Goal: Task Accomplishment & Management: Use online tool/utility

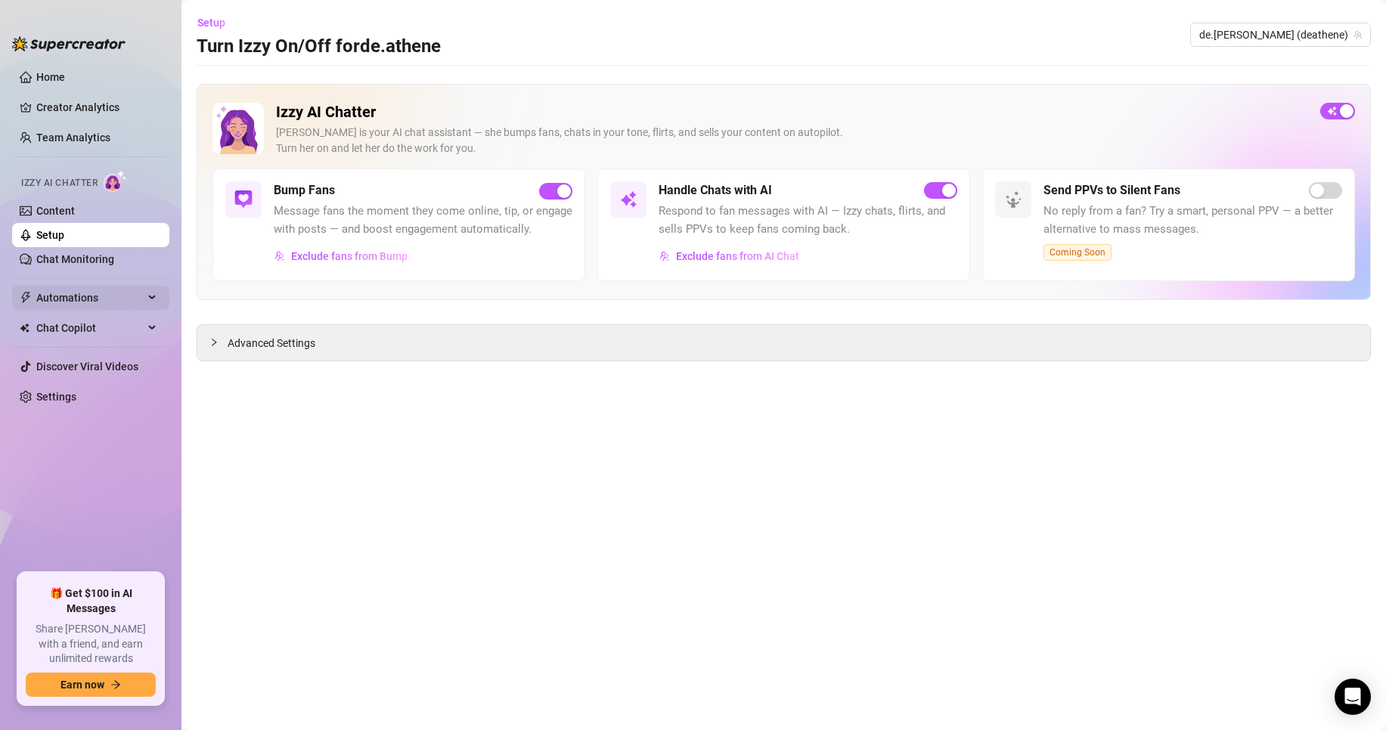
click at [92, 296] on span "Automations" at bounding box center [89, 298] width 107 height 24
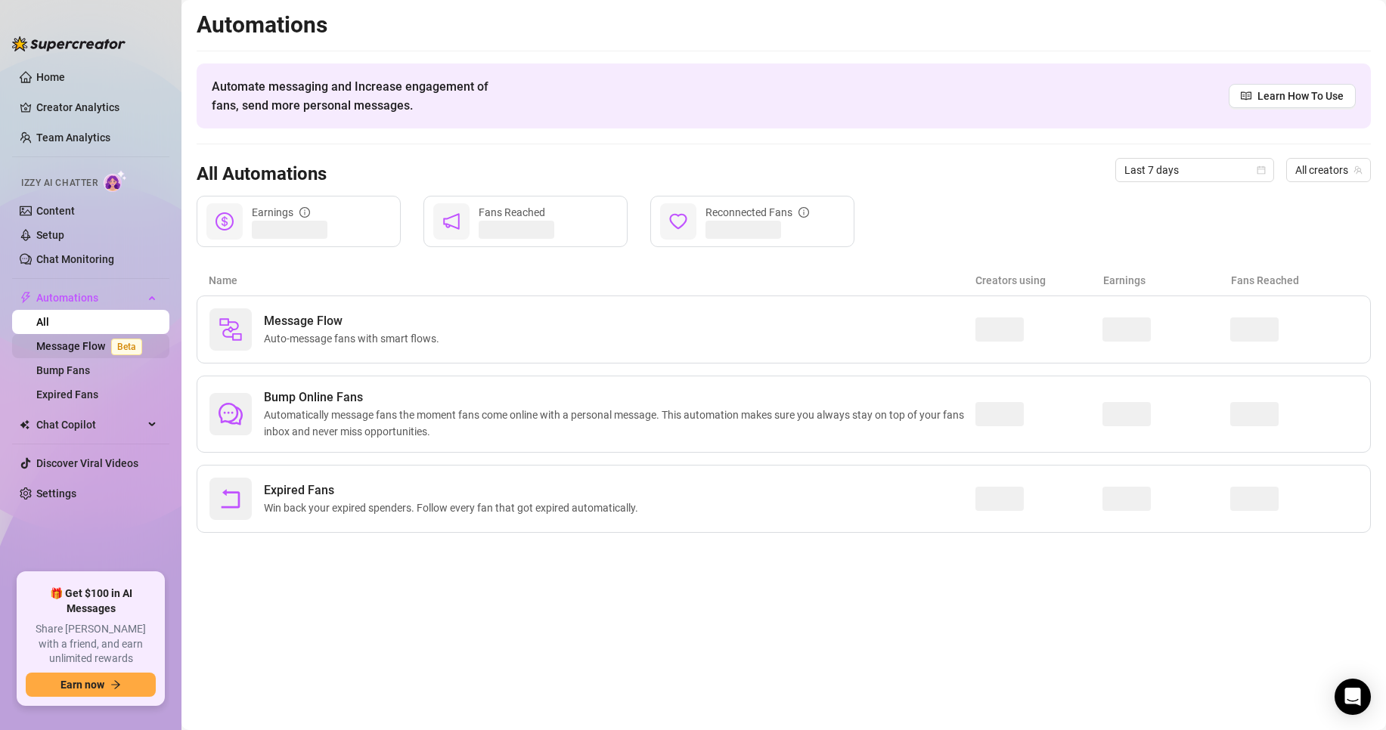
click at [98, 348] on link "Message Flow Beta" at bounding box center [92, 346] width 112 height 12
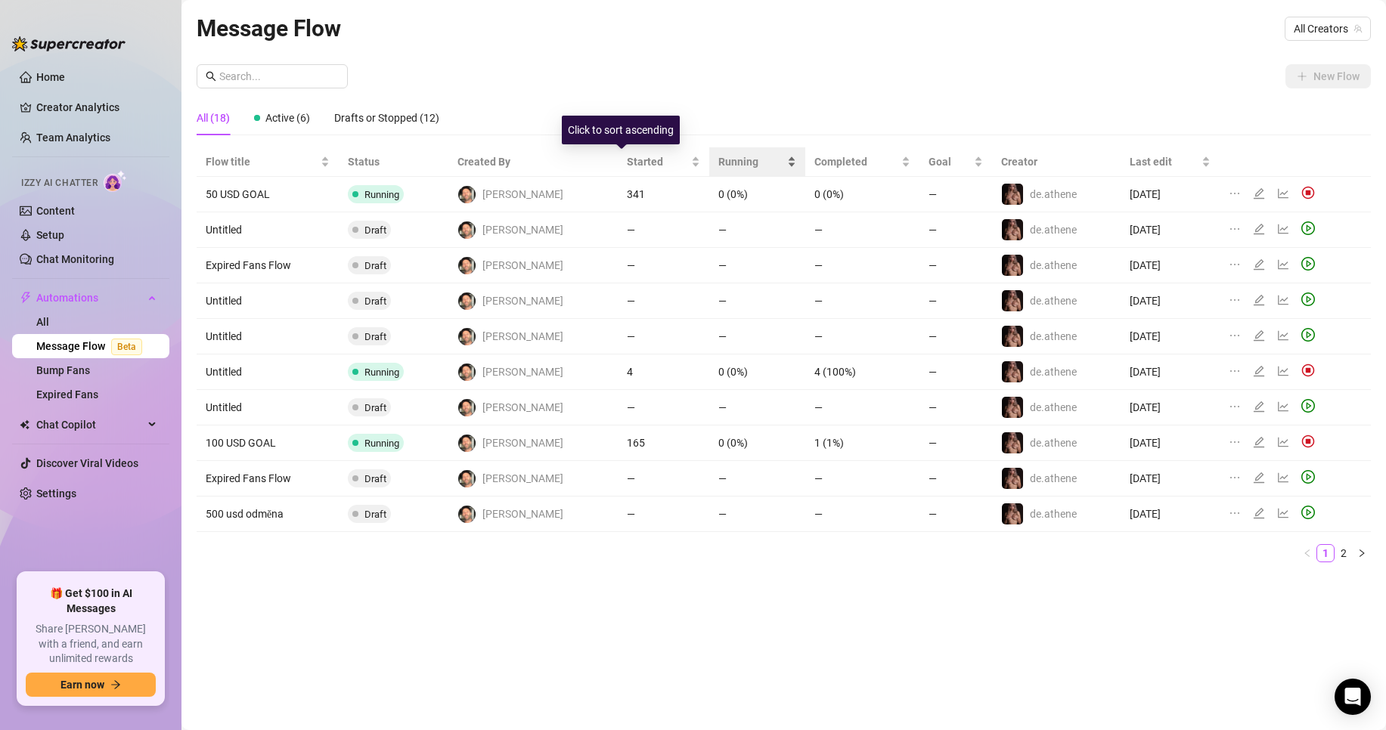
click at [718, 159] on span "Running" at bounding box center [751, 161] width 66 height 17
click at [1341, 559] on link "2" at bounding box center [1343, 553] width 17 height 17
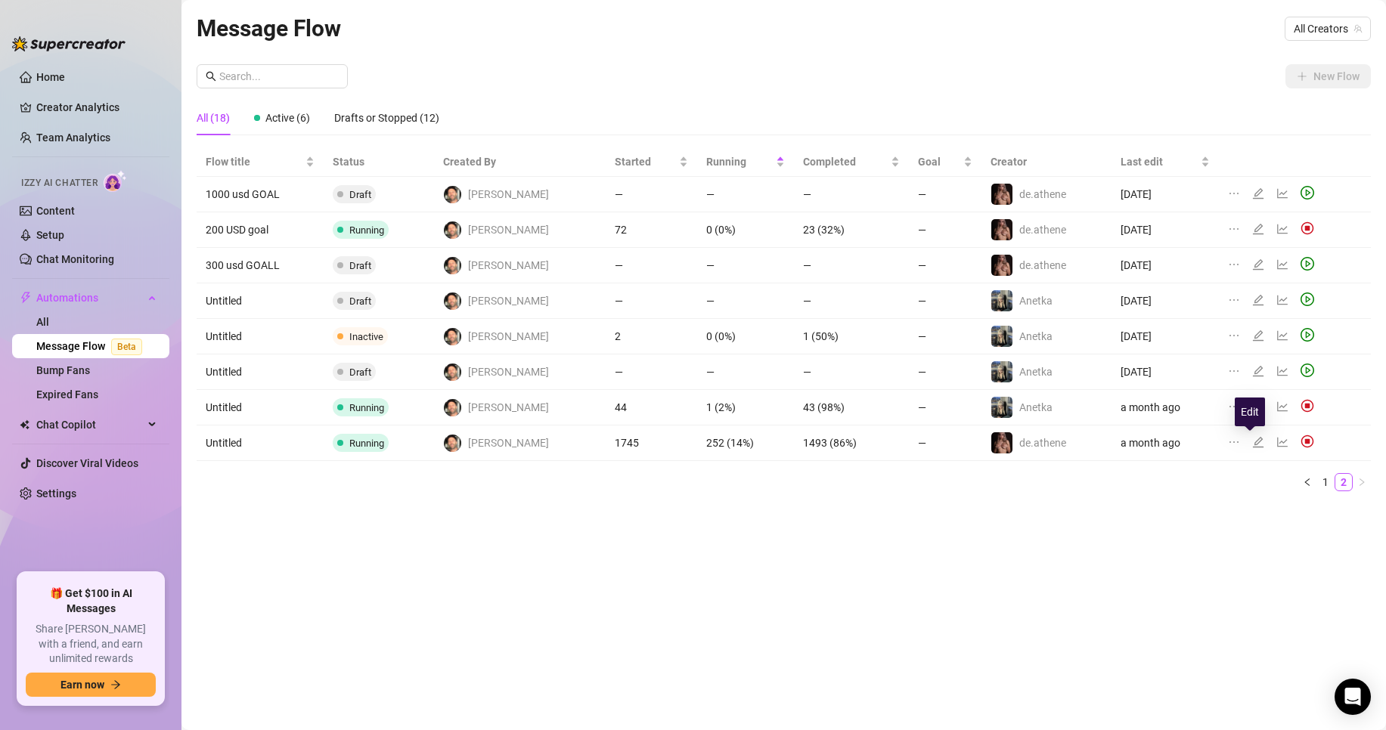
click at [1252, 444] on icon "edit" at bounding box center [1257, 442] width 11 height 11
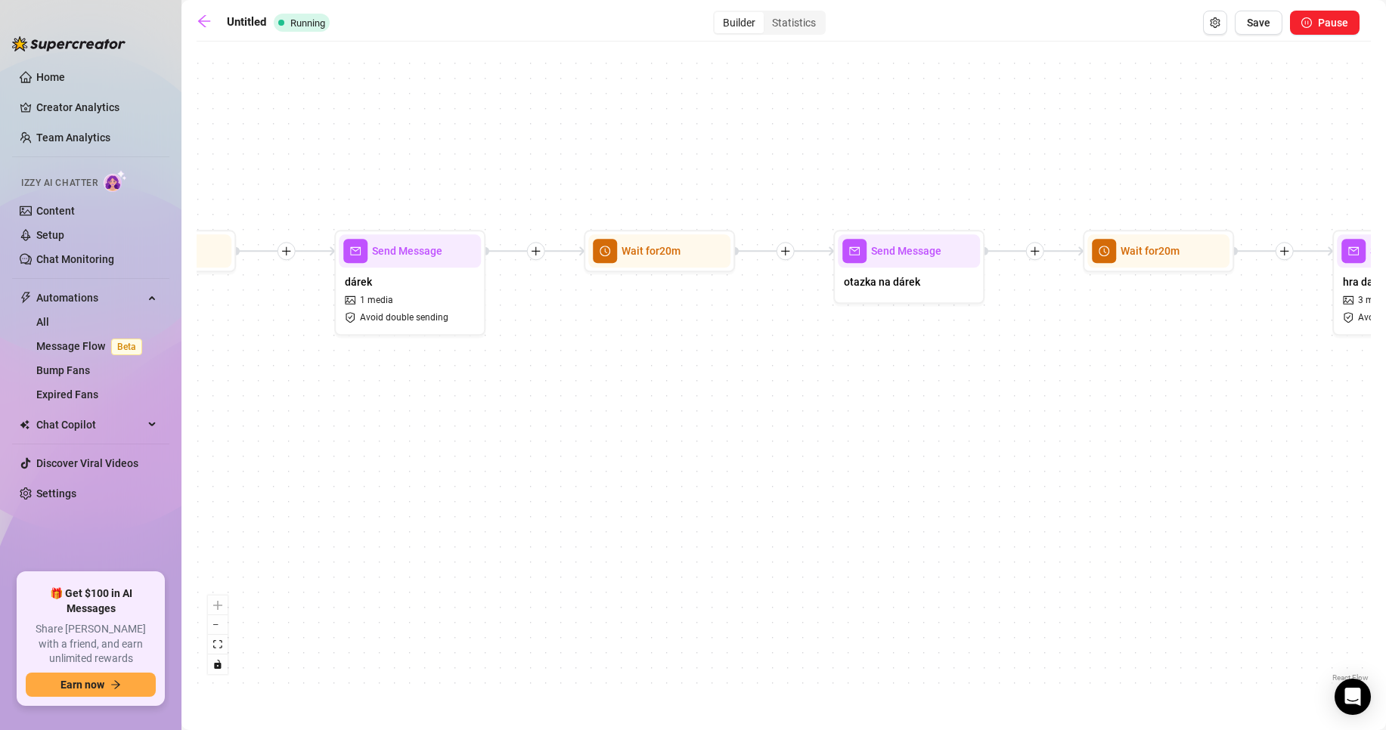
drag, startPoint x: 989, startPoint y: 472, endPoint x: 755, endPoint y: 434, distance: 236.6
click at [755, 434] on div "Send Message balíčky 5 medias Avoid double sending Send Message hra daddy says …" at bounding box center [784, 367] width 1174 height 637
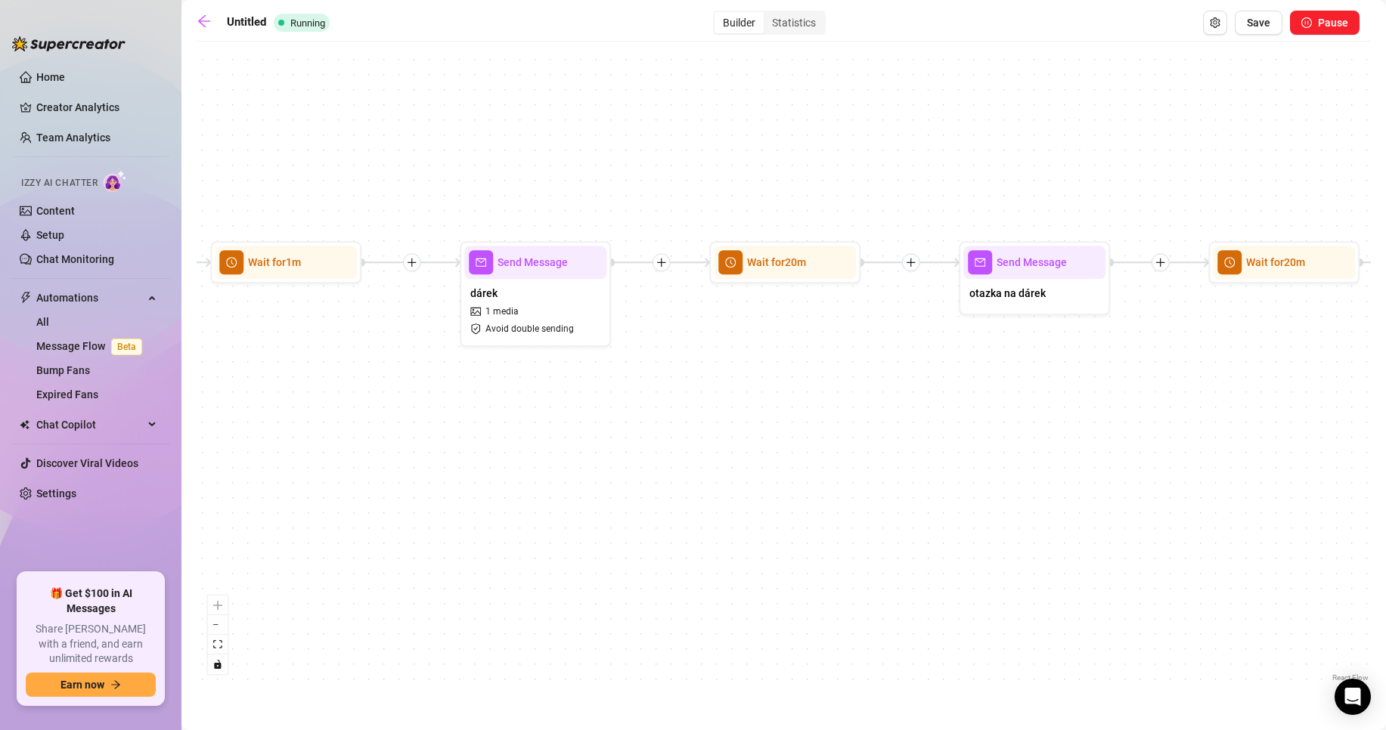
drag, startPoint x: 1061, startPoint y: 391, endPoint x: 1194, endPoint y: 403, distance: 134.4
click at [1194, 403] on div "Send Message balíčky 5 medias Avoid double sending Send Message hra daddy says …" at bounding box center [784, 367] width 1174 height 637
click at [776, 268] on span "Wait for 20m" at bounding box center [780, 263] width 59 height 17
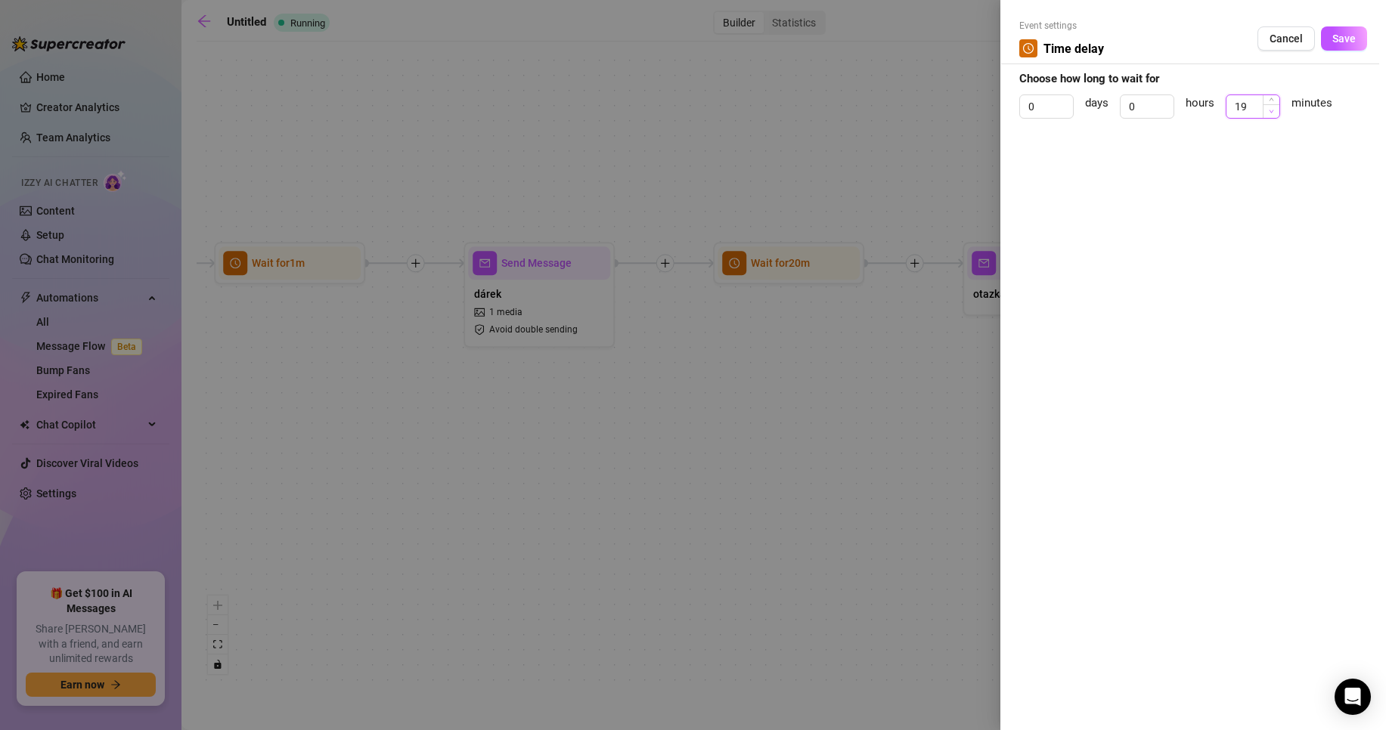
click at [1272, 114] on span "Decrease Value" at bounding box center [1270, 111] width 17 height 14
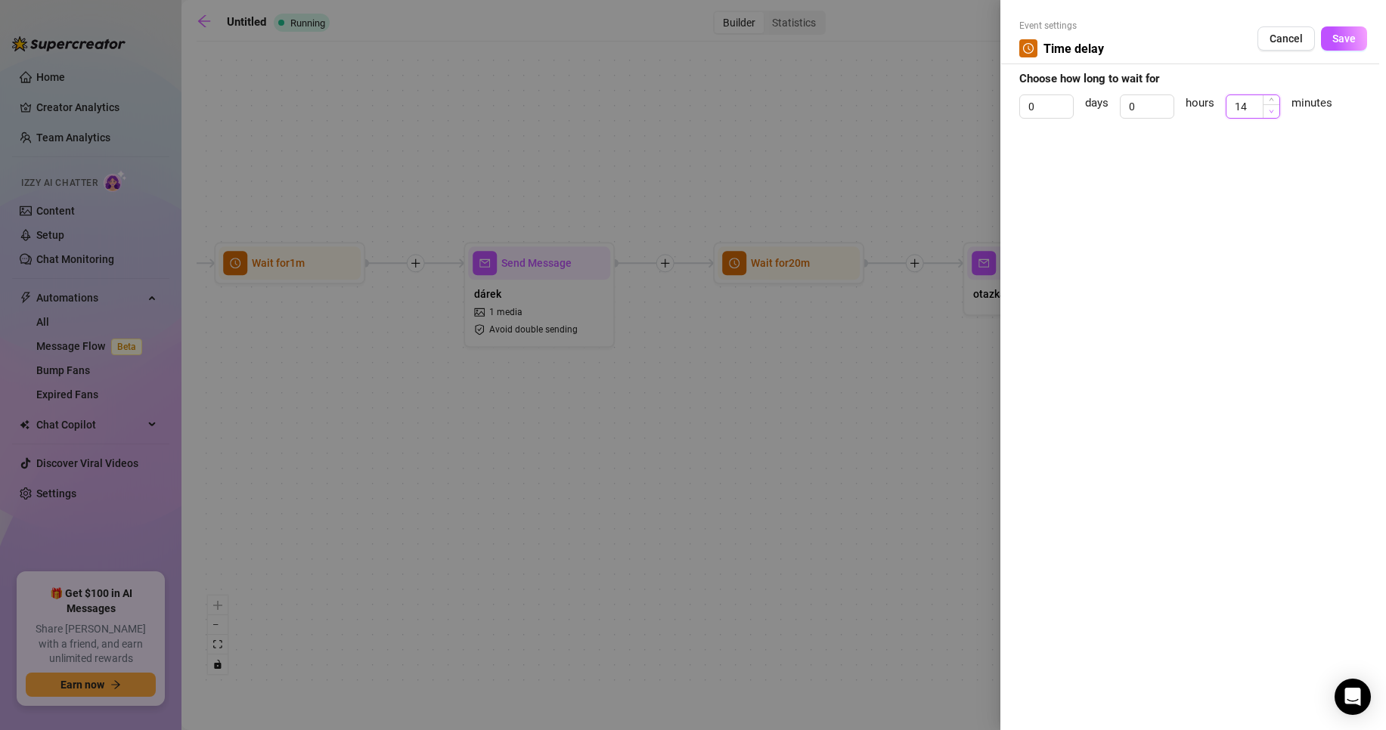
click at [1272, 114] on span "Decrease Value" at bounding box center [1270, 111] width 17 height 14
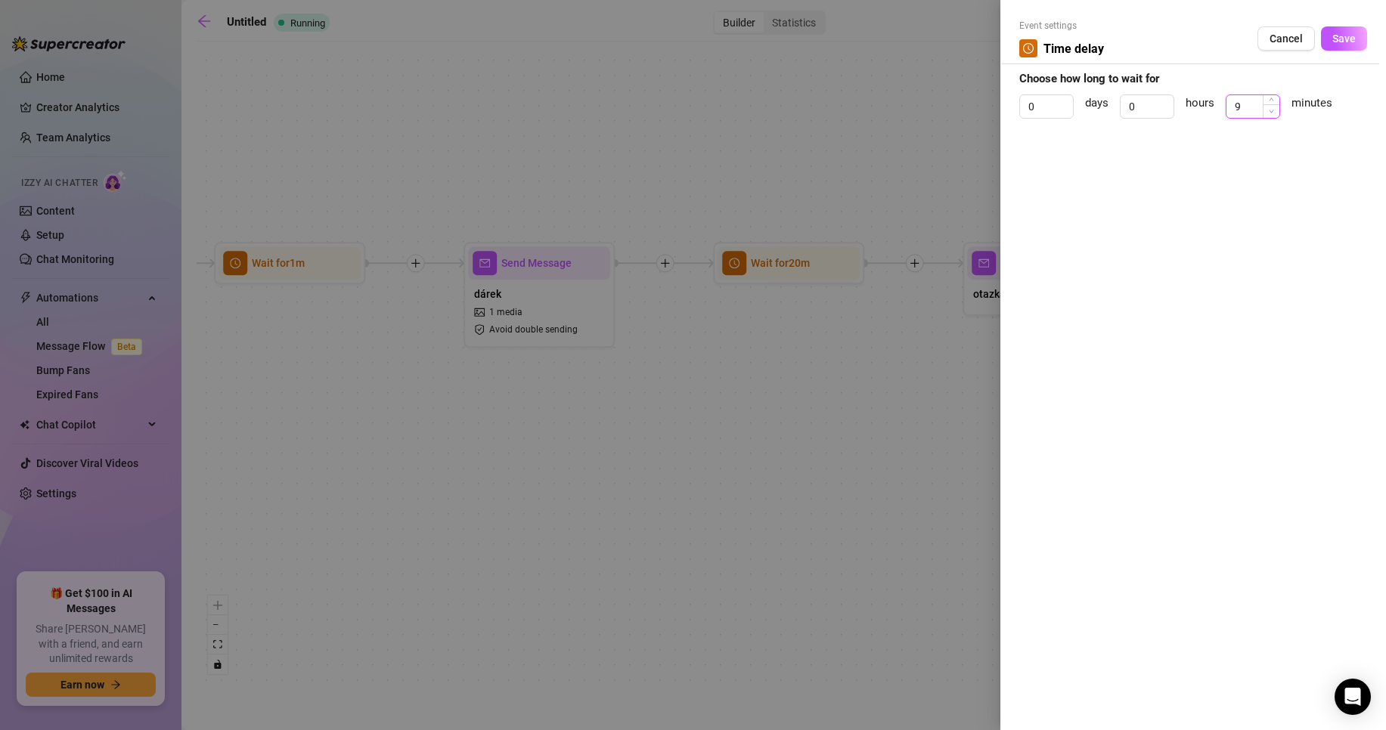
click at [1272, 114] on span "Decrease Value" at bounding box center [1270, 111] width 17 height 14
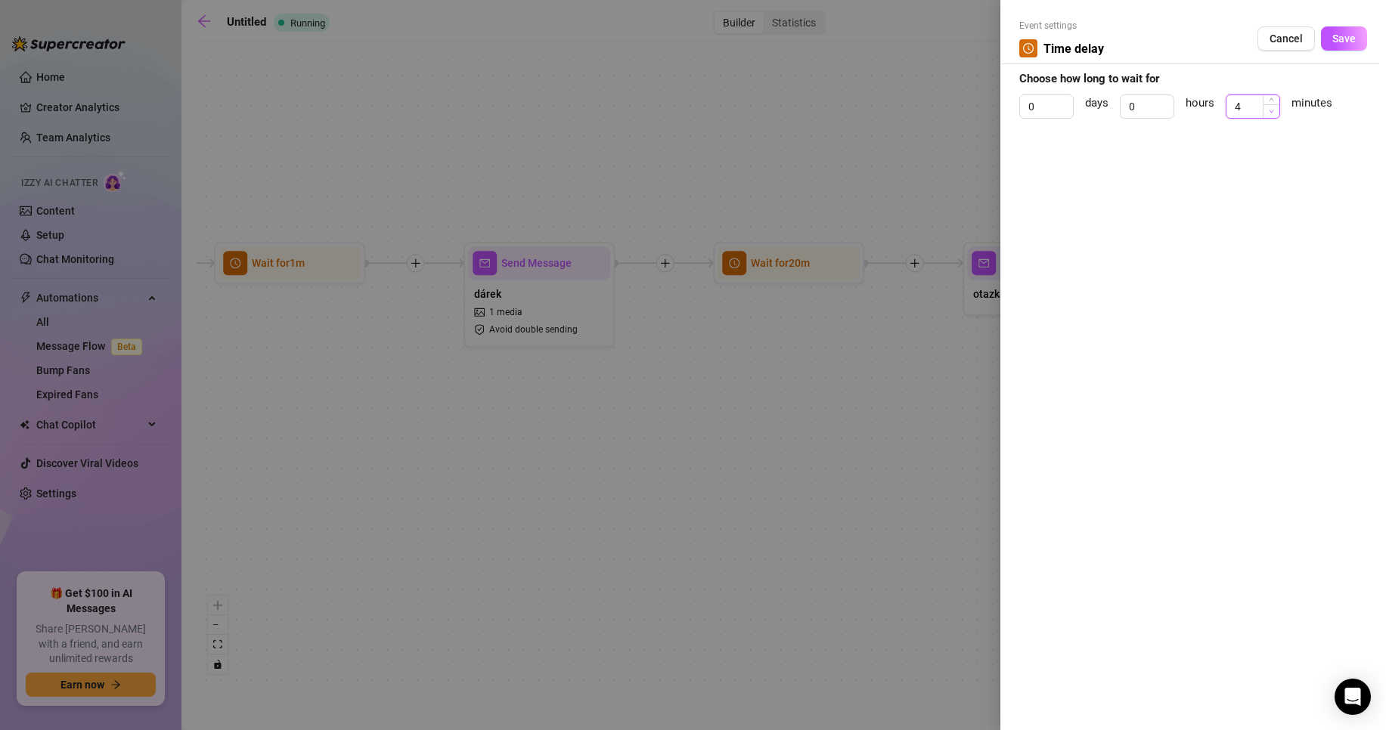
click at [1272, 114] on span "Decrease Value" at bounding box center [1270, 111] width 17 height 14
type input "1"
click at [1273, 114] on span "Decrease Value" at bounding box center [1270, 111] width 17 height 14
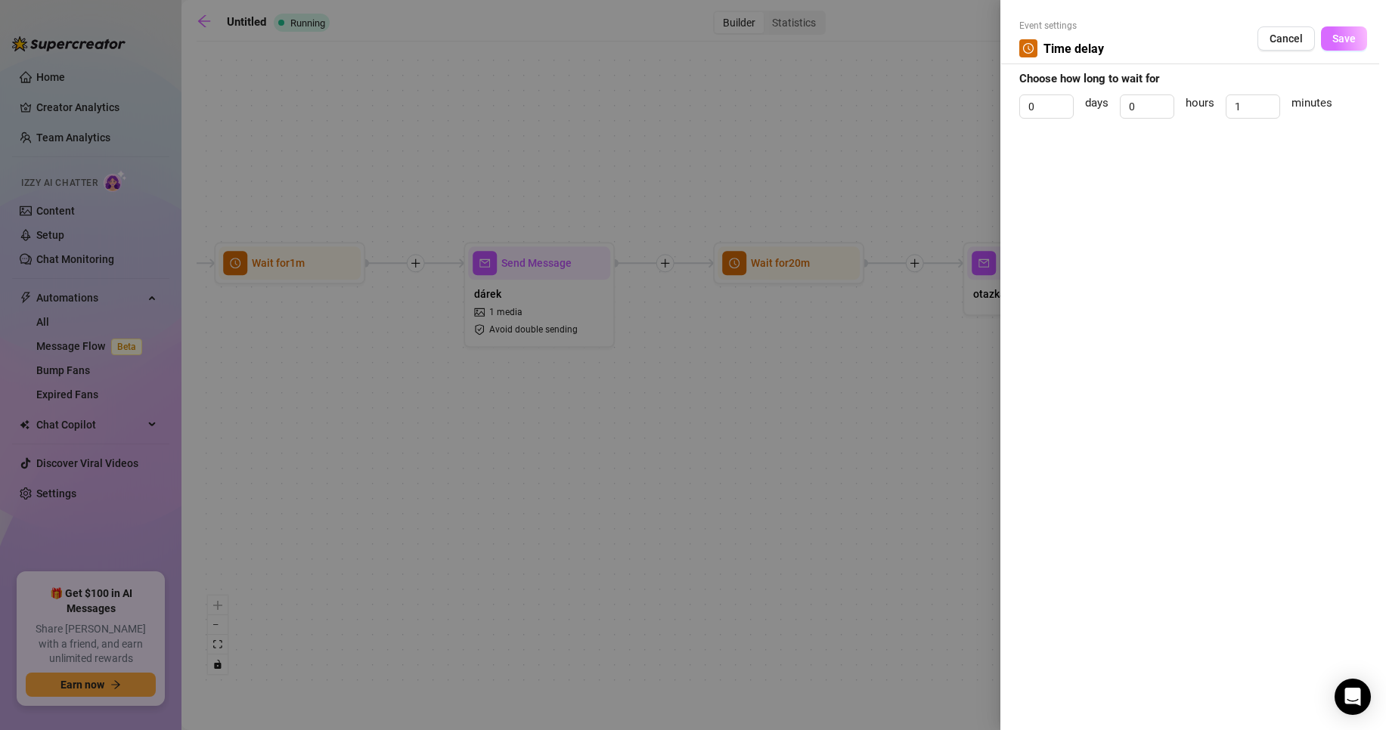
click at [1353, 45] on span "Save" at bounding box center [1343, 39] width 23 height 12
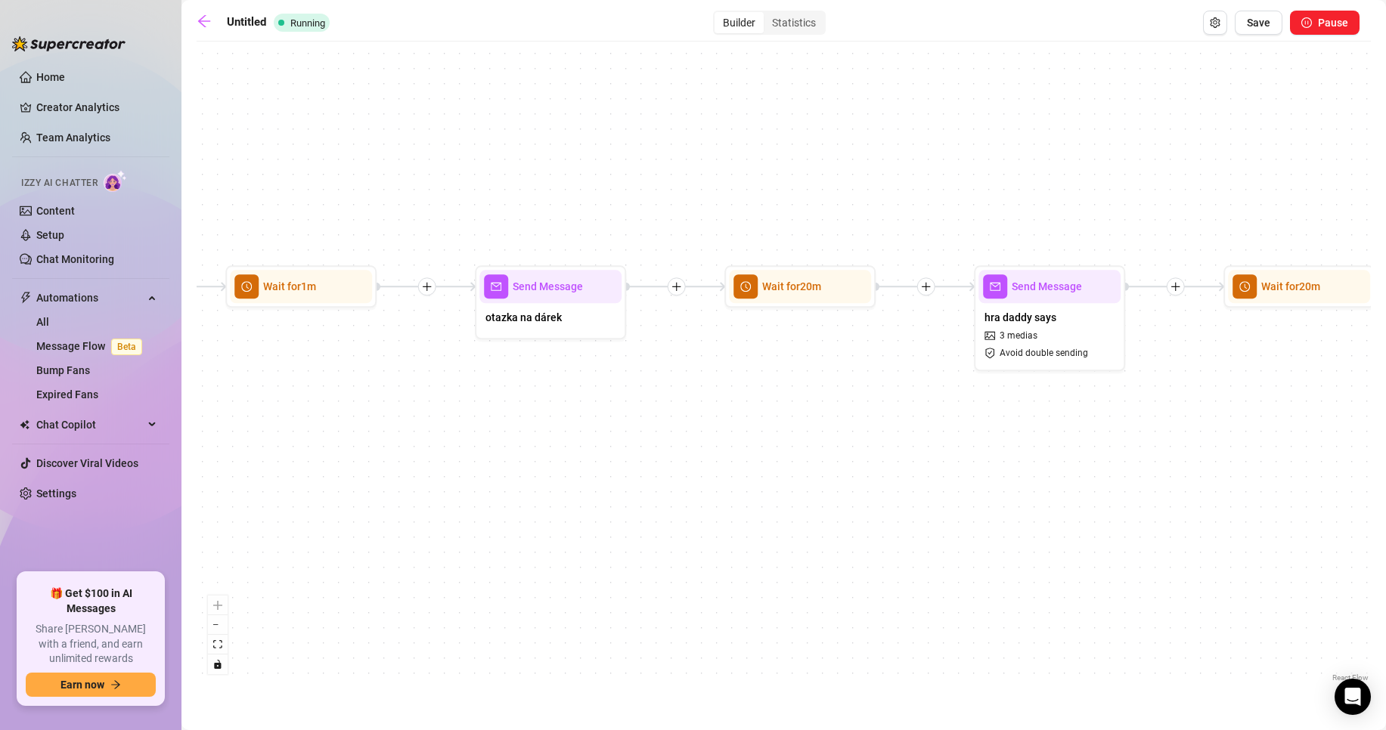
drag, startPoint x: 1198, startPoint y: 376, endPoint x: 714, endPoint y: 353, distance: 485.1
click at [669, 394] on div "Send Message balíčky 5 medias Avoid double sending Send Message hra daddy says …" at bounding box center [784, 367] width 1174 height 637
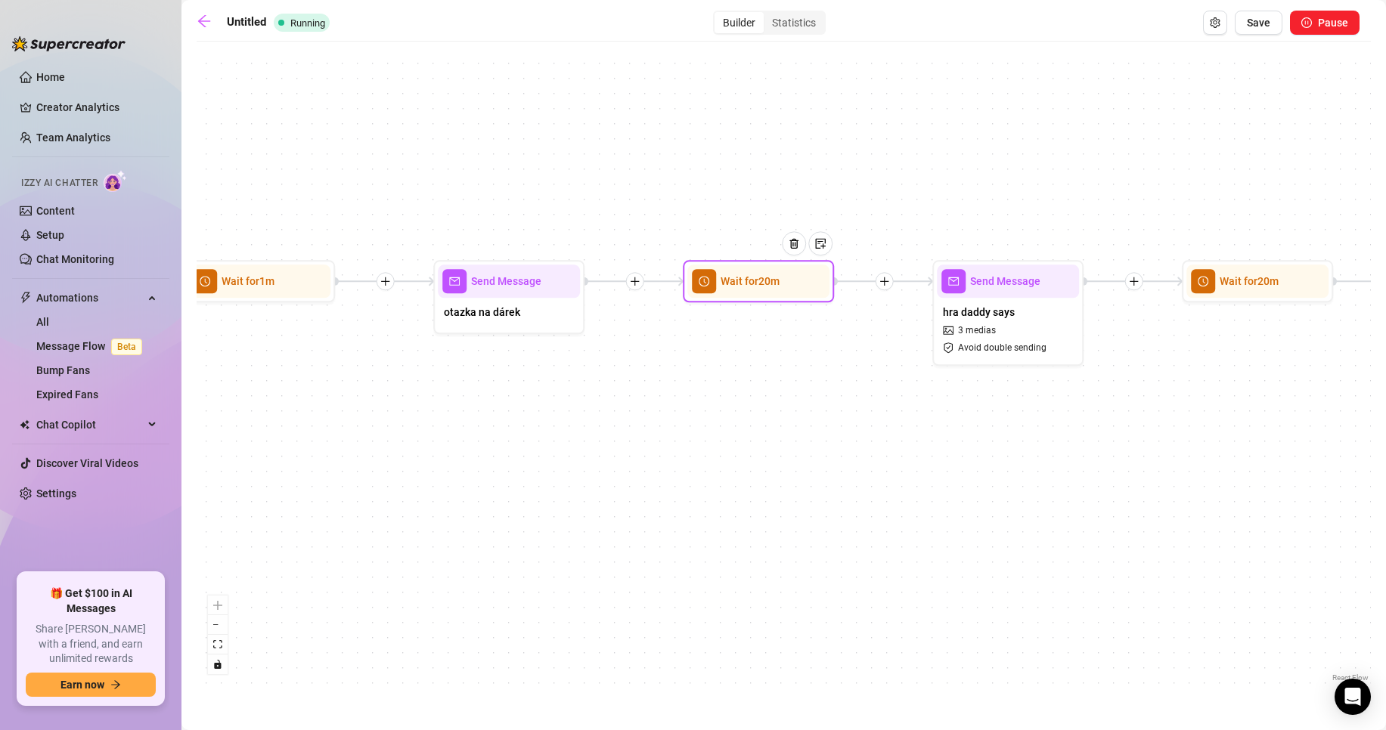
click at [776, 277] on div at bounding box center [800, 254] width 66 height 77
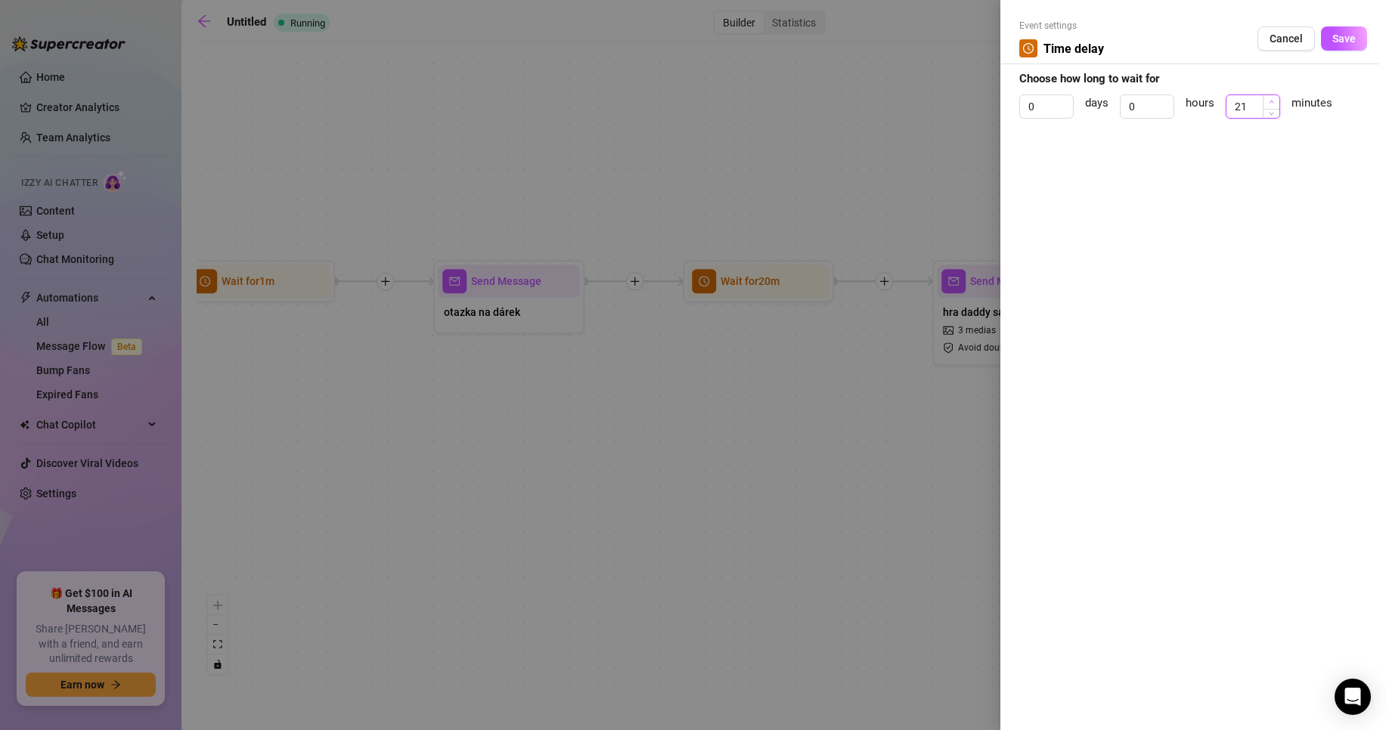
click at [1273, 101] on icon "up" at bounding box center [1271, 101] width 5 height 5
click at [1272, 114] on span "Decrease Value" at bounding box center [1270, 111] width 17 height 14
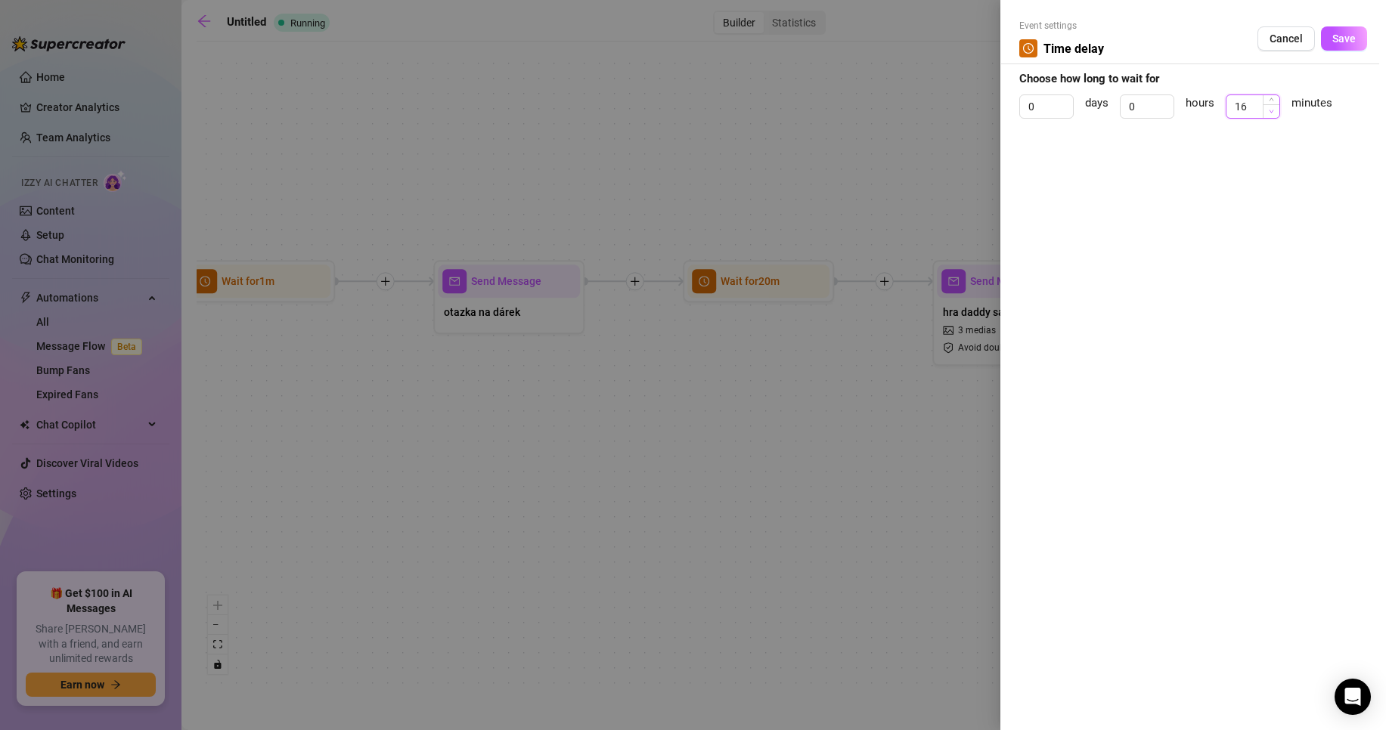
click at [1272, 114] on span "Decrease Value" at bounding box center [1270, 111] width 17 height 14
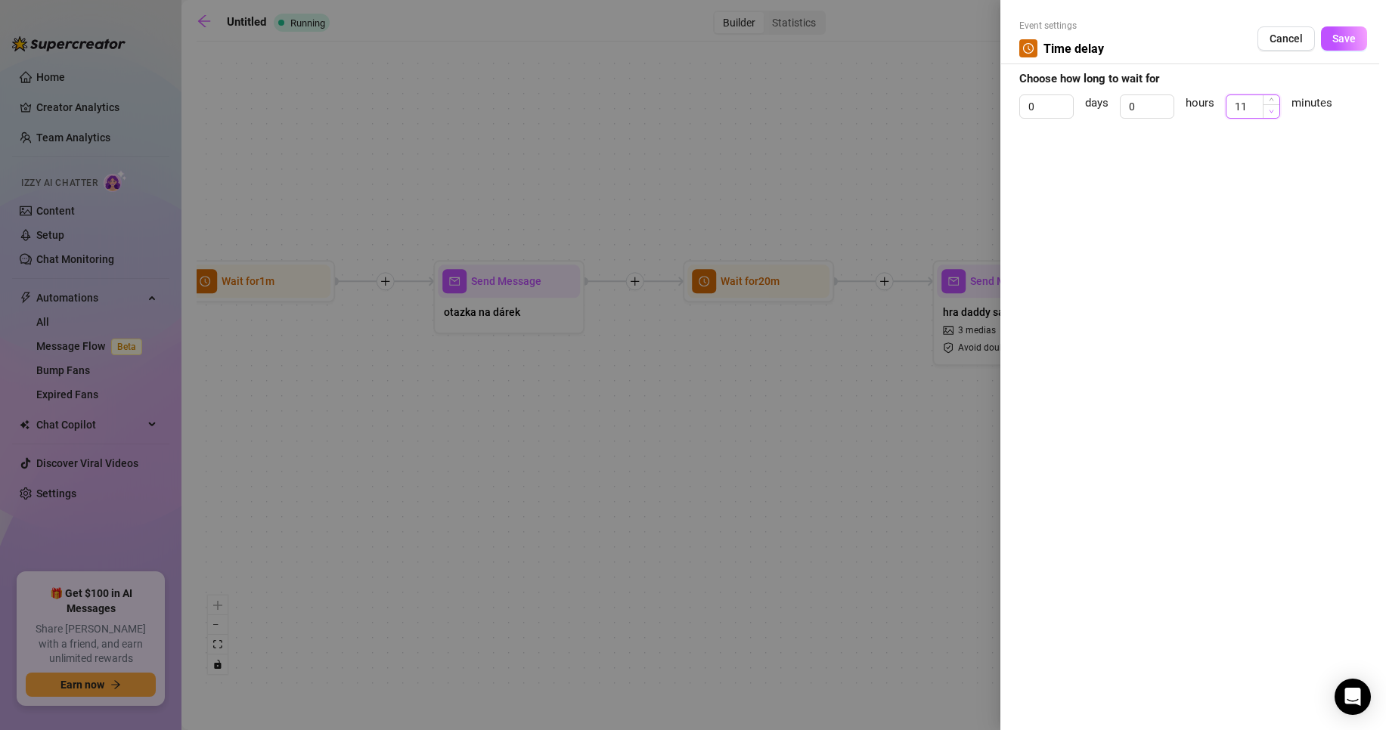
click at [1272, 114] on span "Decrease Value" at bounding box center [1270, 111] width 17 height 14
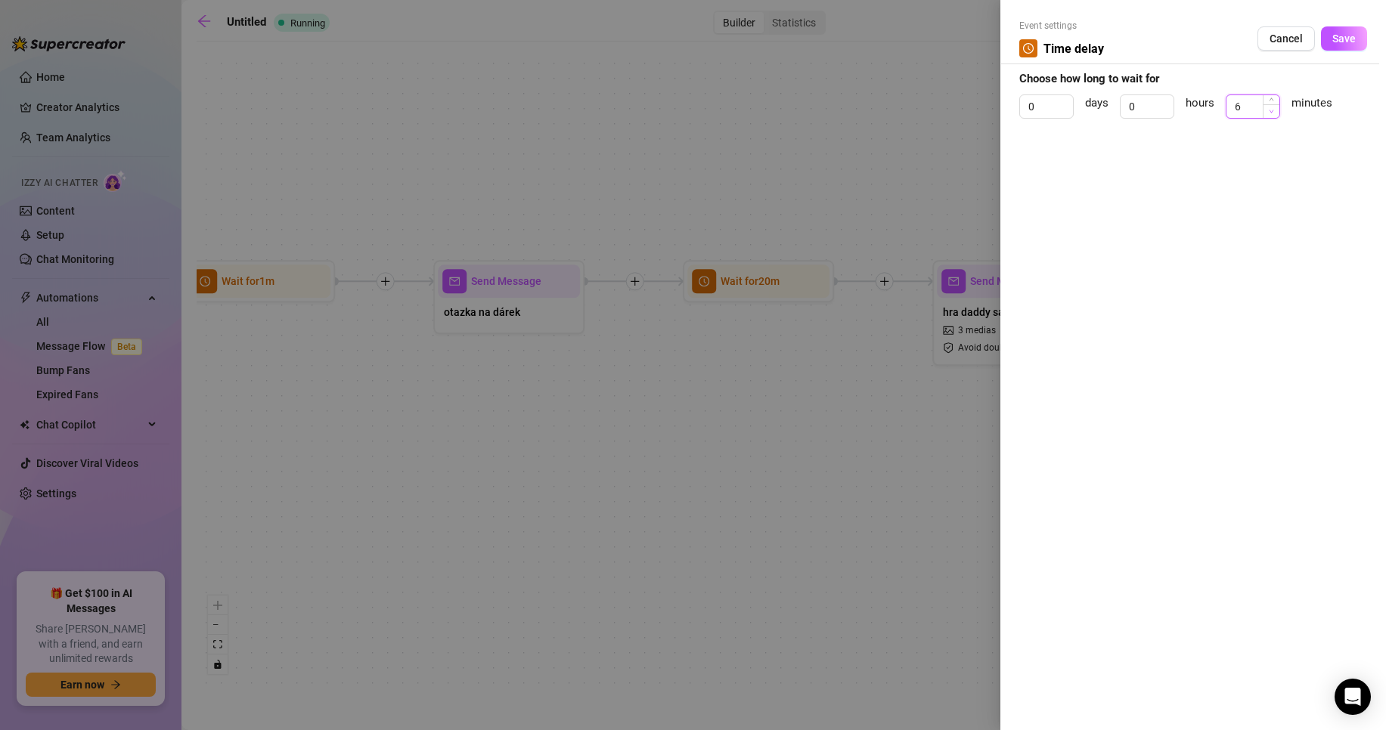
click at [1272, 114] on span "Decrease Value" at bounding box center [1270, 111] width 17 height 14
type input "2"
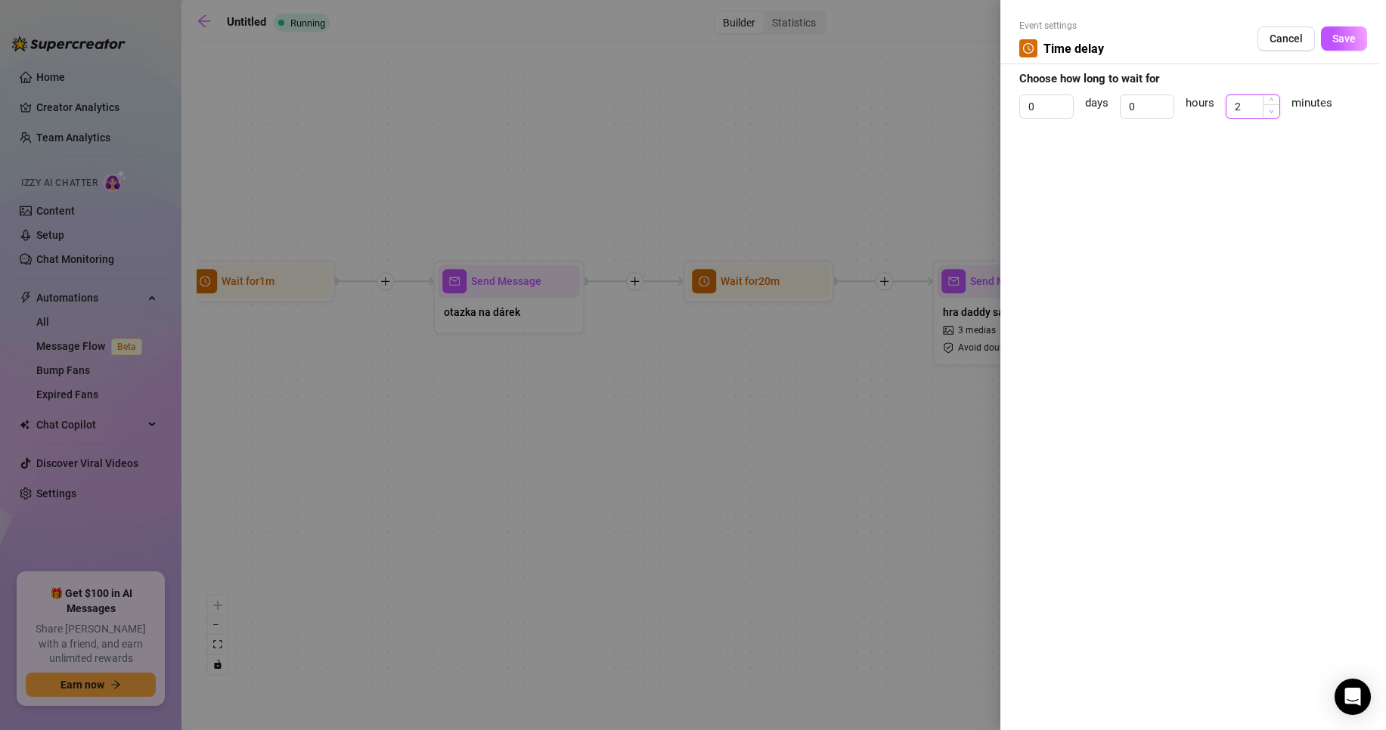
click at [1272, 114] on span "Decrease Value" at bounding box center [1270, 111] width 17 height 14
click at [1351, 26] on div "Event settings Time delay Cancel Save" at bounding box center [1193, 41] width 348 height 45
click at [1349, 37] on span "Save" at bounding box center [1343, 39] width 23 height 12
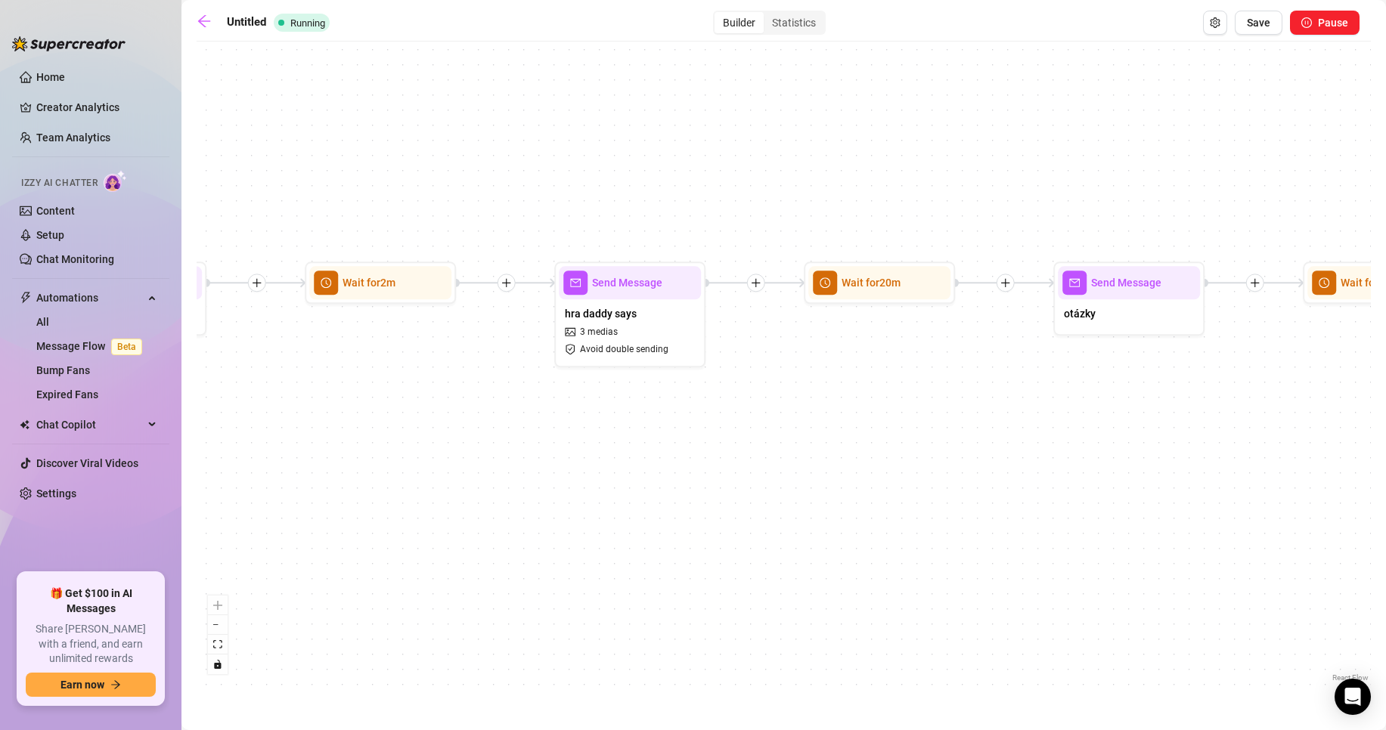
drag, startPoint x: 1142, startPoint y: 383, endPoint x: 807, endPoint y: 383, distance: 335.7
click at [807, 383] on div "Send Message balíčky 5 medias Avoid double sending Send Message hra daddy says …" at bounding box center [784, 367] width 1174 height 637
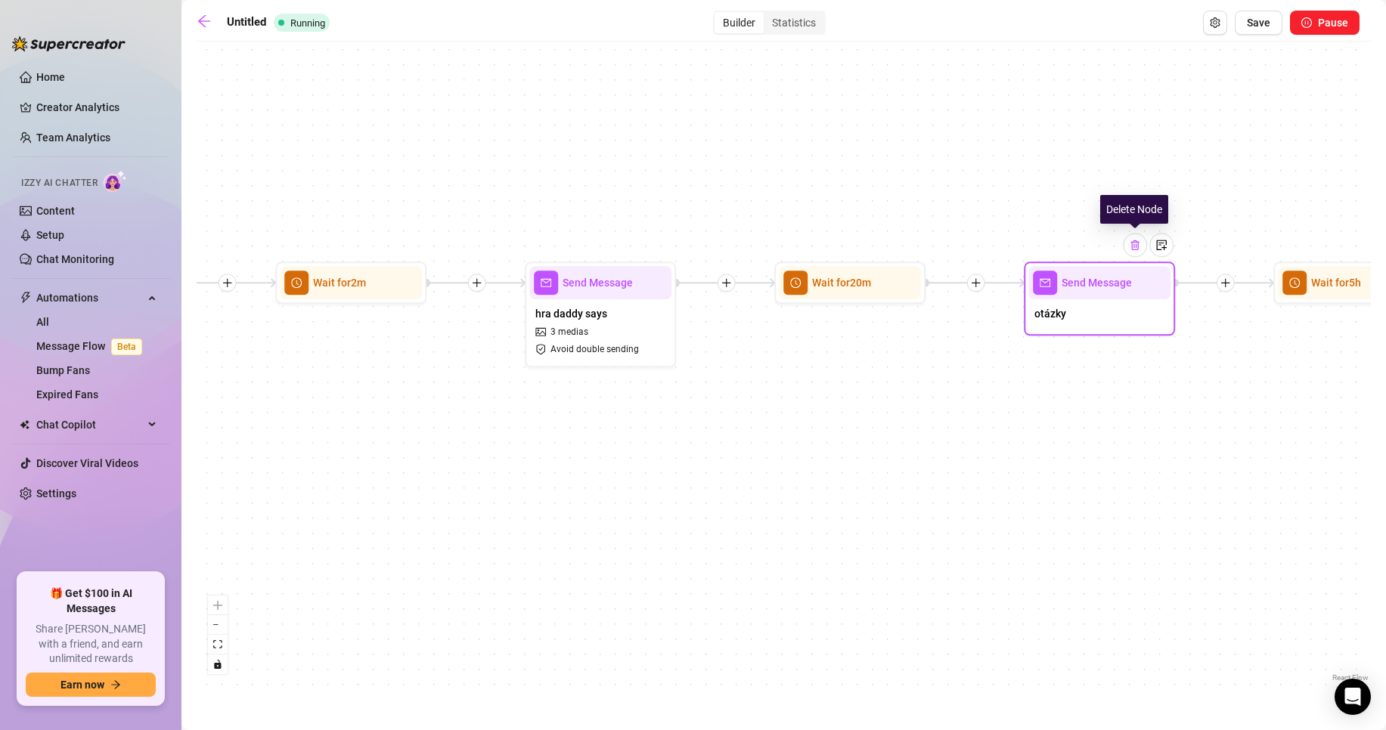
click at [1143, 246] on div at bounding box center [1135, 245] width 24 height 24
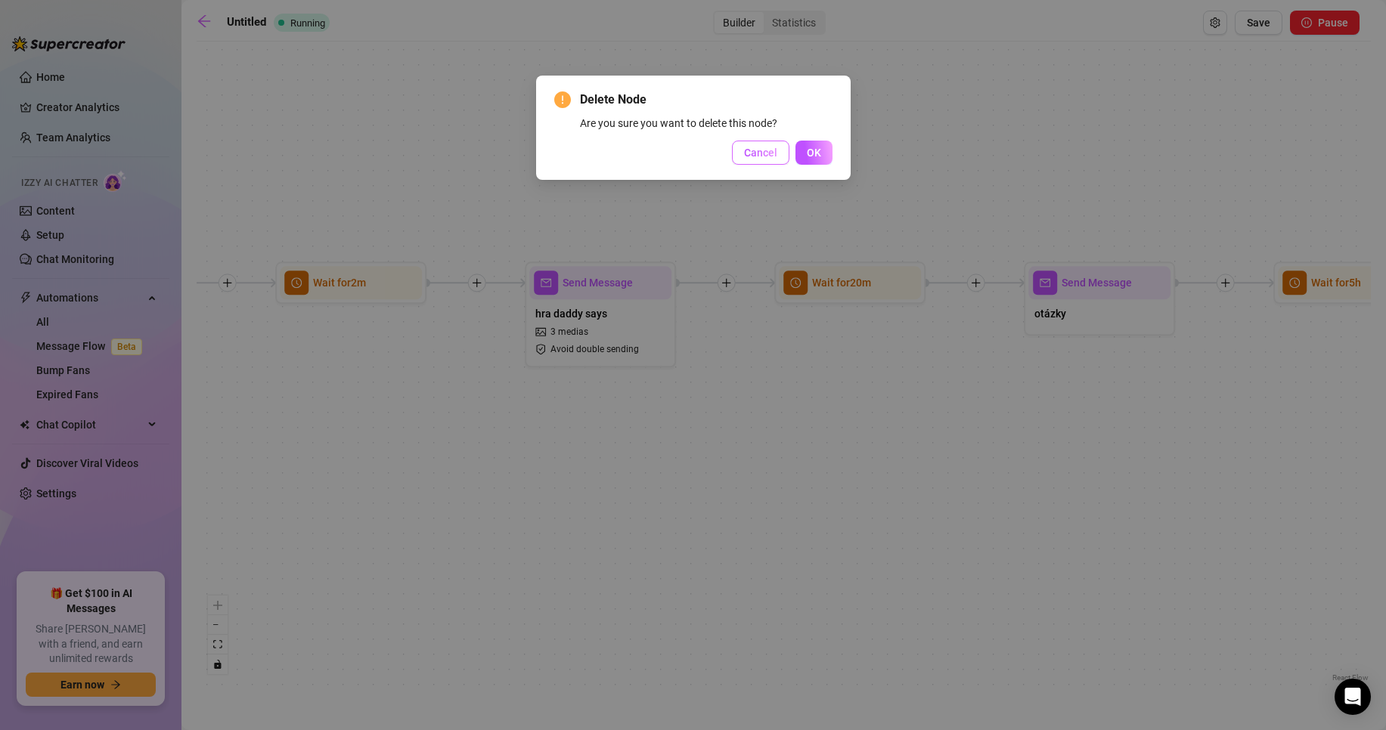
click at [756, 155] on span "Cancel" at bounding box center [760, 153] width 33 height 12
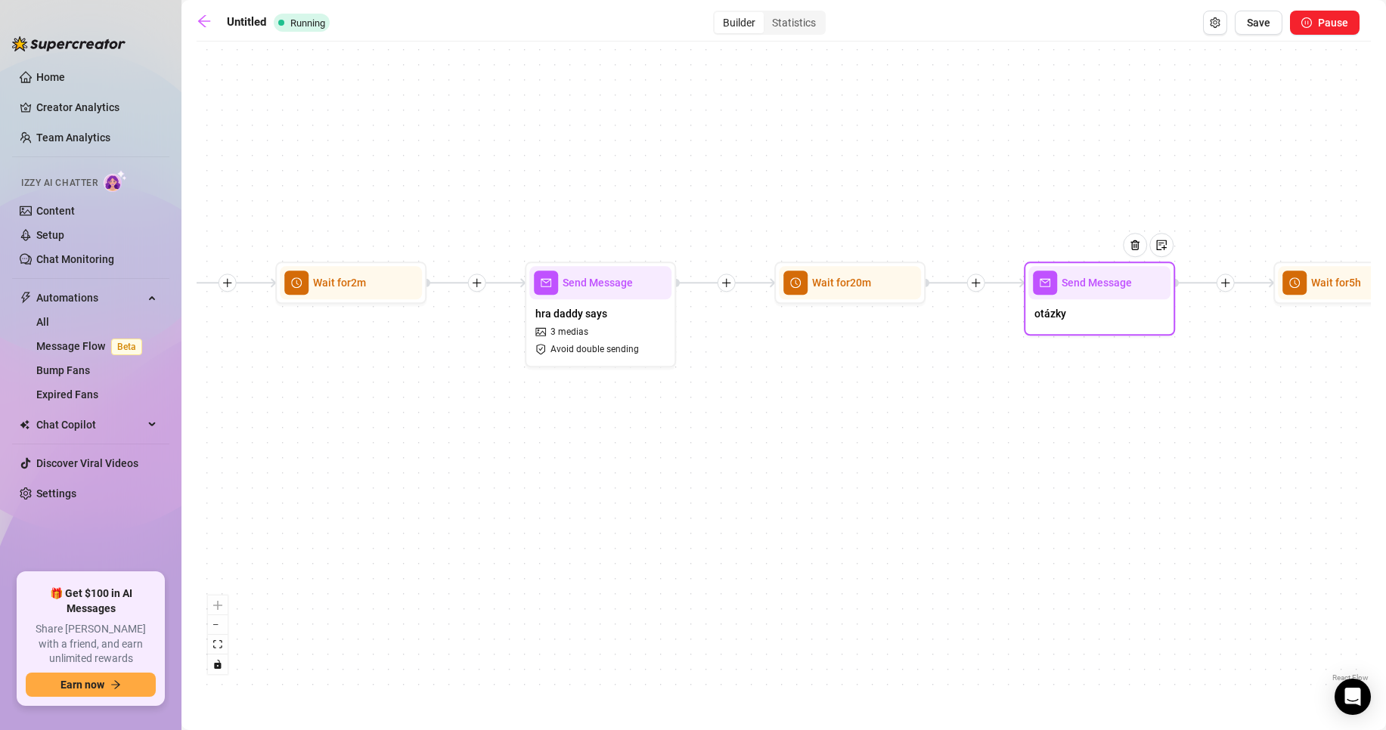
click at [1126, 302] on div "otázky" at bounding box center [1099, 315] width 142 height 32
click at [1135, 243] on img at bounding box center [1135, 246] width 12 height 12
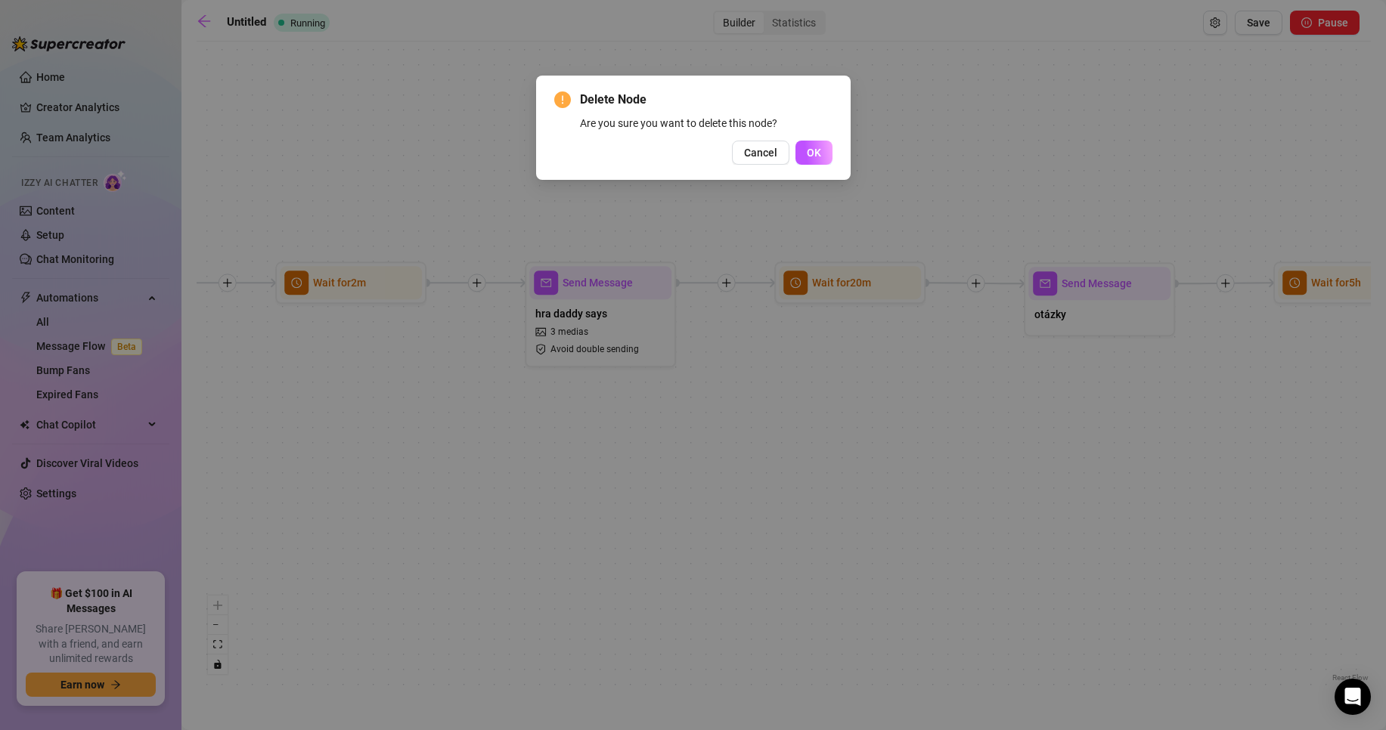
click at [812, 154] on span "OK" at bounding box center [814, 153] width 14 height 12
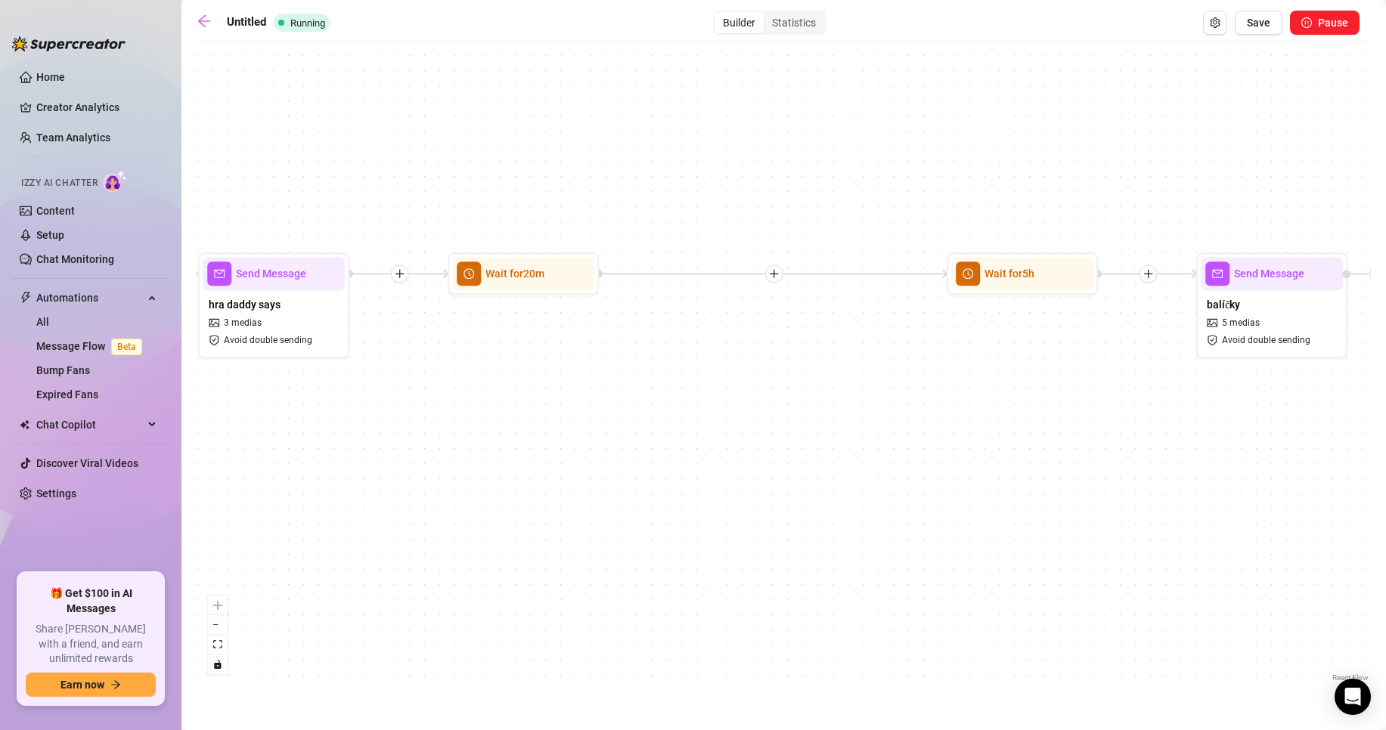
drag, startPoint x: 1191, startPoint y: 340, endPoint x: 858, endPoint y: 330, distance: 332.8
click at [858, 330] on div "Send Message balíčky 5 medias Avoid double sending Send Message hra daddy says …" at bounding box center [784, 367] width 1174 height 637
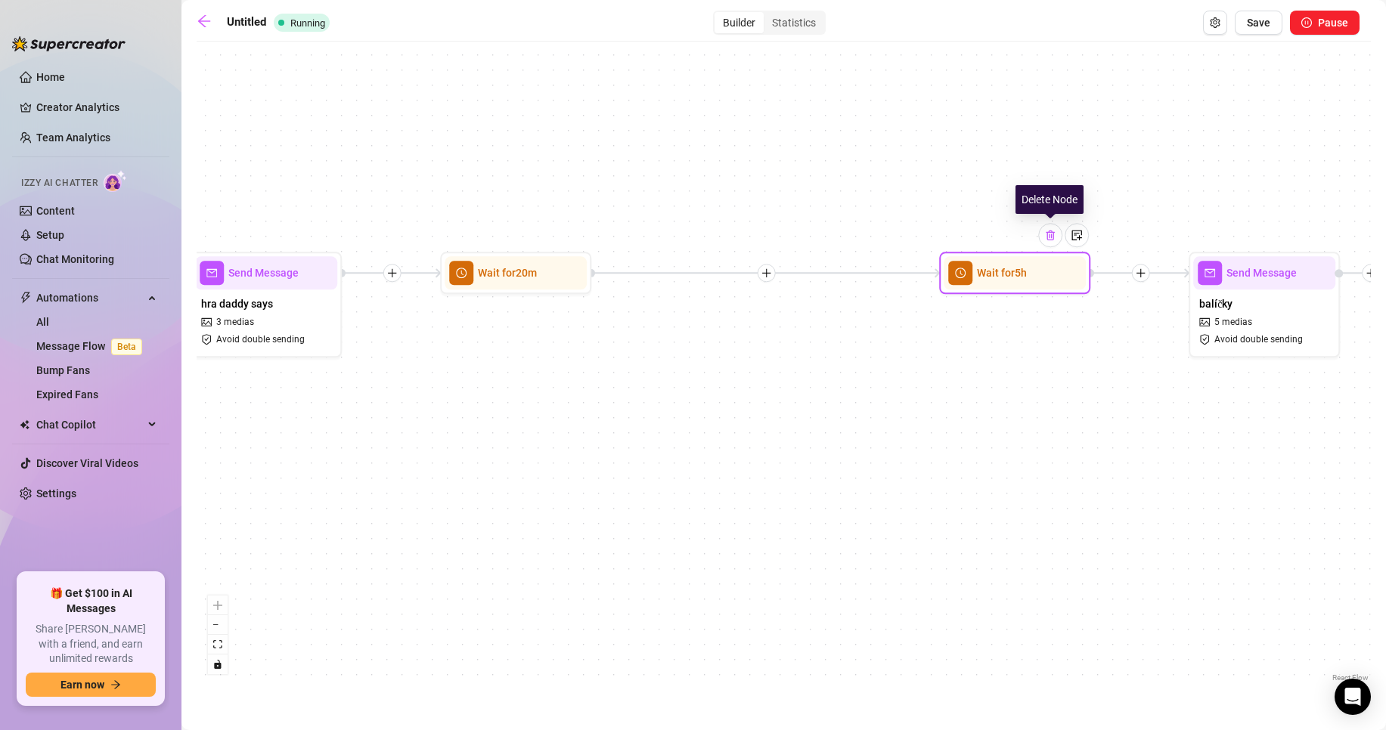
click at [1055, 242] on div at bounding box center [1050, 235] width 24 height 24
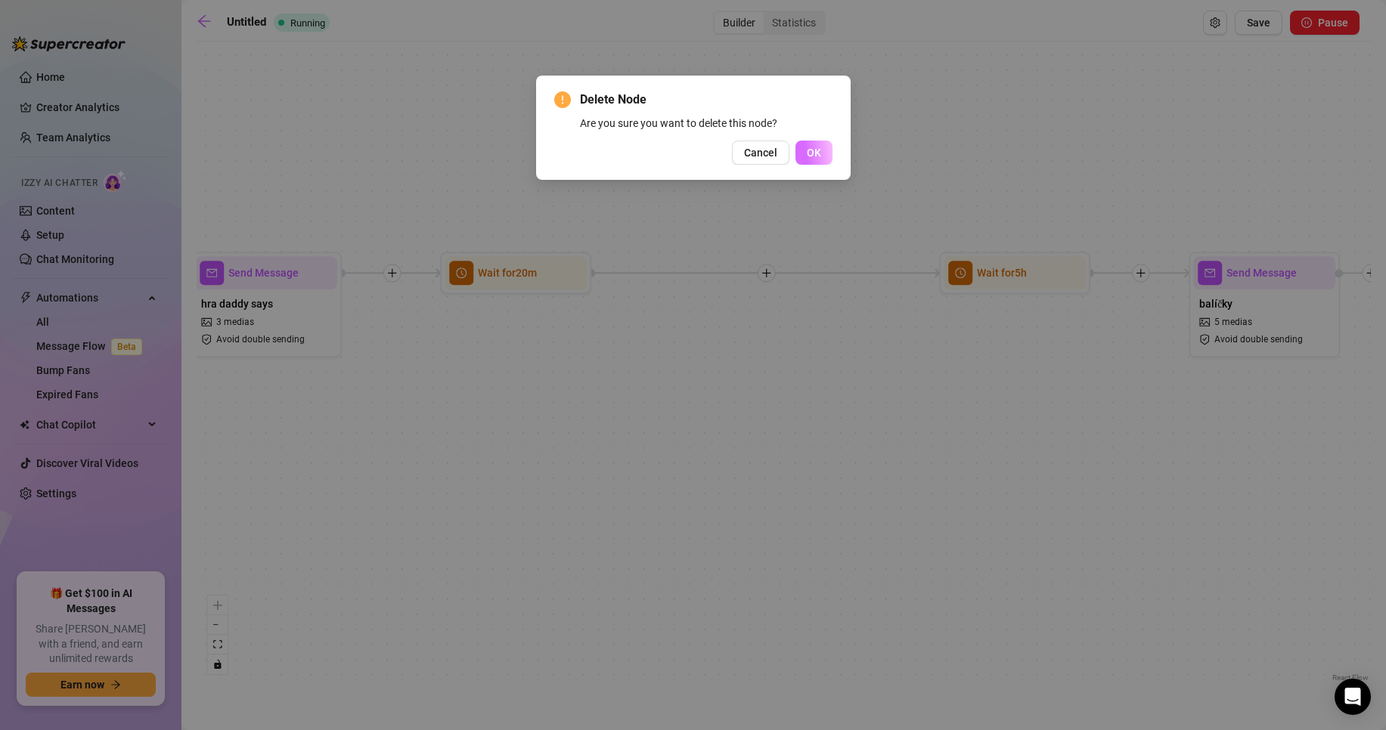
click at [819, 147] on span "OK" at bounding box center [814, 153] width 14 height 12
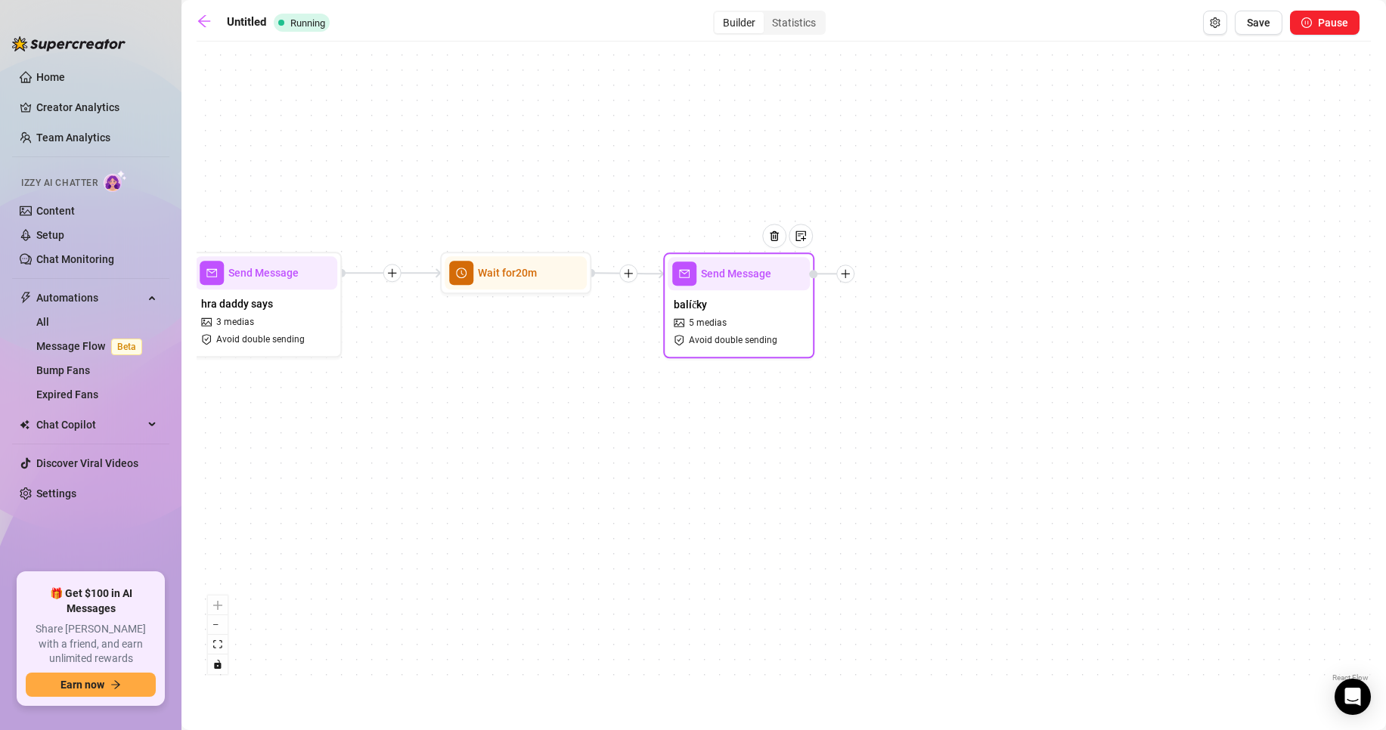
drag, startPoint x: 1251, startPoint y: 305, endPoint x: 725, endPoint y: 305, distance: 526.2
click at [725, 305] on div "balíčky 5 medias Avoid double sending" at bounding box center [739, 322] width 142 height 64
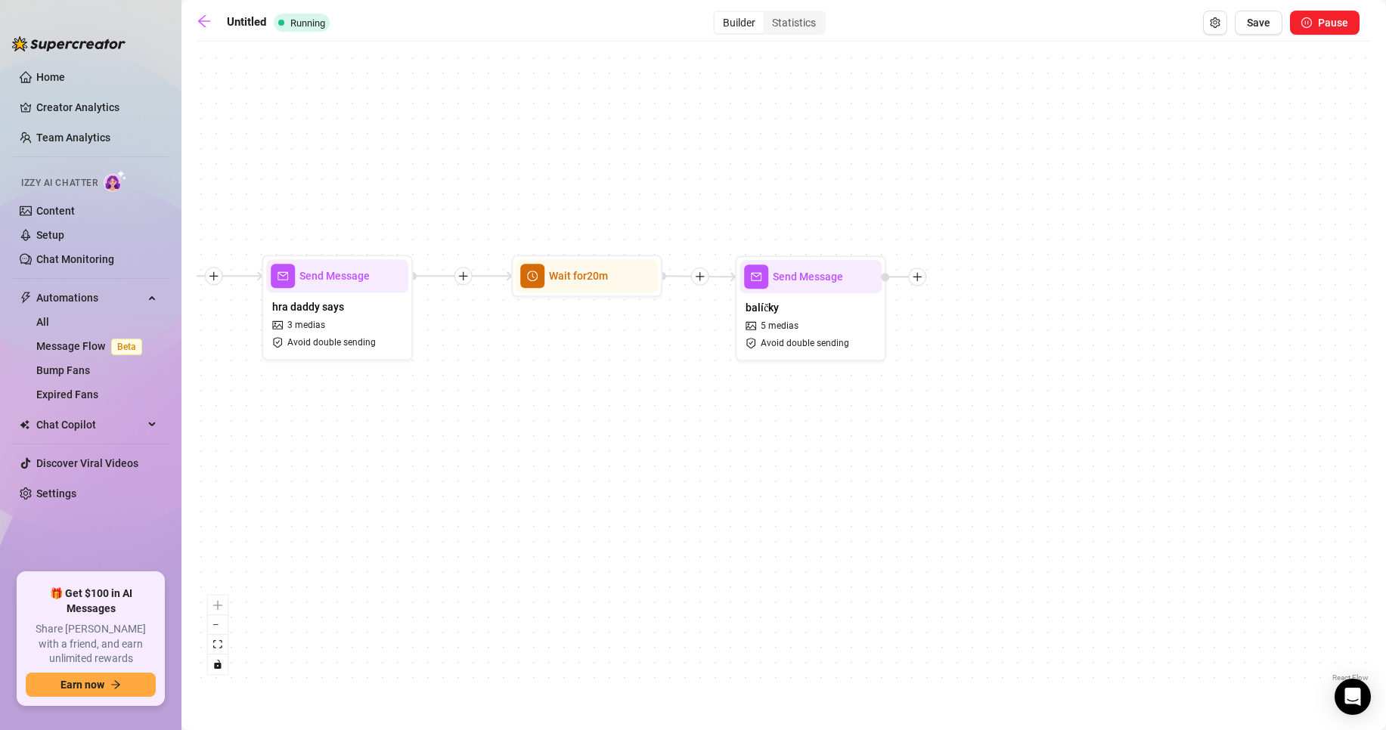
drag, startPoint x: 531, startPoint y: 382, endPoint x: 883, endPoint y: 364, distance: 352.7
click at [883, 364] on div "Send Message balíčky 5 medias Avoid double sending Send Message hra daddy says …" at bounding box center [784, 367] width 1174 height 637
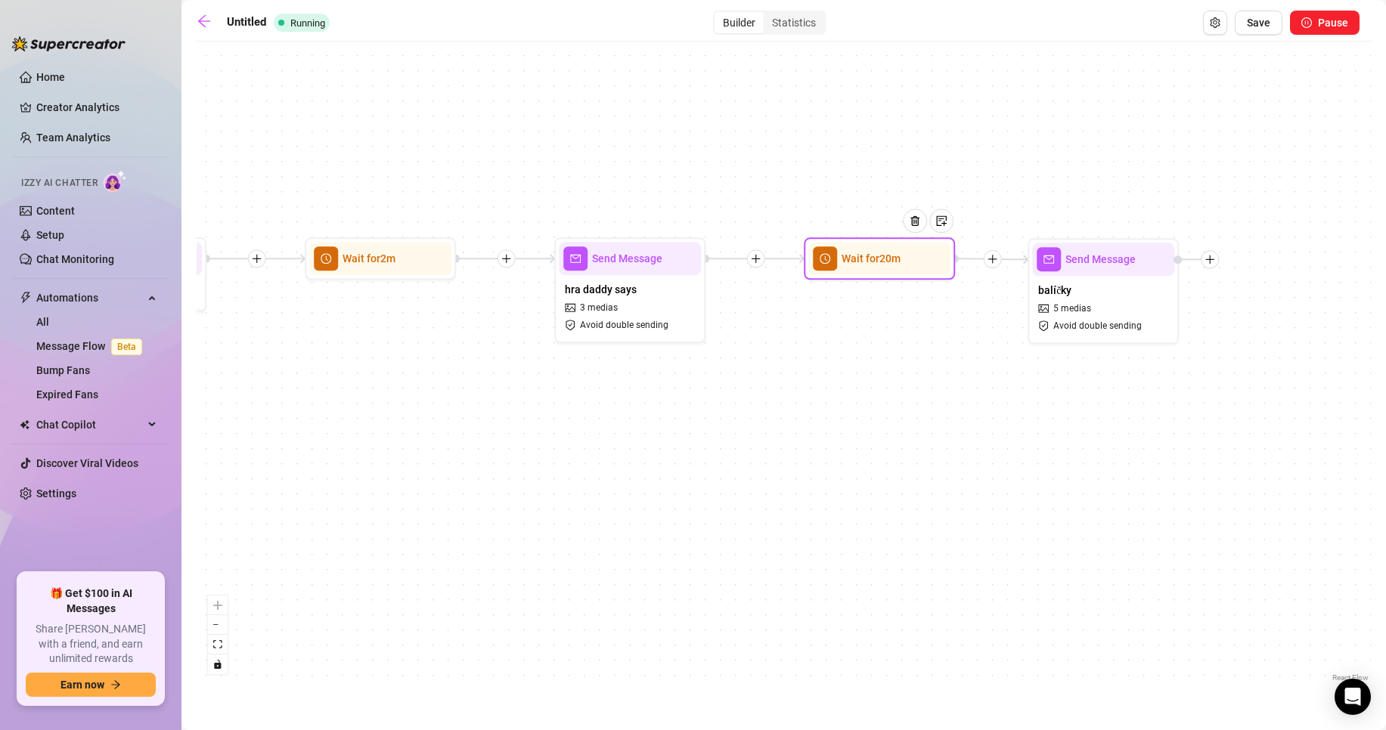
click at [876, 269] on div "Wait for 20m" at bounding box center [879, 258] width 142 height 33
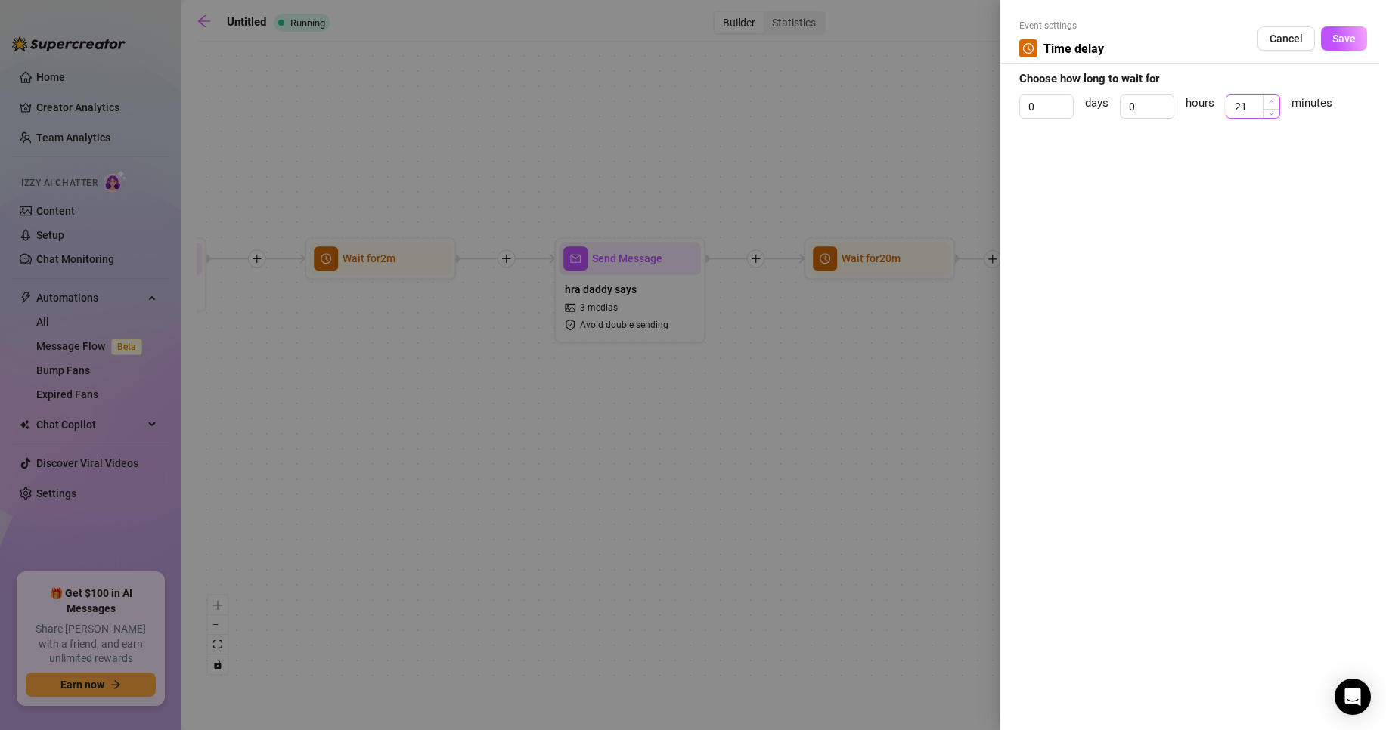
click at [1270, 100] on icon "up" at bounding box center [1271, 101] width 5 height 5
click at [1273, 110] on icon "down" at bounding box center [1271, 111] width 5 height 5
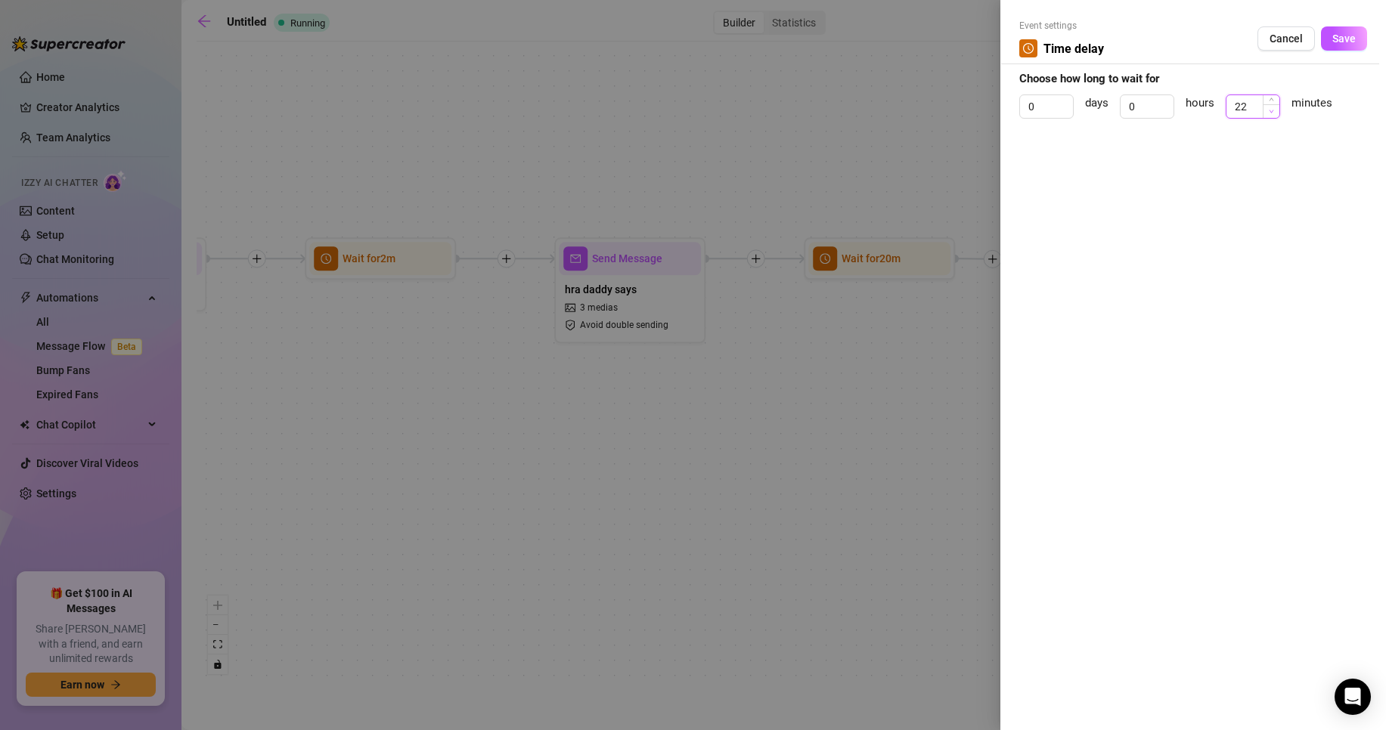
click at [1273, 110] on icon "down" at bounding box center [1271, 111] width 5 height 5
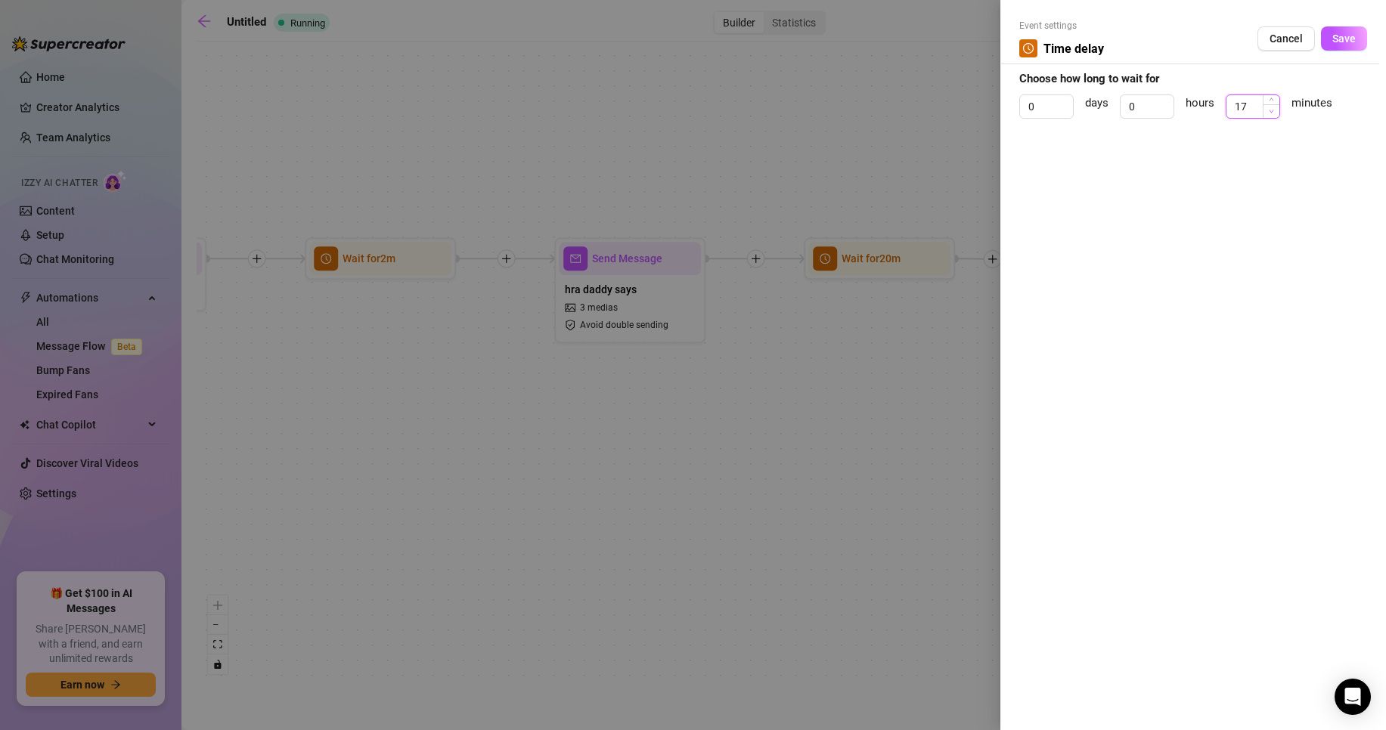
click at [1273, 110] on icon "down" at bounding box center [1271, 111] width 5 height 5
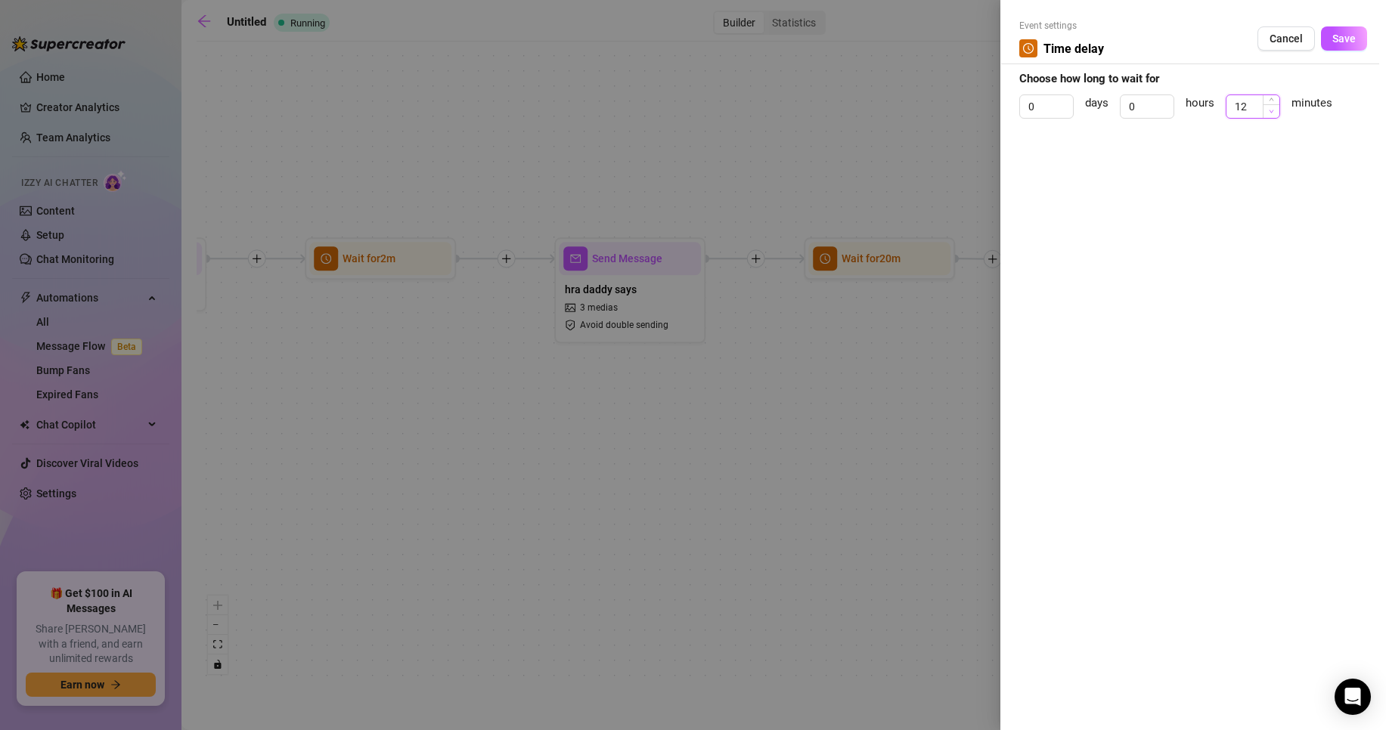
click at [1273, 110] on icon "down" at bounding box center [1271, 111] width 5 height 5
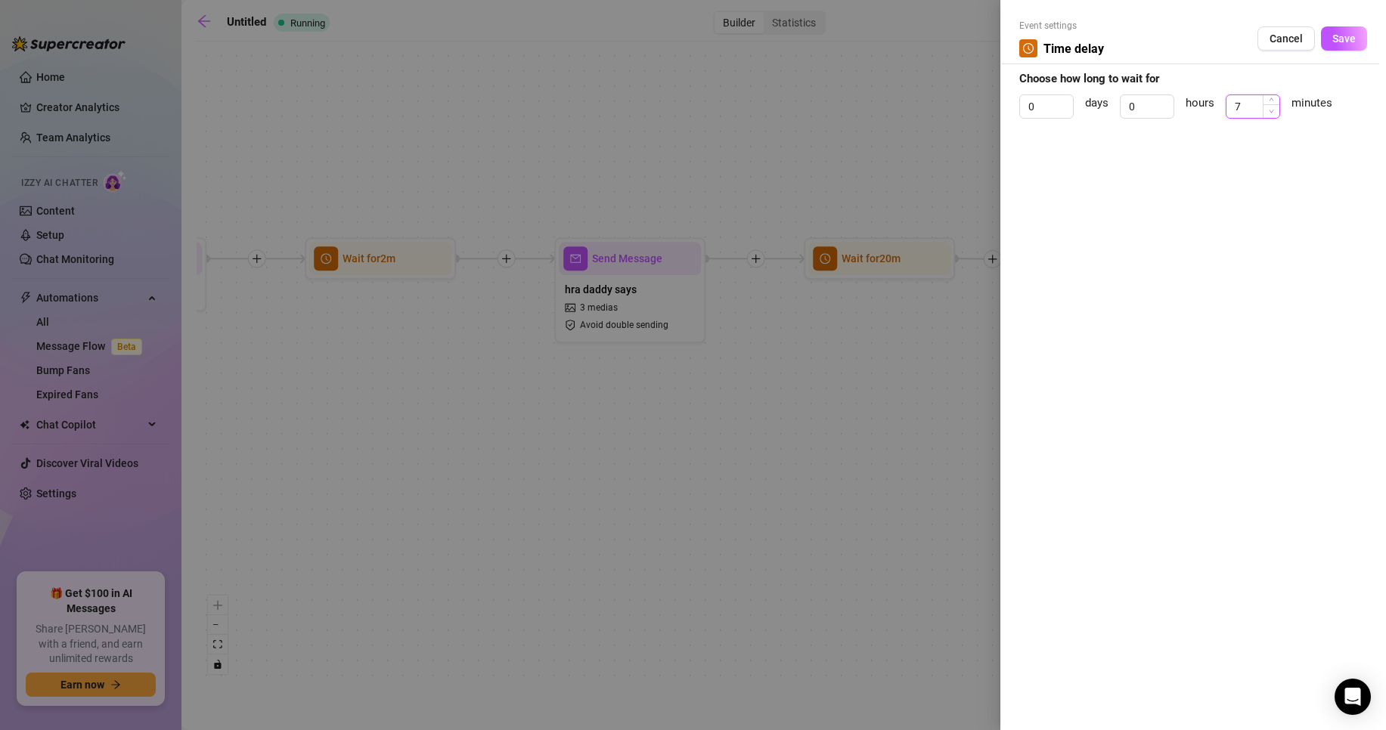
click at [1273, 110] on icon "down" at bounding box center [1271, 111] width 5 height 5
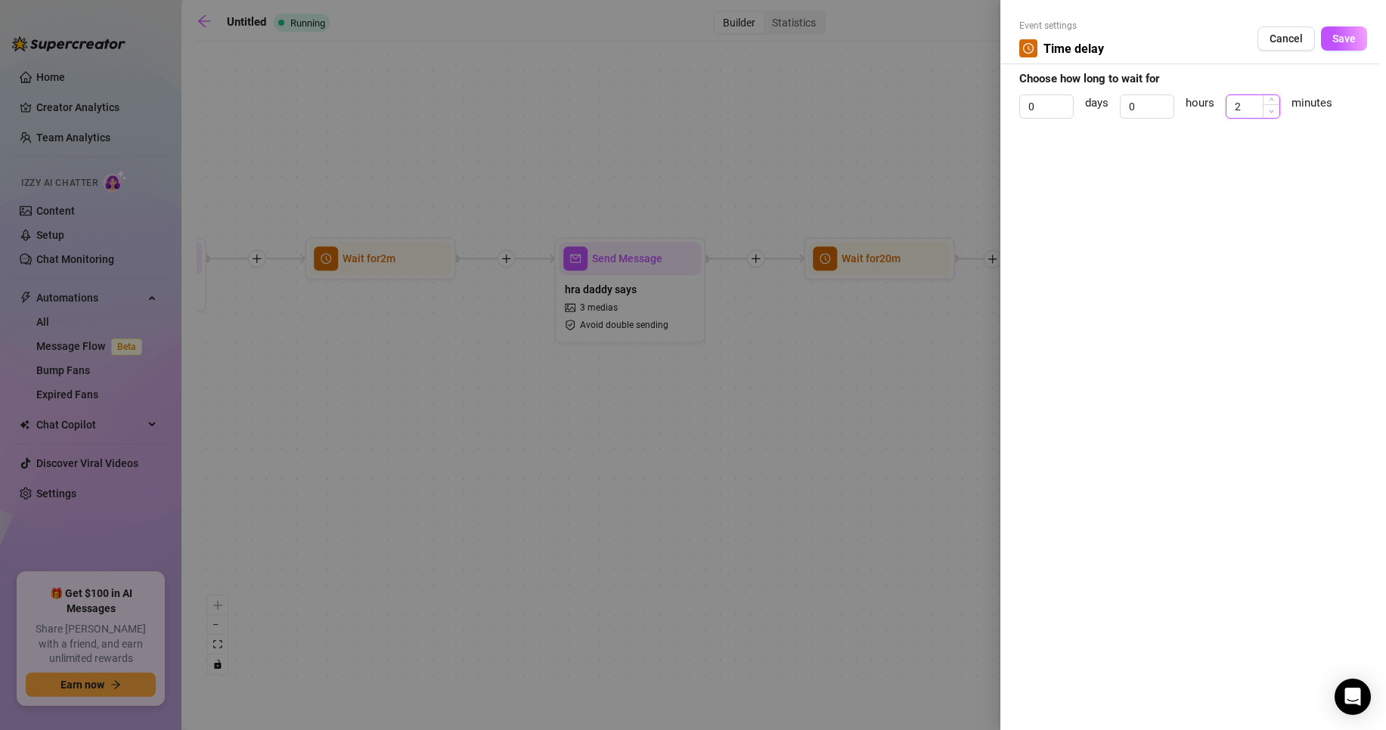
click at [1273, 110] on icon "down" at bounding box center [1271, 111] width 5 height 5
type input "1"
click at [1269, 112] on icon "down" at bounding box center [1271, 111] width 5 height 5
click at [1353, 38] on span "Save" at bounding box center [1343, 39] width 23 height 12
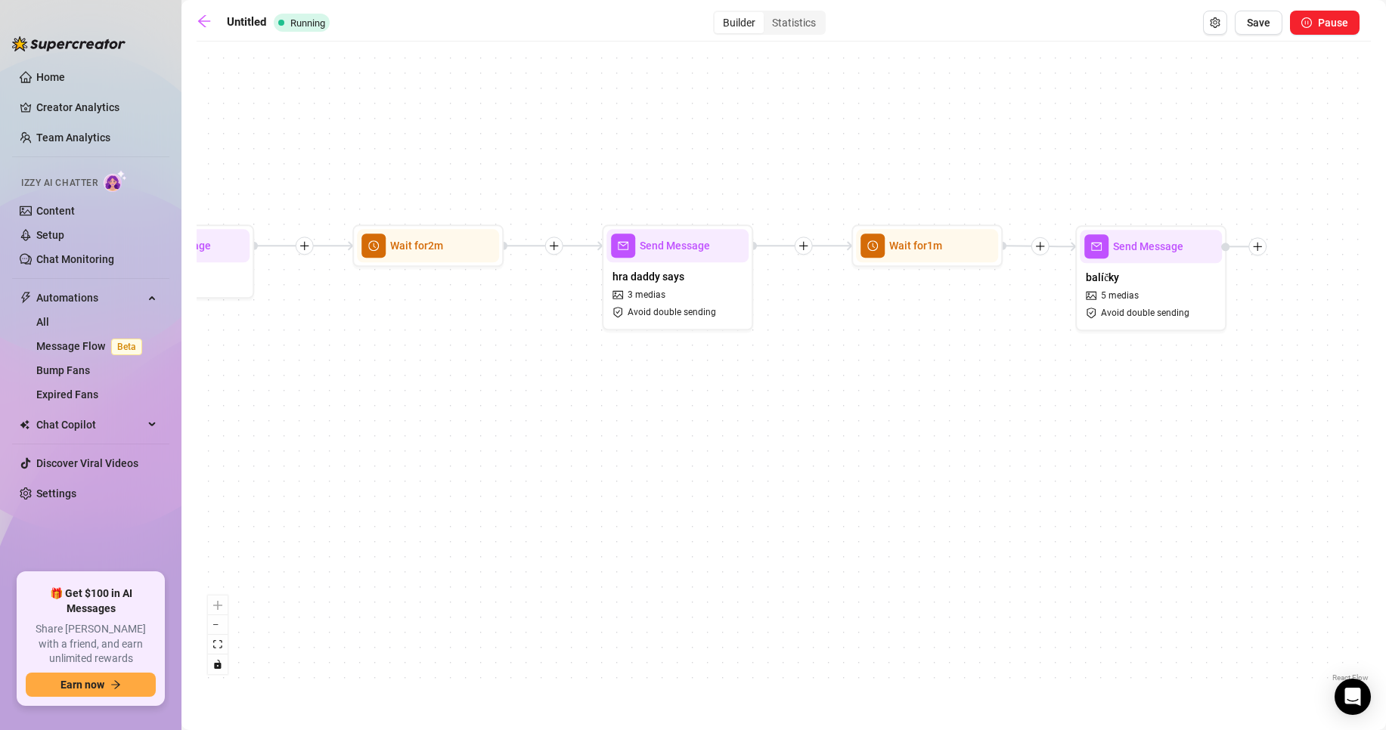
drag, startPoint x: 849, startPoint y: 390, endPoint x: 1005, endPoint y: 359, distance: 158.8
click at [1032, 356] on div "Send Message balíčky 5 medias Avoid double sending Send Message hra daddy says …" at bounding box center [784, 367] width 1174 height 637
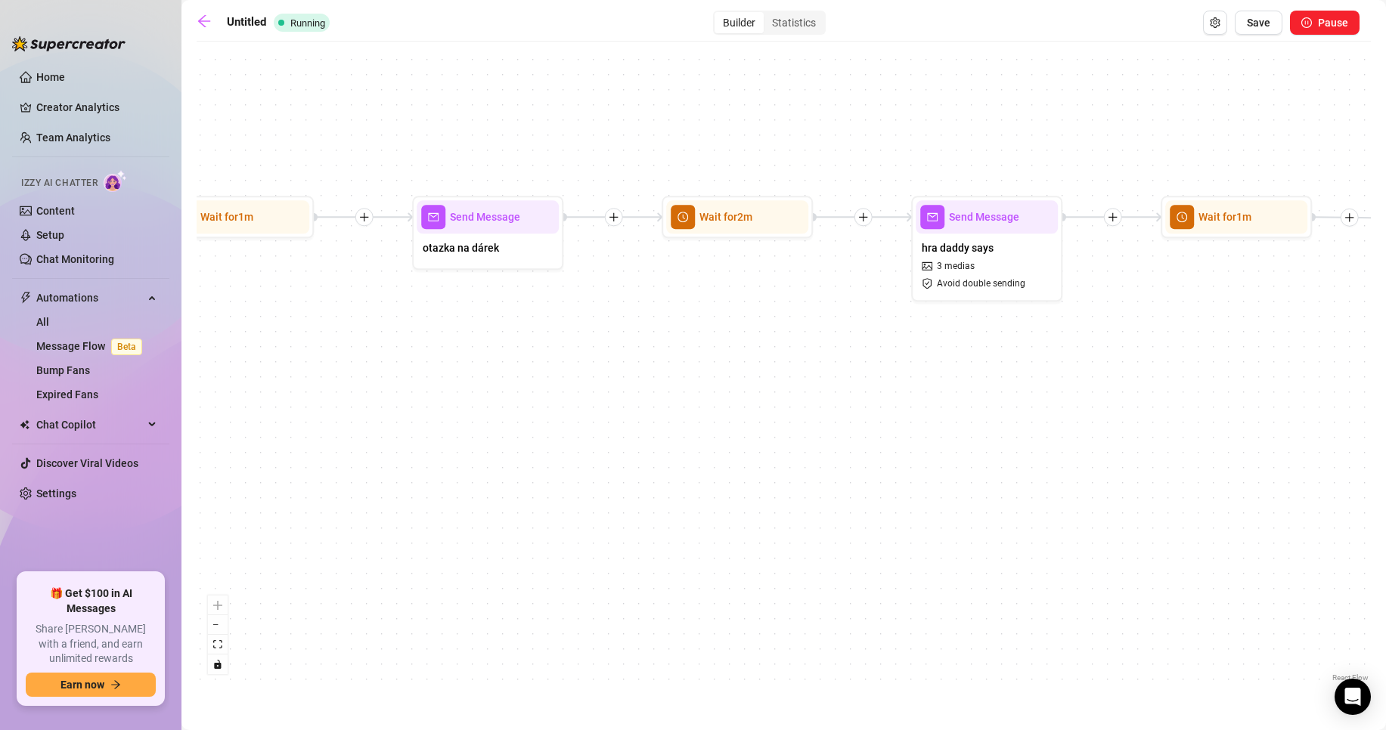
drag, startPoint x: 629, startPoint y: 392, endPoint x: 865, endPoint y: 386, distance: 235.9
click at [865, 386] on div "Send Message balíčky 5 medias Avoid double sending Send Message hra daddy says …" at bounding box center [784, 367] width 1174 height 637
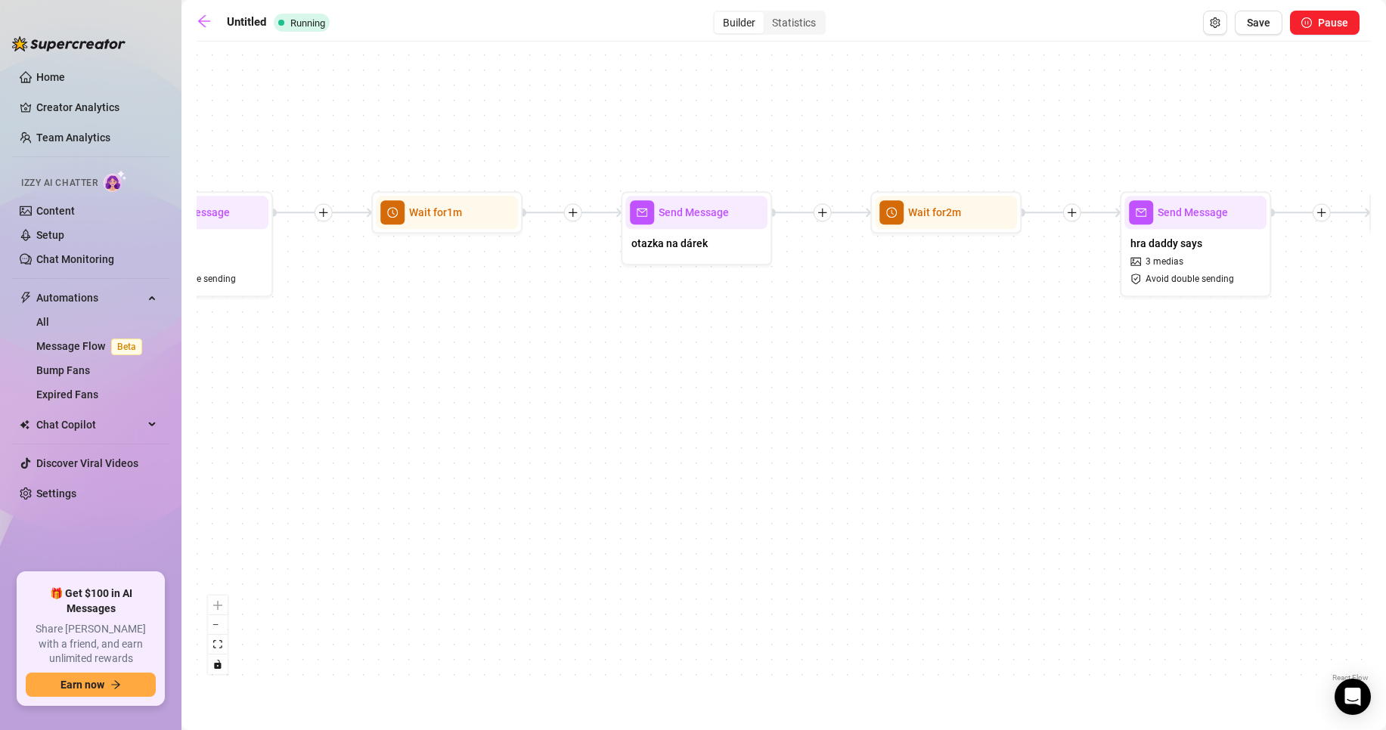
drag, startPoint x: 581, startPoint y: 393, endPoint x: 749, endPoint y: 385, distance: 168.8
click at [747, 386] on div "Send Message balíčky 5 medias Avoid double sending Send Message hra daddy says …" at bounding box center [784, 367] width 1174 height 637
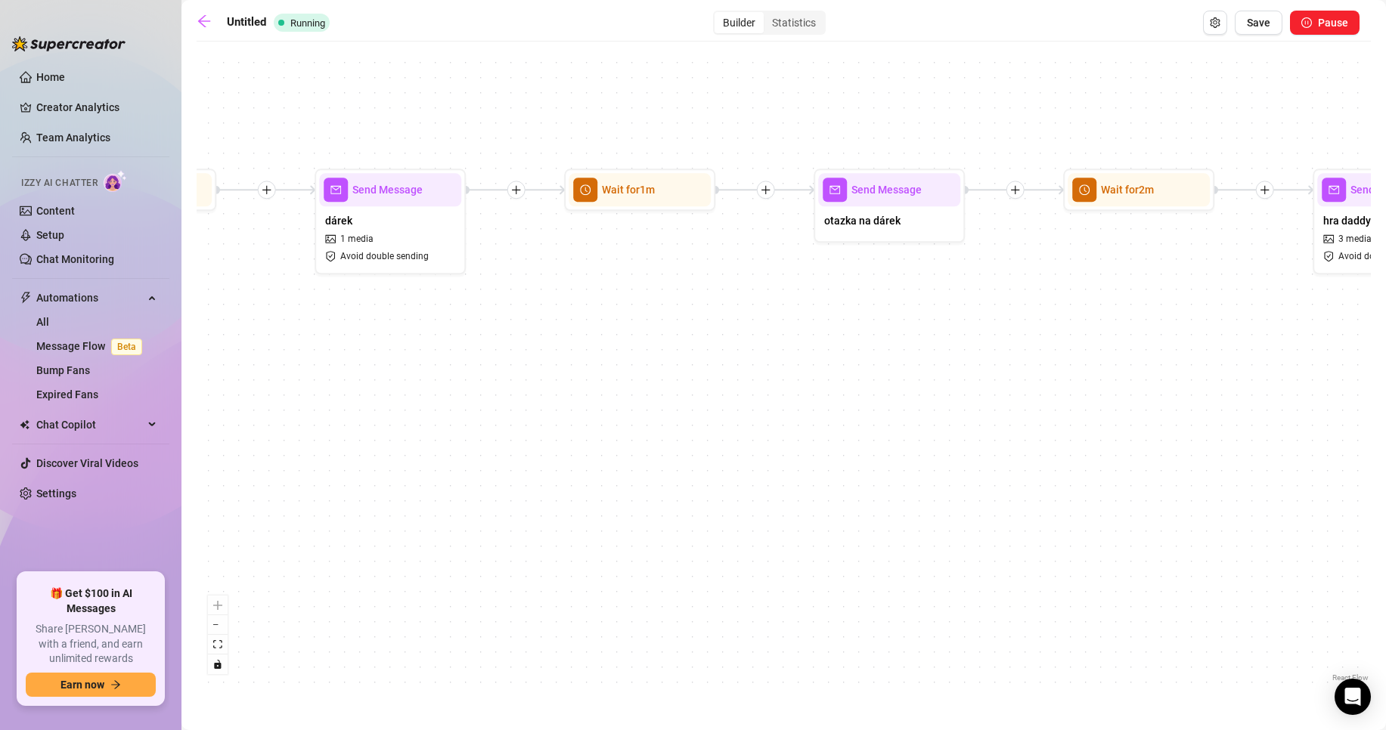
drag, startPoint x: 649, startPoint y: 367, endPoint x: 939, endPoint y: 339, distance: 290.8
click at [939, 339] on div "Send Message balíčky 5 medias Avoid double sending Send Message hra daddy says …" at bounding box center [784, 367] width 1174 height 637
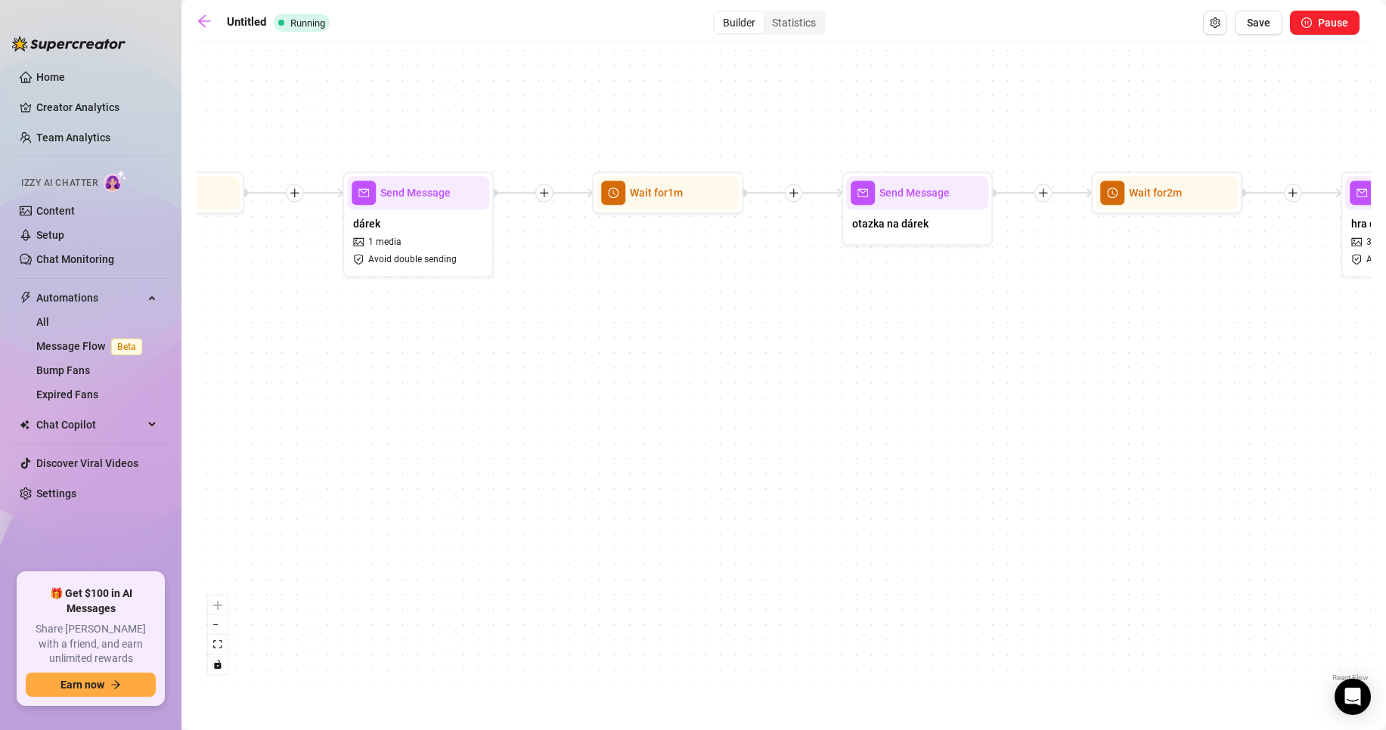
drag, startPoint x: 736, startPoint y: 355, endPoint x: 437, endPoint y: 364, distance: 299.5
click at [437, 364] on div "Send Message balíčky 5 medias Avoid double sending Send Message hra daddy says …" at bounding box center [784, 367] width 1174 height 637
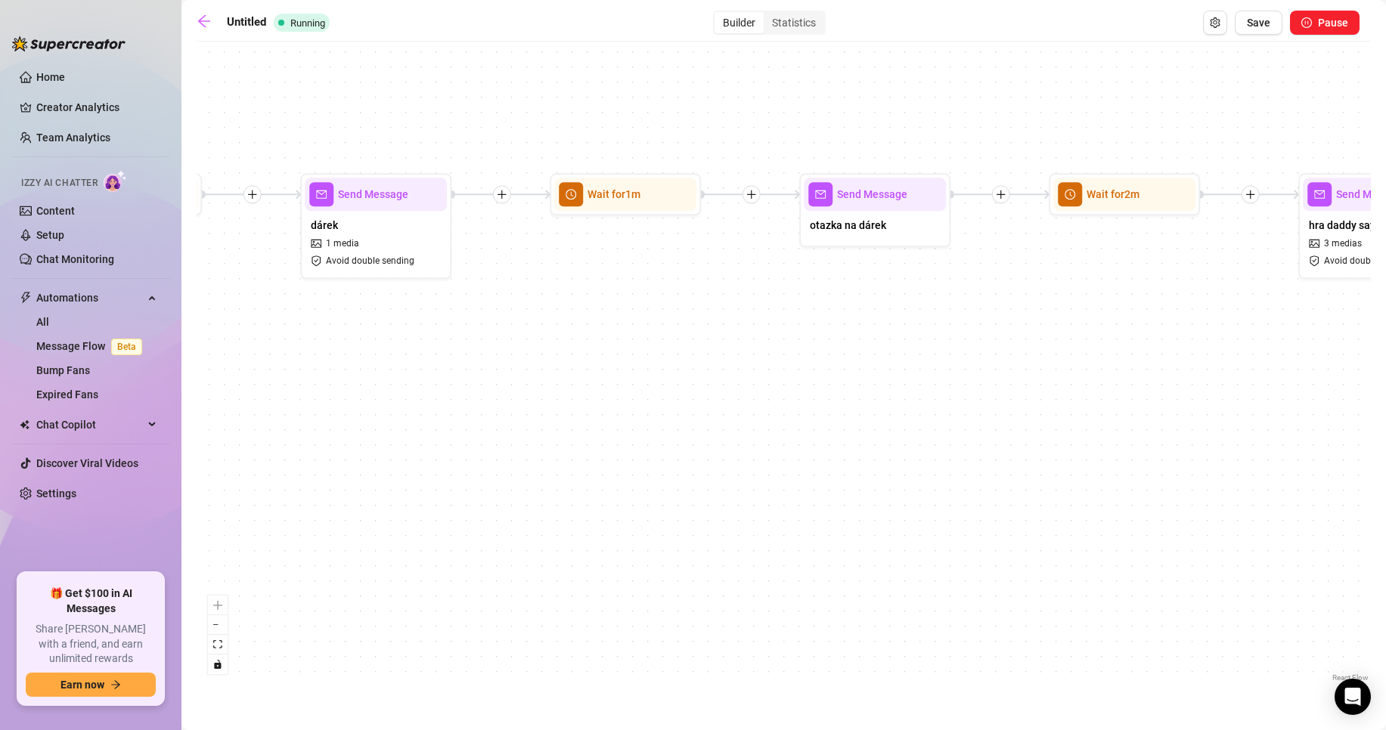
drag, startPoint x: 993, startPoint y: 373, endPoint x: 503, endPoint y: 361, distance: 490.8
click at [501, 362] on div "Send Message balíčky 5 medias Avoid double sending Send Message hra daddy says …" at bounding box center [784, 367] width 1174 height 637
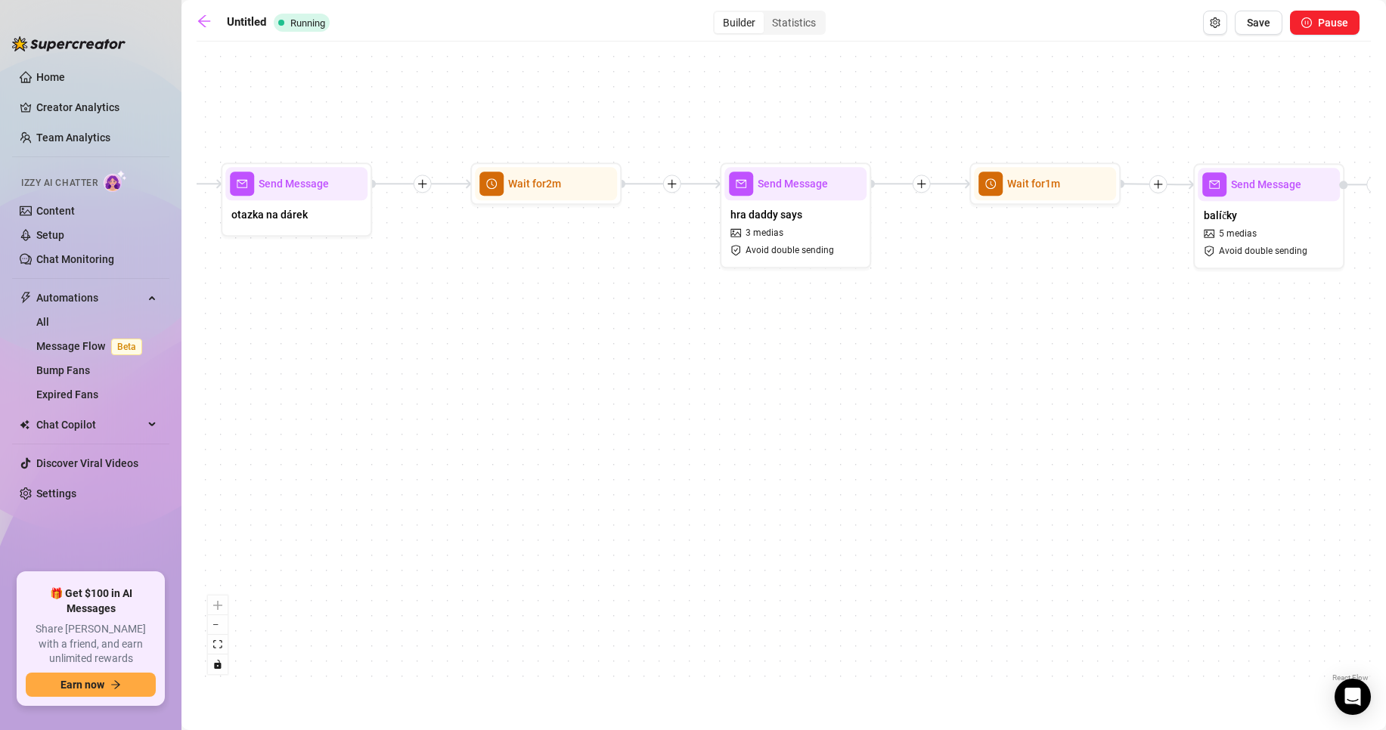
drag, startPoint x: 1018, startPoint y: 349, endPoint x: 866, endPoint y: 358, distance: 151.4
click at [865, 358] on div "Send Message balíčky 5 medias Avoid double sending Send Message hra daddy says …" at bounding box center [784, 367] width 1174 height 637
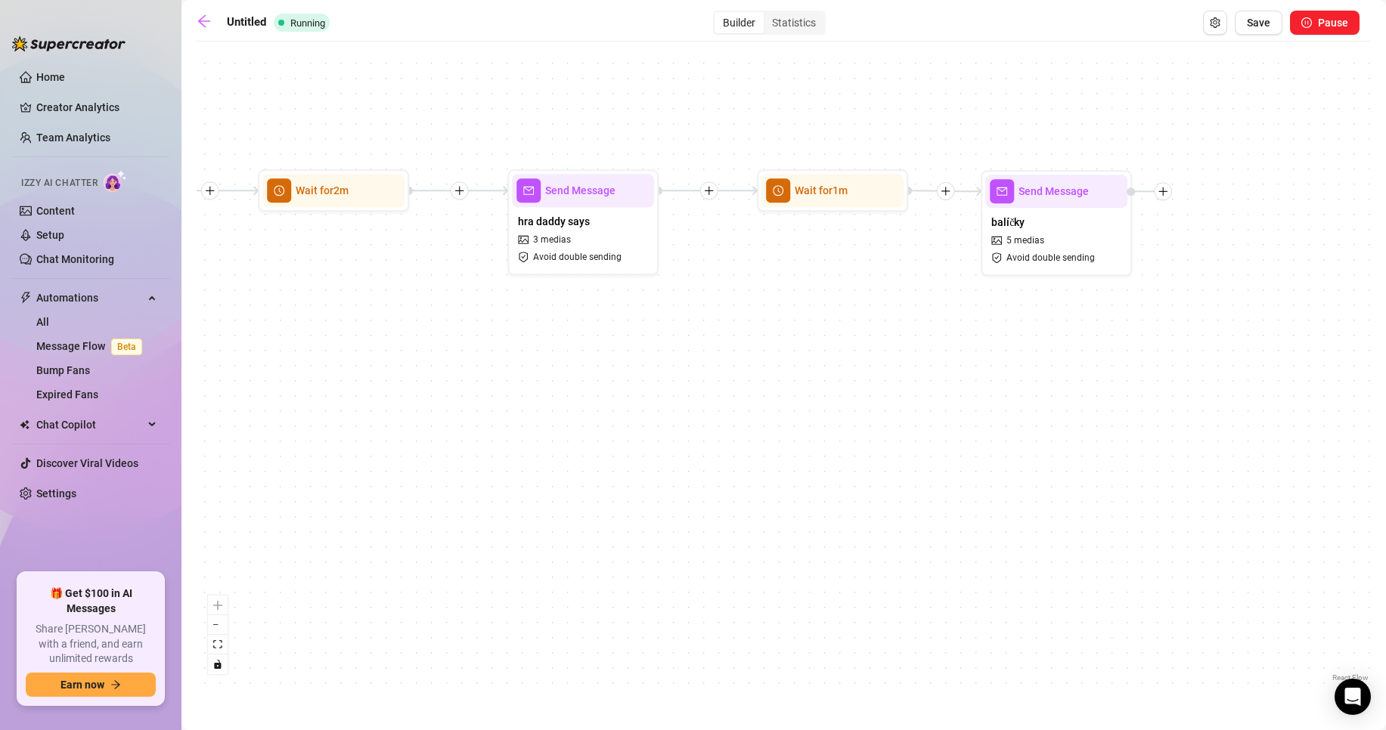
drag, startPoint x: 960, startPoint y: 342, endPoint x: 767, endPoint y: 348, distance: 192.8
click at [763, 348] on div "Send Message balíčky 5 medias Avoid double sending Send Message hra daddy says …" at bounding box center [784, 367] width 1174 height 637
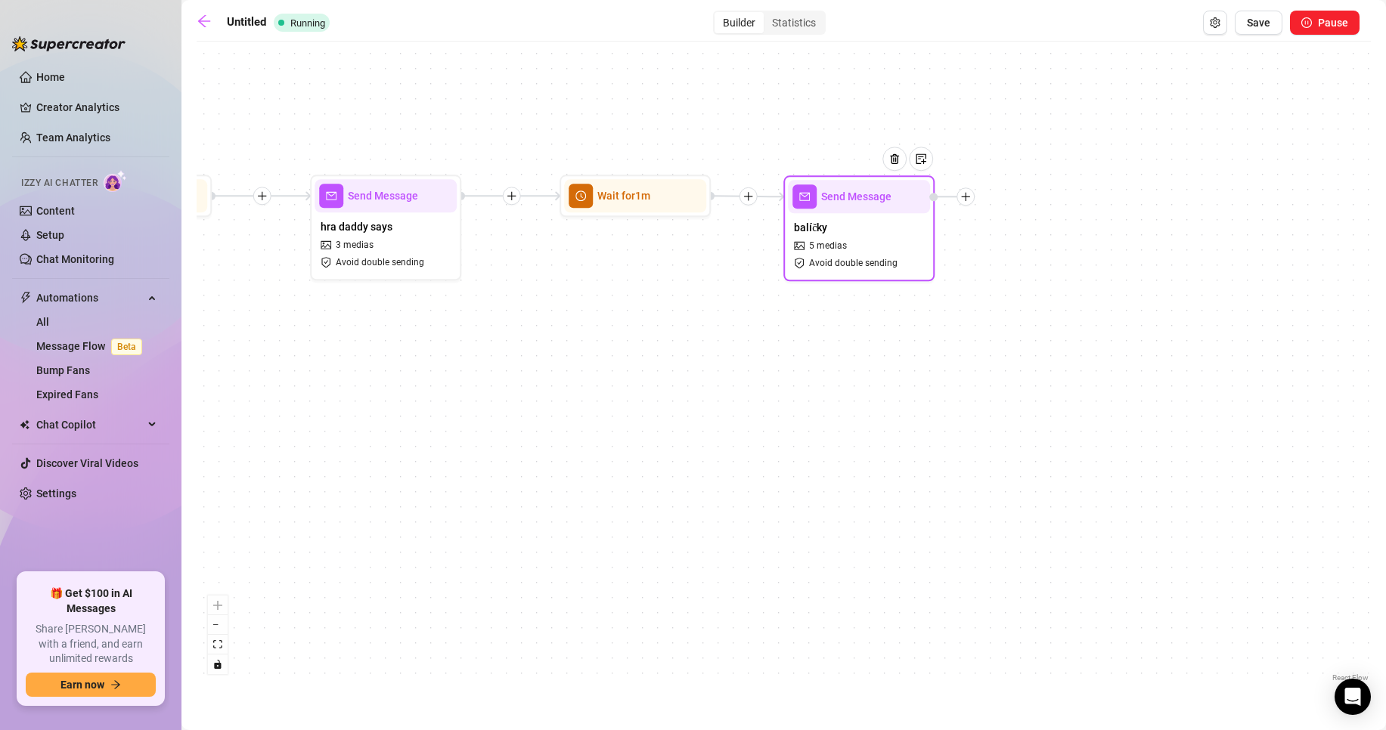
click at [971, 197] on icon "plus" at bounding box center [965, 196] width 11 height 11
click at [1031, 199] on div "Time Delay" at bounding box center [1040, 198] width 110 height 26
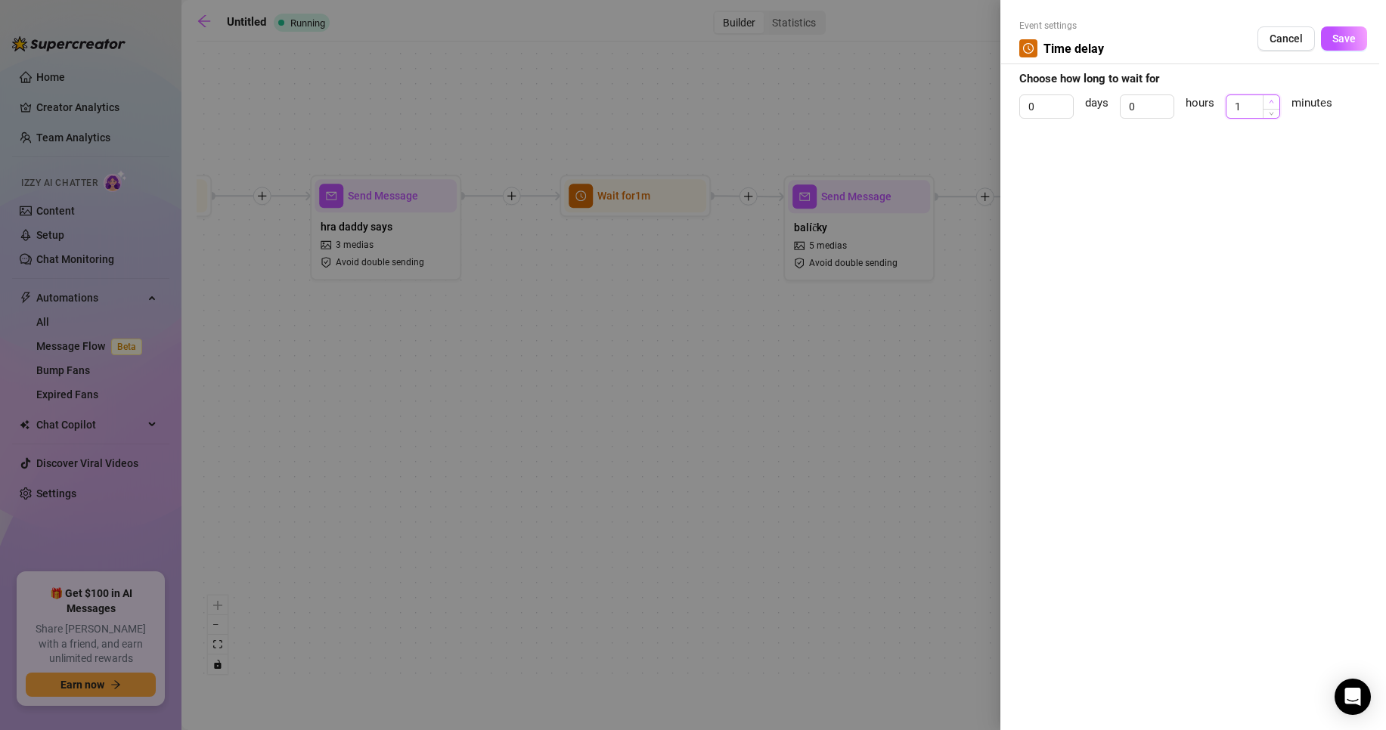
click at [1272, 96] on span "Increase Value" at bounding box center [1270, 102] width 17 height 14
type input "2"
click at [1272, 96] on span "Increase Value" at bounding box center [1270, 102] width 17 height 14
click at [1356, 45] on button "Save" at bounding box center [1344, 38] width 46 height 24
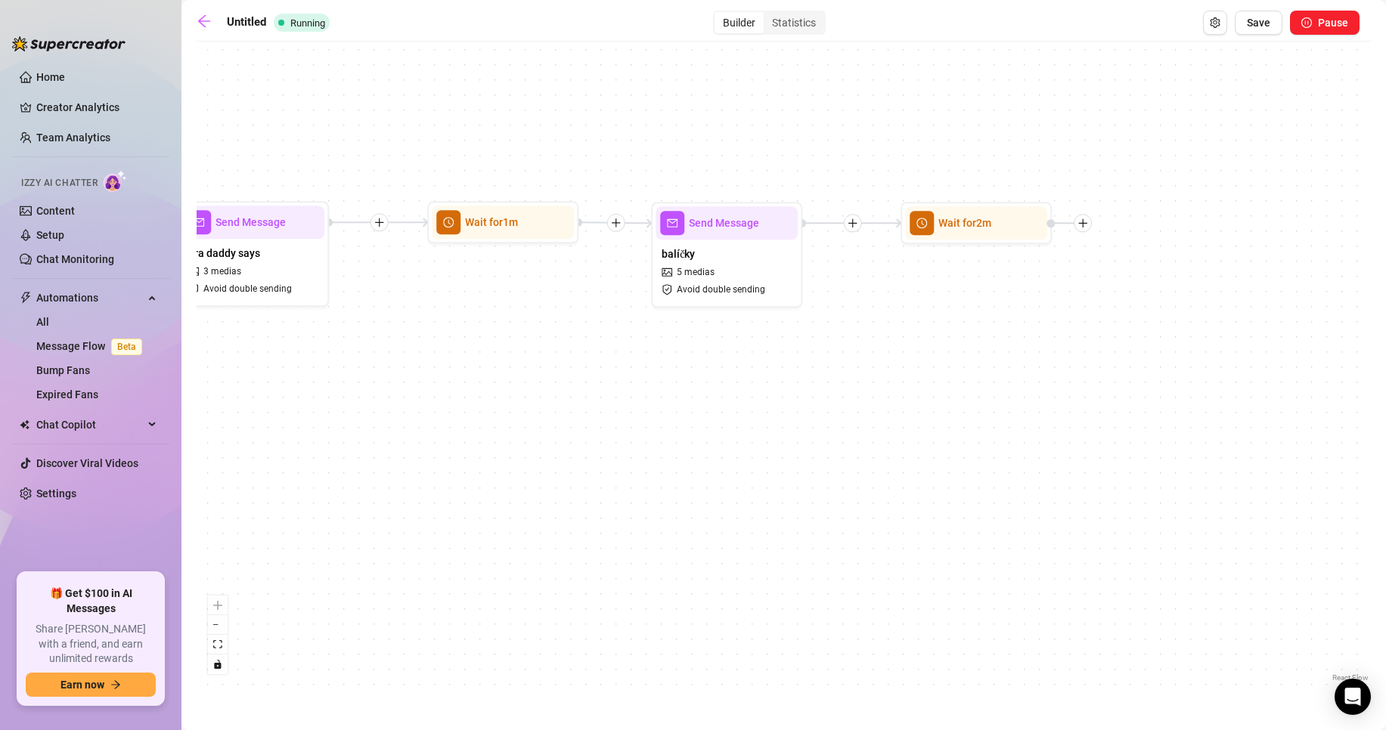
drag, startPoint x: 1197, startPoint y: 247, endPoint x: 1079, endPoint y: 243, distance: 118.0
click at [1063, 274] on div "Wait for 2m Send Message balíčky 5 medias Avoid double sending Send Message hra…" at bounding box center [784, 367] width 1174 height 637
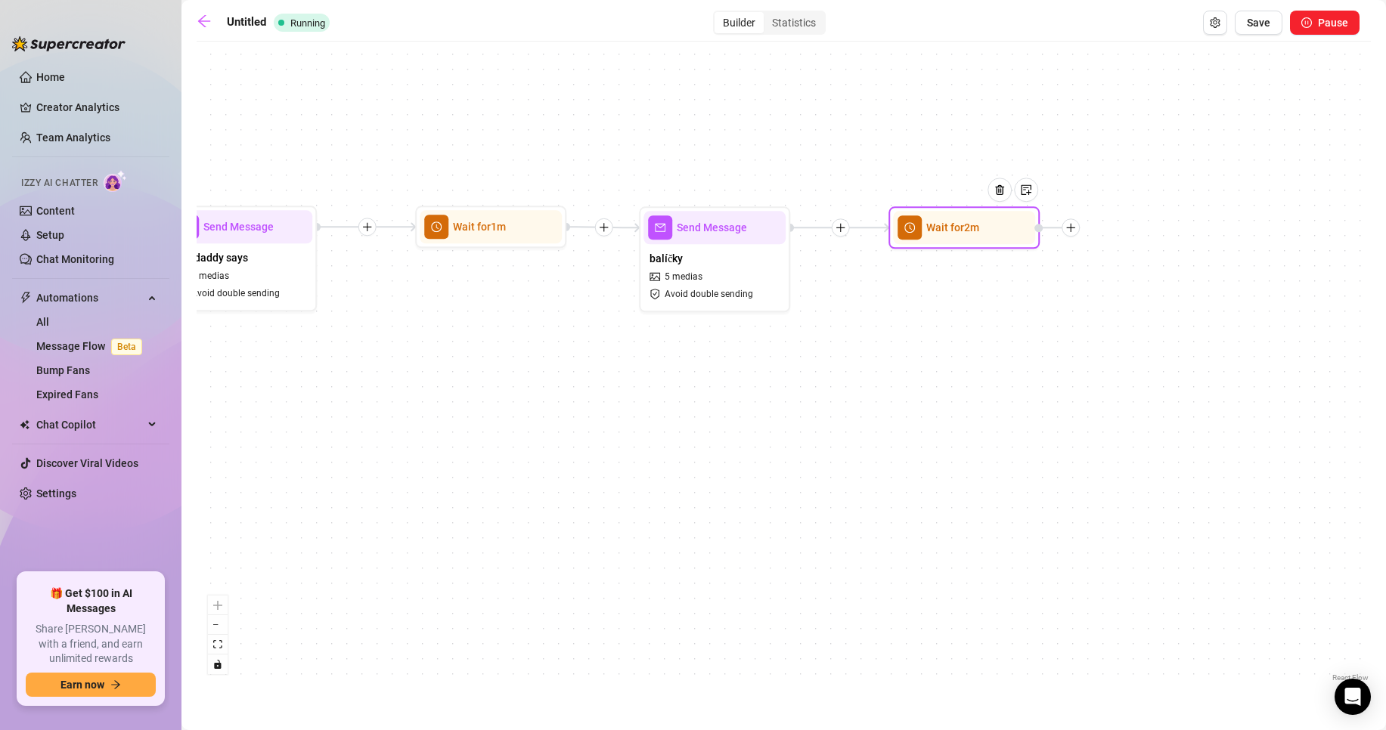
click at [1073, 228] on icon "plus" at bounding box center [1070, 227] width 11 height 11
click at [1137, 283] on div "Message" at bounding box center [1145, 281] width 110 height 26
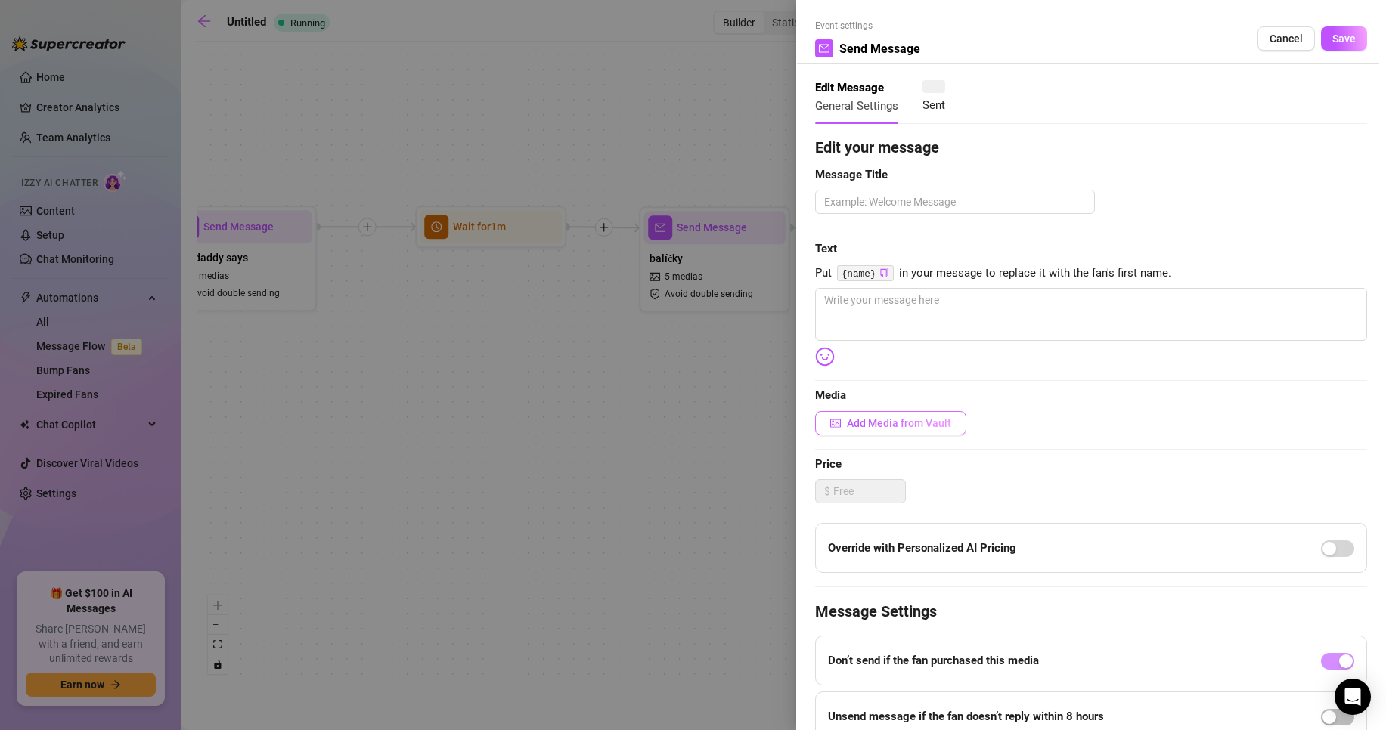
click at [894, 421] on span "Add Media from Vault" at bounding box center [899, 423] width 104 height 12
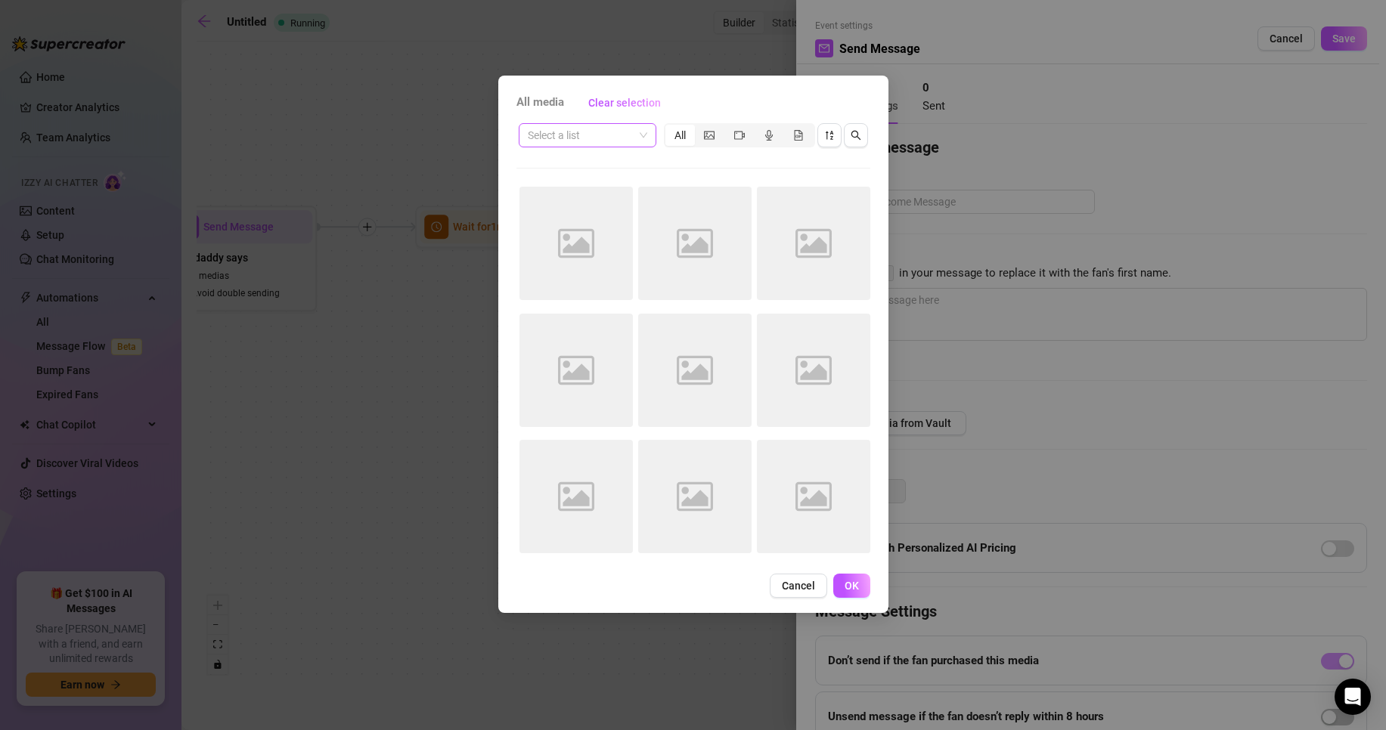
click at [617, 139] on input "search" at bounding box center [581, 135] width 106 height 23
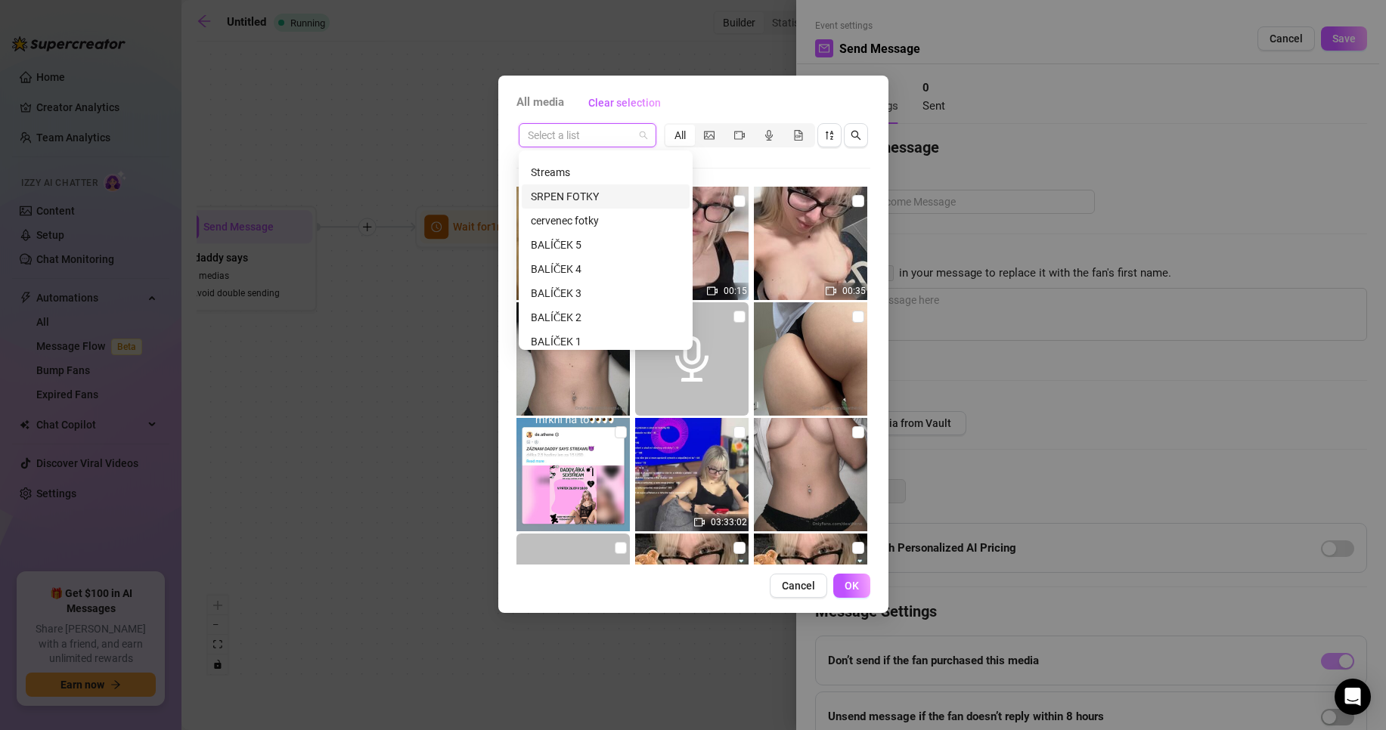
scroll to position [76, 0]
click at [728, 101] on div "All media Clear selection" at bounding box center [693, 103] width 354 height 24
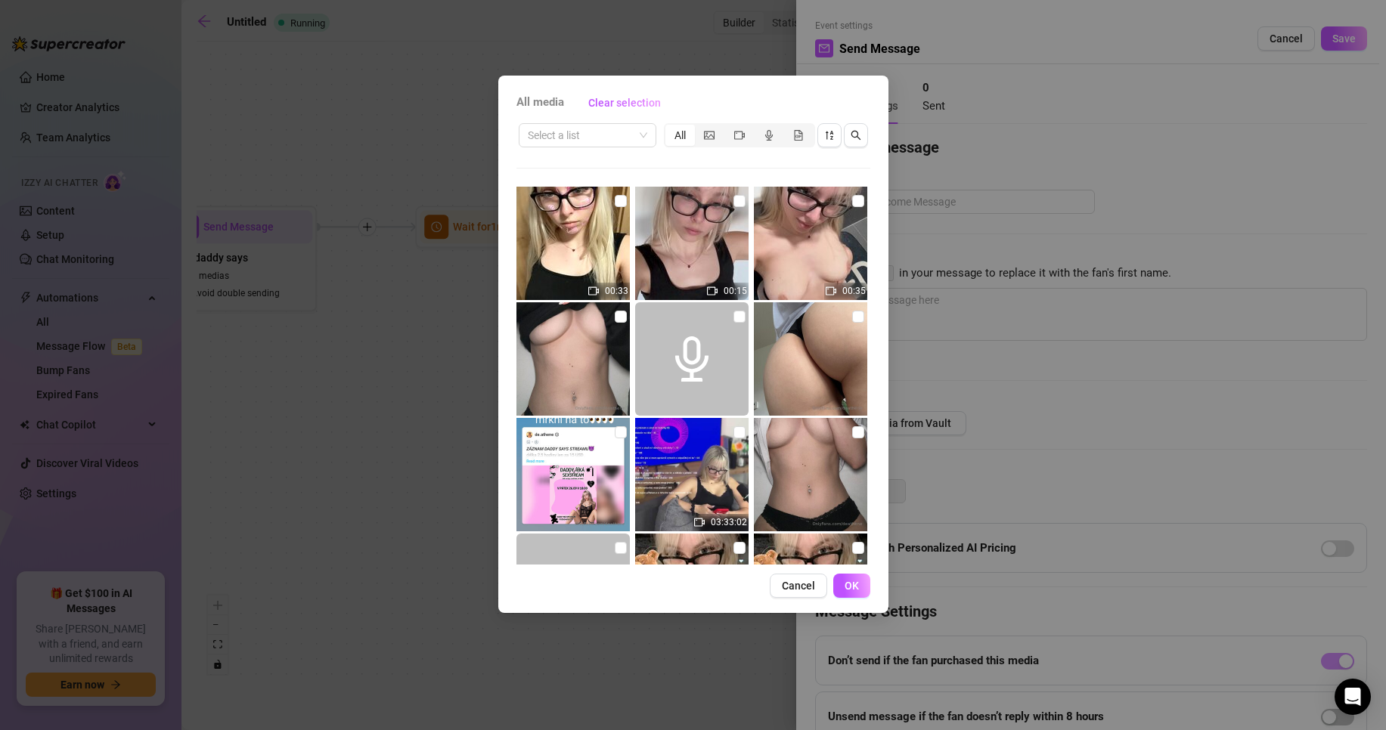
click at [1015, 118] on div "All media Clear selection Select a list All 00:33 00:15 00:35 03:33:02 00:32 00…" at bounding box center [693, 365] width 1386 height 730
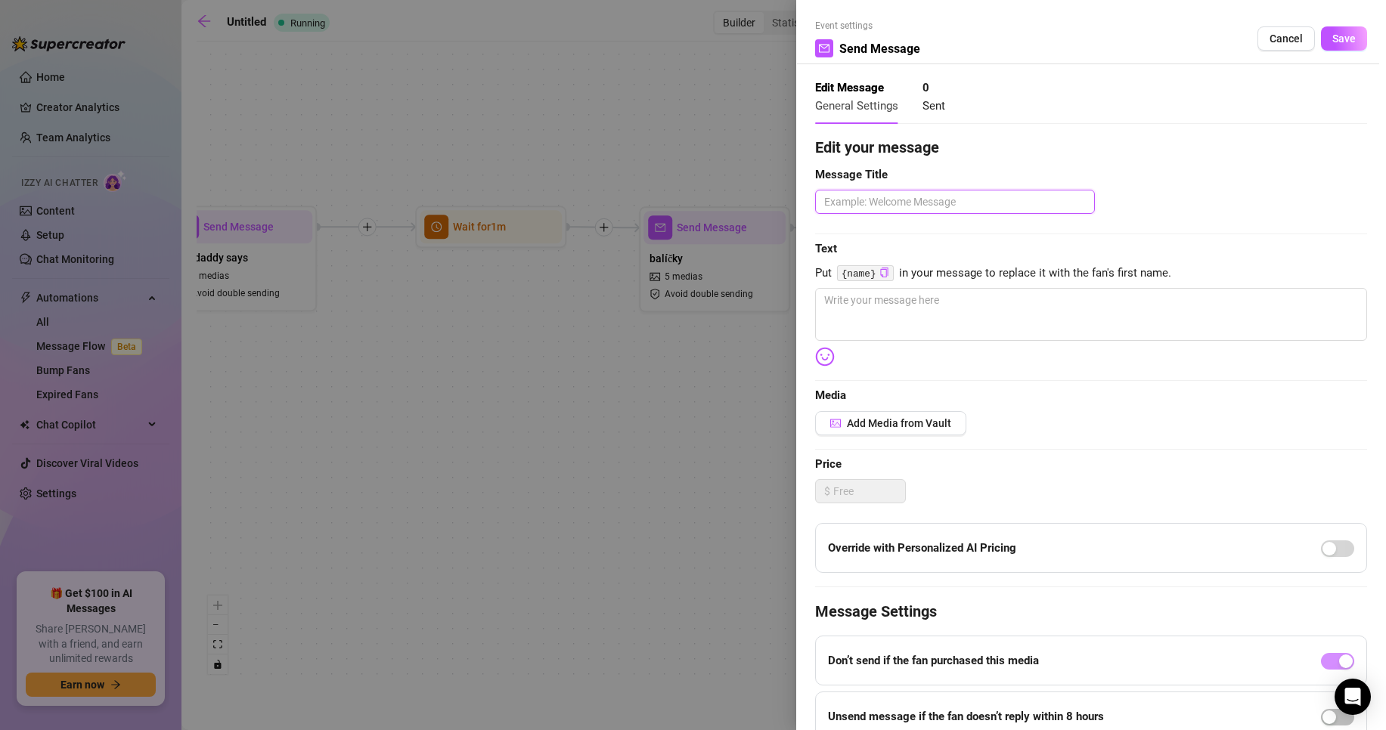
click at [879, 203] on textarea at bounding box center [955, 202] width 280 height 24
type textarea "S"
type textarea "SE"
type textarea "SEX"
type textarea "SEXT"
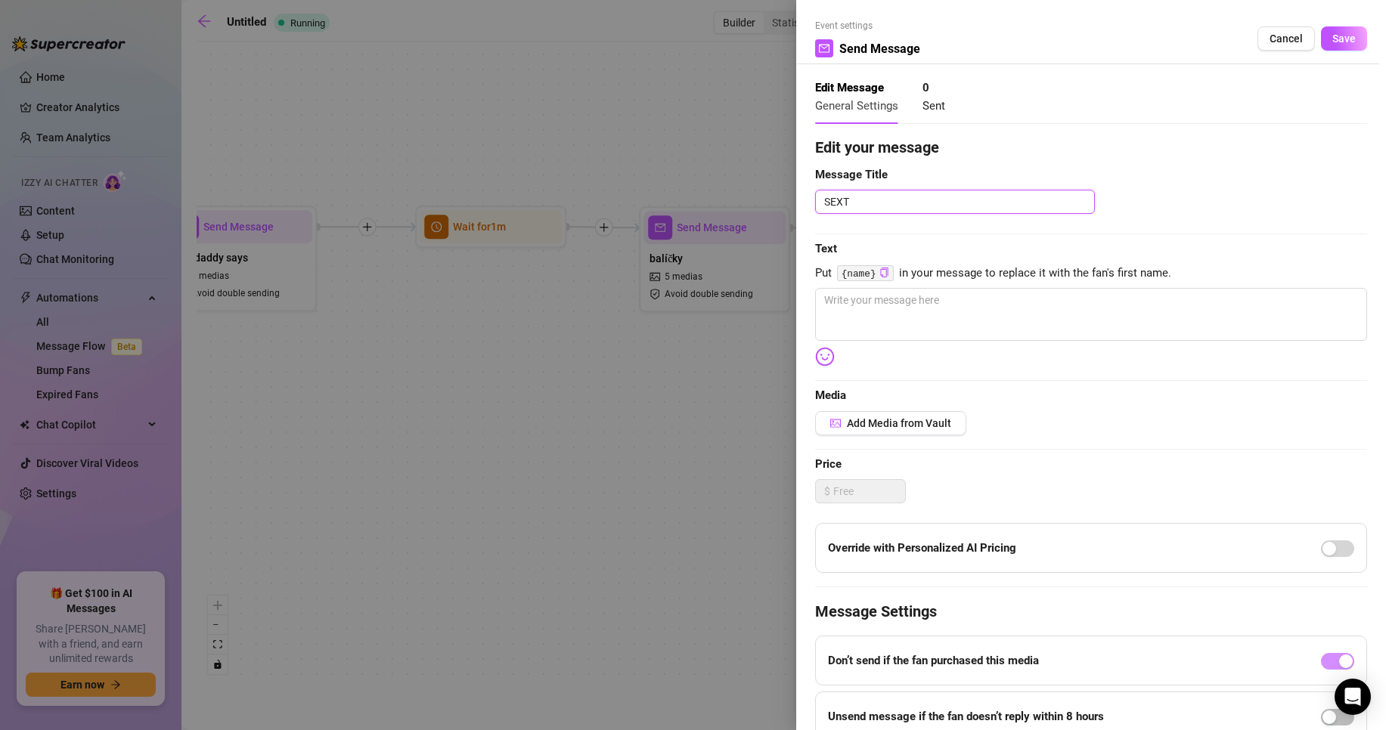
type textarea "SEX"
type textarea "SEXS"
type textarea "SEXST"
type textarea "SEXSTR"
type textarea "SEXSTRE"
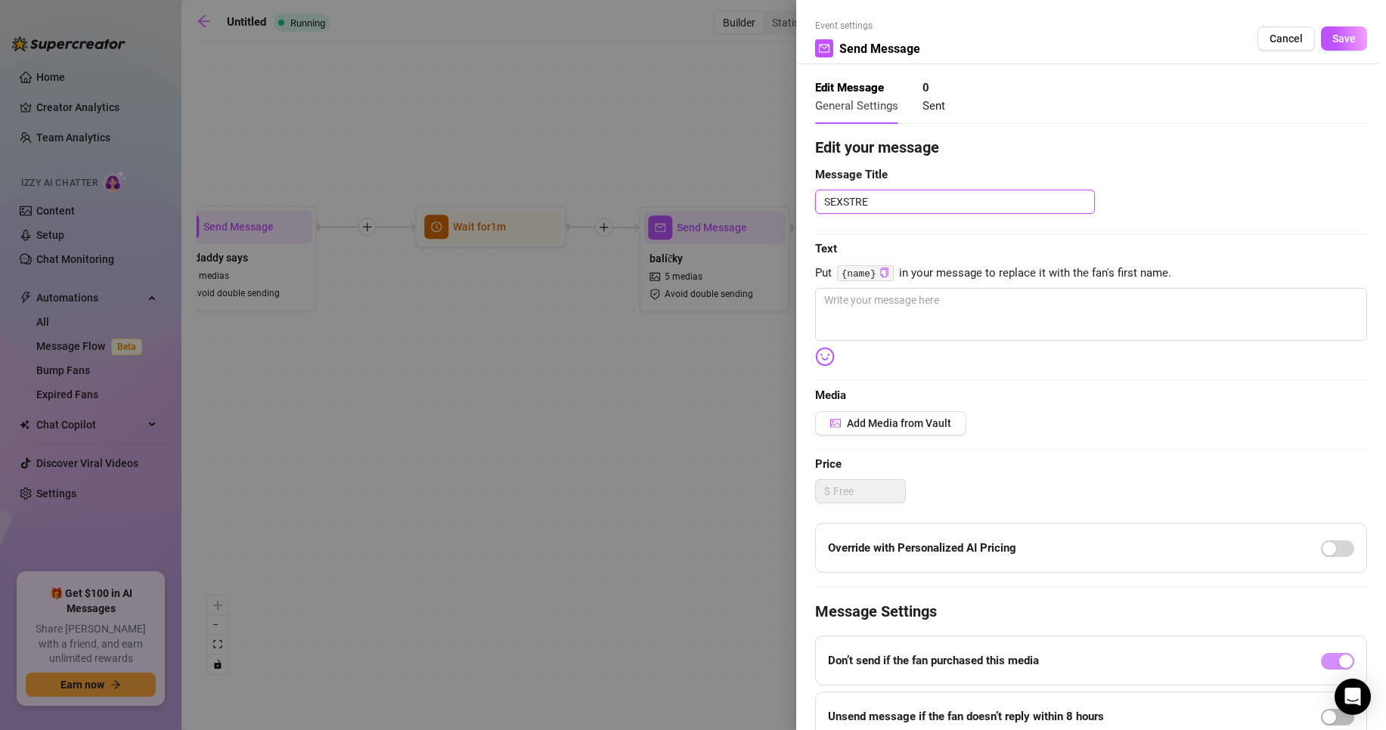
type textarea "SEXSTREA"
type textarea "SEXSTREAM"
type textarea "SEXSTREAM I"
type textarea "SEXSTREAM IN"
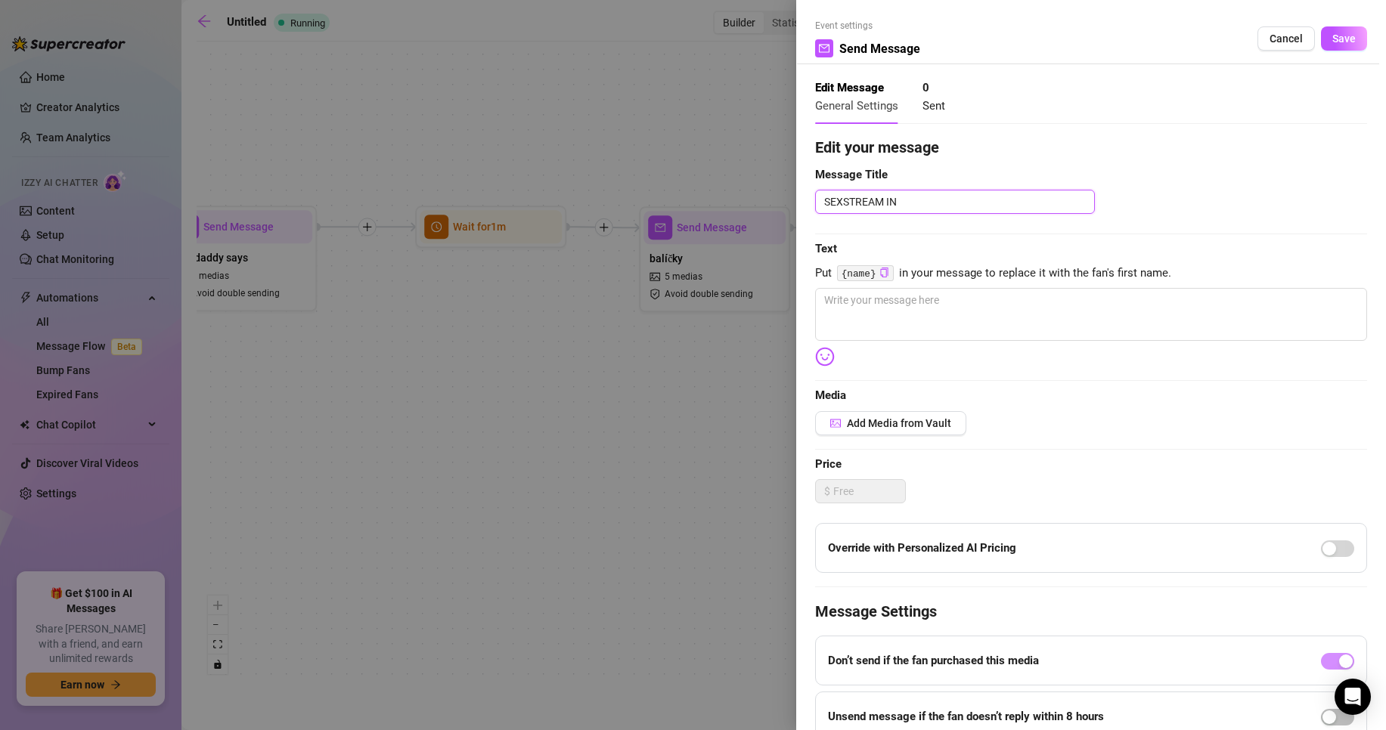
type textarea "SEXSTREAM INF"
type textarea "SEXSTREAM INFO"
type textarea "SEXSTREAM INFOT"
type textarea "SEXSTREAM INFO"
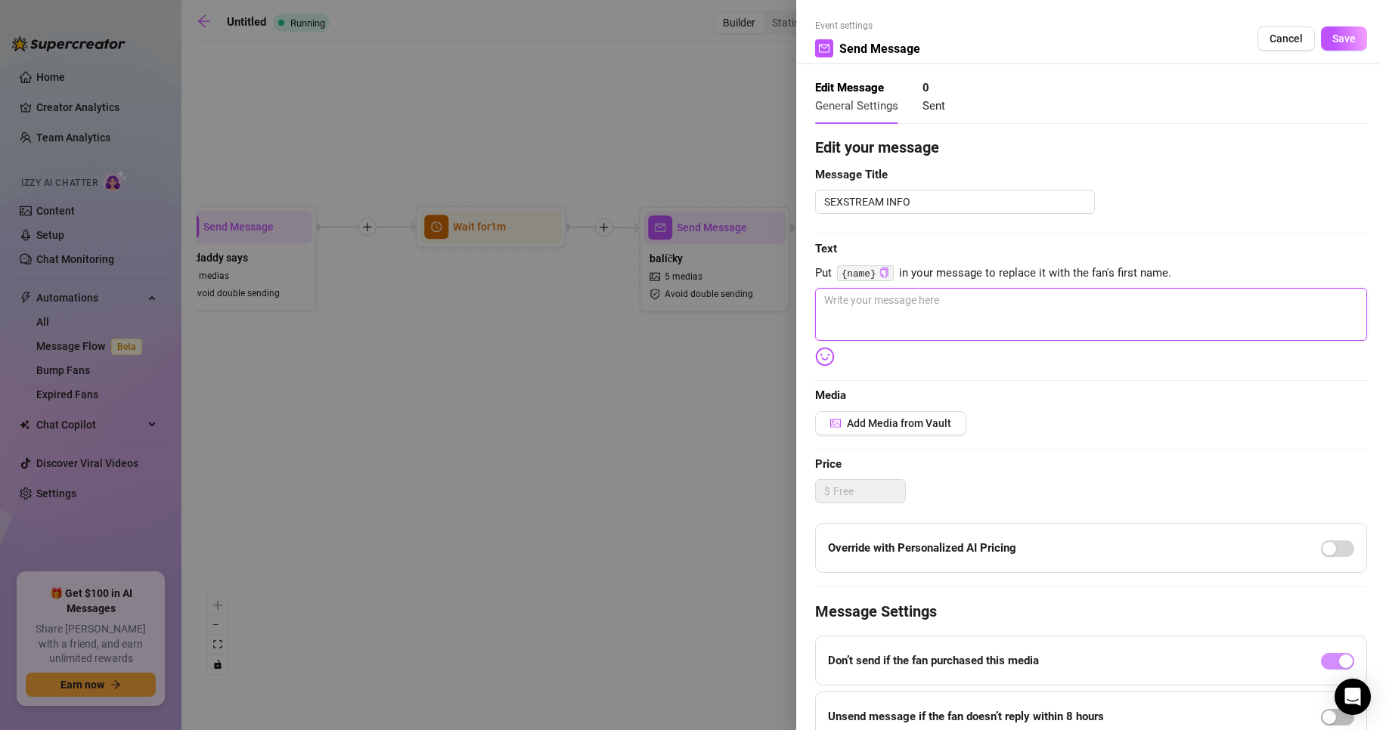
click at [926, 314] on textarea at bounding box center [1091, 314] width 552 height 53
type textarea "t"
type textarea "ta"
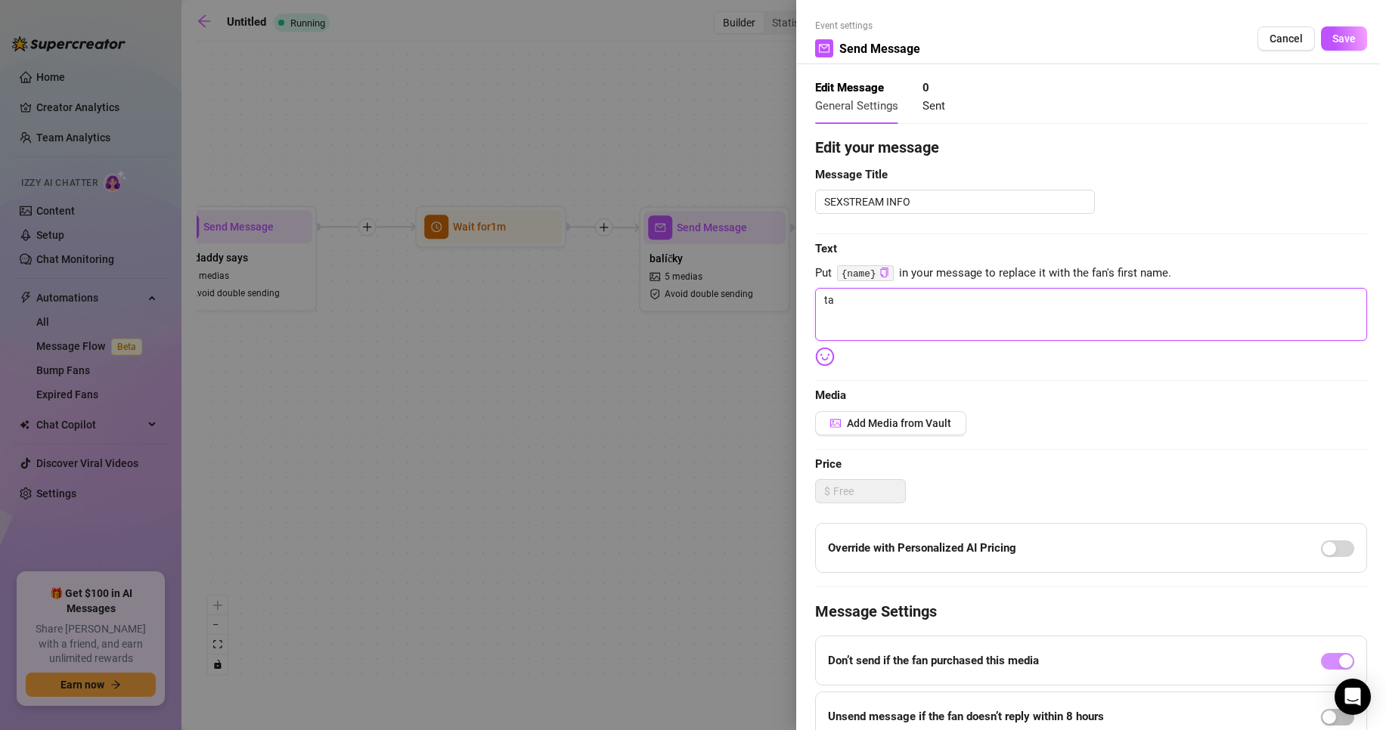
type textarea "tak"
type textarea "taky"
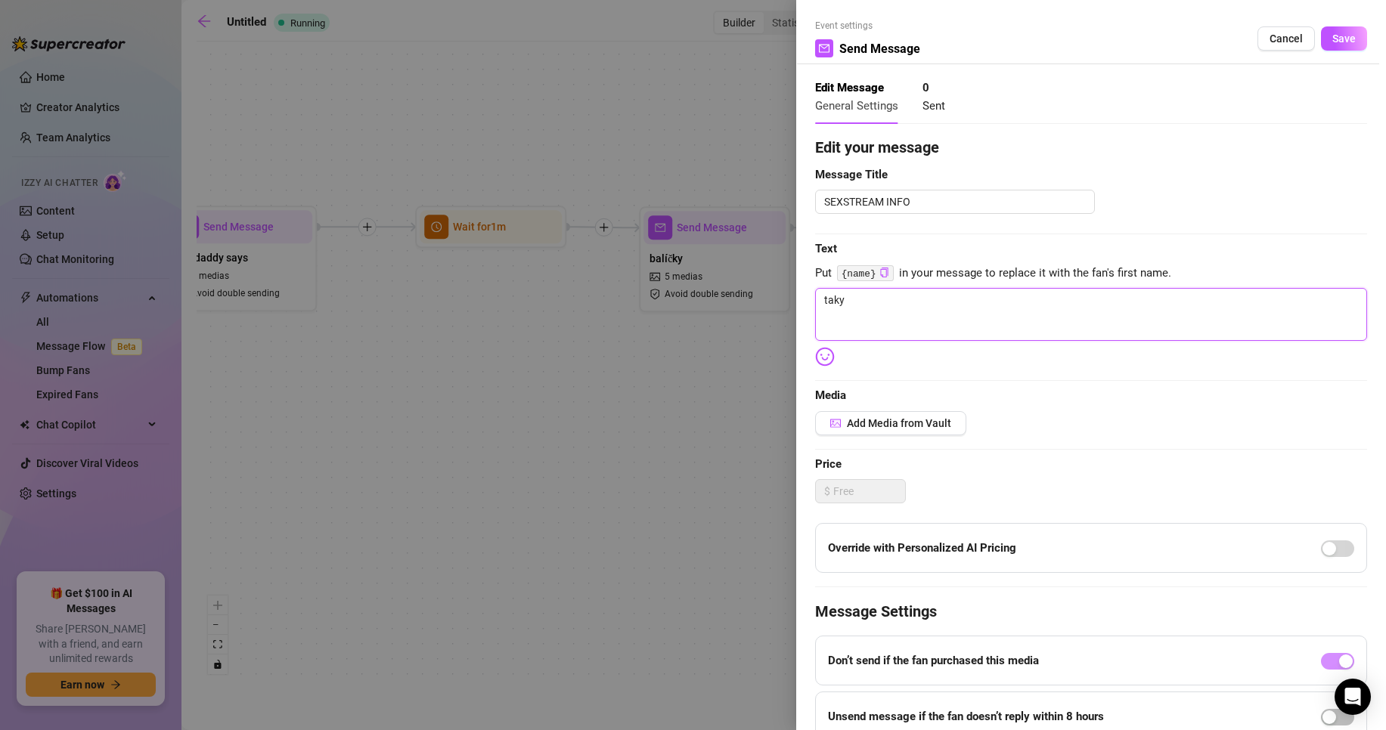
type textarea "taky"
type textarea "taky k"
type textarea "taky ka"
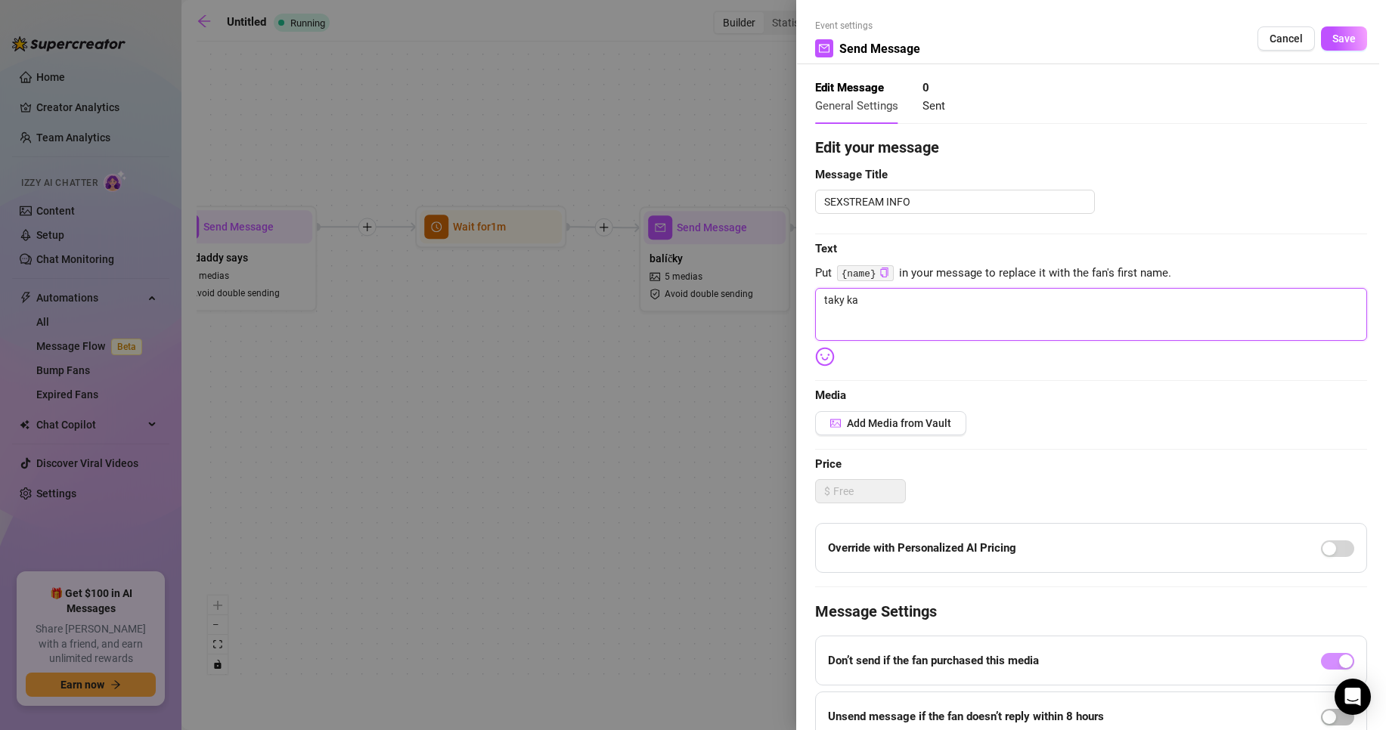
type textarea "taky kaž"
type textarea "taky každ"
type textarea "taky každáý"
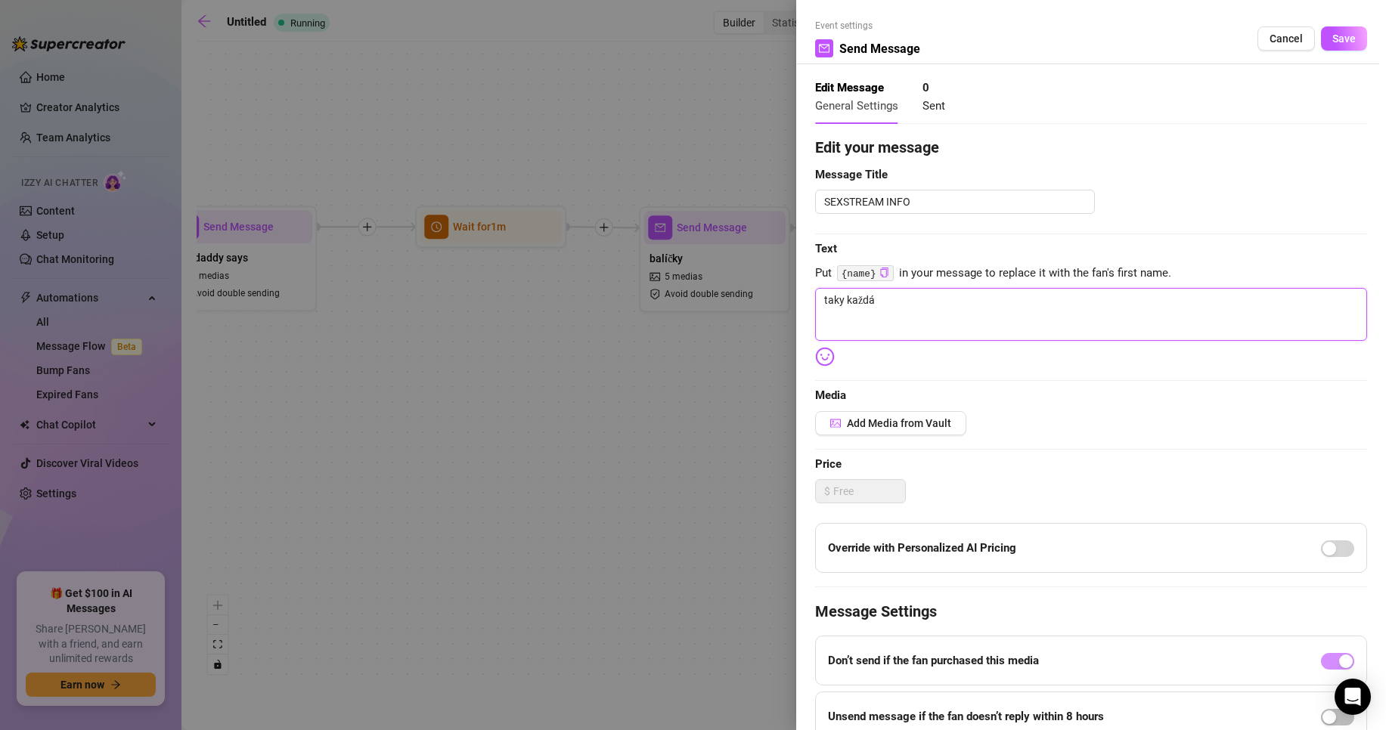
type textarea "taky každáý"
type textarea "taky každá"
type textarea "taky každ"
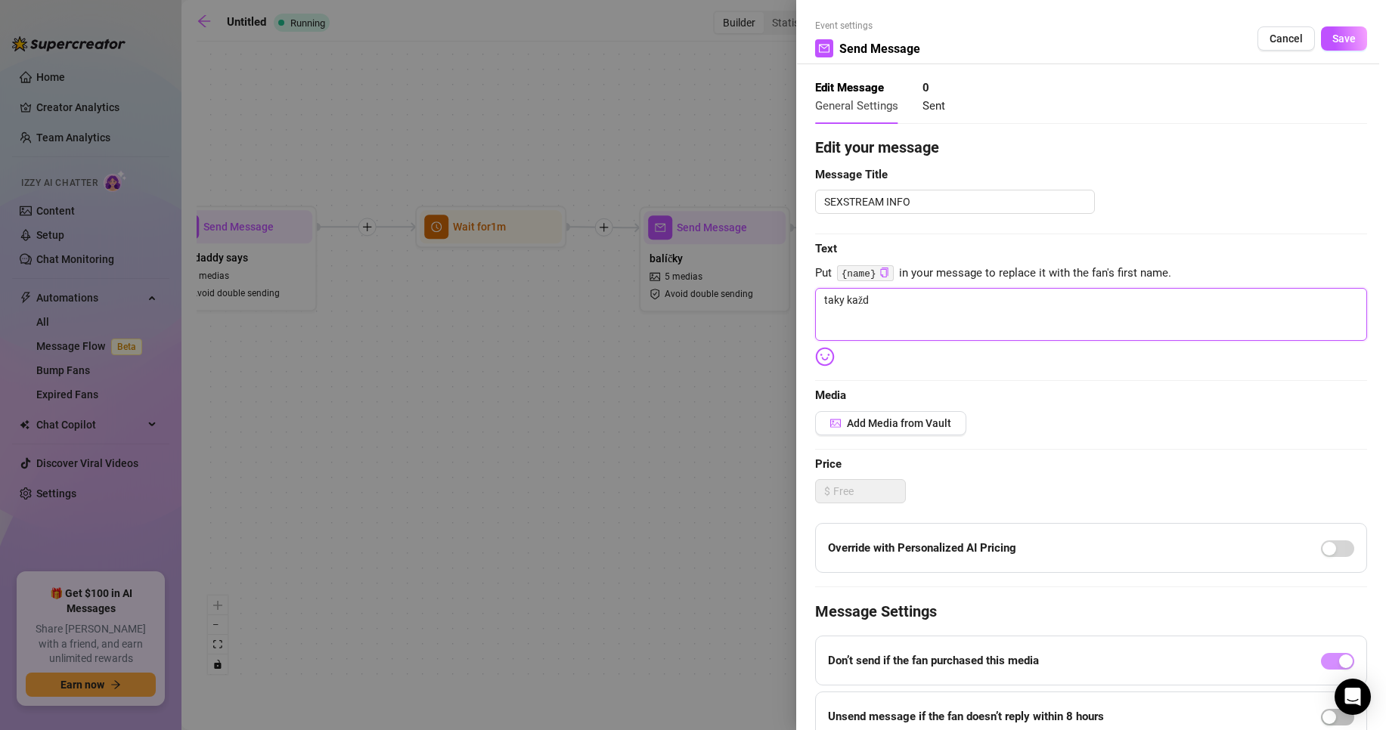
type textarea "taky kaž"
type textarea "taky ka"
type textarea "taky k"
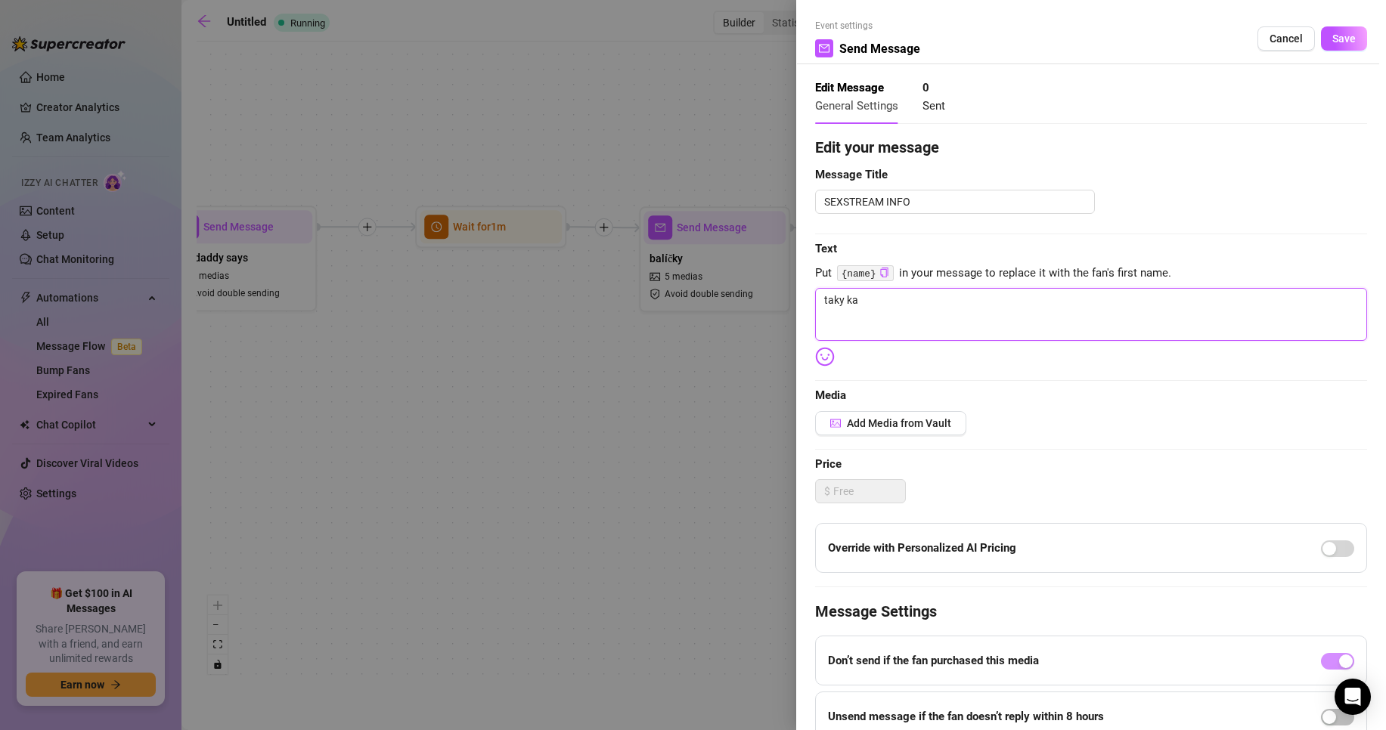
type textarea "taky k"
type textarea "taky"
type textarea "taky k"
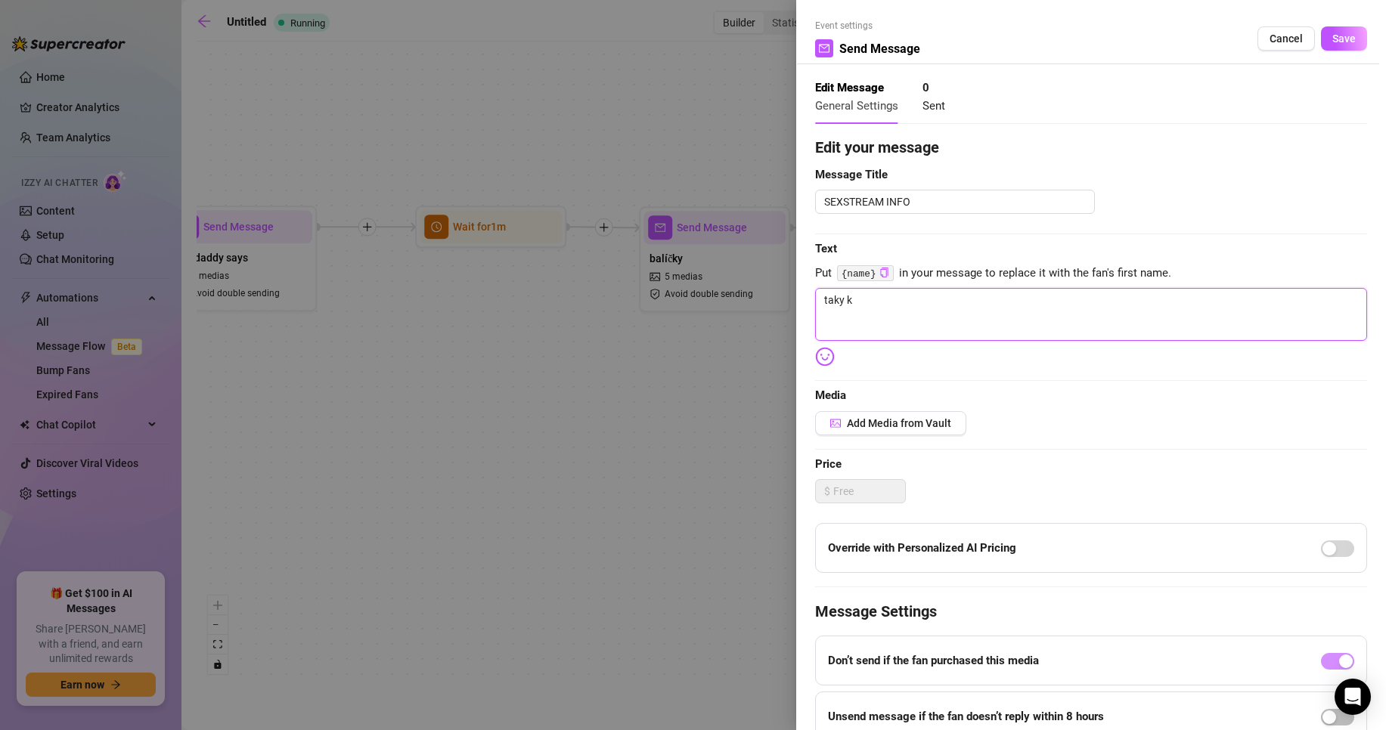
type textarea "taky ka"
type textarea "taky kad"
type textarea "taky kadž"
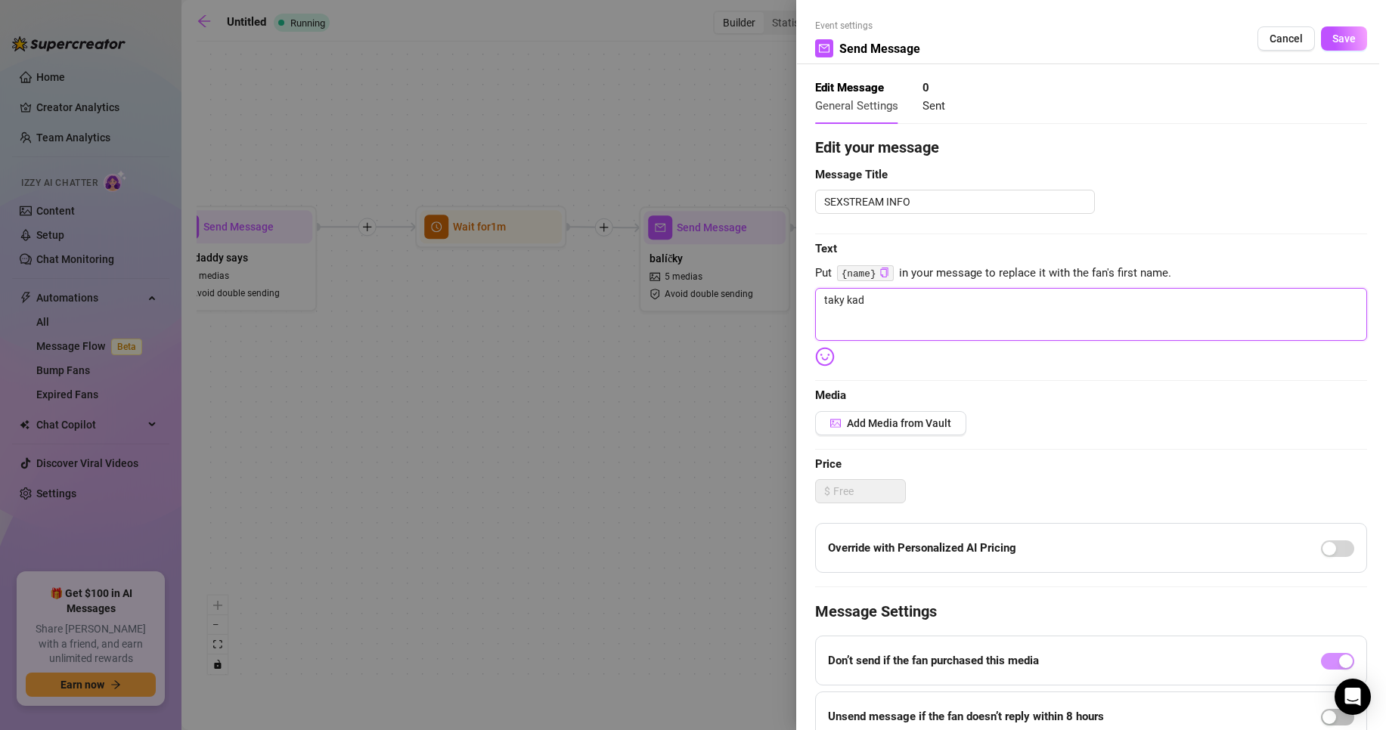
type textarea "taky kadž"
type textarea "taky kad"
type textarea "taky ka"
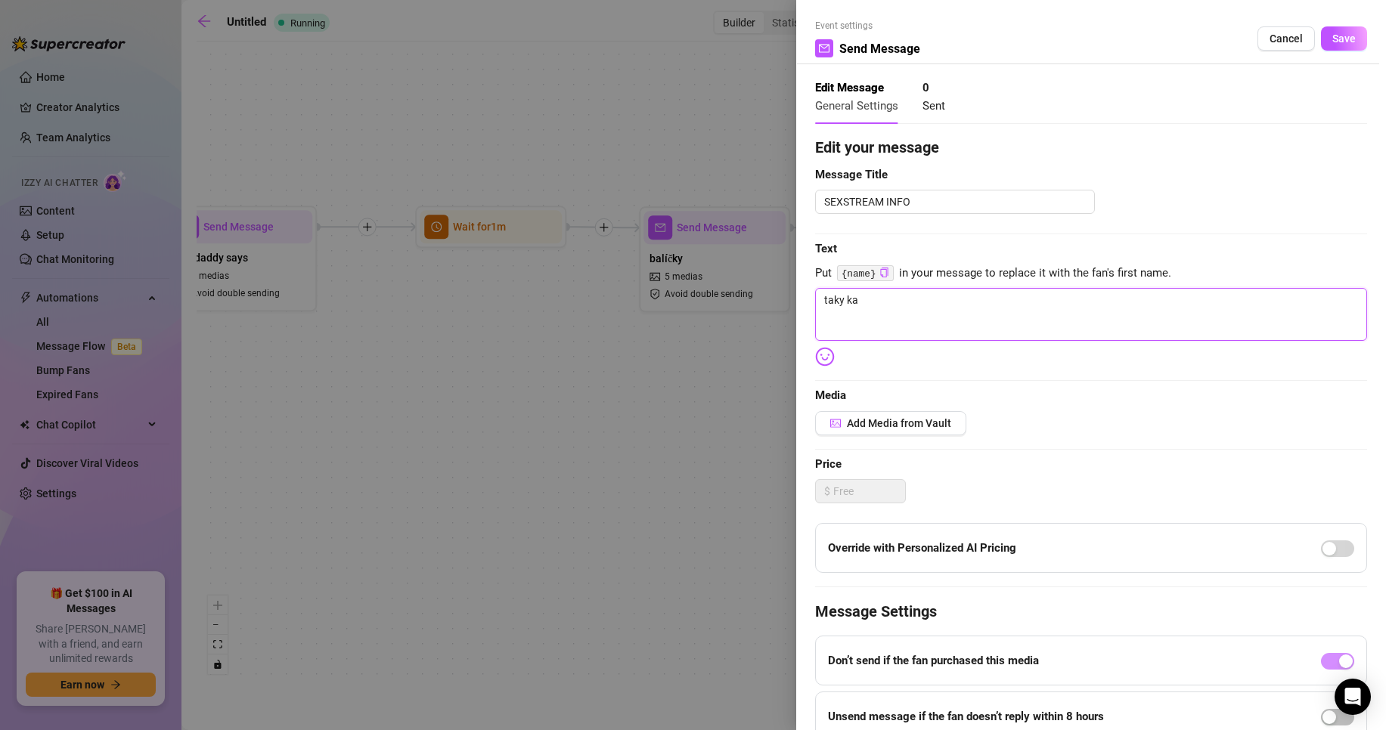
type textarea "taky kaž"
type textarea "taky každ"
type textarea "taky každý"
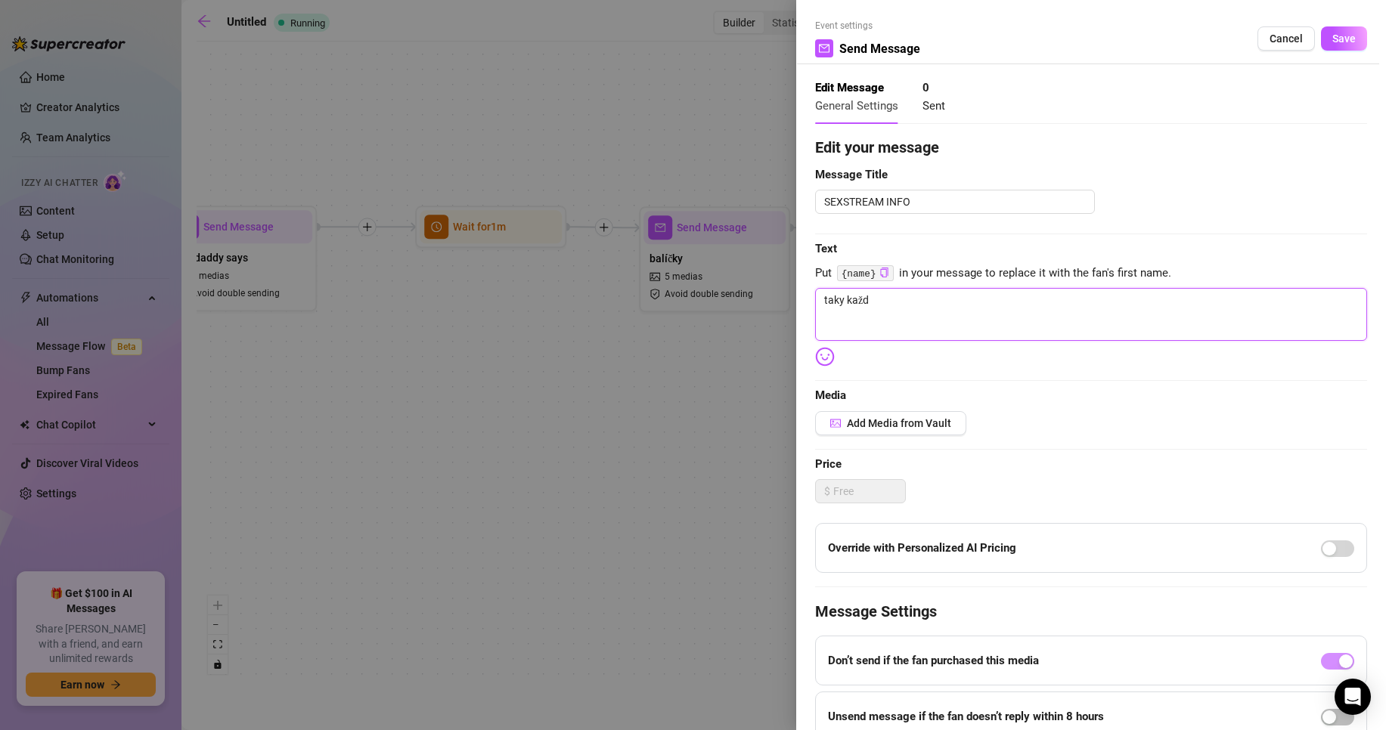
type textarea "taky každý"
type textarea "taky každý m"
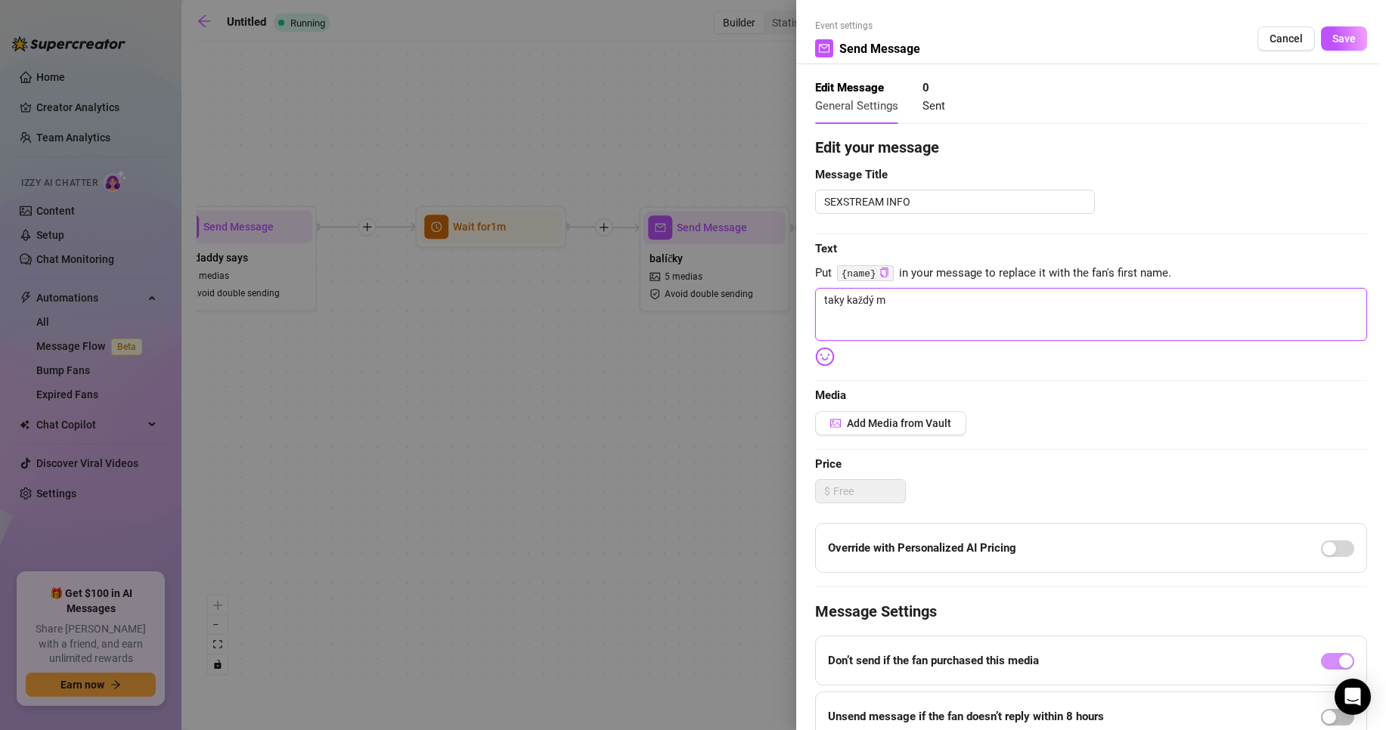
type textarea "taky každý mě"
type textarea "taky každý měs"
type textarea "taky každý měsí"
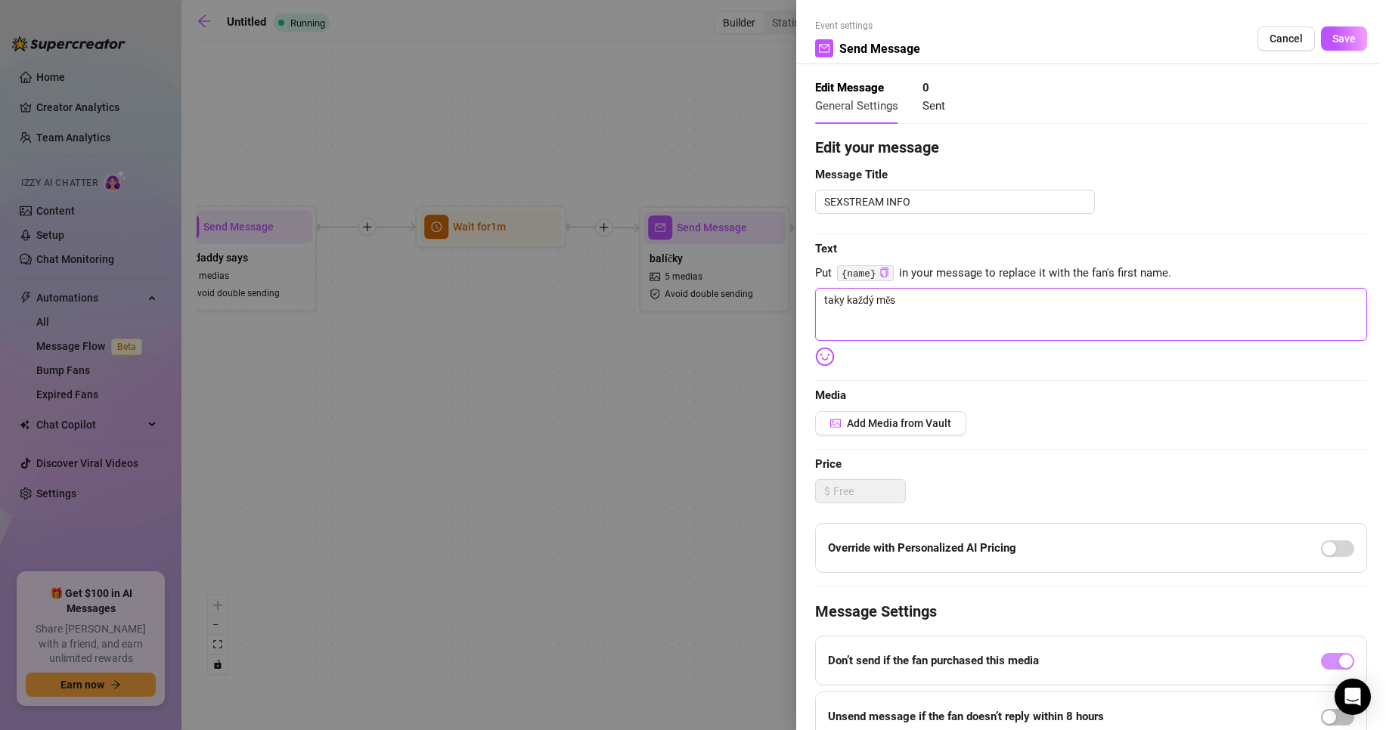
type textarea "taky každý měsí"
type textarea "taky každý měsíc"
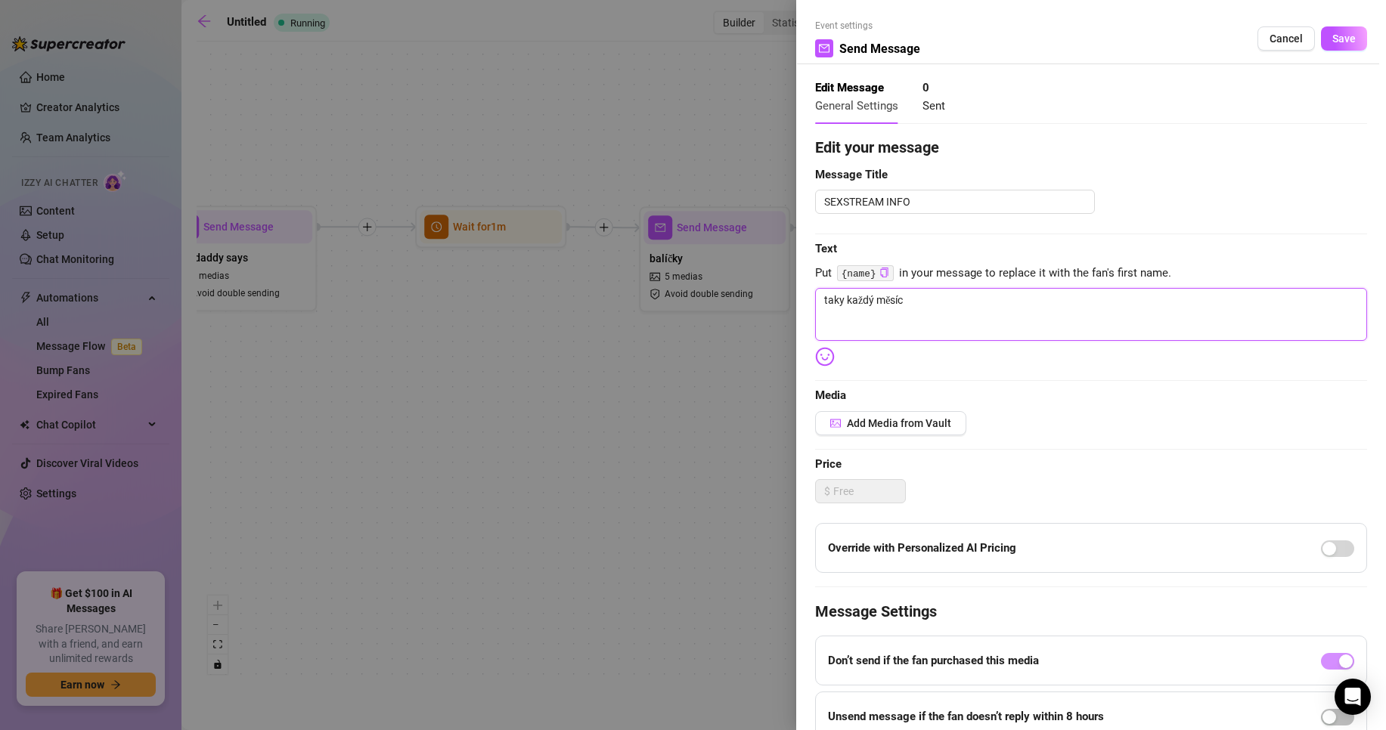
type textarea "taky každý měsíc ,"
type textarea "taky každý měsíc ,p"
type textarea "taky každý měsíc ,pr"
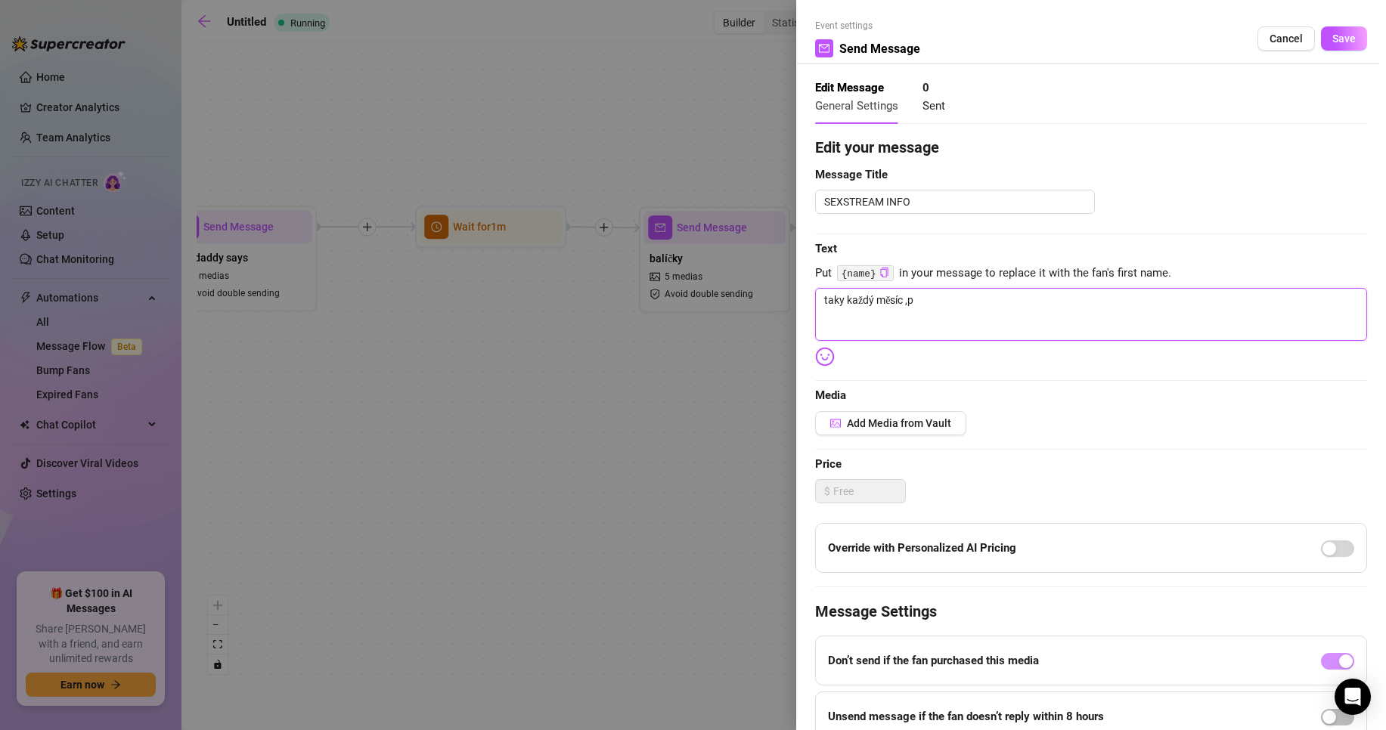
type textarea "taky každý měsíc ,pr"
type textarea "taky každý měsíc ,pro"
type textarea "taky každý měsíc ,prob"
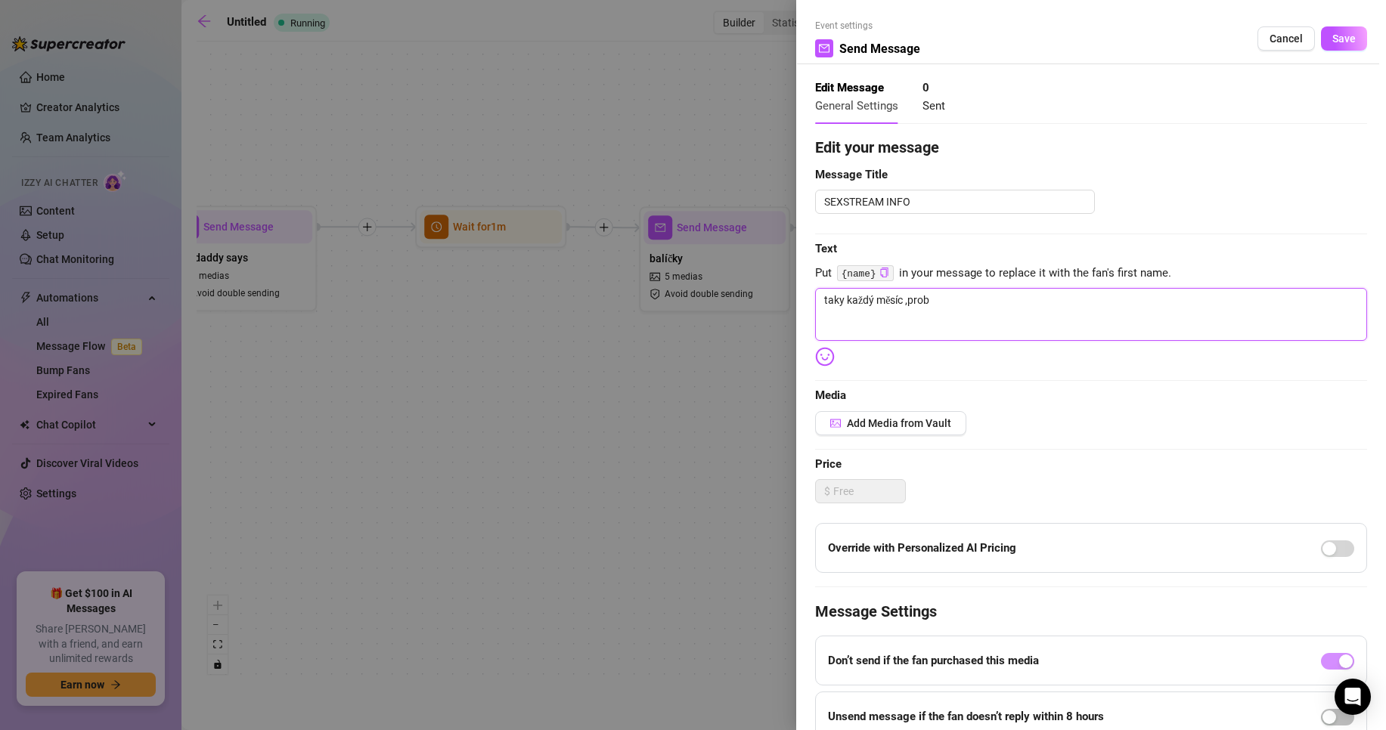
type textarea "taky každý měsíc ,probí"
type textarea "taky každý měsíc ,probíj"
type textarea "taky každý měsíc ,probí"
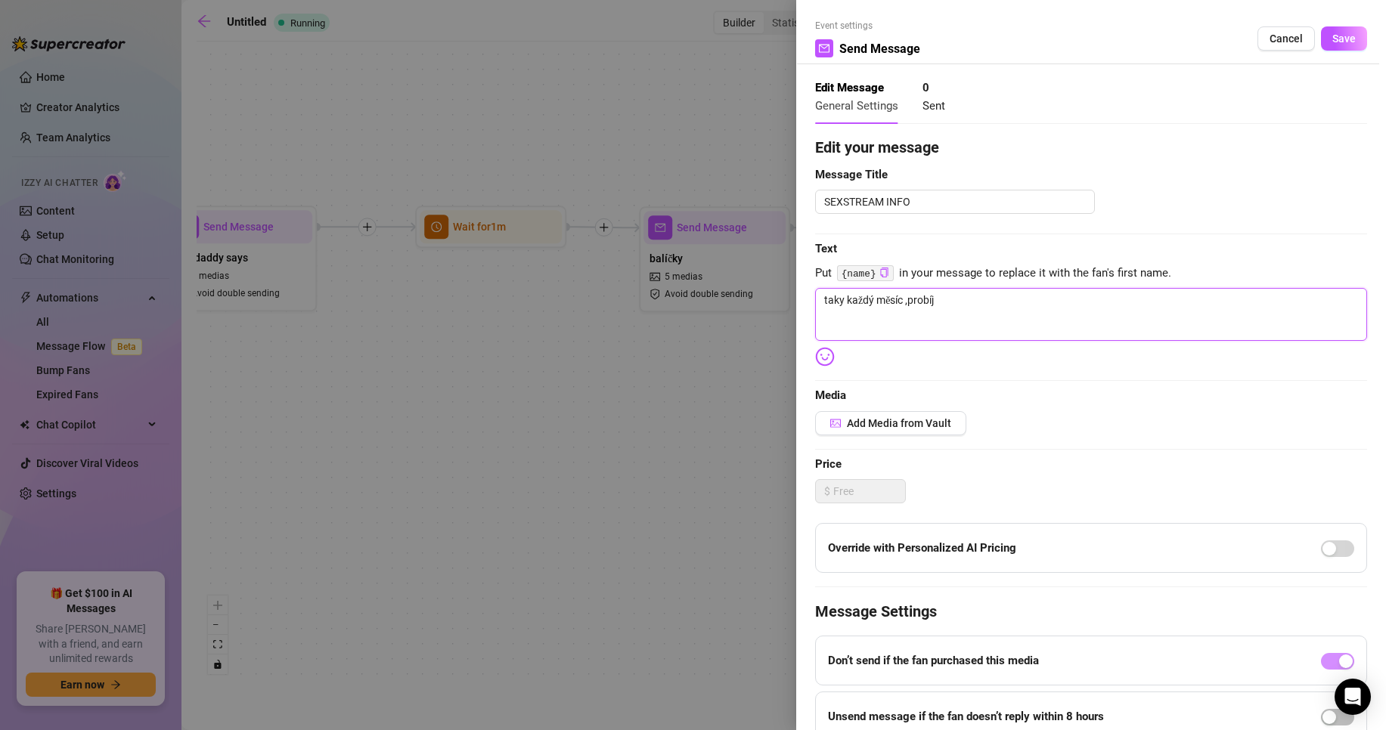
type textarea "taky každý měsíc ,probí"
type textarea "taky každý měsíc ,probíh"
type textarea "taky každý měsíc ,probíha"
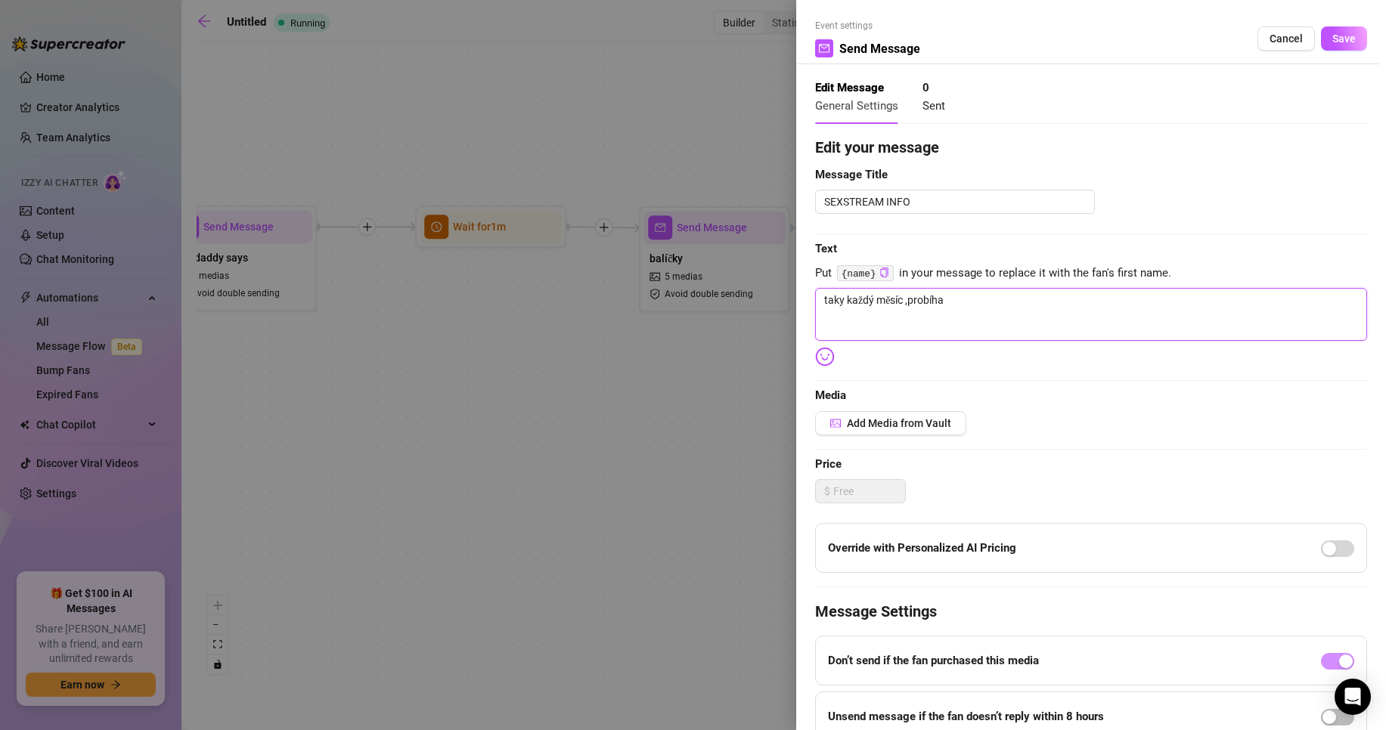
type textarea "taky každý měsíc ,probíhaj"
type textarea "taky každý měsíc ,probíhají"
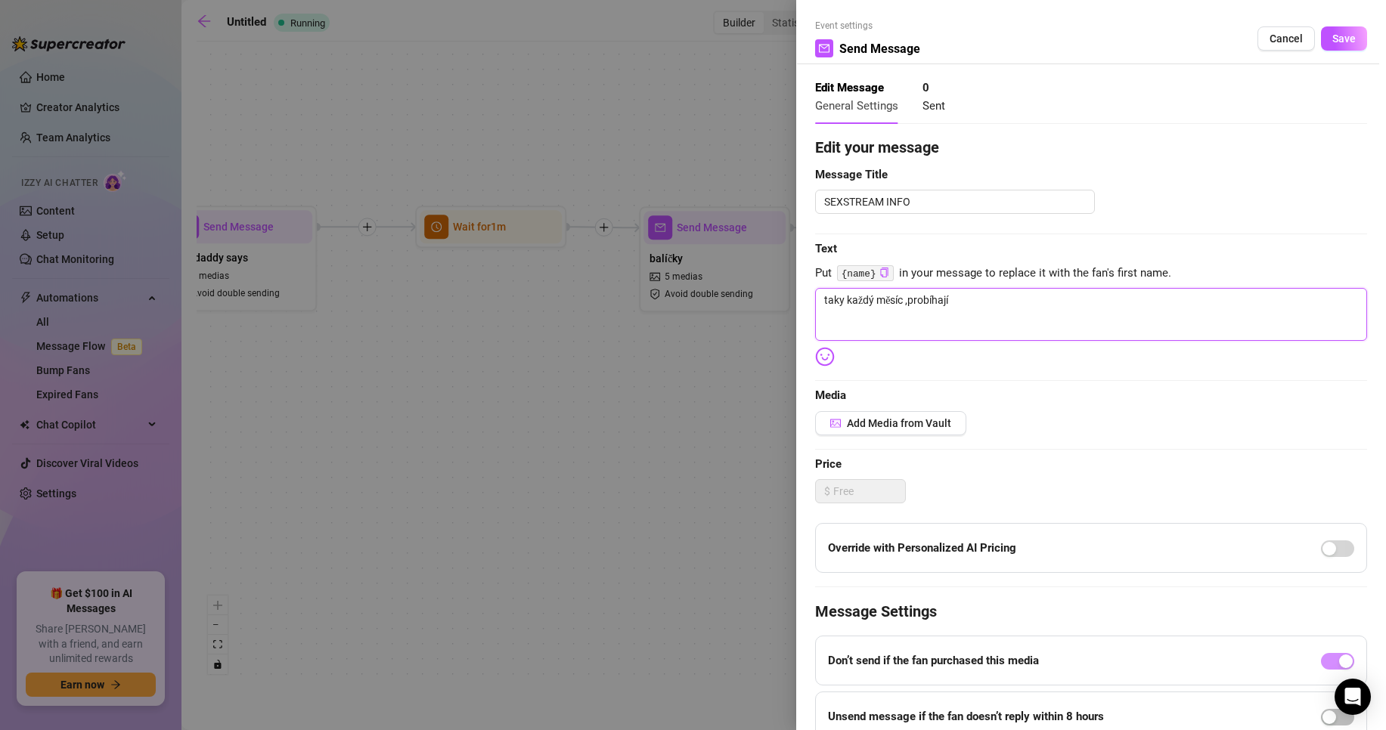
type textarea "taky každý měsíc ,probíhají"
type textarea "taky každý měsíc ,probíhají s"
type textarea "taky každý měsíc ,probíhají sp"
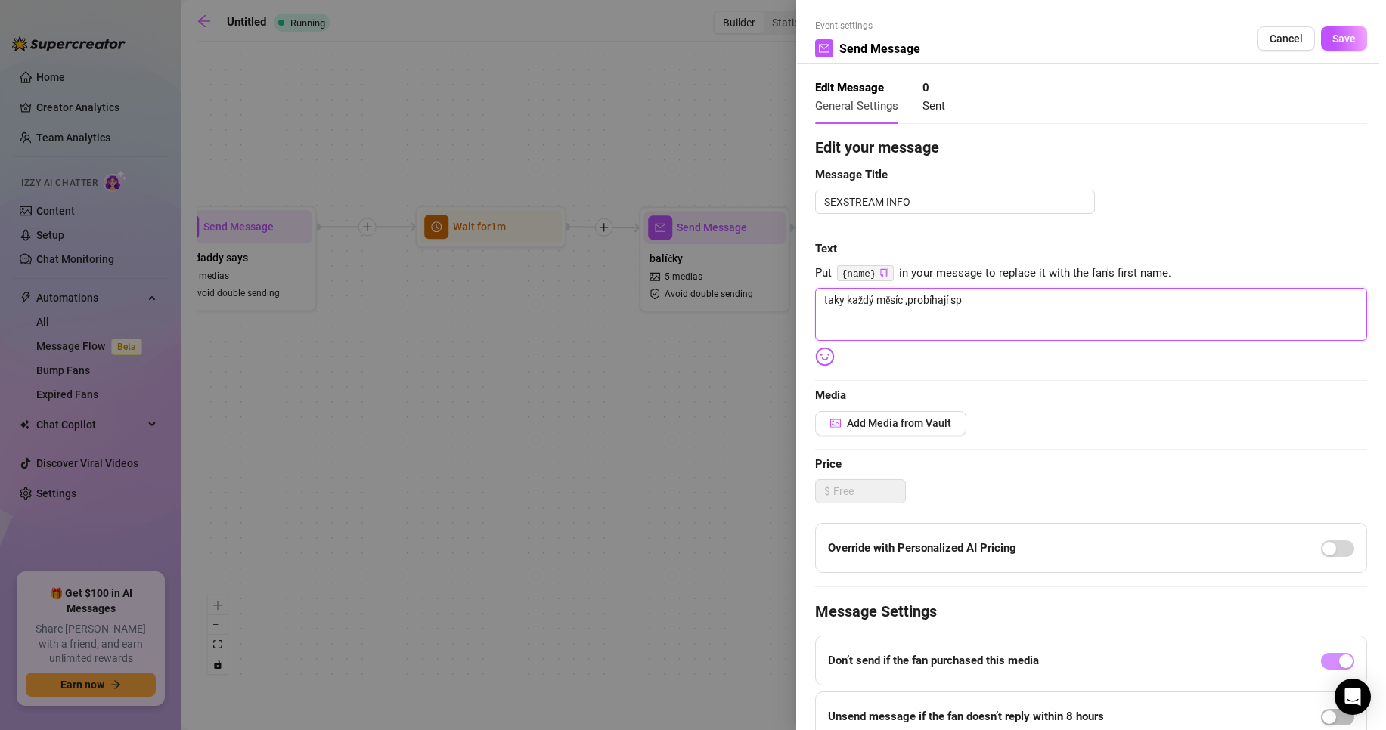
type textarea "taky každý měsíc ,probíhají spe"
type textarea "taky každý měsíc ,probíhají spec"
type textarea "taky každý měsíc ,probíhají speci"
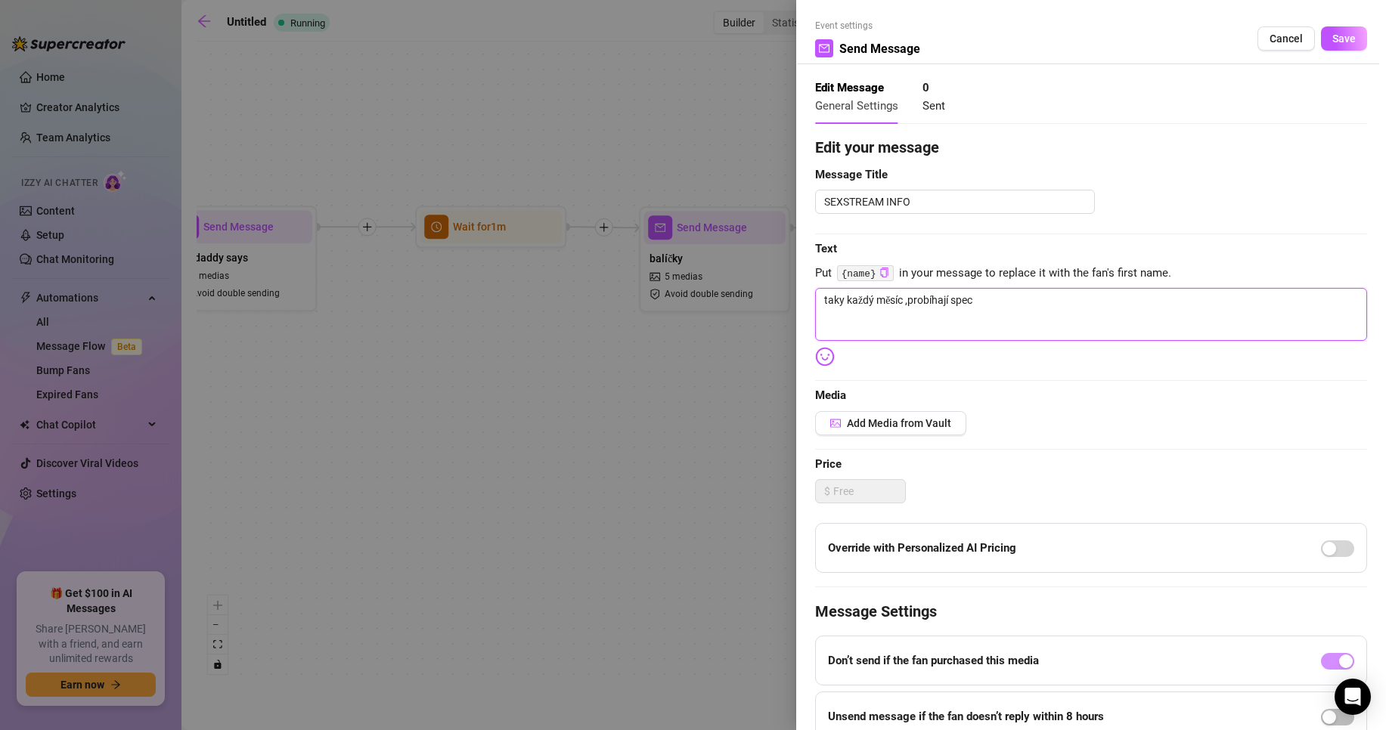
type textarea "taky každý měsíc ,probíhají speci"
type textarea "taky každý měsíc ,probíhají specia"
type textarea "taky každý měsíc ,probíhají special"
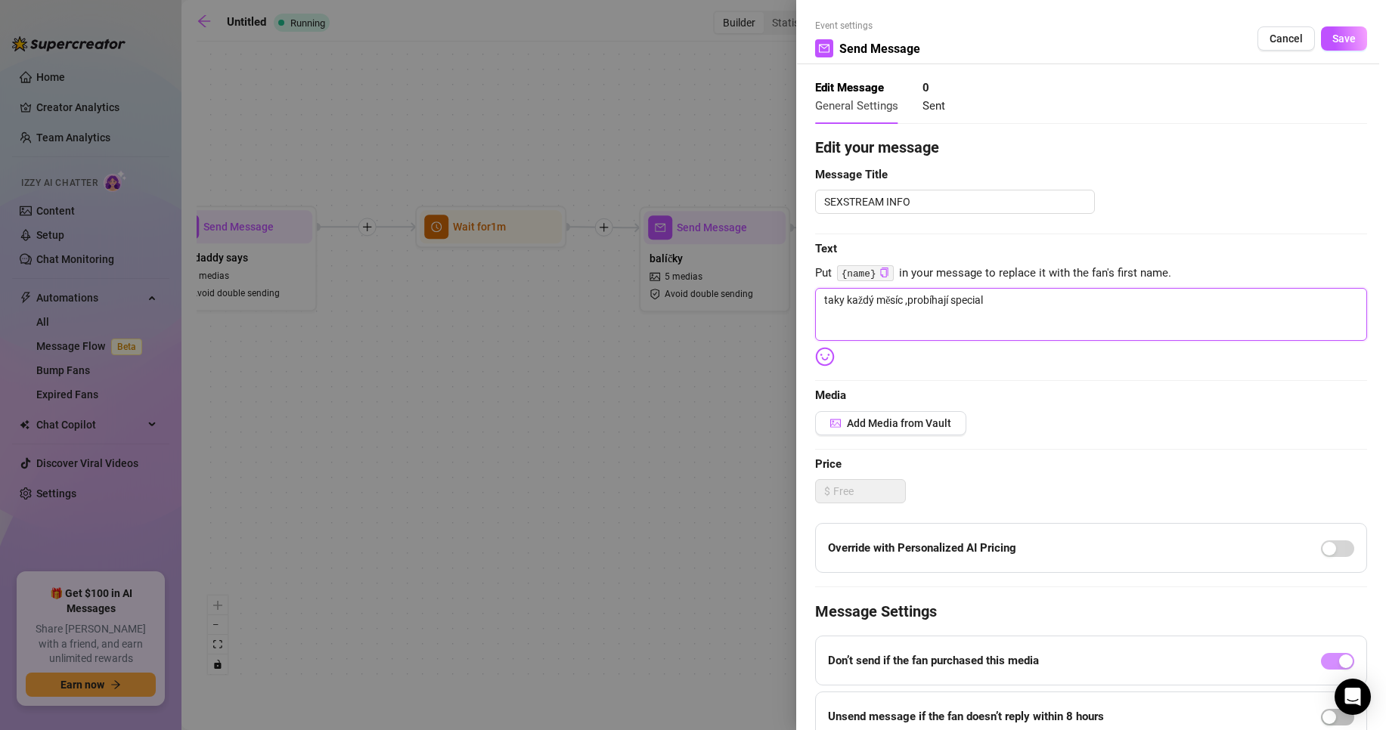
type textarea "taky každý měsíc ,probíhají specialn"
type textarea "taky každý měsíc ,probíhají specialní"
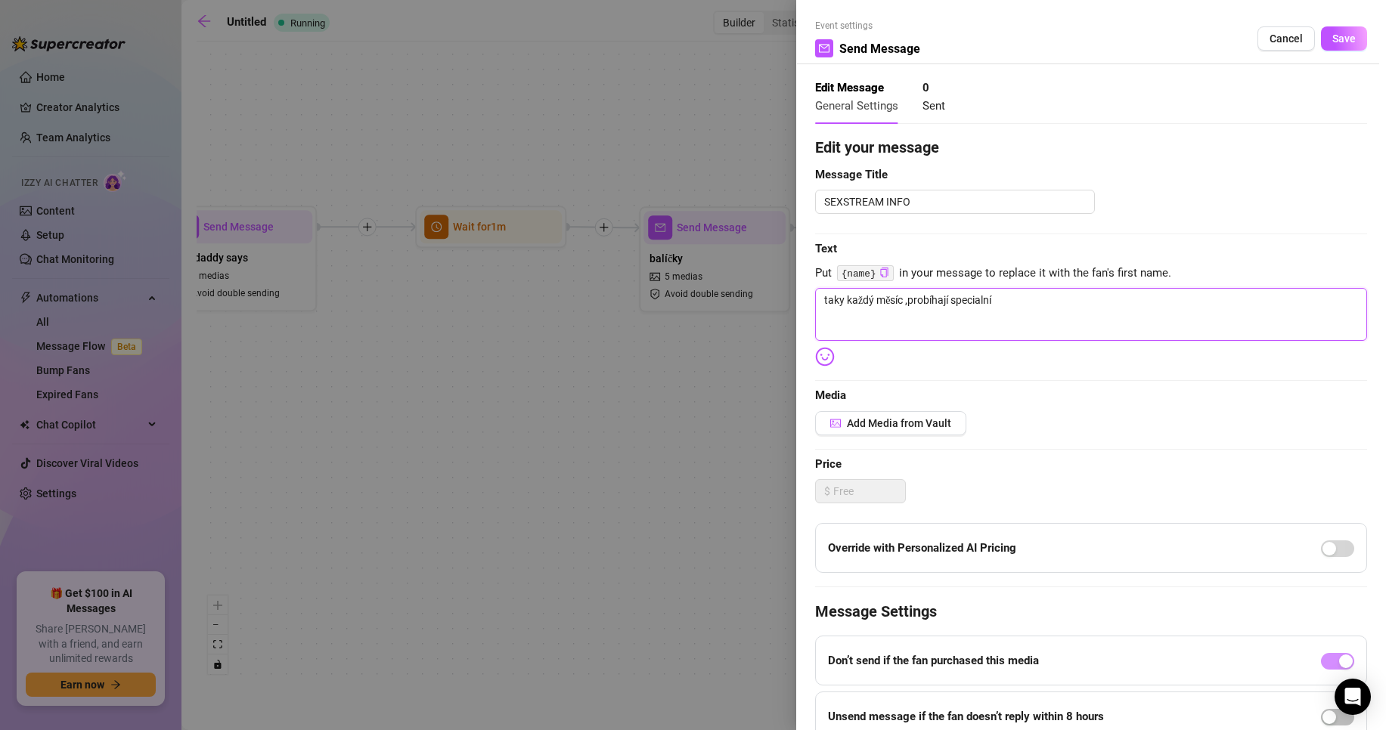
type textarea "taky každý měsíc ,probíhají specialní"
type textarea "taky každý měsíc ,probíhají specialní S"
type textarea "taky každý měsíc ,probíhají specialní SE"
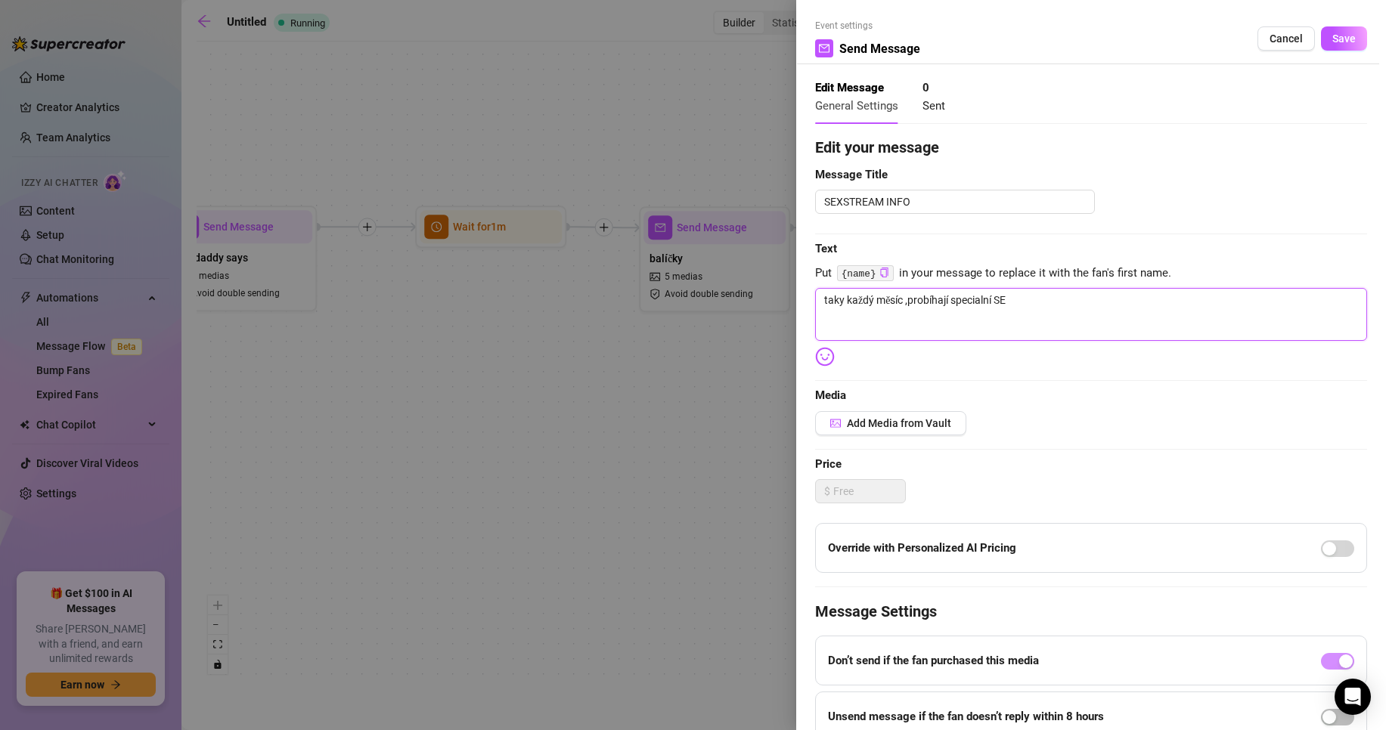
type textarea "taky každý měsíc ,probíhají specialní SEX"
type textarea "taky každý měsíc ,probíhají specialní SEX s"
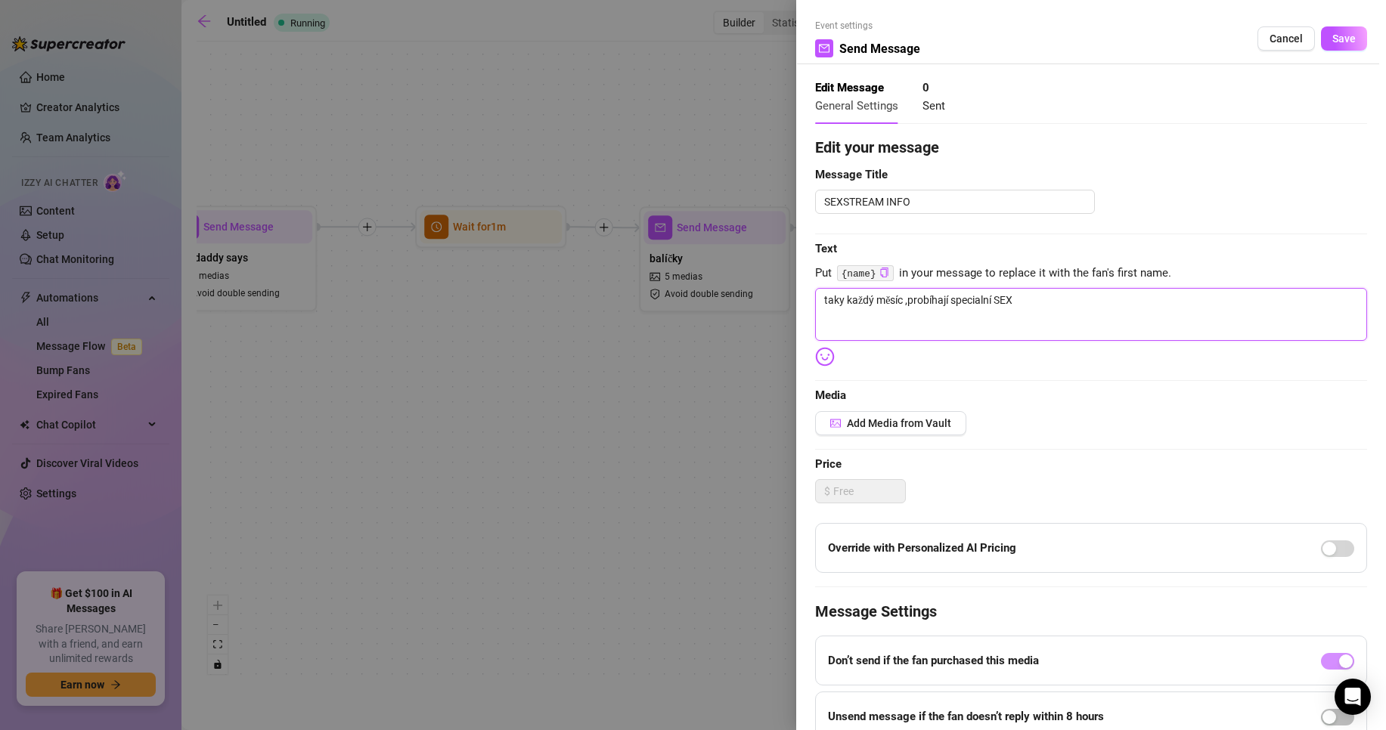
type textarea "taky každý měsíc ,probíhají specialní SEX s"
type textarea "taky každý měsíc ,probíhají specialní SEX st"
type textarea "taky každý měsíc ,probíhají specialní SEX str"
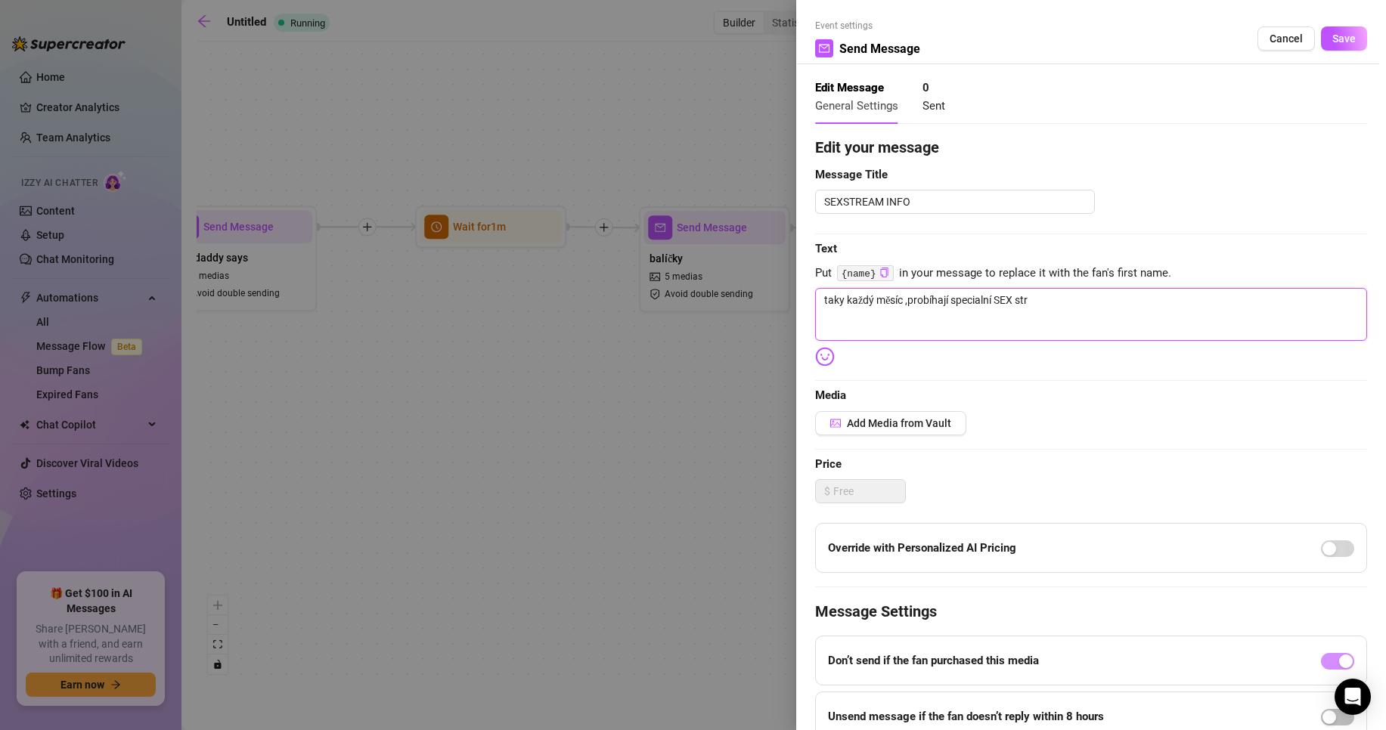
type textarea "taky každý měsíc ,probíhají specialní SEX stre"
type textarea "taky každý měsíc ,probíhají specialní SEX strea"
type textarea "taky každý měsíc ,probíhají specialní SEX stream"
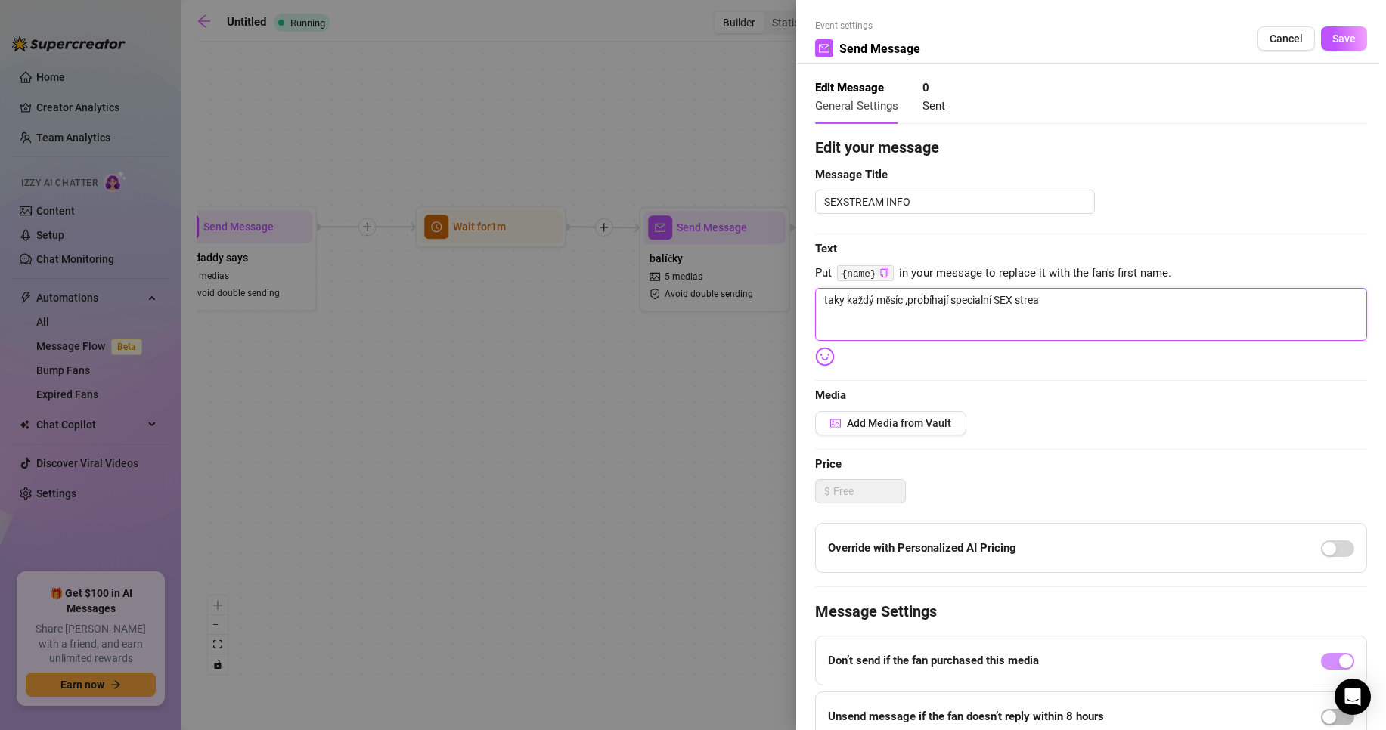
type textarea "taky každý měsíc ,probíhají specialní SEX stream"
type textarea "taky každý měsíc ,probíhají specialní SEX streamy"
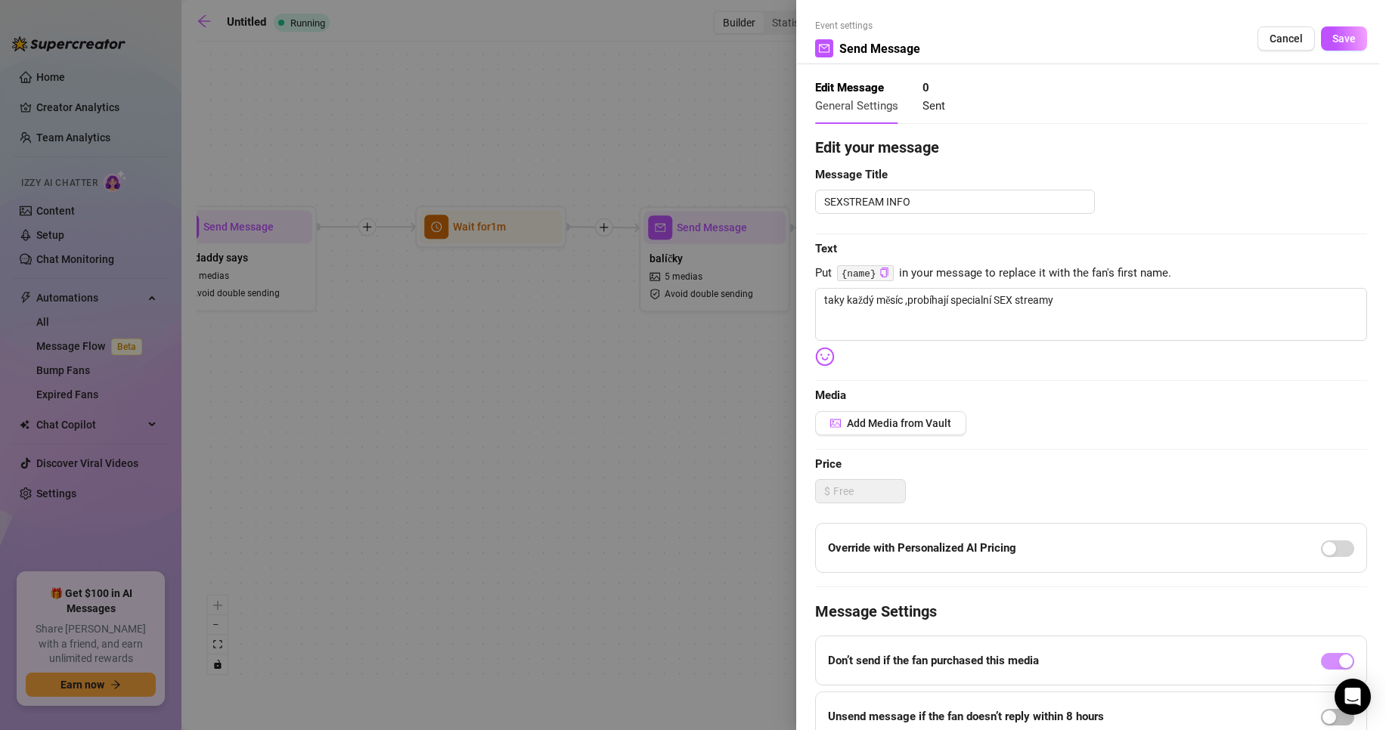
click at [835, 357] on div at bounding box center [830, 357] width 30 height 20
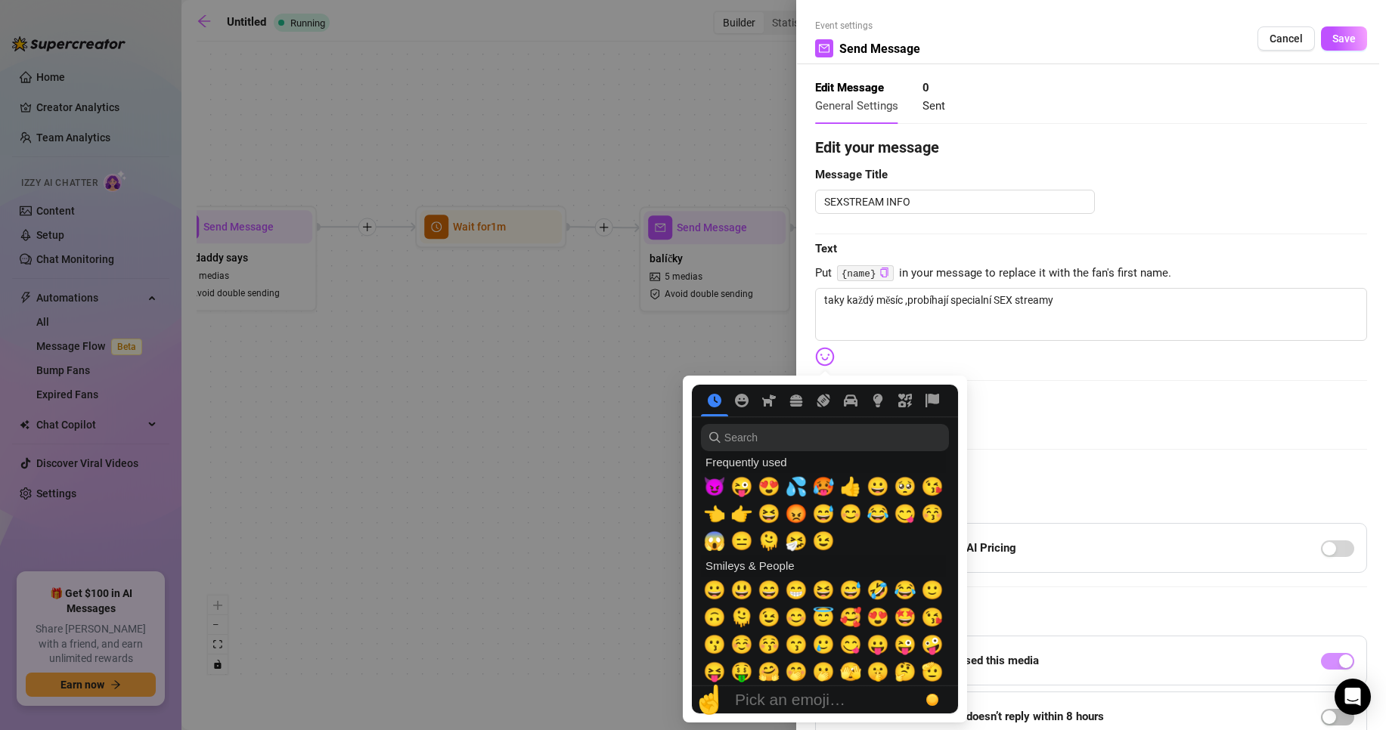
click at [830, 357] on img at bounding box center [825, 357] width 20 height 20
click at [719, 491] on span "😈" at bounding box center [714, 486] width 23 height 21
type textarea "taky každý měsíc ,probíhají specialní SEX streamy 😈"
click at [792, 488] on span "💦" at bounding box center [796, 486] width 23 height 21
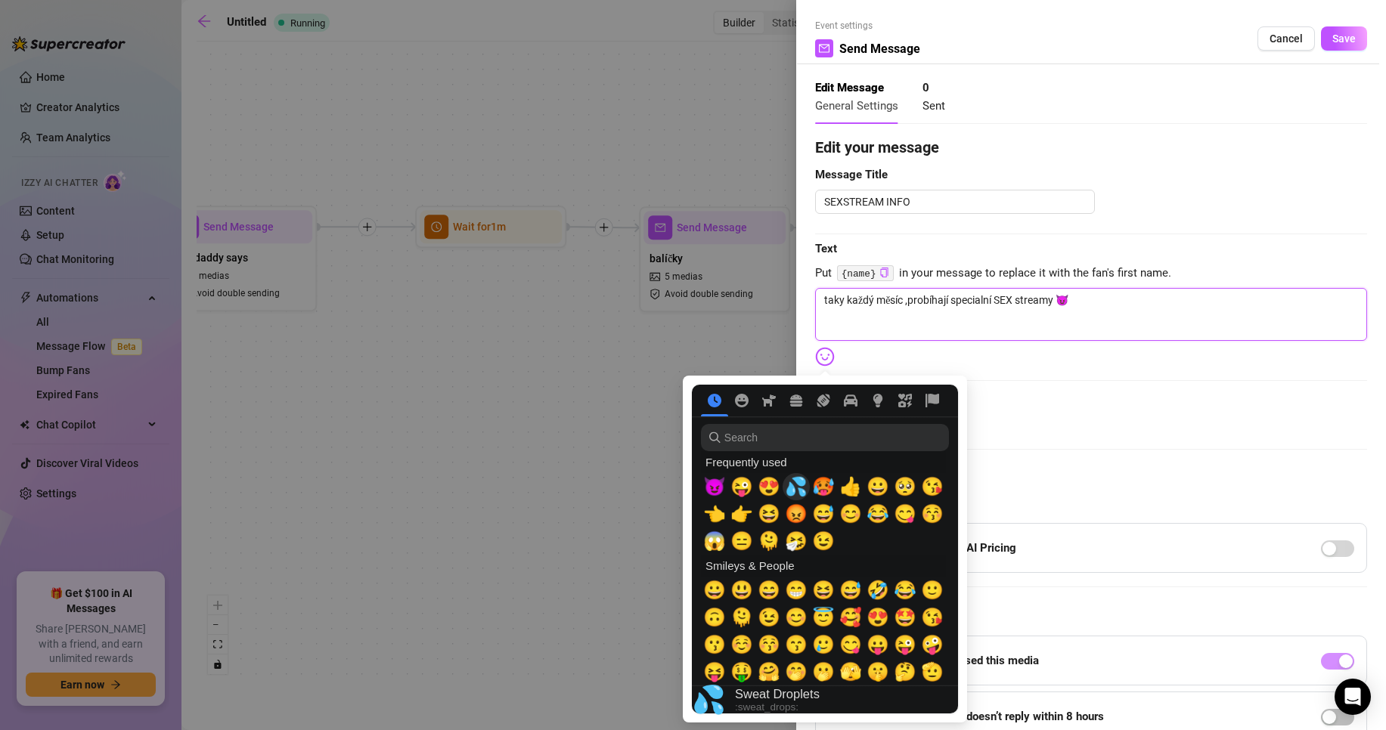
type textarea "taky každý měsíc ,probíhají specialní SEX streamy 😈💦"
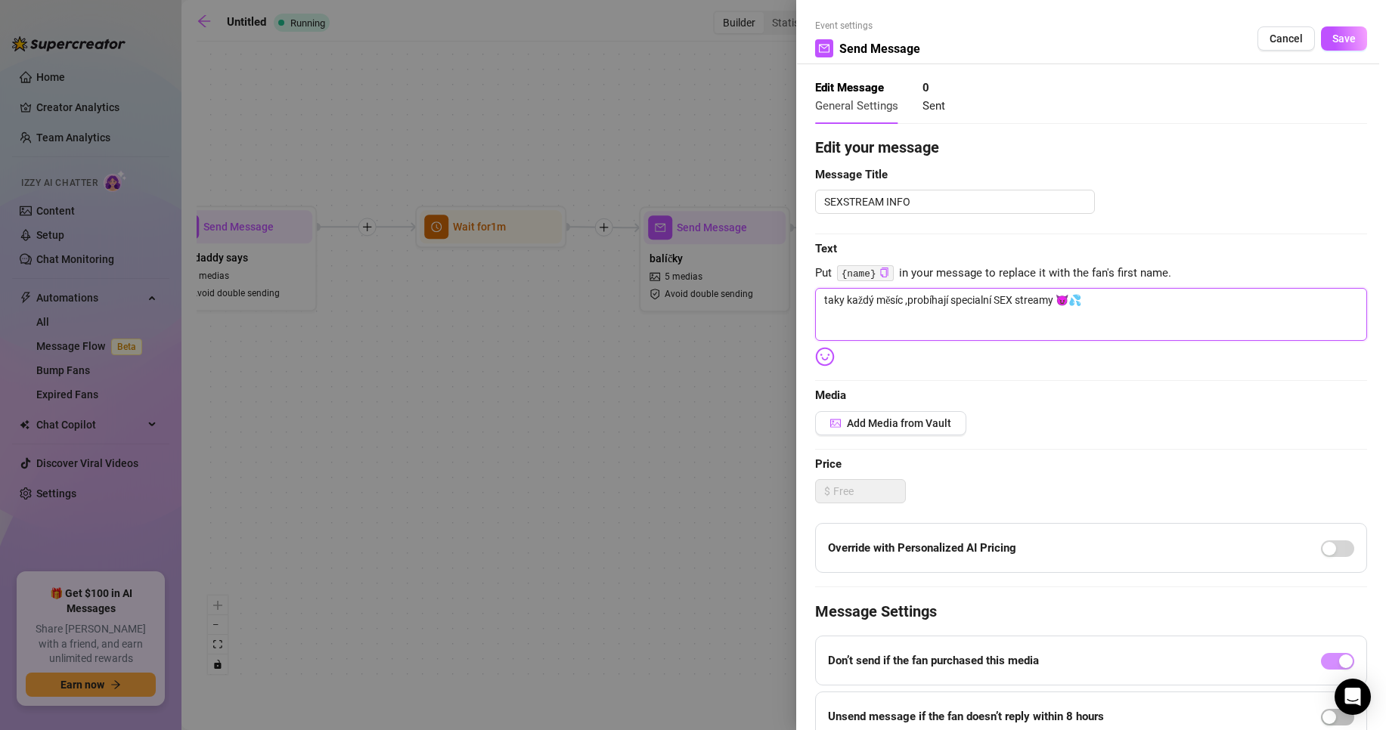
type textarea "taky každý měsíc ,probíhají specialní SEX streamy 😈💦"
type textarea "taky každý měsíc ,probíhají specialní SEX streamy 😈💦 n"
type textarea "taky každý měsíc ,probíhají specialní SEX streamy 😈💦 na"
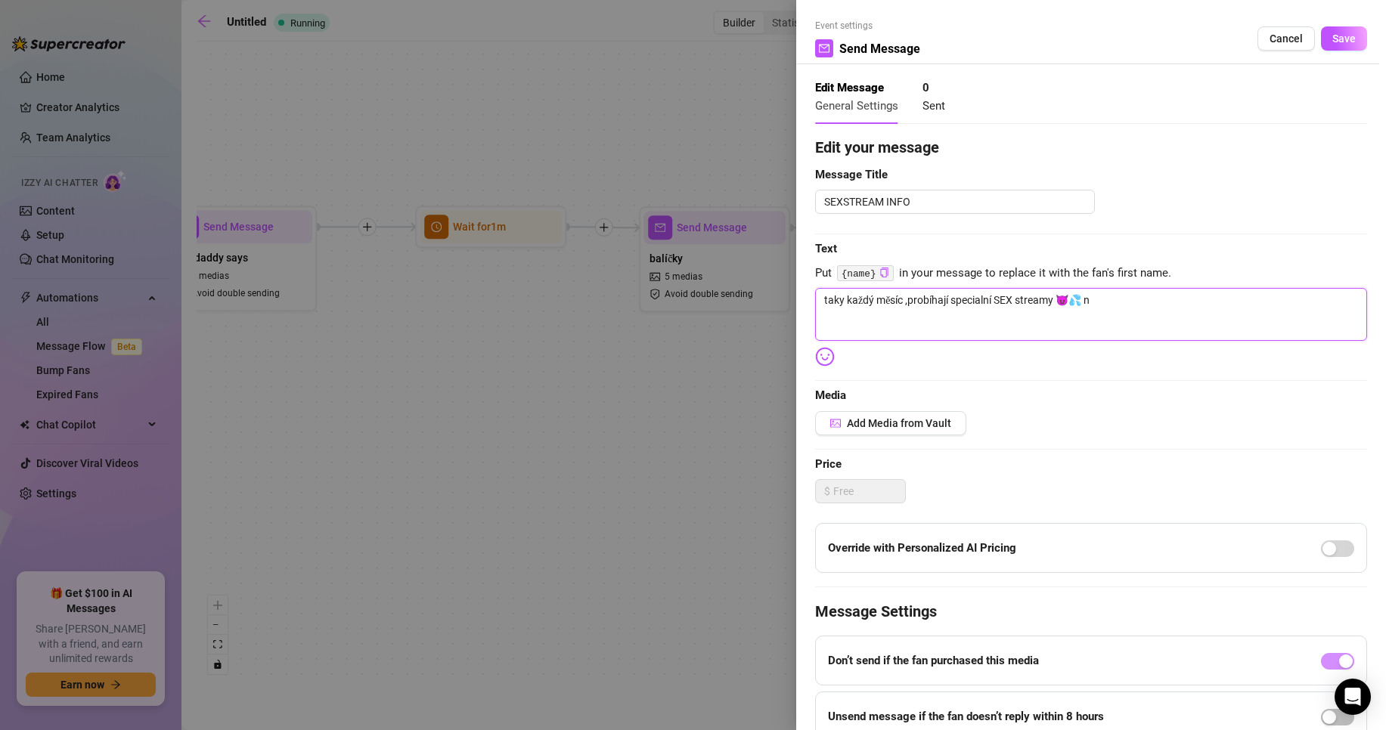
type textarea "taky každý měsíc ,probíhají specialní SEX streamy 😈💦 na"
type textarea "taky každý měsíc ,probíhají specialní SEX streamy 😈💦 na k"
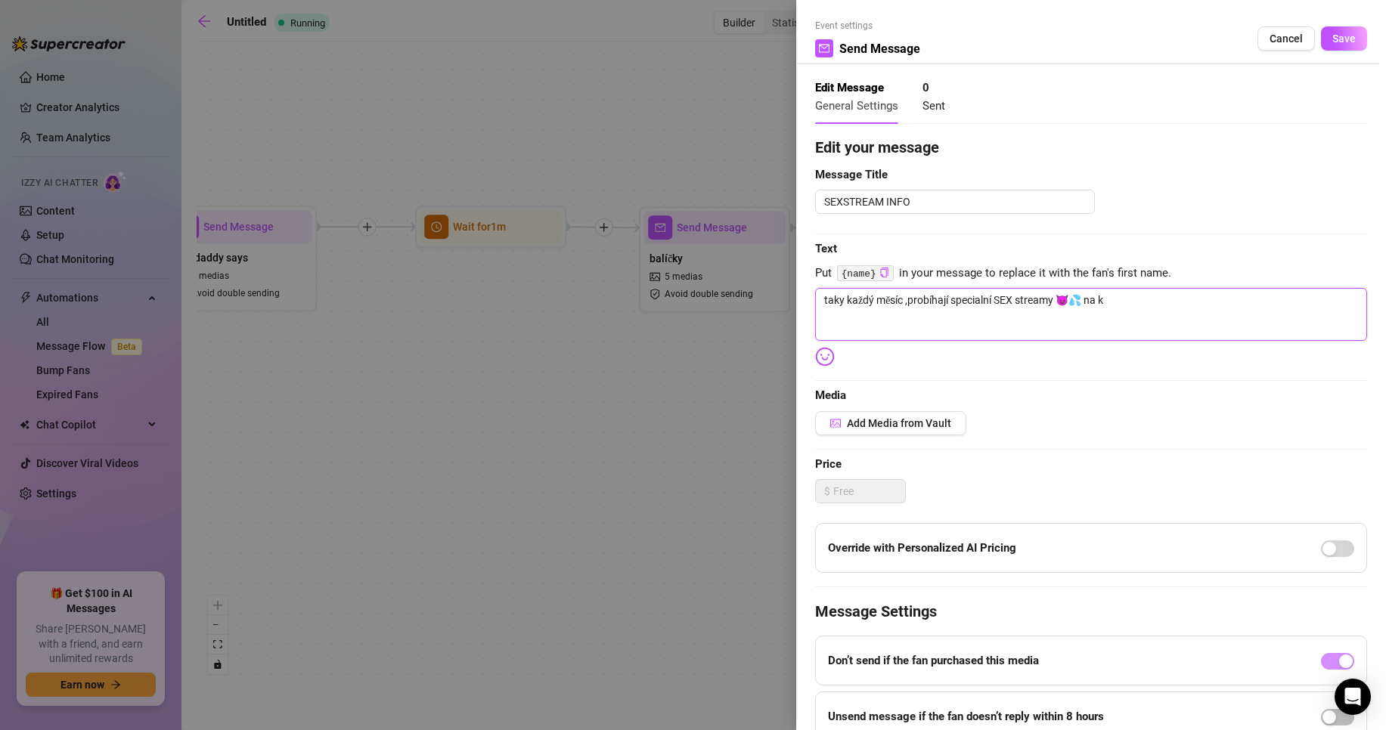
type textarea "taky každý měsíc ,probíhají specialní SEX streamy 😈💦 na kt"
type textarea "taky každý měsíc ,probíhají specialní SEX streamy 😈💦 na kte"
type textarea "taky každý měsíc ,probíhají specialní SEX streamy 😈💦 na kter"
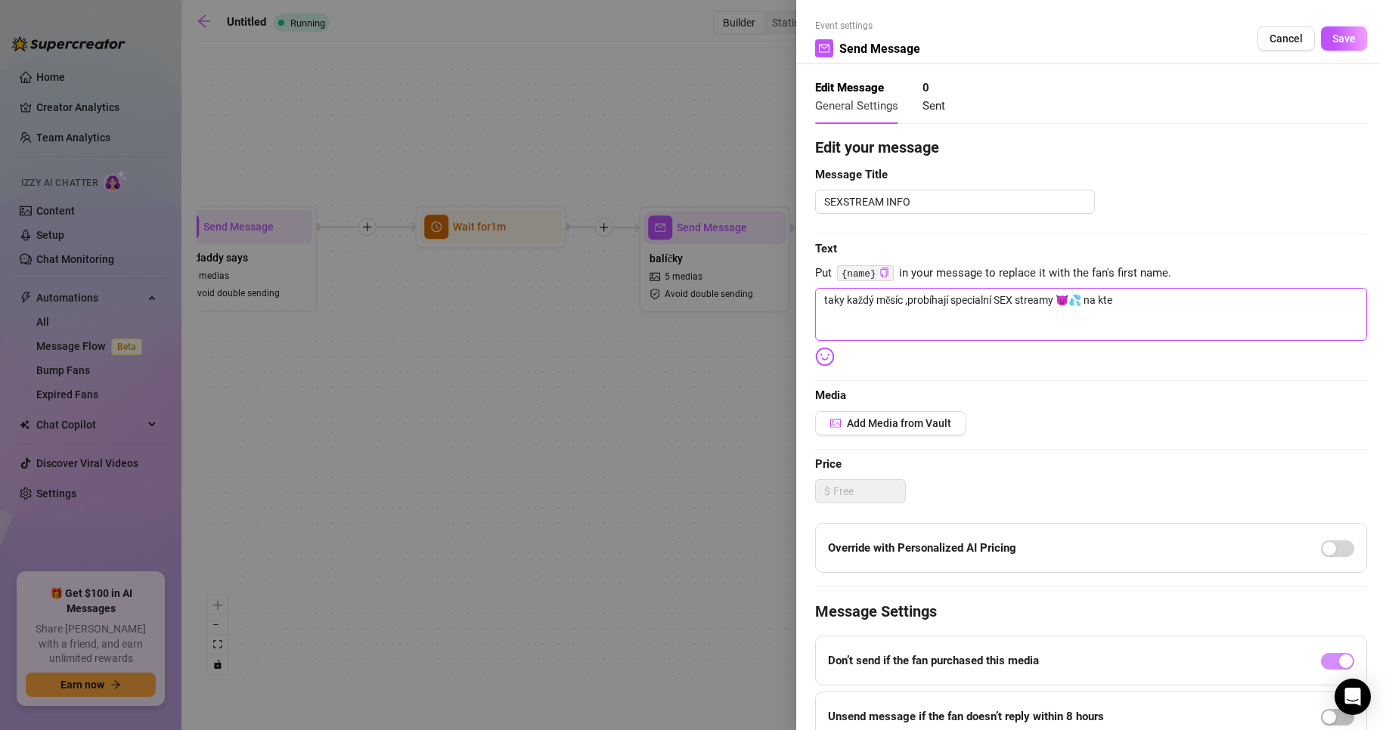
type textarea "taky každý měsíc ,probíhají specialní SEX streamy 😈💦 na kter"
type textarea "taky každý měsíc ,probíhají specialní SEX streamy 😈💦 na které"
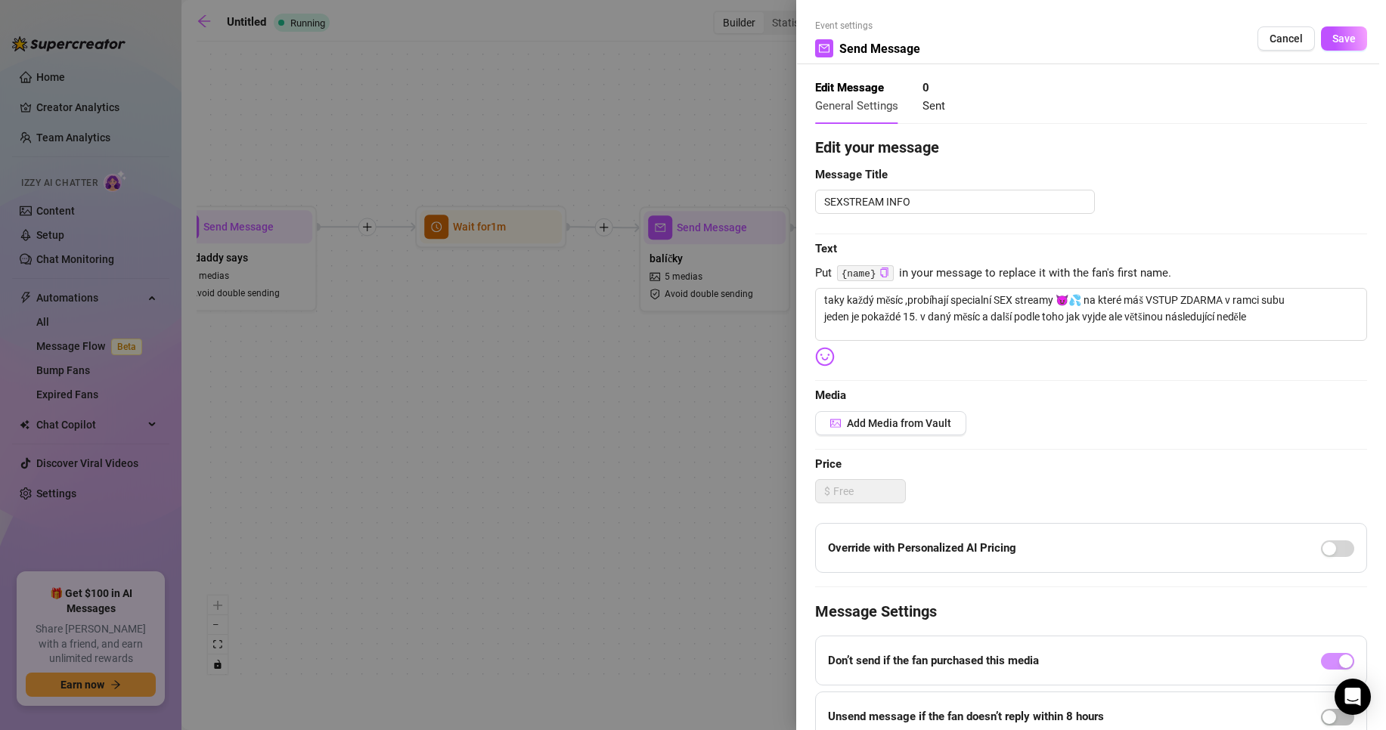
click at [829, 355] on img at bounding box center [825, 357] width 20 height 20
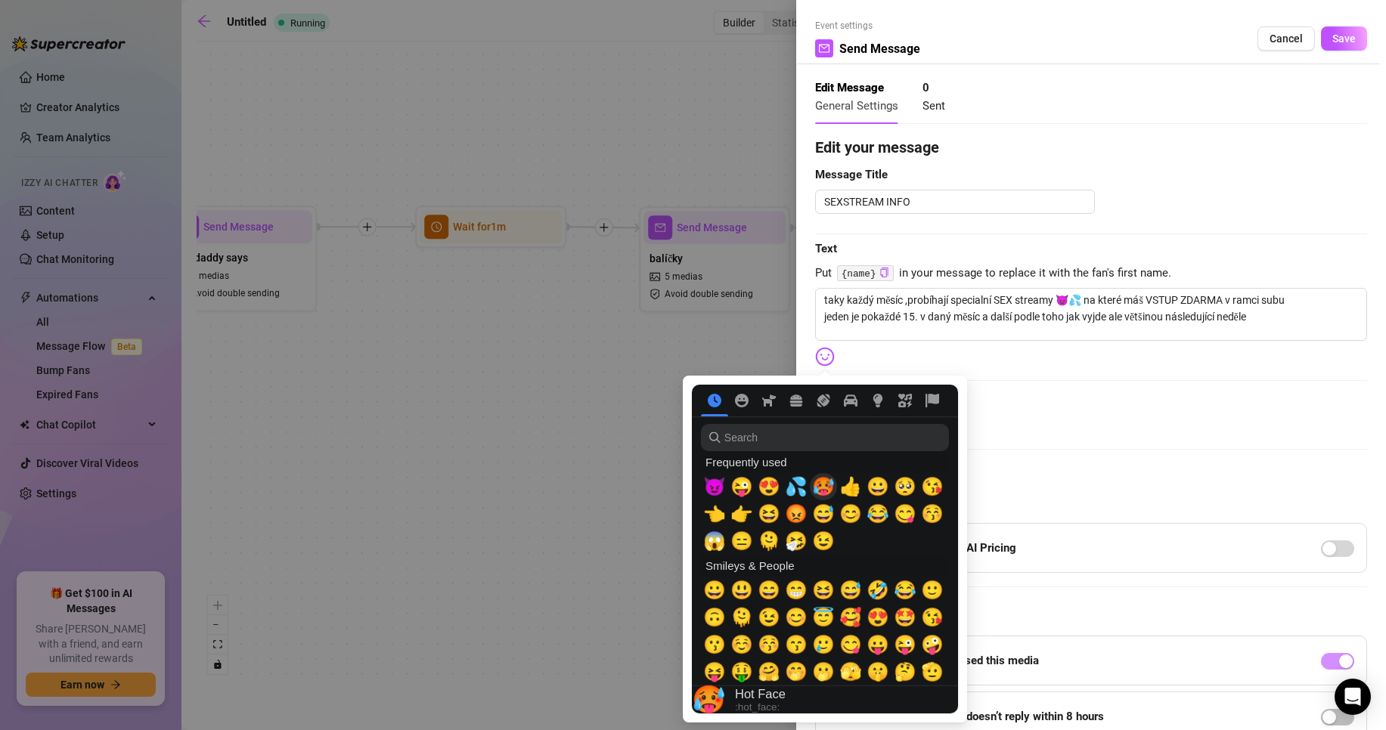
click at [815, 490] on span "🥵" at bounding box center [823, 486] width 23 height 21
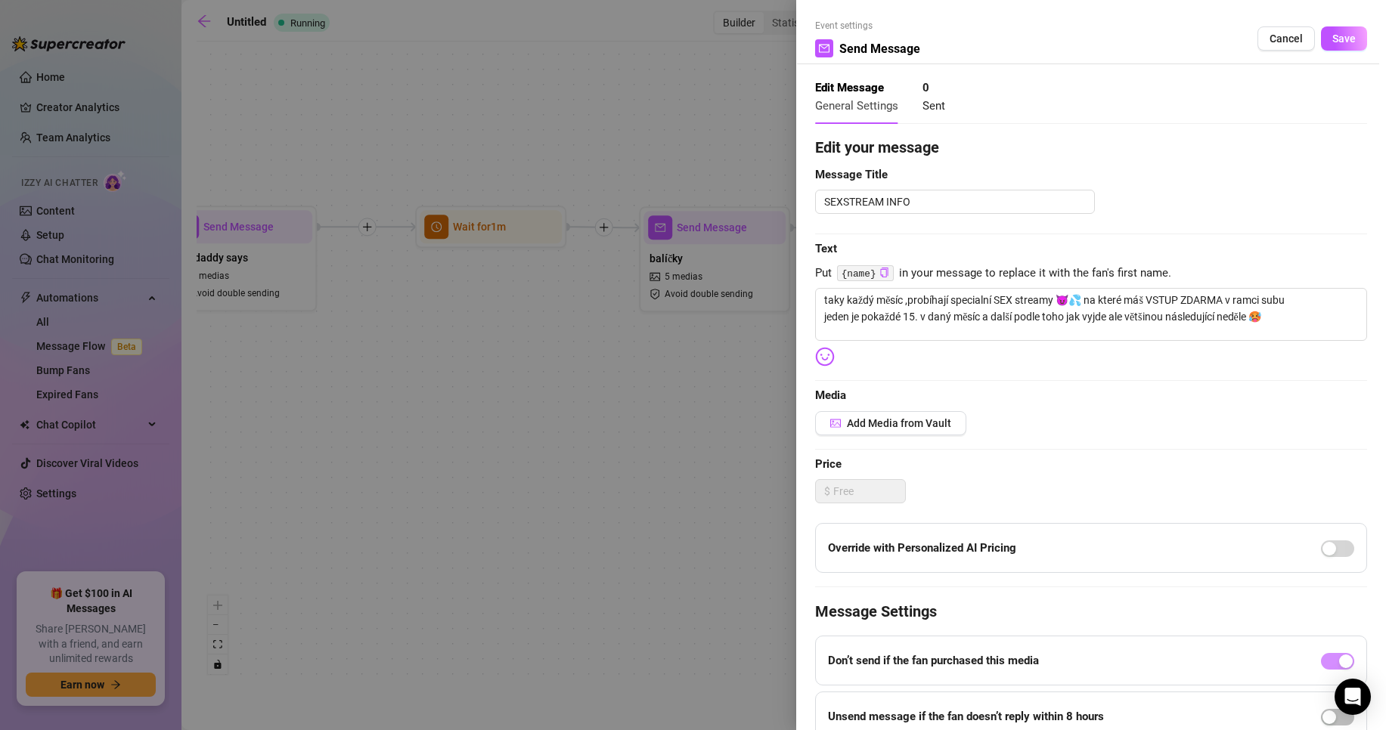
click at [1220, 369] on div "Edit your message Message Title SEXSTREAM INFO Text Put {name} in your message …" at bounding box center [1091, 466] width 552 height 661
click at [1278, 315] on textarea "taky každý měsíc ,probíhají specialní SEX streamy 😈💦 na které máš VSTUP ZDARMA …" at bounding box center [1091, 314] width 552 height 53
click at [1250, 300] on textarea "taky každý měsíc ,probíhají specialní SEX streamy 😈💦 na které máš VSTUP ZDARMA …" at bounding box center [1091, 314] width 552 height 53
click at [1306, 321] on textarea "taky každý měsíc ,probíhají specialní SEX streamy 😈💦 na které máš VSTUP ZDARMA …" at bounding box center [1091, 314] width 552 height 53
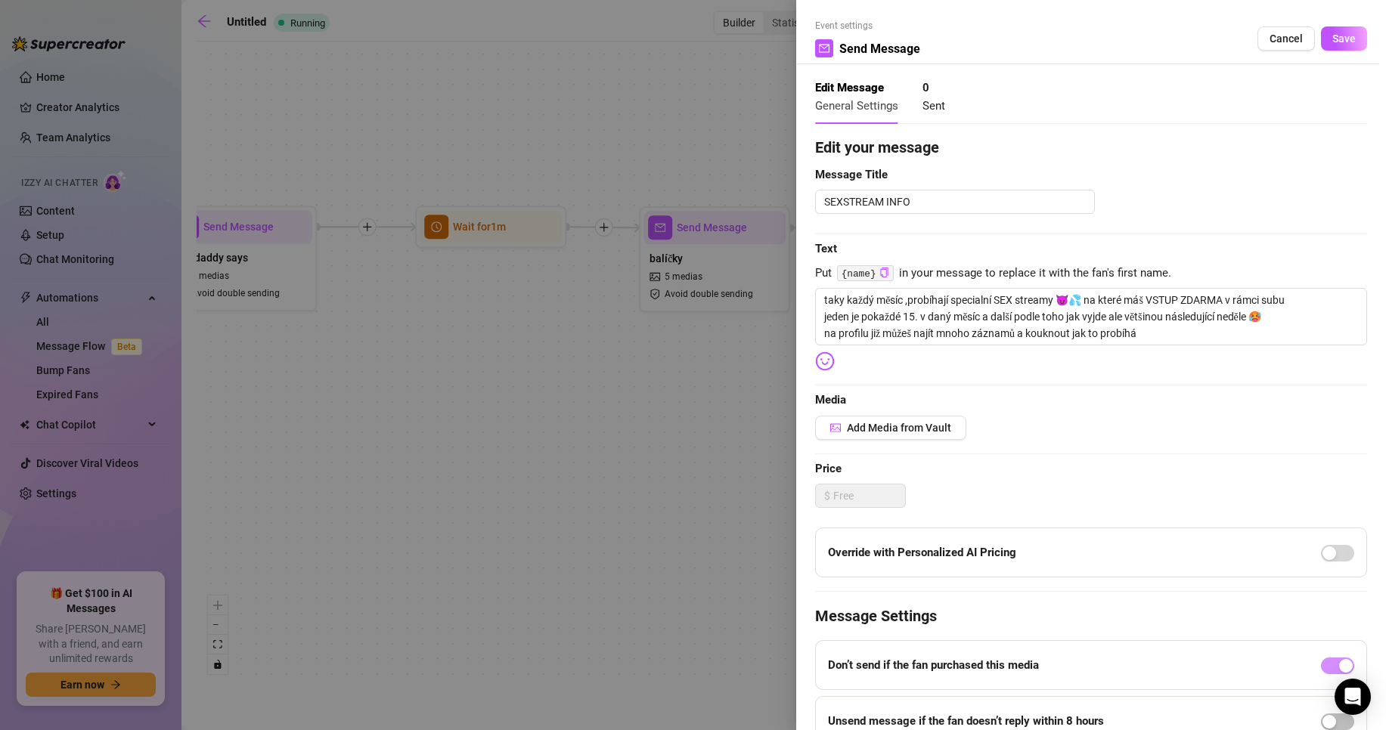
click at [827, 355] on img at bounding box center [825, 362] width 20 height 20
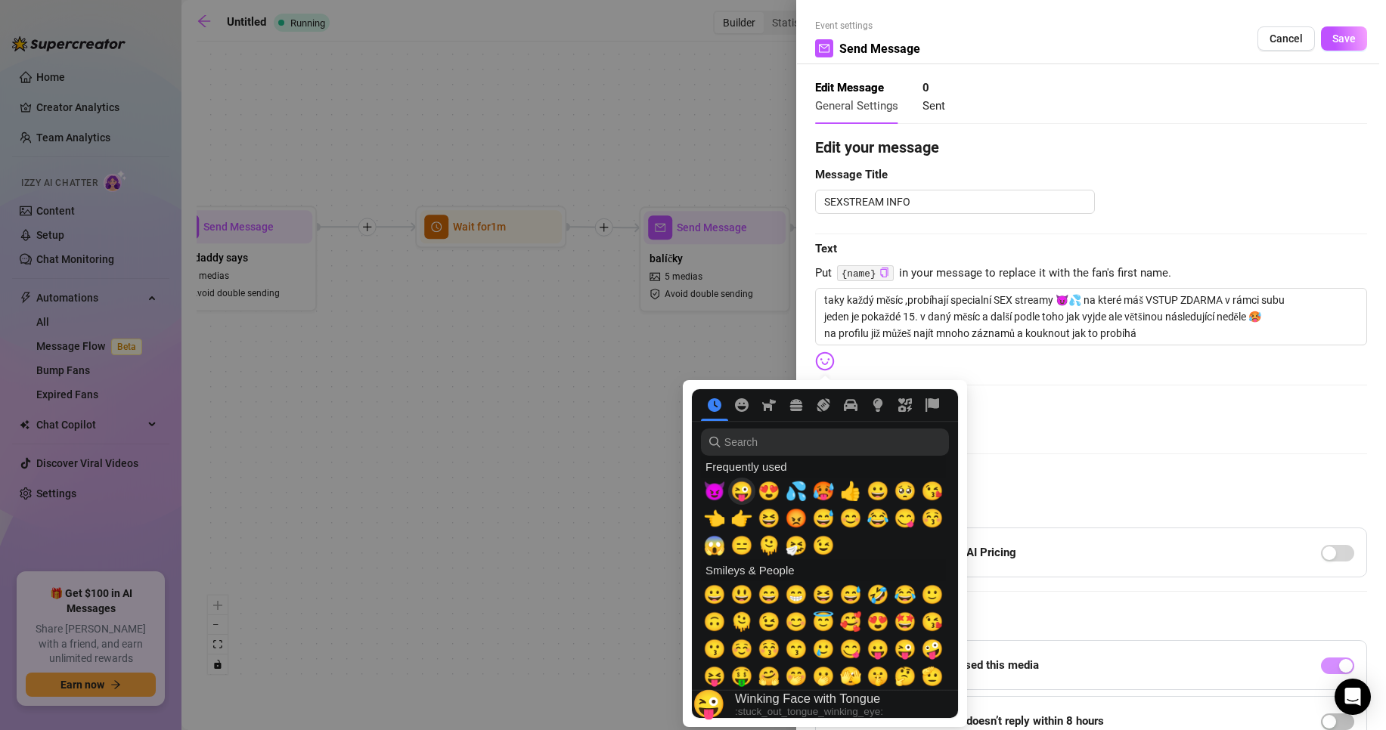
click at [746, 493] on span "😜" at bounding box center [741, 491] width 23 height 21
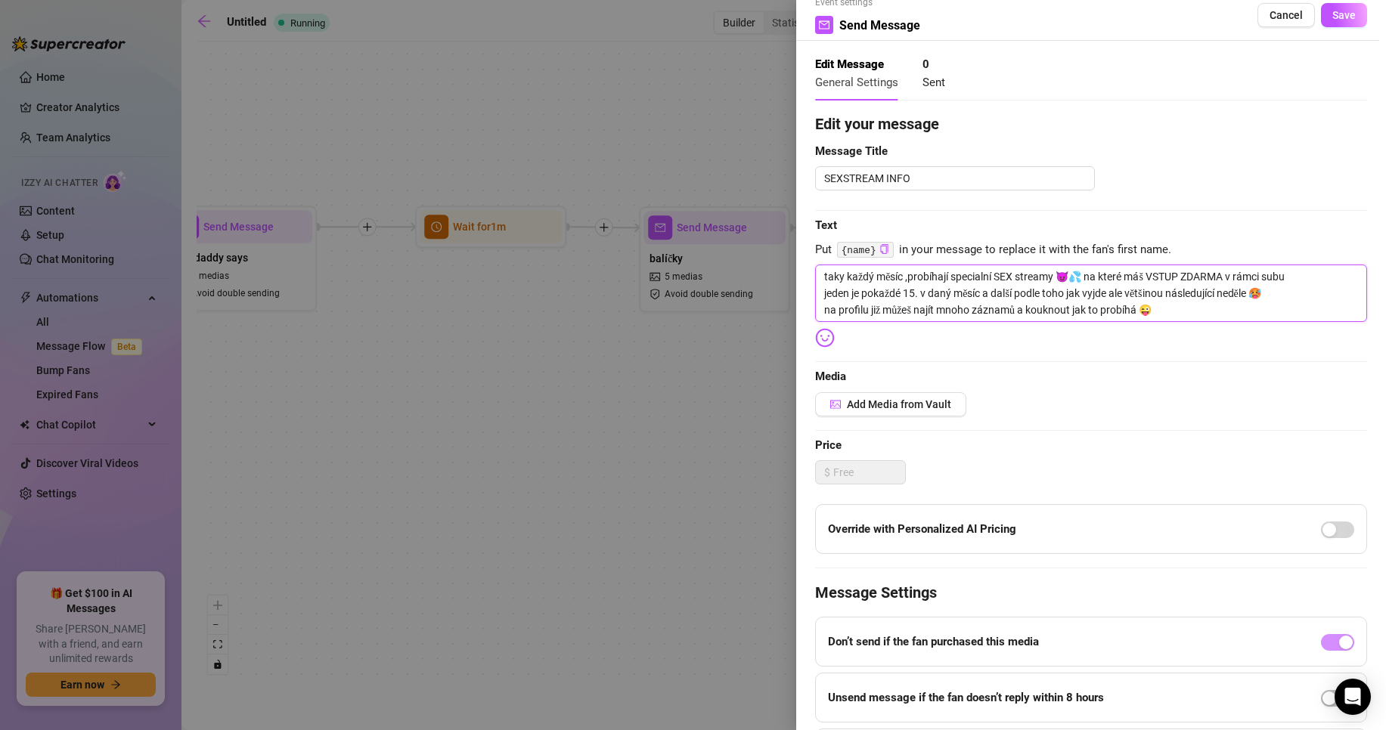
scroll to position [0, 0]
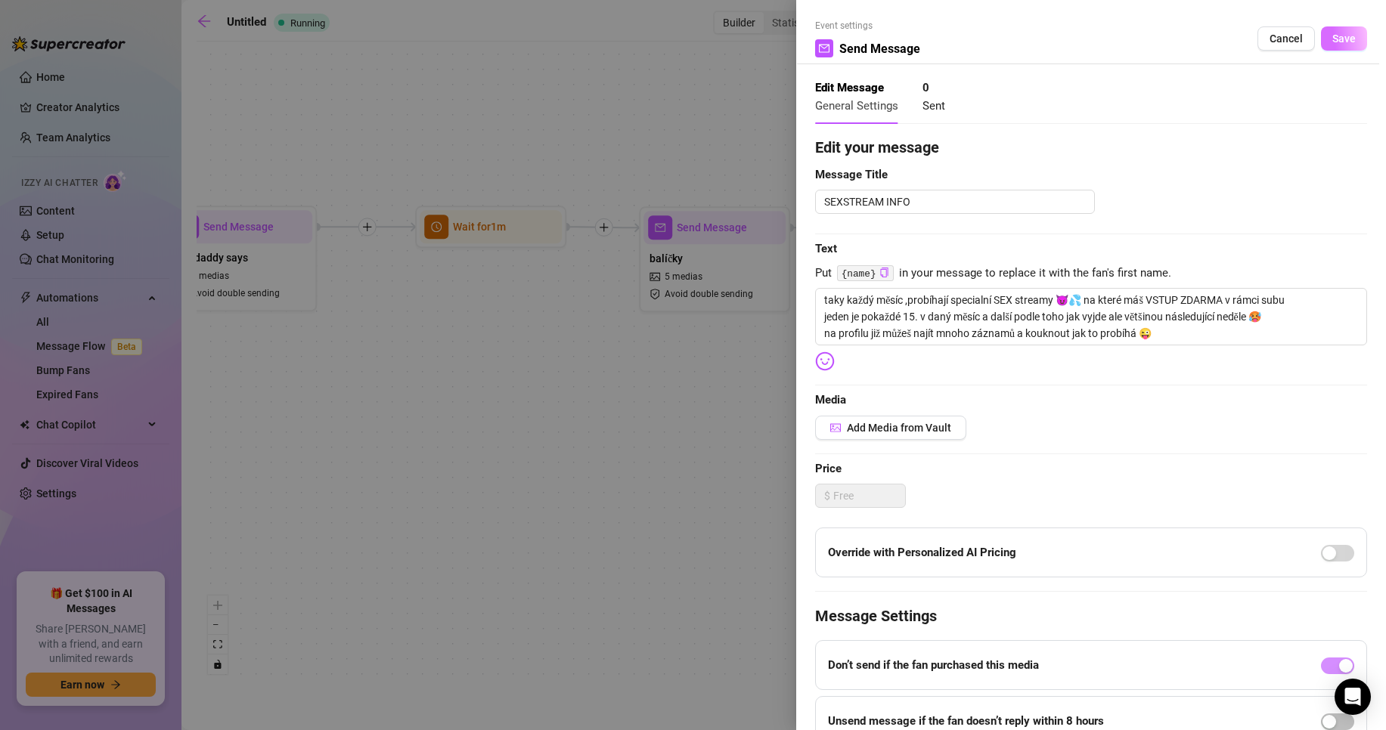
click at [1336, 38] on span "Save" at bounding box center [1343, 39] width 23 height 12
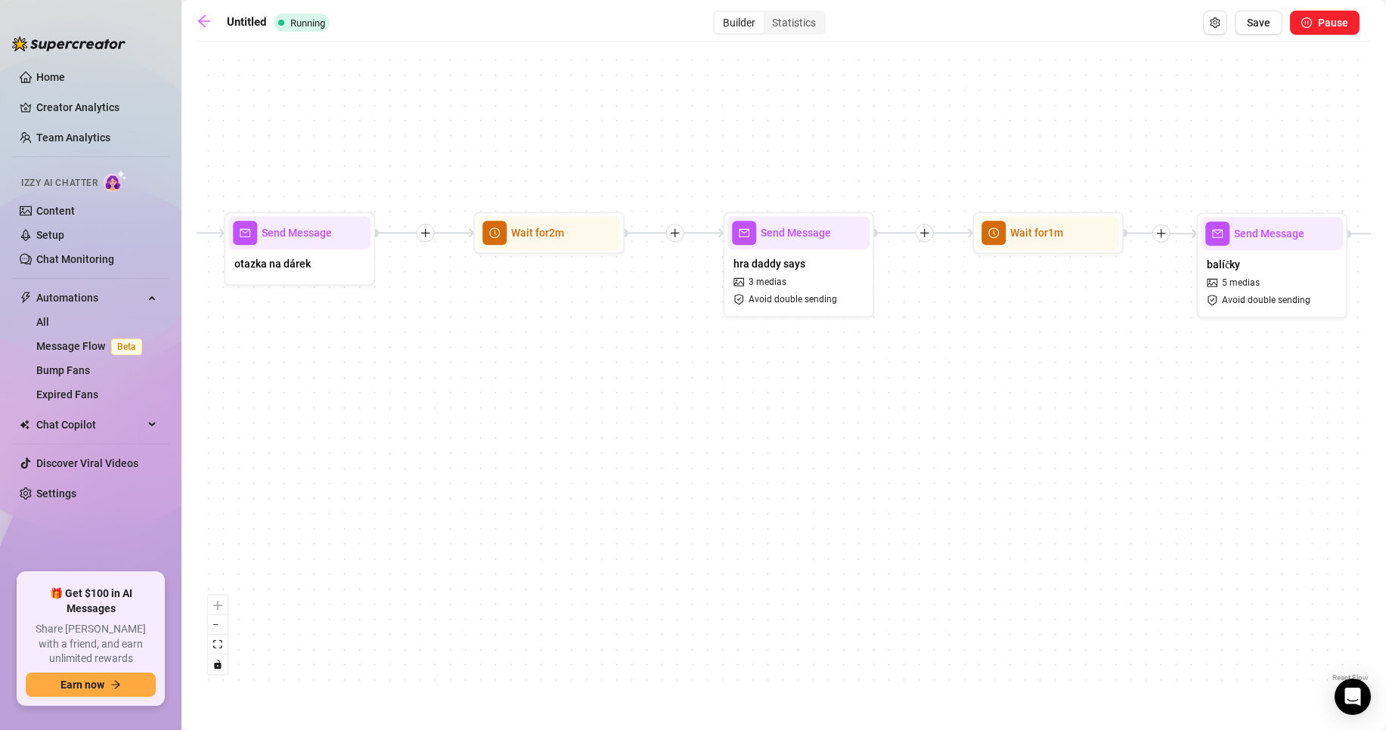
drag, startPoint x: 596, startPoint y: 342, endPoint x: 1125, endPoint y: 341, distance: 529.2
click at [1125, 341] on div "Send Message SEXSTREAM INFO Wait for 2m Send Message balíčky 5 medias Avoid dou…" at bounding box center [784, 367] width 1174 height 637
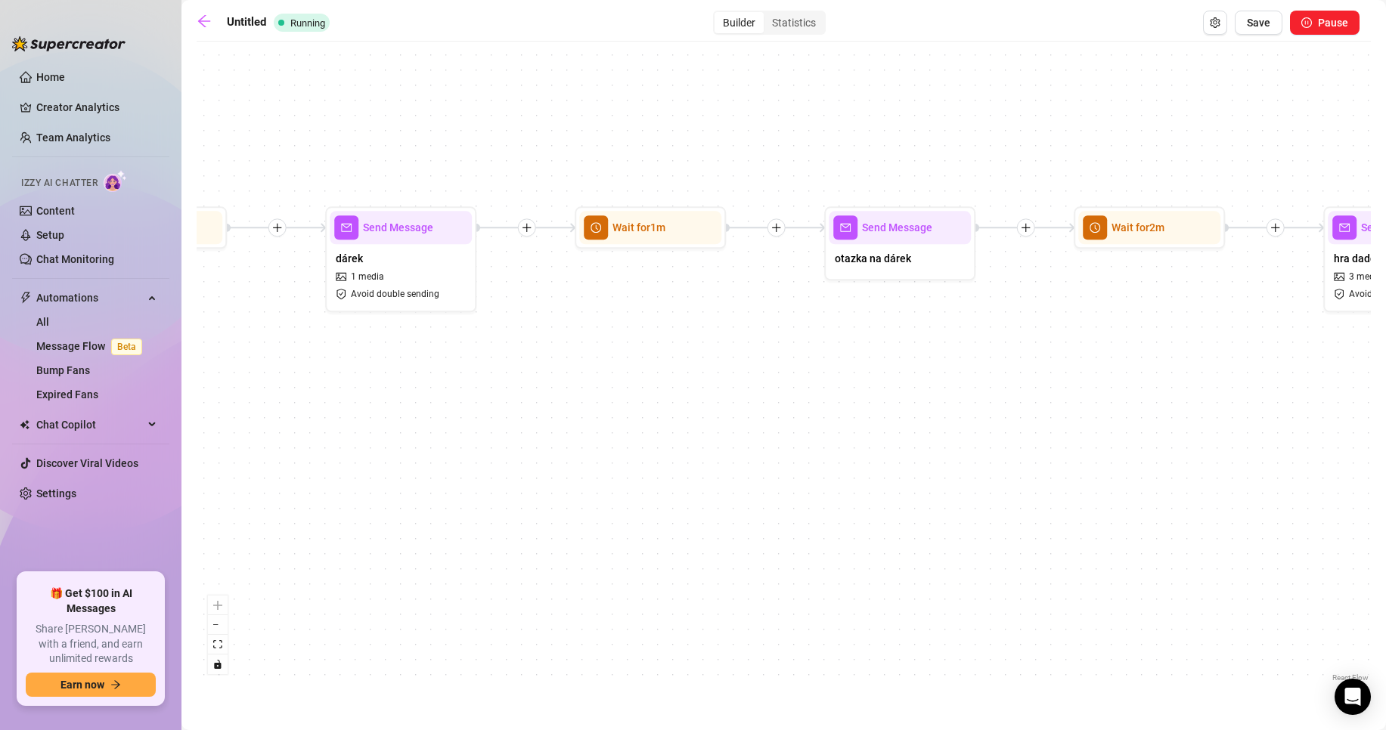
drag, startPoint x: 603, startPoint y: 349, endPoint x: 1160, endPoint y: 342, distance: 558.0
click at [1160, 342] on div "Send Message SEXSTREAM INFO Wait for 2m Send Message balíčky 5 medias Avoid dou…" at bounding box center [784, 367] width 1174 height 637
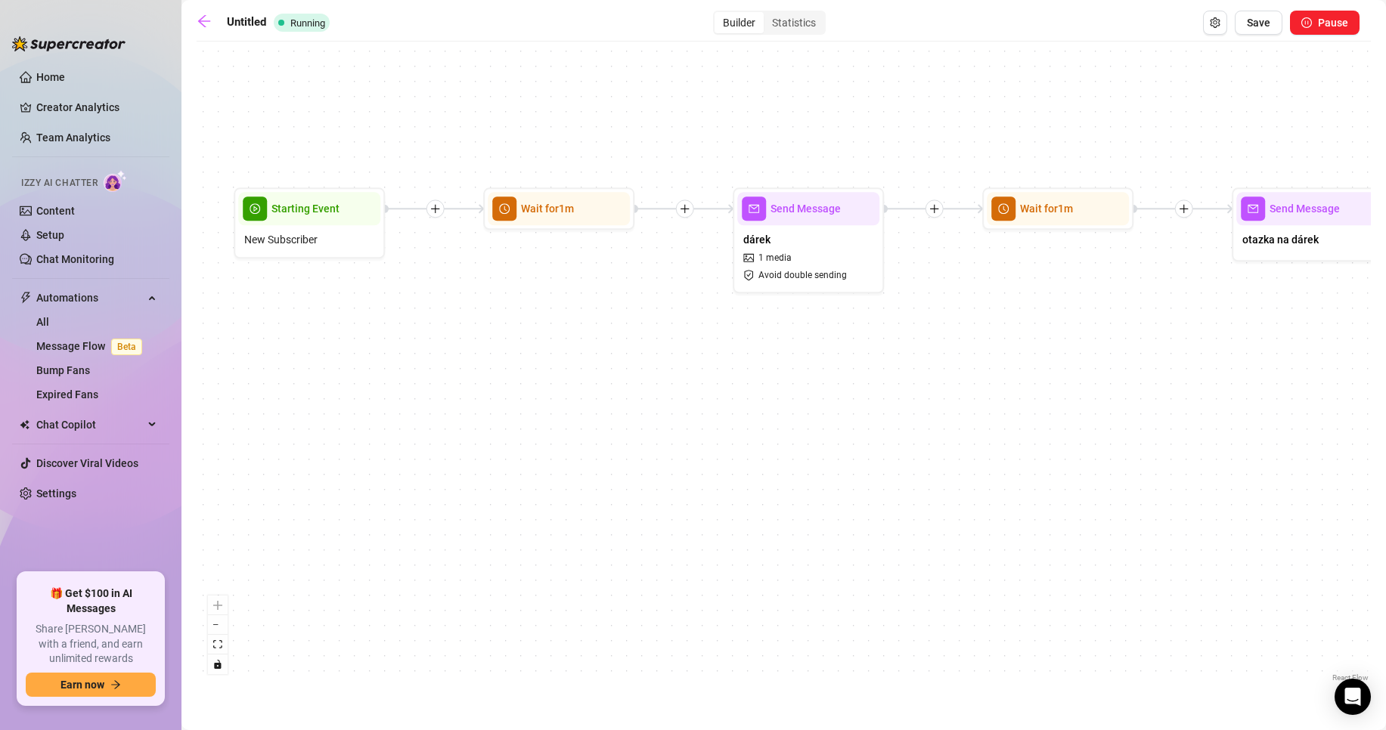
drag, startPoint x: 660, startPoint y: 338, endPoint x: 1043, endPoint y: 318, distance: 383.8
click at [1043, 318] on div "Send Message SEXSTREAM INFO Wait for 2m Send Message balíčky 5 medias Avoid dou…" at bounding box center [784, 367] width 1174 height 637
drag, startPoint x: 716, startPoint y: 313, endPoint x: 584, endPoint y: 280, distance: 135.5
click at [599, 317] on div "Send Message SEXSTREAM INFO Wait for 2m Send Message balíčky 5 medias Avoid dou…" at bounding box center [784, 367] width 1174 height 637
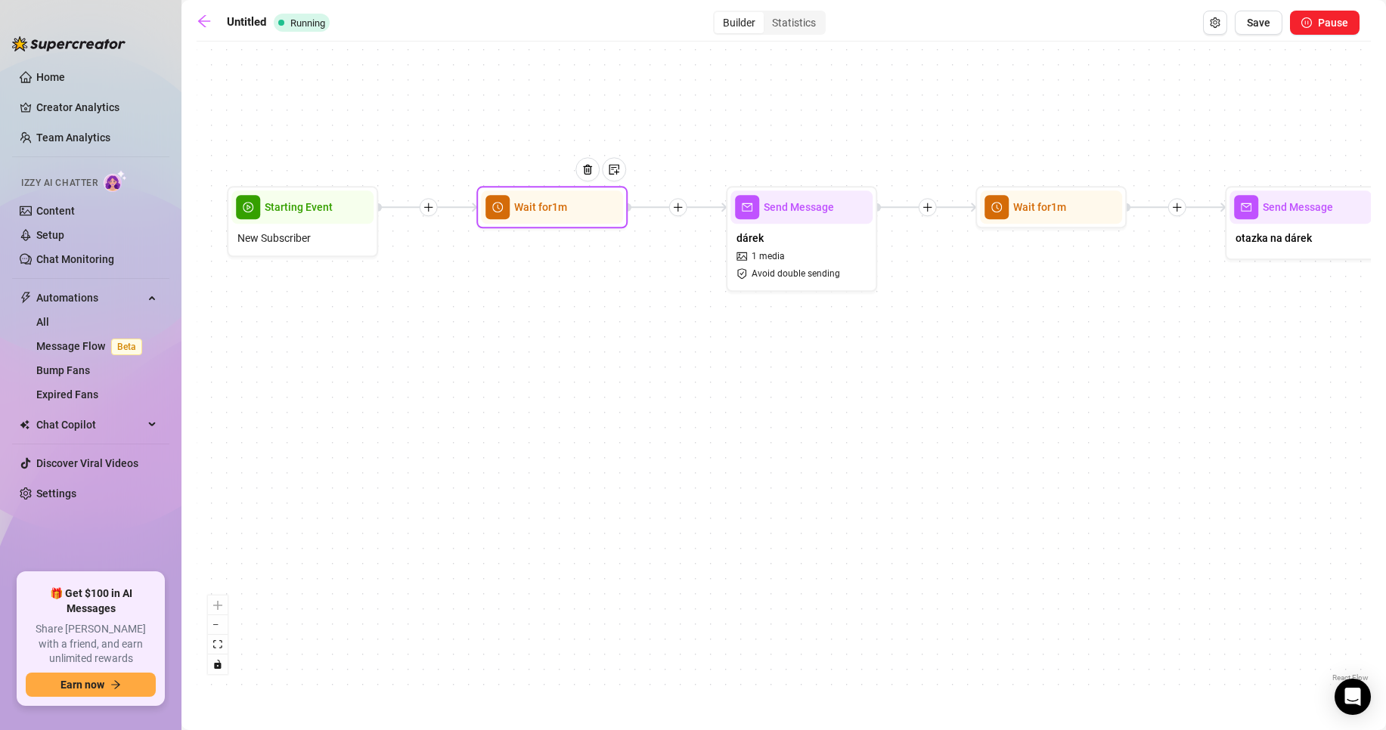
click at [563, 218] on div at bounding box center [593, 180] width 66 height 77
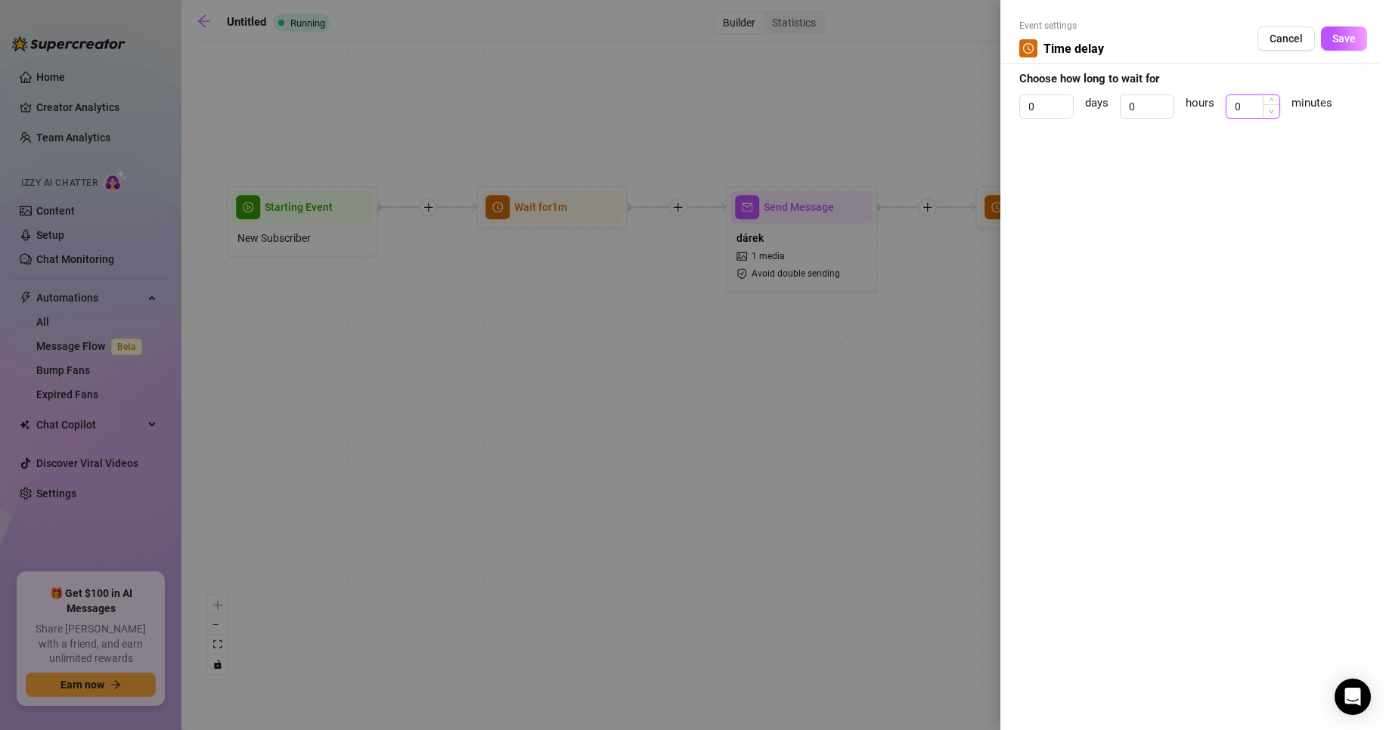
click at [1272, 109] on icon "down" at bounding box center [1271, 111] width 5 height 5
click at [1278, 98] on span "Increase Value" at bounding box center [1270, 102] width 17 height 14
click at [1345, 38] on span "Save" at bounding box center [1343, 39] width 23 height 12
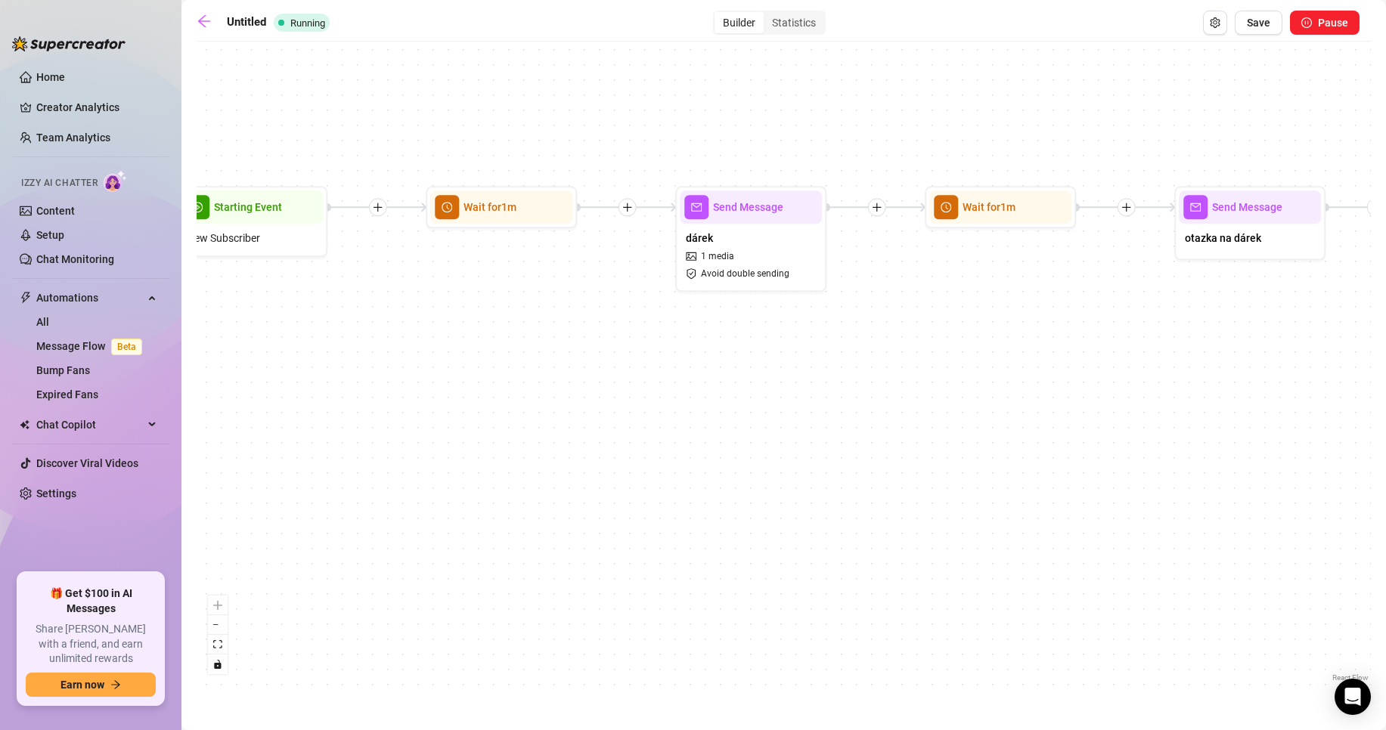
drag, startPoint x: 991, startPoint y: 365, endPoint x: 869, endPoint y: 363, distance: 121.7
click at [869, 363] on div "Send Message SEXSTREAM INFO Wait for 2m Send Message balíčky 5 medias Avoid dou…" at bounding box center [784, 367] width 1174 height 637
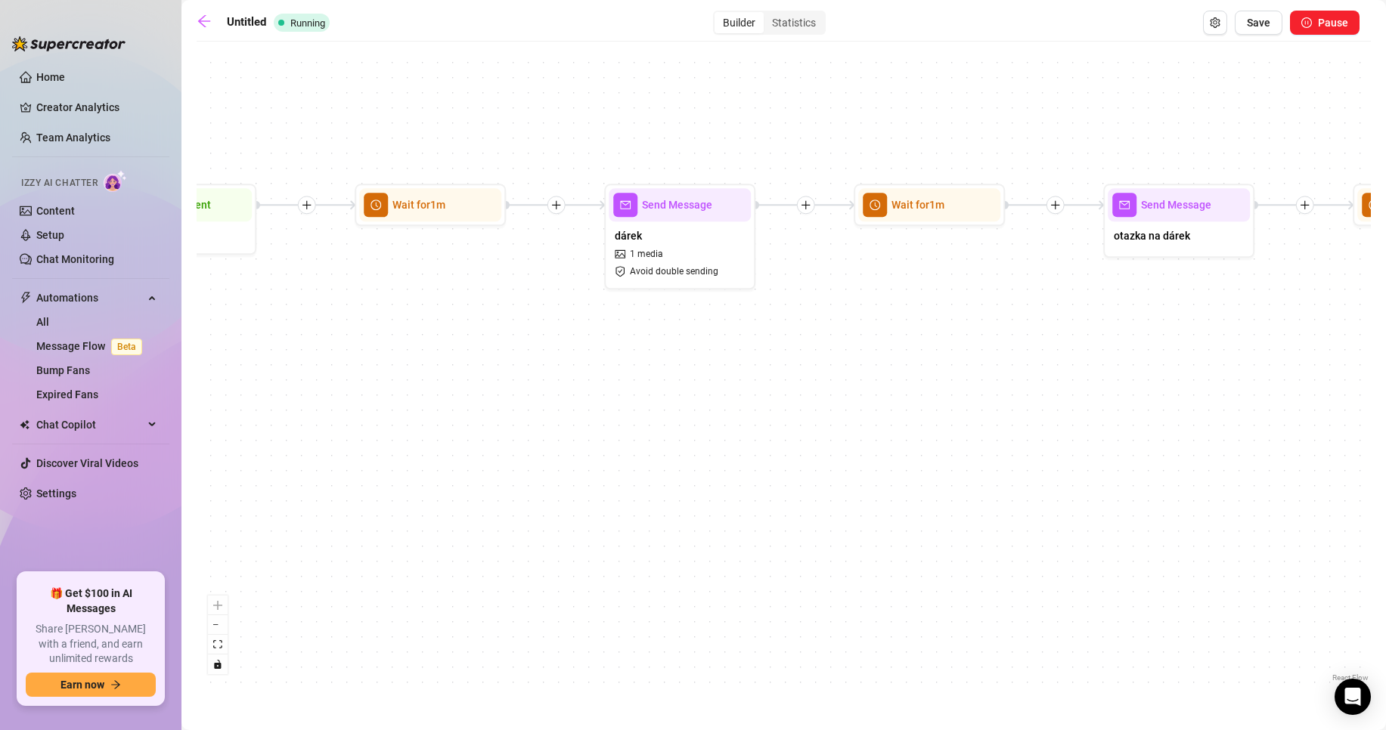
drag, startPoint x: 1174, startPoint y: 324, endPoint x: 1041, endPoint y: 329, distance: 133.2
click at [1041, 329] on div "Send Message SEXSTREAM INFO Wait for 2m Send Message balíčky 5 medias Avoid dou…" at bounding box center [784, 367] width 1174 height 637
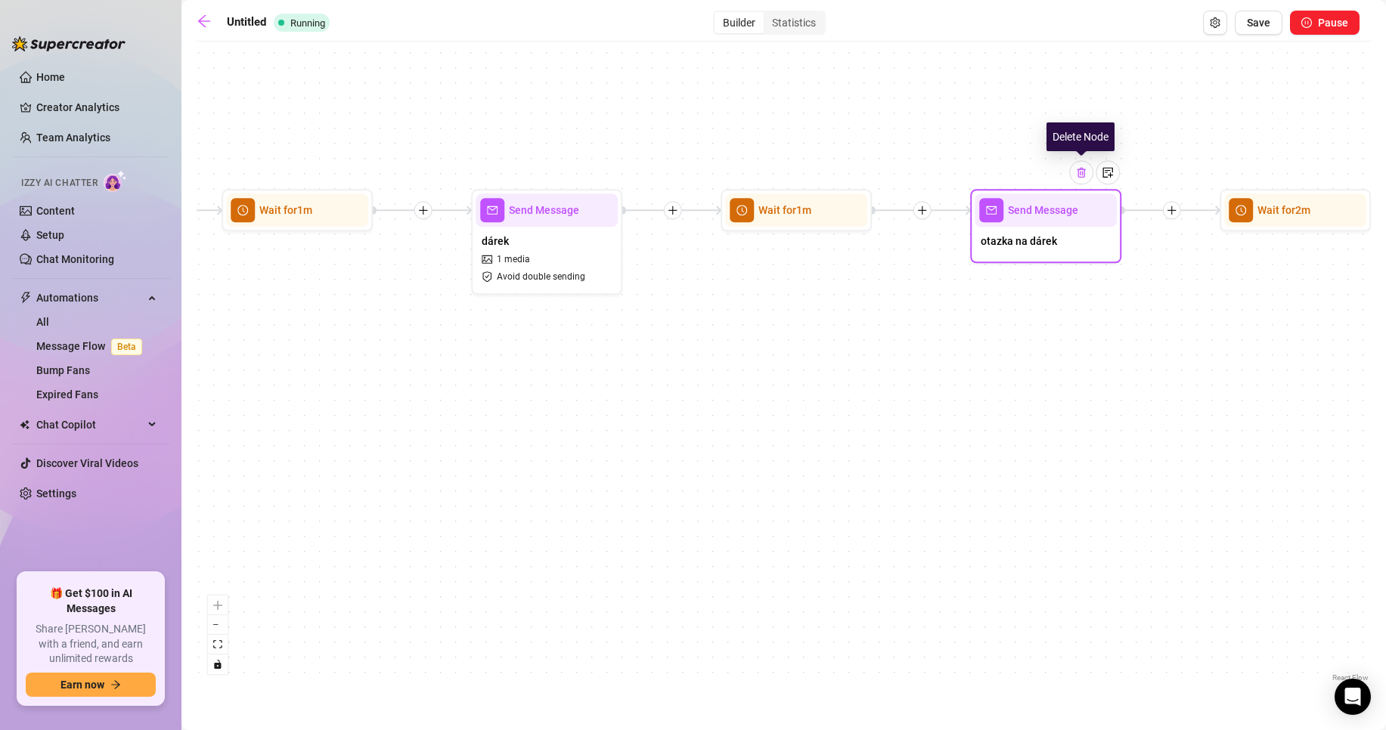
click at [1077, 175] on img at bounding box center [1081, 172] width 12 height 12
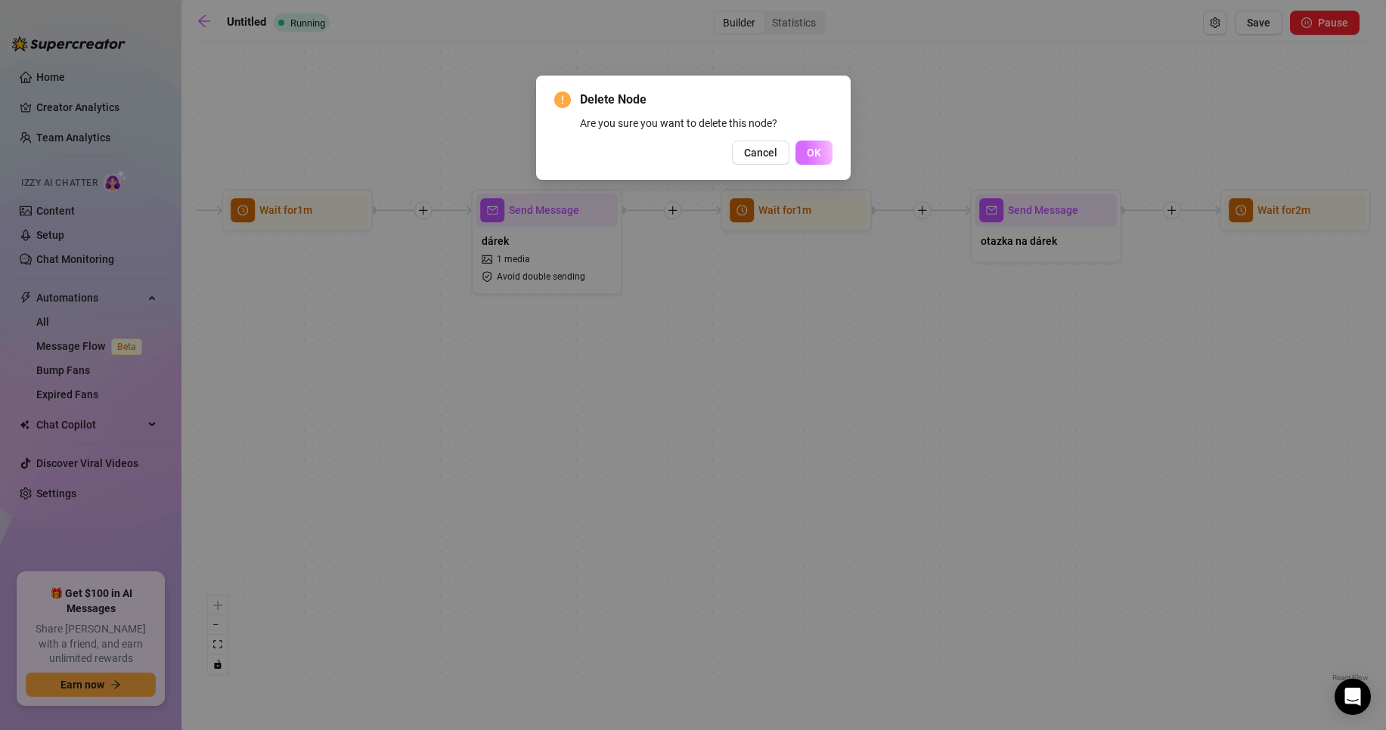
click at [803, 150] on button "OK" at bounding box center [813, 153] width 37 height 24
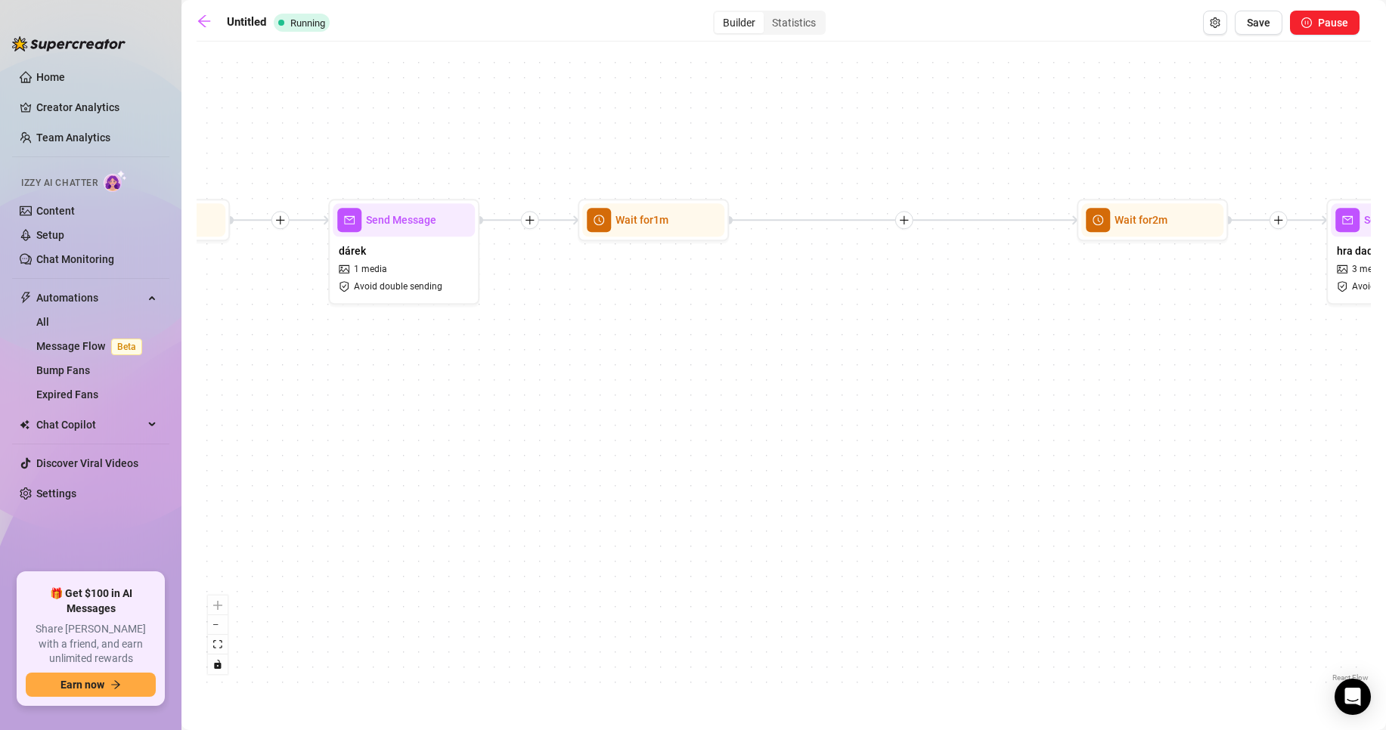
drag, startPoint x: 1011, startPoint y: 334, endPoint x: 943, endPoint y: 338, distance: 68.9
click at [933, 342] on div "Send Message SEXSTREAM INFO Wait for 2m Send Message balíčky 5 medias Avoid dou…" at bounding box center [784, 367] width 1174 height 637
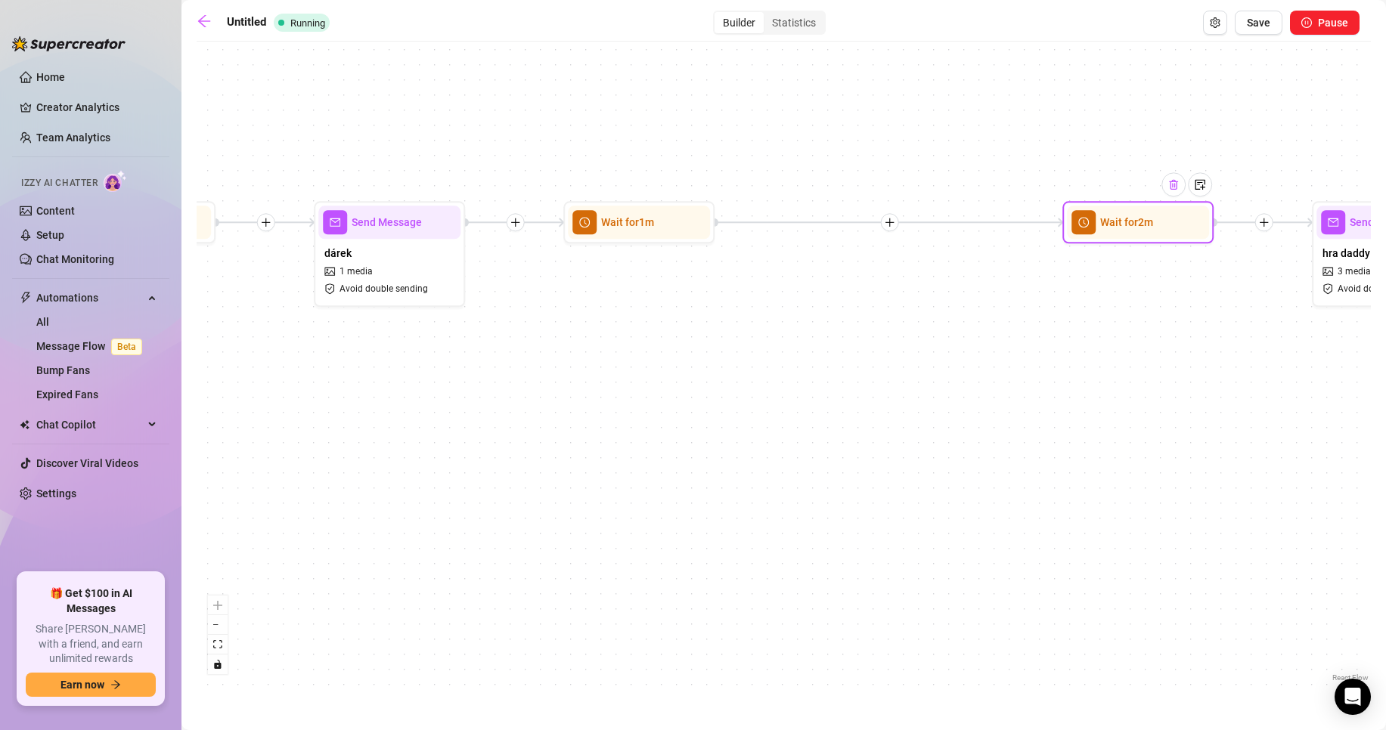
click at [1183, 187] on div at bounding box center [1173, 184] width 24 height 24
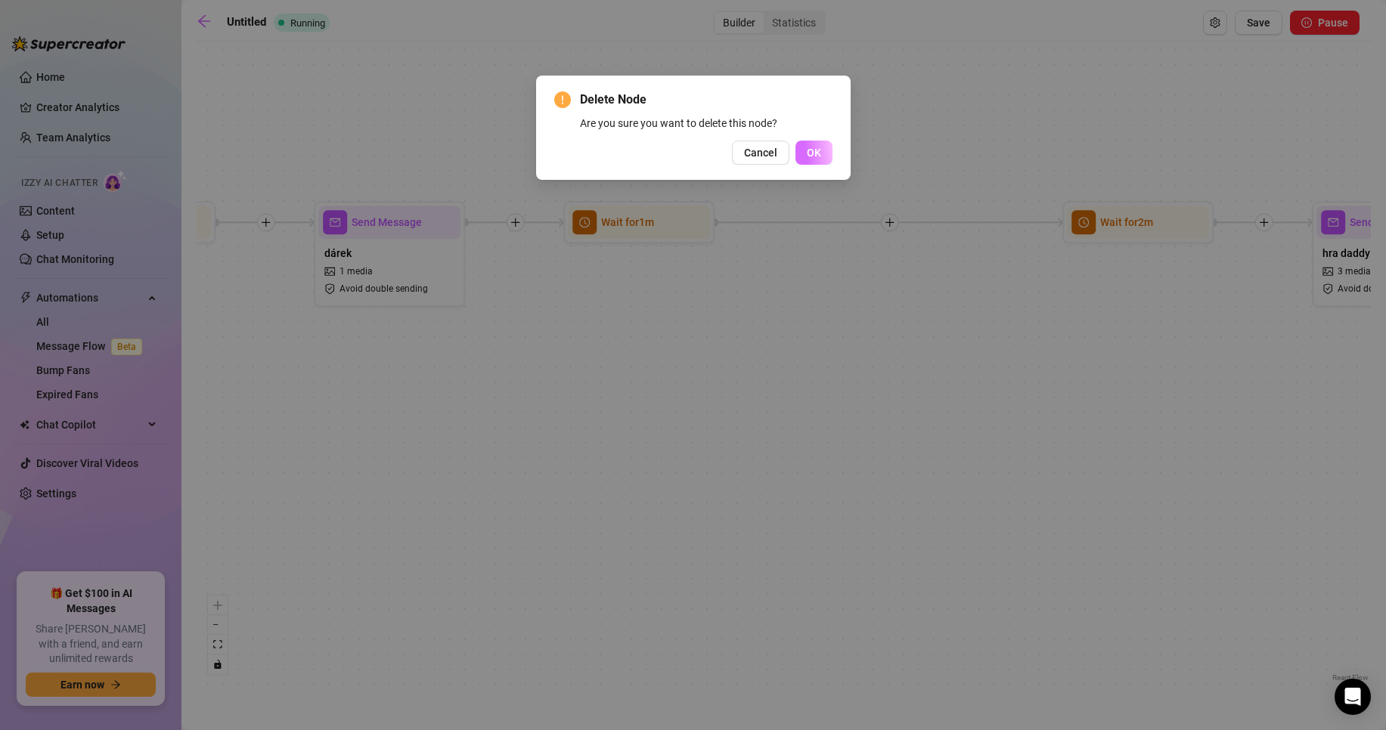
click at [818, 160] on button "OK" at bounding box center [813, 153] width 37 height 24
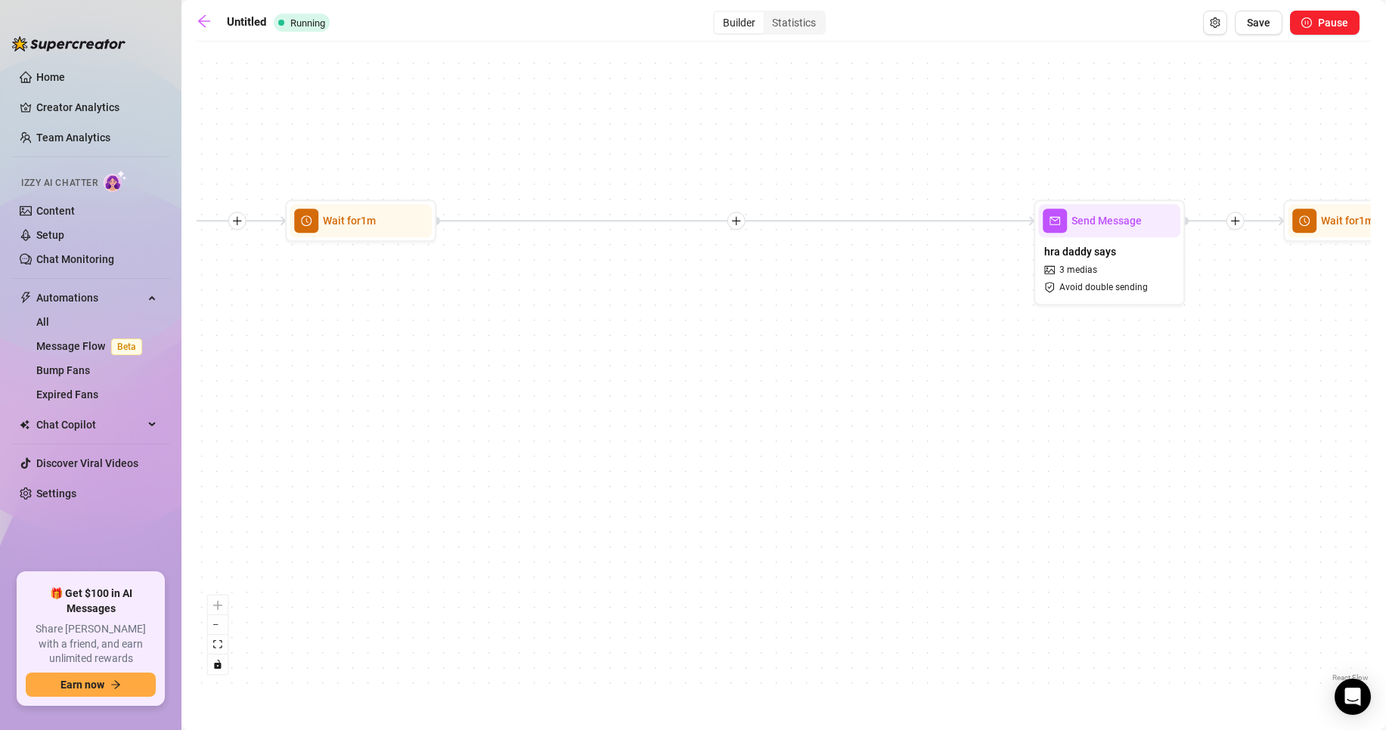
drag, startPoint x: 897, startPoint y: 288, endPoint x: 793, endPoint y: 289, distance: 104.3
click at [793, 289] on div "Send Message SEXSTREAM INFO Wait for 2m Send Message balíčky 5 medias Avoid dou…" at bounding box center [784, 367] width 1174 height 637
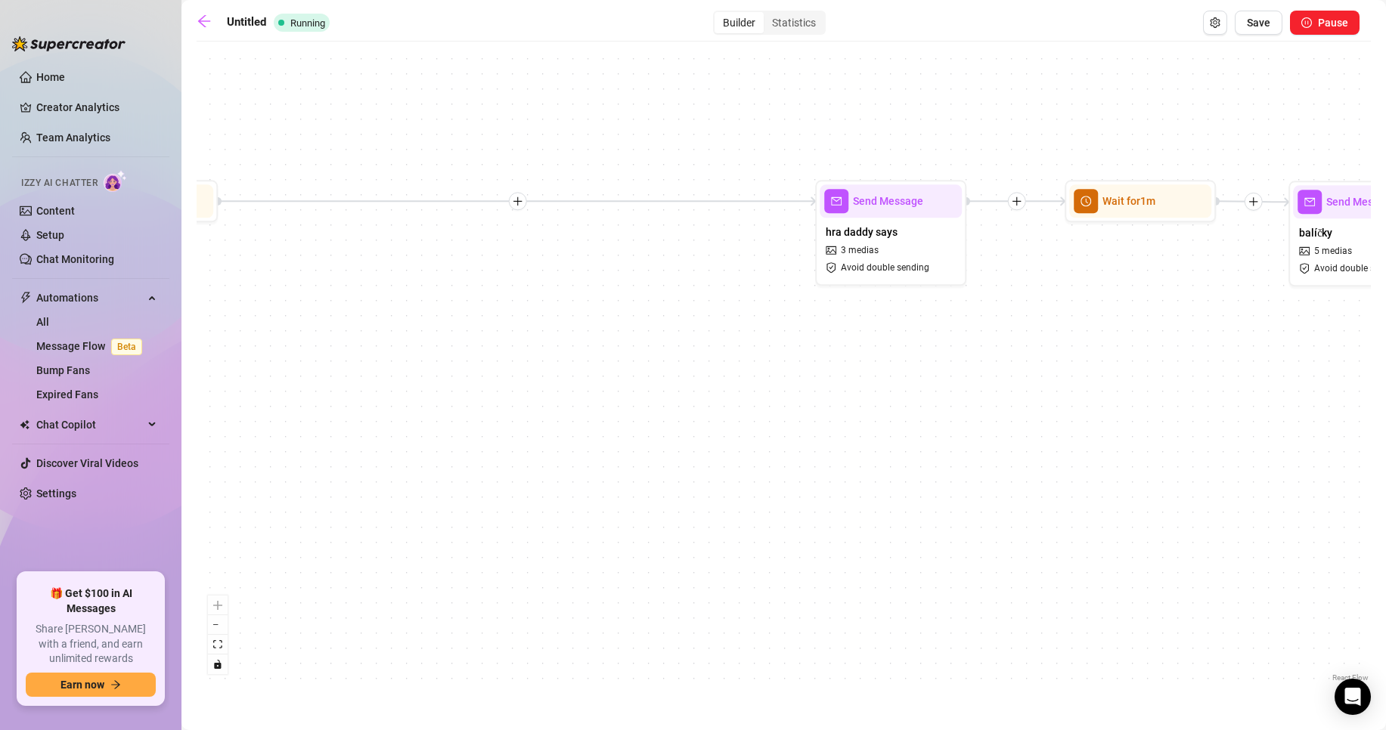
drag, startPoint x: 875, startPoint y: 379, endPoint x: 609, endPoint y: 349, distance: 267.7
click at [606, 351] on div "Send Message SEXSTREAM INFO Wait for 2m Send Message balíčky 5 medias Avoid dou…" at bounding box center [784, 367] width 1174 height 637
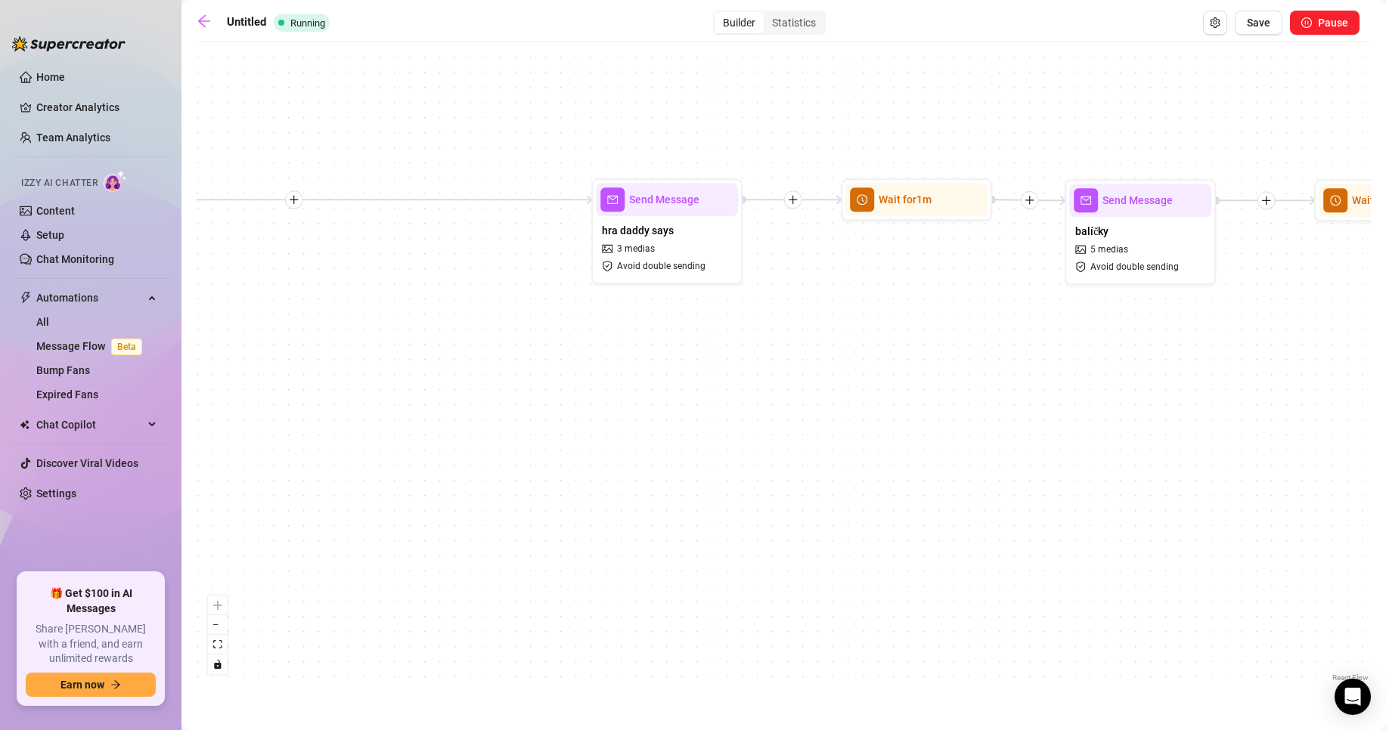
drag, startPoint x: 1098, startPoint y: 314, endPoint x: 911, endPoint y: 314, distance: 186.7
click at [911, 314] on div "Send Message SEXSTREAM INFO Wait for 2m Send Message balíčky 5 medias Avoid dou…" at bounding box center [784, 367] width 1174 height 637
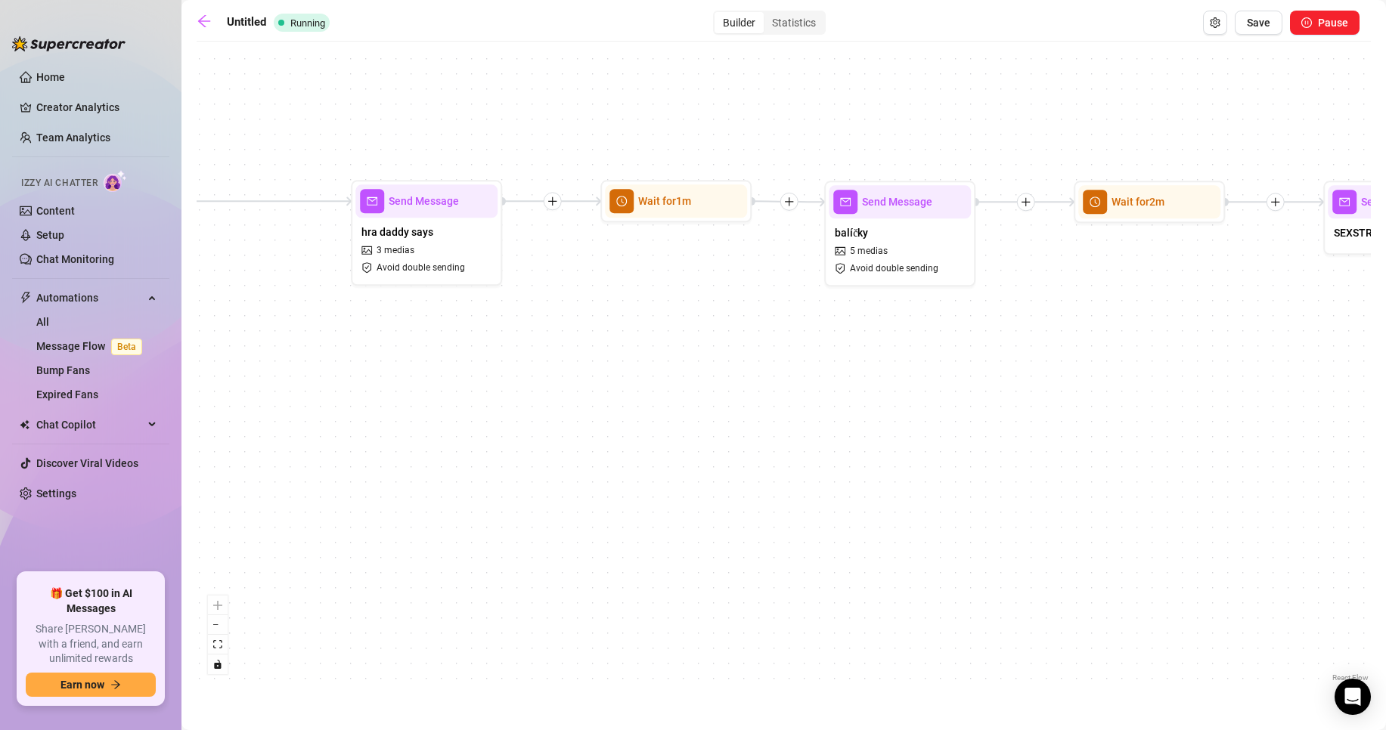
drag, startPoint x: 1197, startPoint y: 328, endPoint x: 866, endPoint y: 326, distance: 331.1
click at [858, 327] on div "Send Message SEXSTREAM INFO Wait for 2m Send Message balíčky 5 medias Avoid dou…" at bounding box center [784, 367] width 1174 height 637
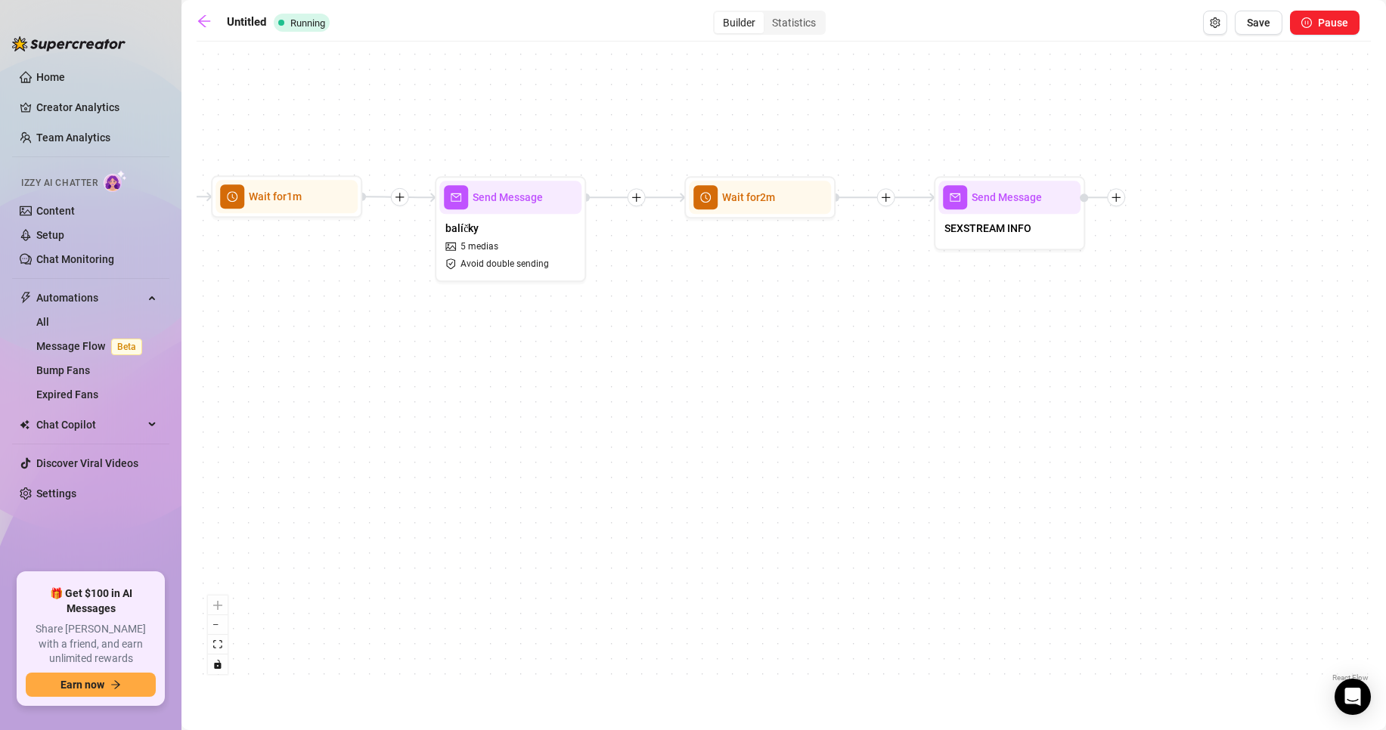
drag, startPoint x: 1139, startPoint y: 305, endPoint x: 848, endPoint y: 304, distance: 291.1
click at [848, 305] on div "Send Message SEXSTREAM INFO Wait for 2m Send Message balíčky 5 medias Avoid dou…" at bounding box center [784, 367] width 1174 height 637
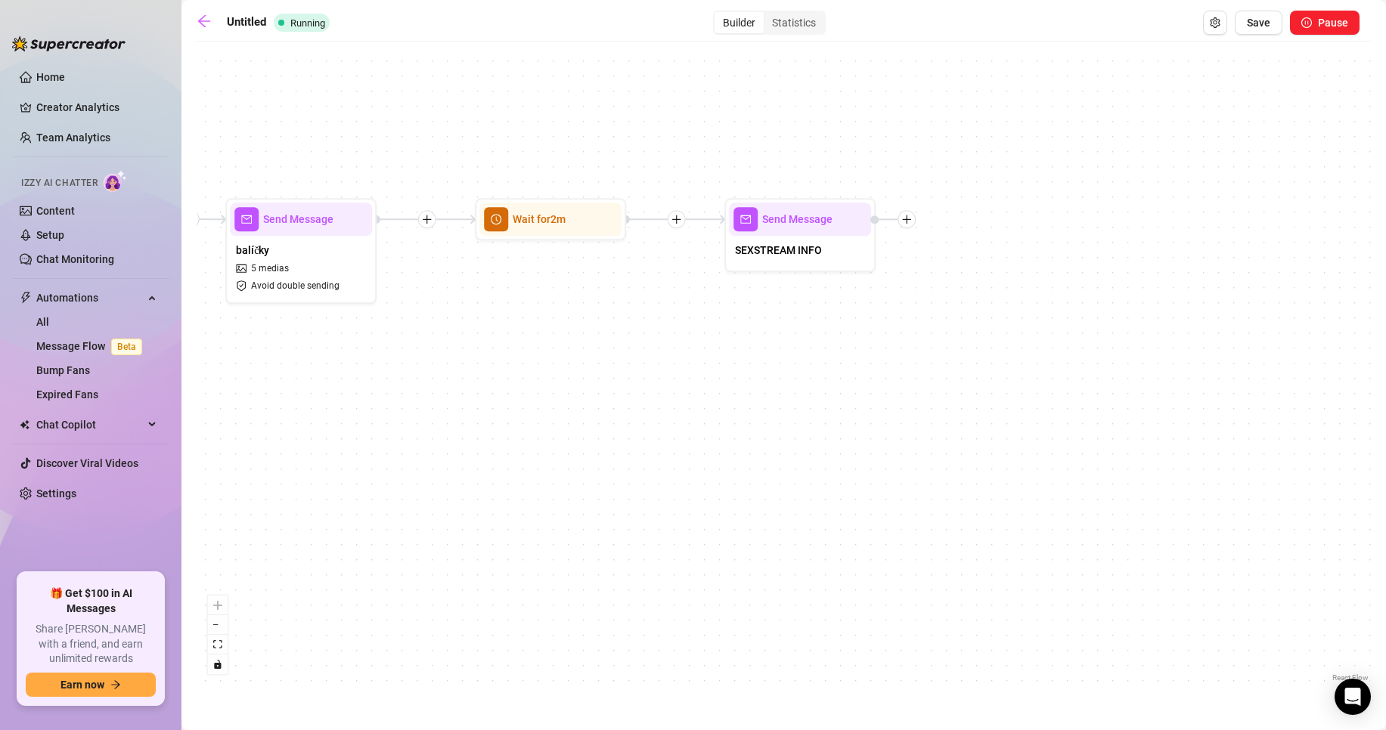
drag, startPoint x: 1055, startPoint y: 291, endPoint x: 922, endPoint y: 305, distance: 133.0
click at [922, 305] on div "Send Message SEXSTREAM INFO Wait for 2m Send Message balíčky 5 medias Avoid dou…" at bounding box center [784, 367] width 1174 height 637
click at [909, 218] on icon "plus" at bounding box center [906, 219] width 11 height 11
click at [1066, 181] on div "Send Message SEXSTREAM INFO Time Delay Condition Message Tag Fan Merge Nodes Wa…" at bounding box center [784, 367] width 1174 height 637
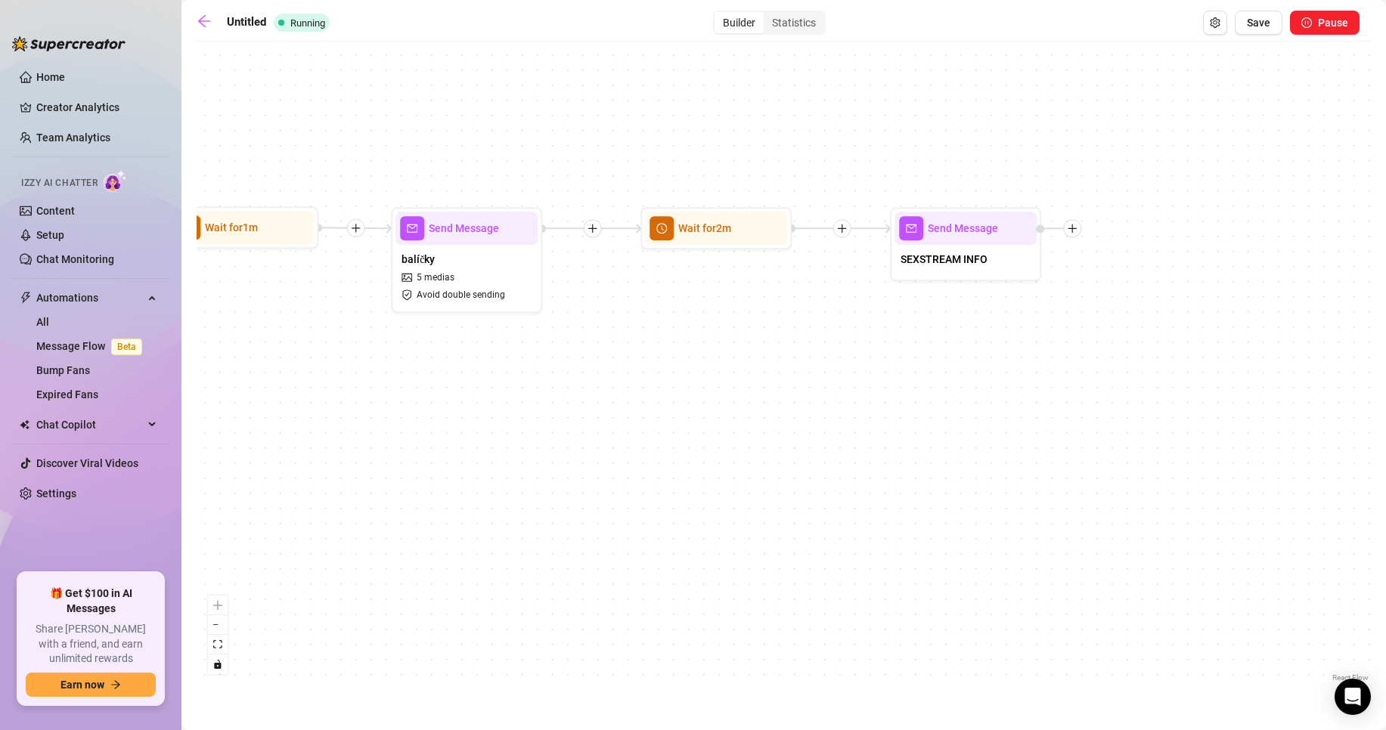
drag, startPoint x: 533, startPoint y: 370, endPoint x: 948, endPoint y: 358, distance: 415.2
click at [1076, 364] on div "Send Message SEXSTREAM INFO Wait for 2m Send Message balíčky 5 medias Avoid dou…" at bounding box center [784, 367] width 1174 height 637
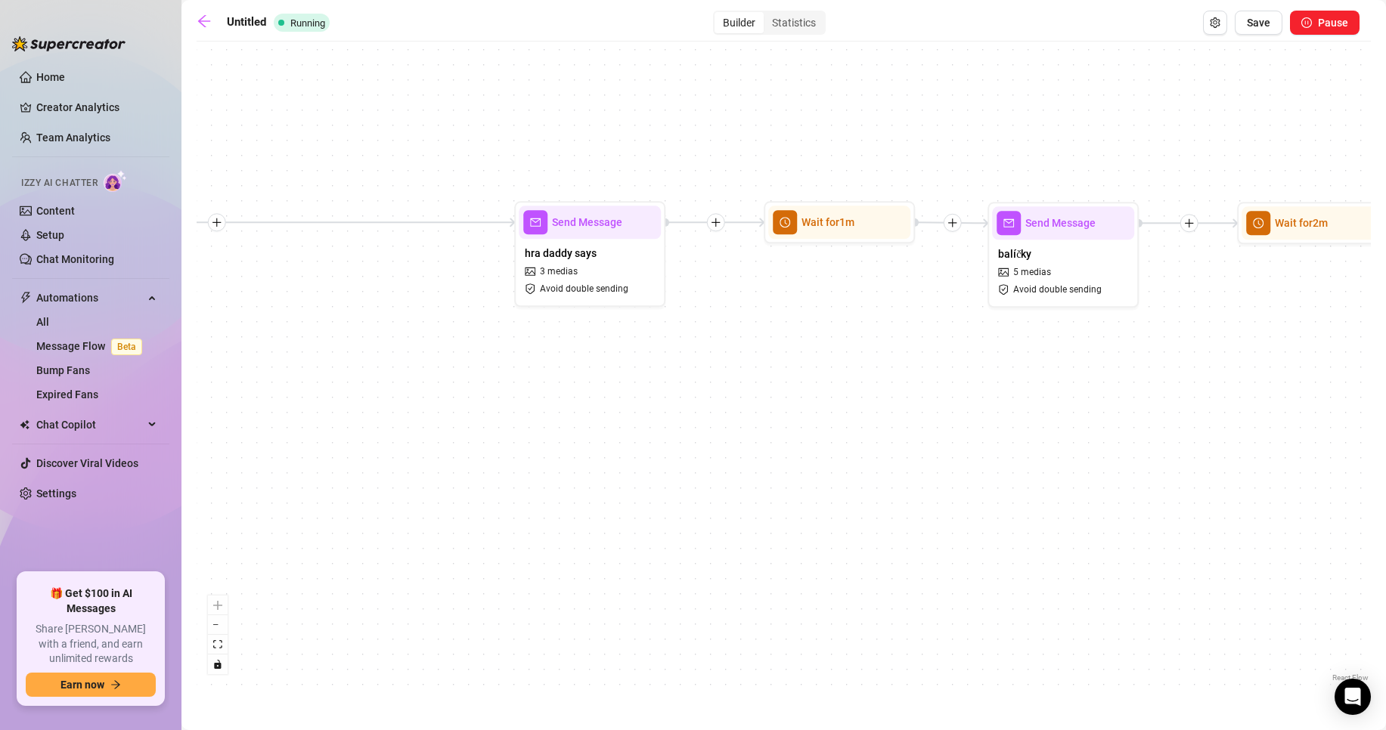
drag, startPoint x: 672, startPoint y: 358, endPoint x: 871, endPoint y: 356, distance: 198.8
click at [869, 356] on div "Send Message SEXSTREAM INFO Wait for 2m Send Message balíčky 5 medias Avoid dou…" at bounding box center [784, 367] width 1174 height 637
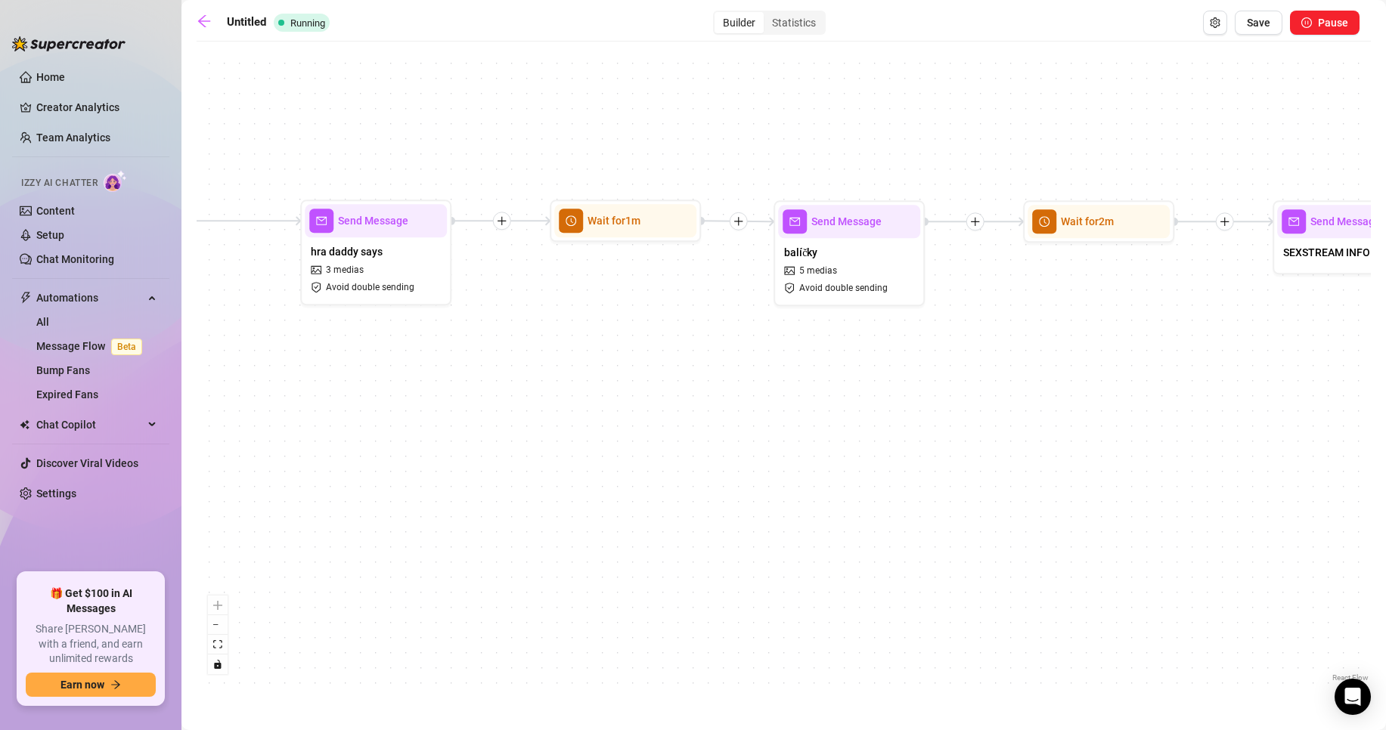
drag, startPoint x: 1097, startPoint y: 379, endPoint x: 674, endPoint y: 361, distance: 423.0
click at [675, 361] on div "Send Message SEXSTREAM INFO Wait for 2m Send Message balíčky 5 medias Avoid dou…" at bounding box center [784, 367] width 1174 height 637
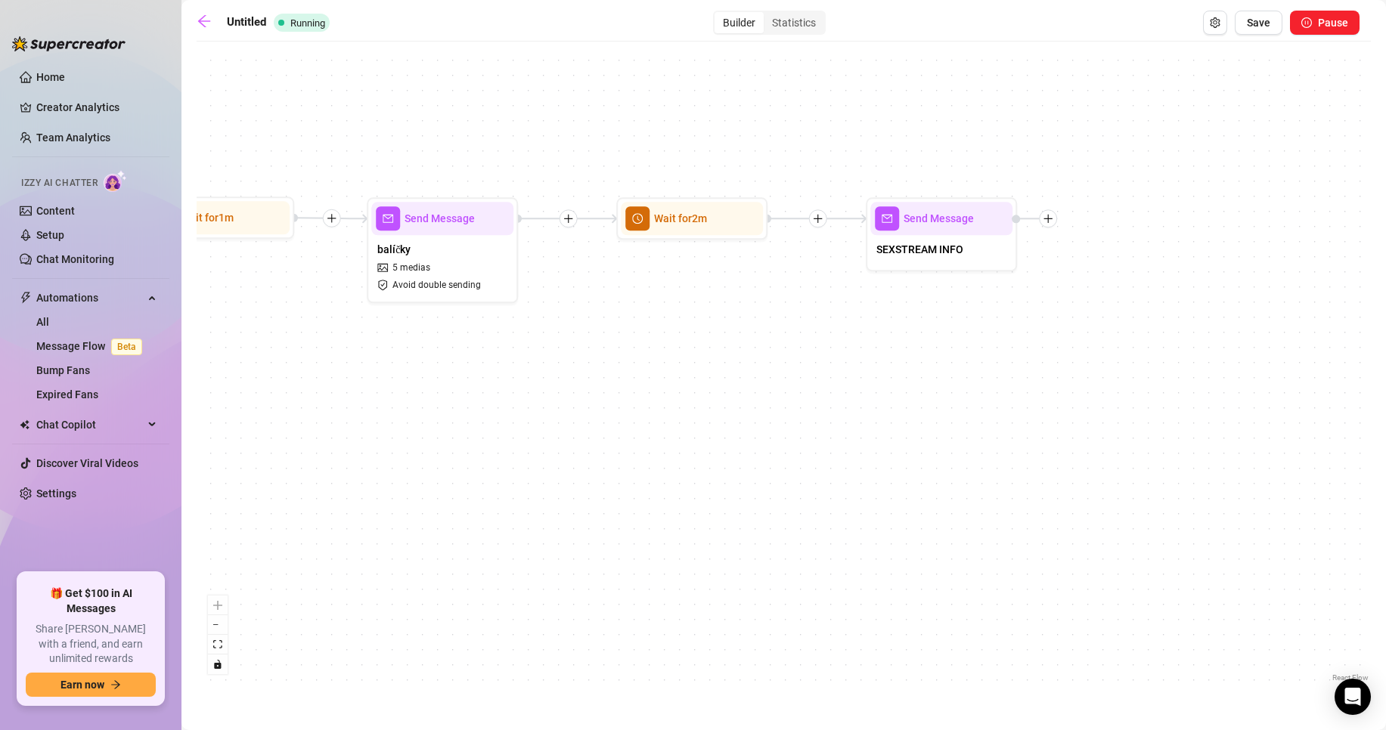
drag, startPoint x: 1008, startPoint y: 347, endPoint x: 872, endPoint y: 345, distance: 136.1
click at [839, 355] on div "Send Message SEXSTREAM INFO Wait for 2m Send Message balíčky 5 medias Avoid dou…" at bounding box center [784, 367] width 1174 height 637
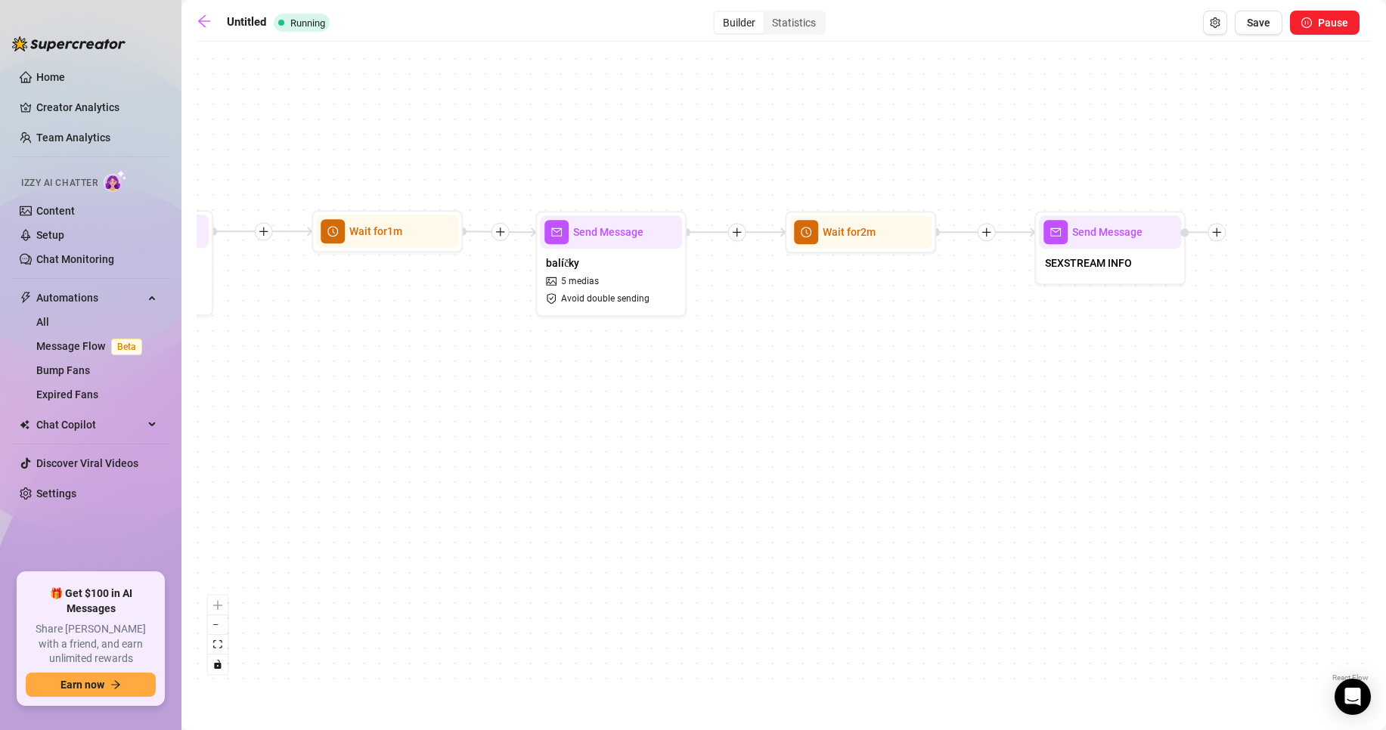
drag, startPoint x: 718, startPoint y: 327, endPoint x: 954, endPoint y: 320, distance: 236.0
click at [954, 320] on div "Send Message SEXSTREAM INFO Wait for 2m Send Message balíčky 5 medias Avoid dou…" at bounding box center [784, 367] width 1174 height 637
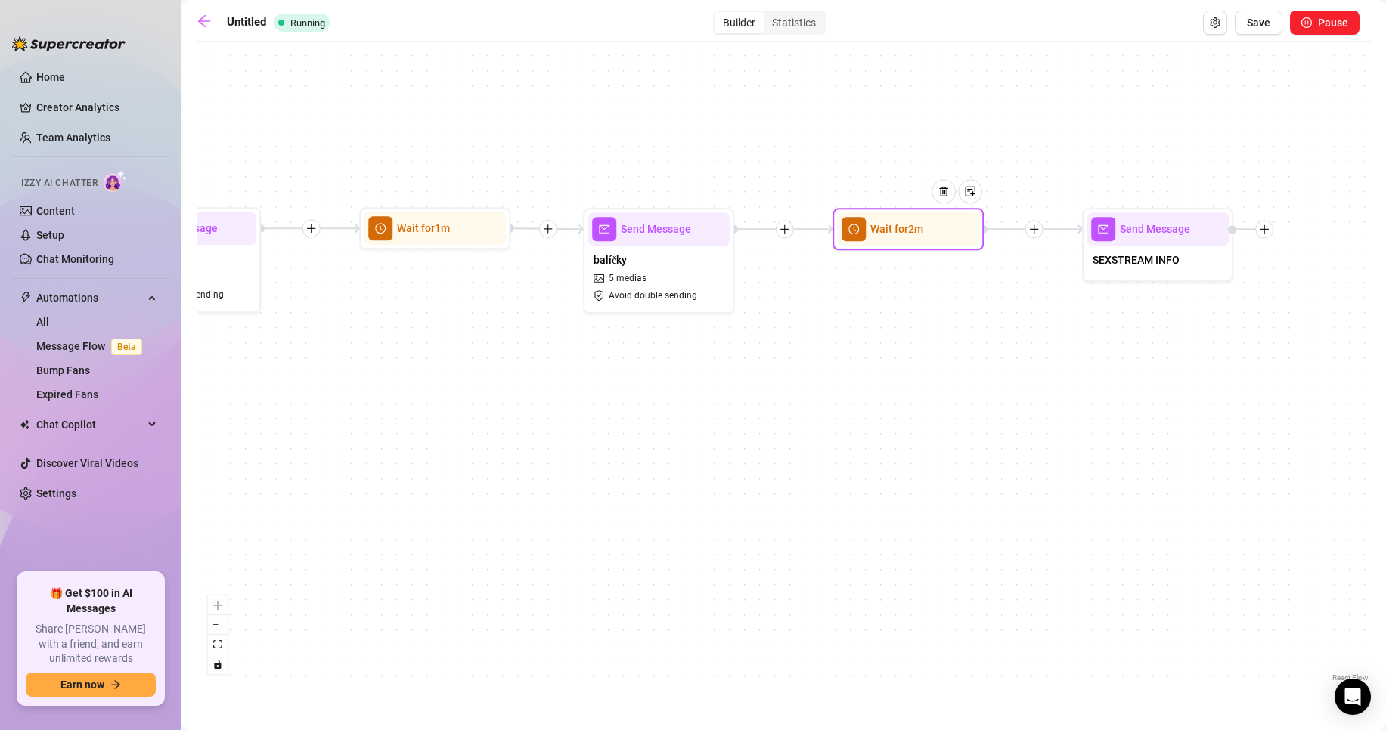
click at [891, 240] on div "Wait for 2m" at bounding box center [908, 228] width 142 height 33
click at [918, 225] on div at bounding box center [949, 202] width 66 height 77
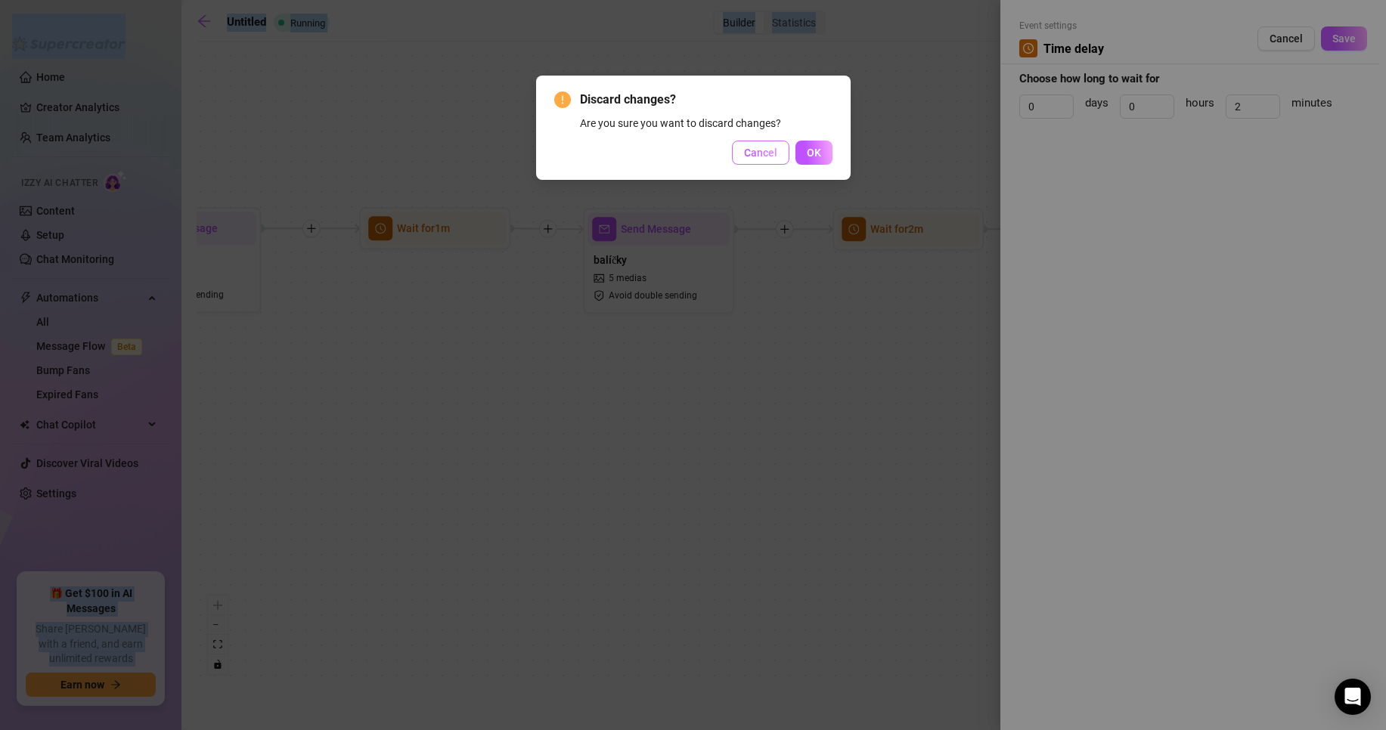
click at [770, 156] on span "Cancel" at bounding box center [760, 153] width 33 height 12
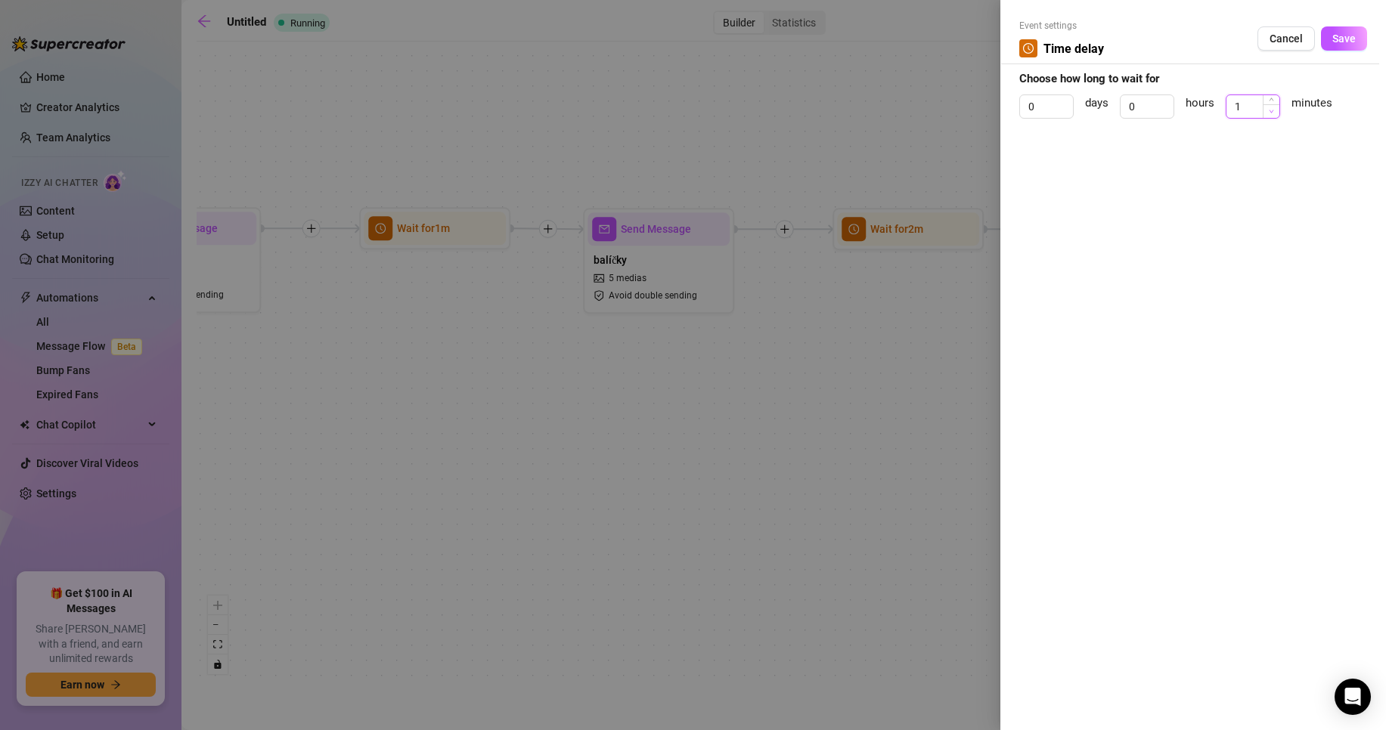
click at [1268, 115] on span "Decrease Value" at bounding box center [1270, 111] width 17 height 14
click at [1350, 42] on span "Save" at bounding box center [1343, 39] width 23 height 12
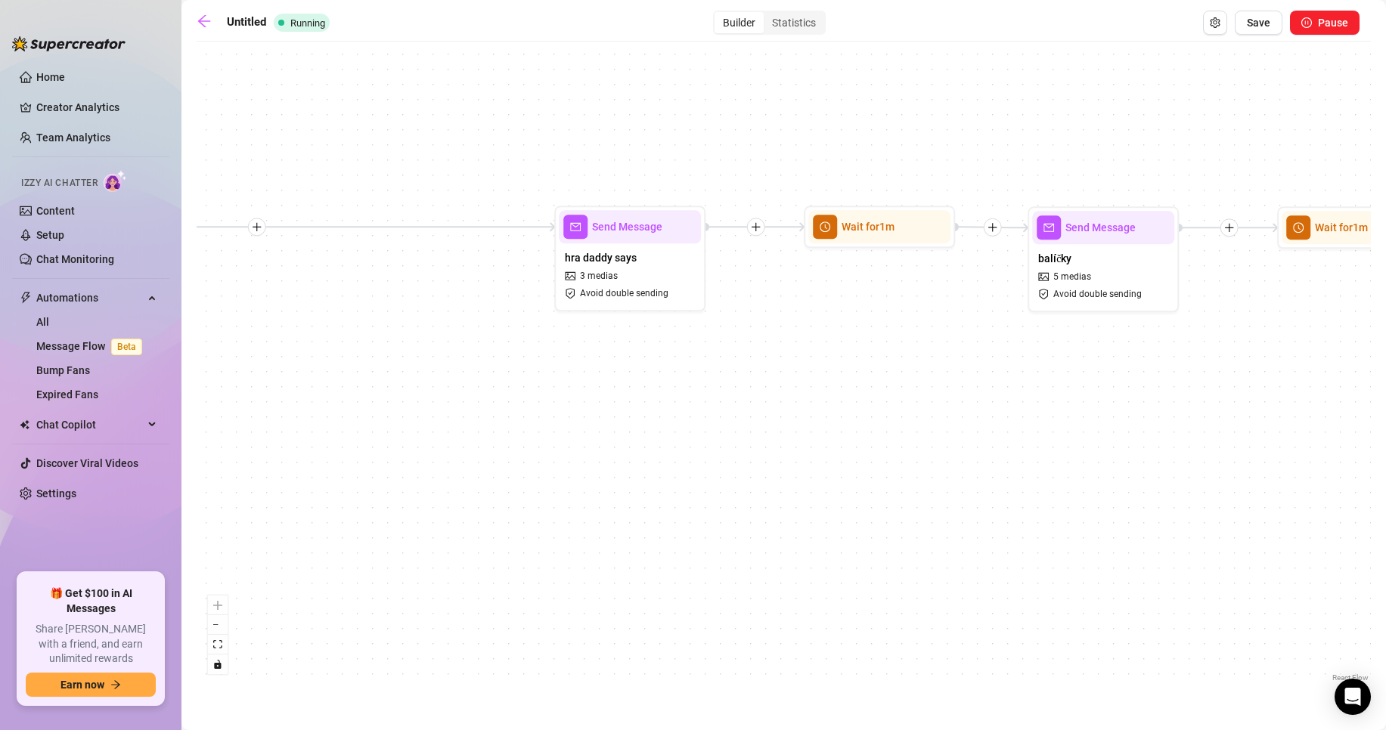
drag, startPoint x: 820, startPoint y: 431, endPoint x: 1248, endPoint y: 426, distance: 427.9
click at [1261, 429] on div "Send Message SEXSTREAM INFO Wait for 1m Send Message balíčky 5 medias Avoid dou…" at bounding box center [784, 367] width 1174 height 637
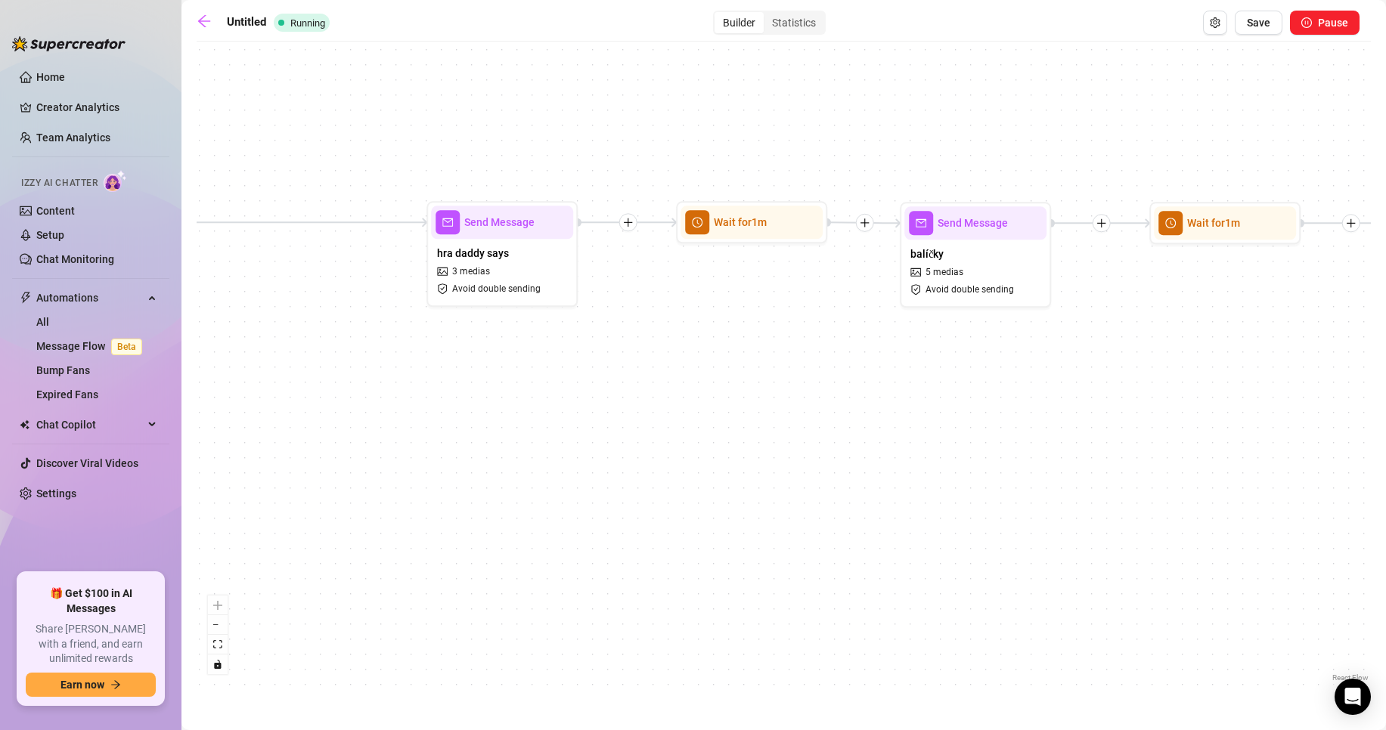
drag, startPoint x: 1001, startPoint y: 395, endPoint x: 643, endPoint y: 389, distance: 357.6
click at [462, 392] on div "Send Message SEXSTREAM INFO Wait for 1m Send Message balíčky 5 medias Avoid dou…" at bounding box center [784, 367] width 1174 height 637
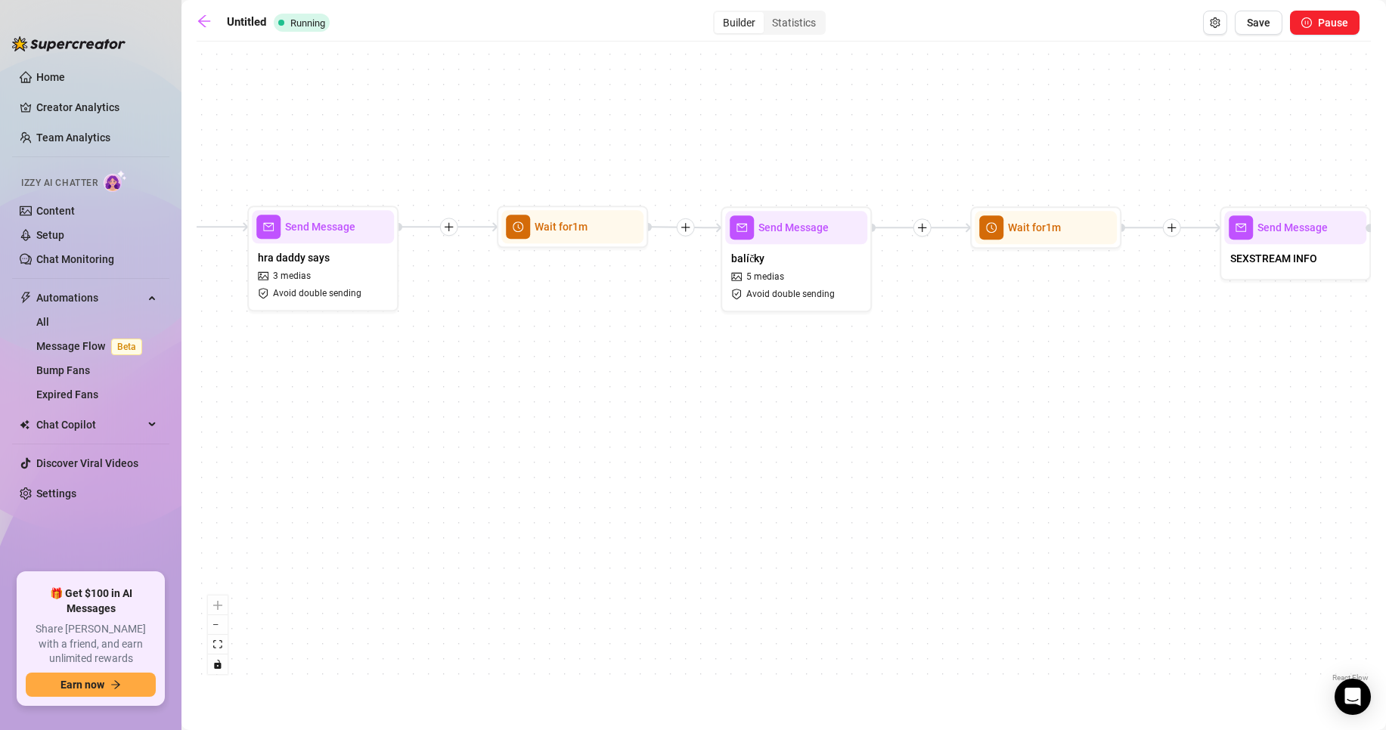
drag, startPoint x: 996, startPoint y: 368, endPoint x: 586, endPoint y: 370, distance: 409.7
click at [579, 370] on div "Send Message SEXSTREAM INFO Wait for 1m Send Message balíčky 5 medias Avoid dou…" at bounding box center [784, 367] width 1174 height 637
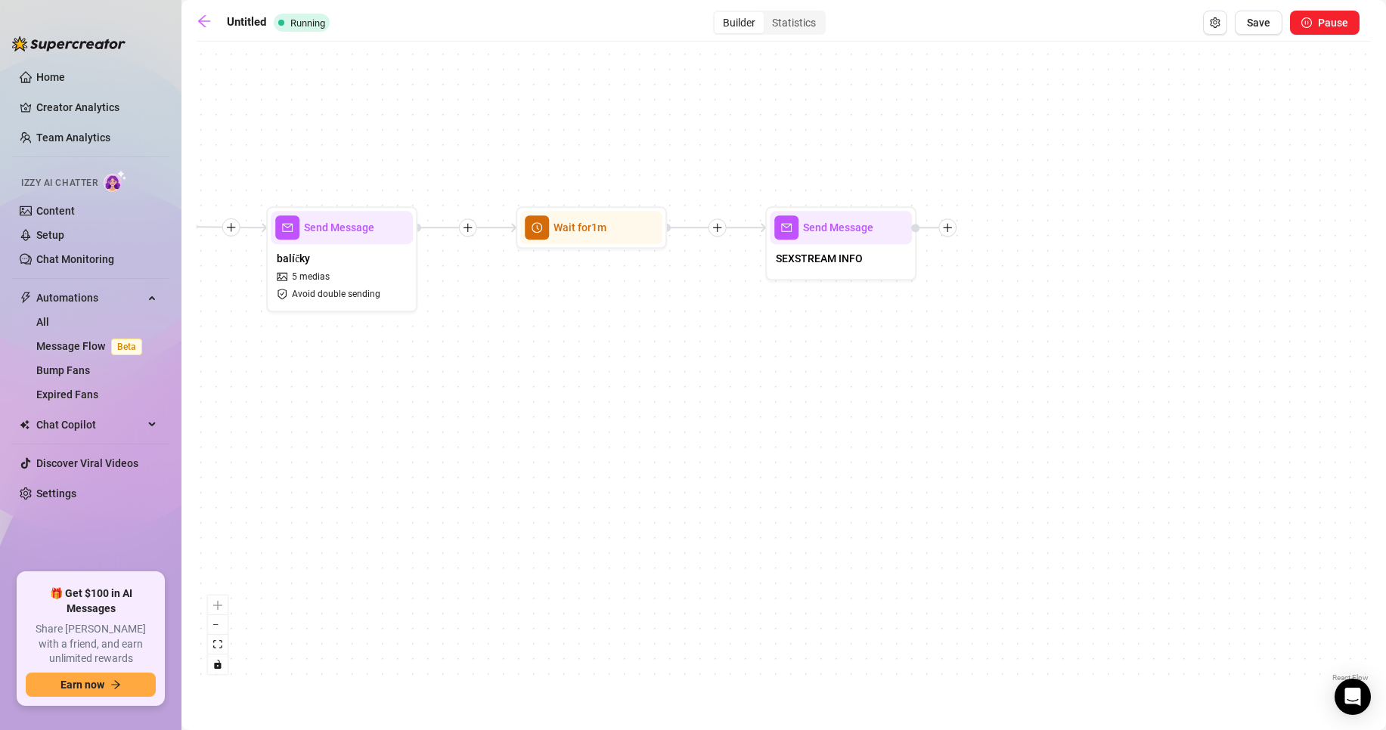
drag, startPoint x: 997, startPoint y: 345, endPoint x: 977, endPoint y: 337, distance: 21.8
click at [976, 344] on div "Send Message SEXSTREAM INFO Wait for 1m Send Message balíčky 5 medias Avoid dou…" at bounding box center [784, 367] width 1174 height 637
click at [947, 222] on icon "plus" at bounding box center [946, 227] width 11 height 11
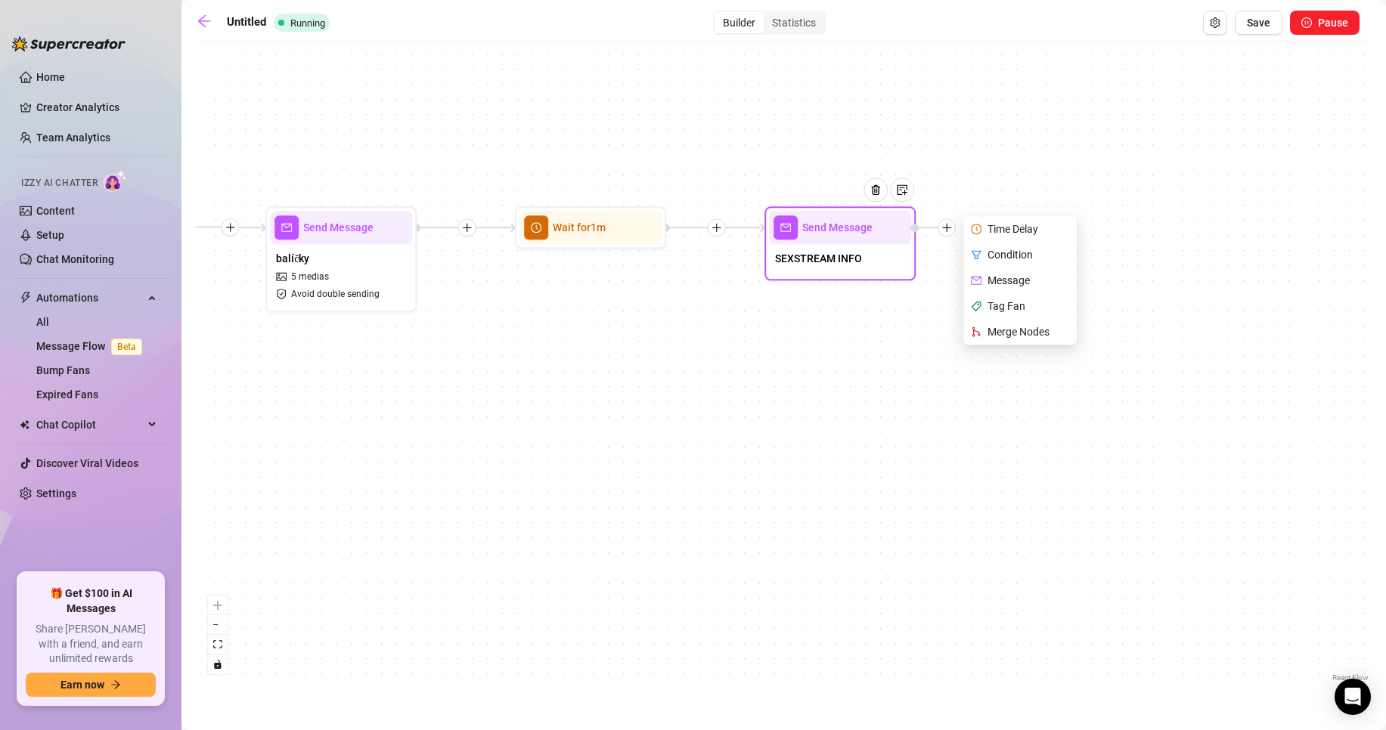
click at [1024, 228] on div "Time Delay" at bounding box center [1021, 229] width 110 height 26
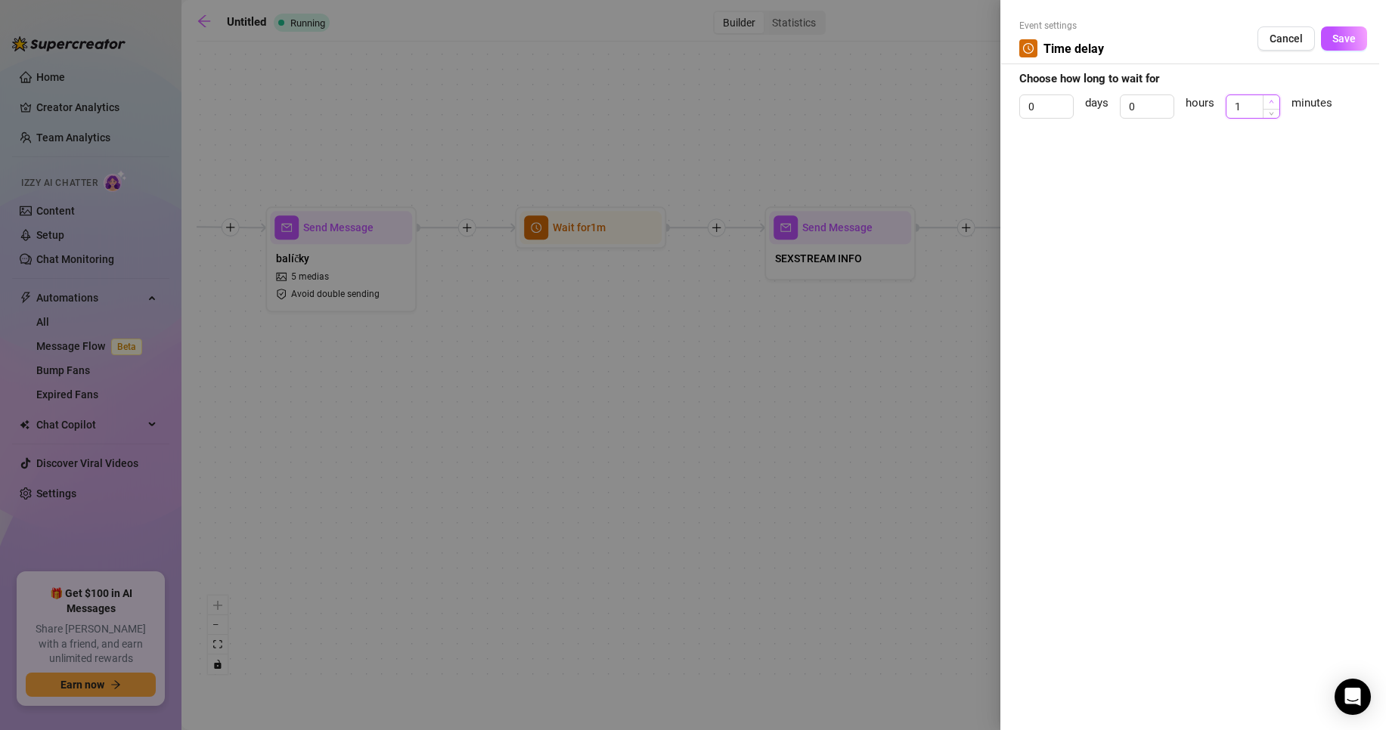
click at [1275, 102] on span "Increase Value" at bounding box center [1270, 102] width 17 height 14
click at [1340, 43] on span "Save" at bounding box center [1343, 39] width 23 height 12
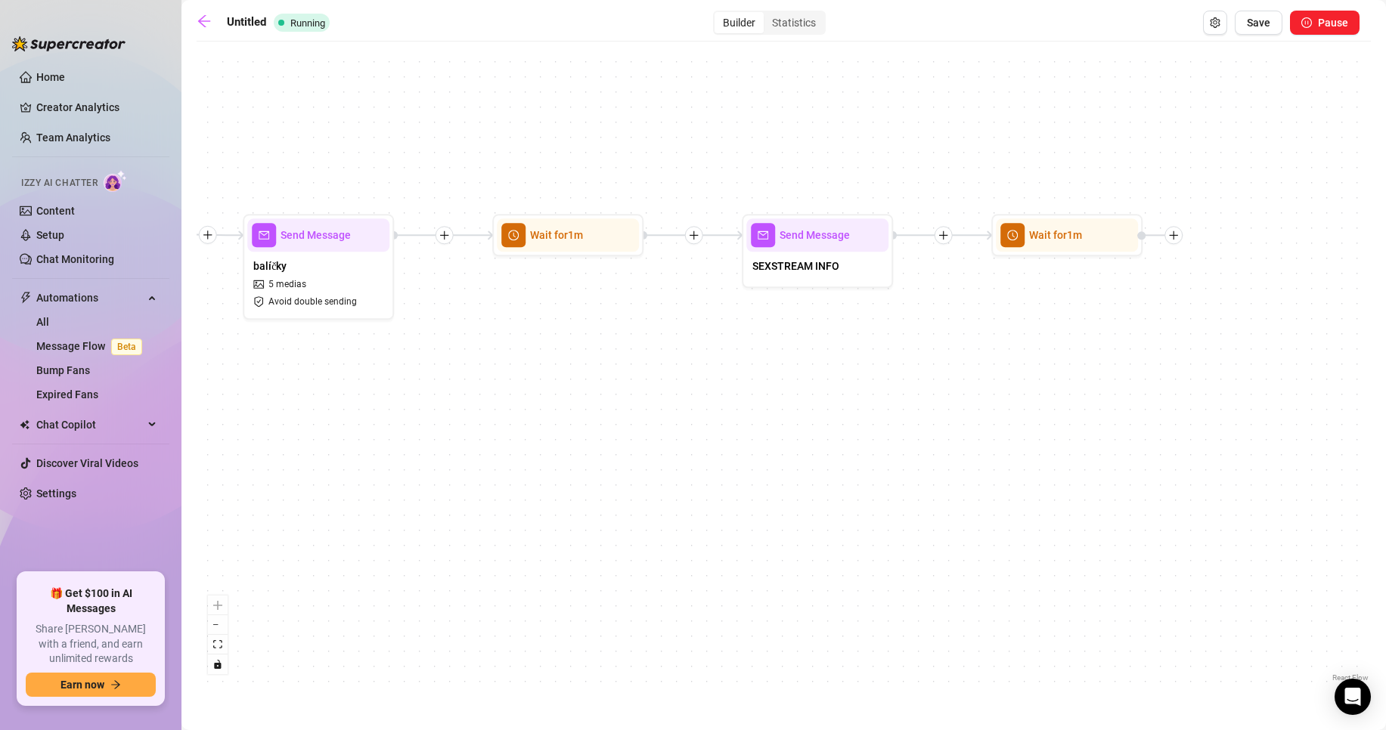
drag, startPoint x: 1145, startPoint y: 352, endPoint x: 874, endPoint y: 358, distance: 271.5
click at [863, 374] on div "Wait for 1m Send Message SEXSTREAM INFO Wait for 1m Send Message balíčky 5 medi…" at bounding box center [784, 367] width 1174 height 637
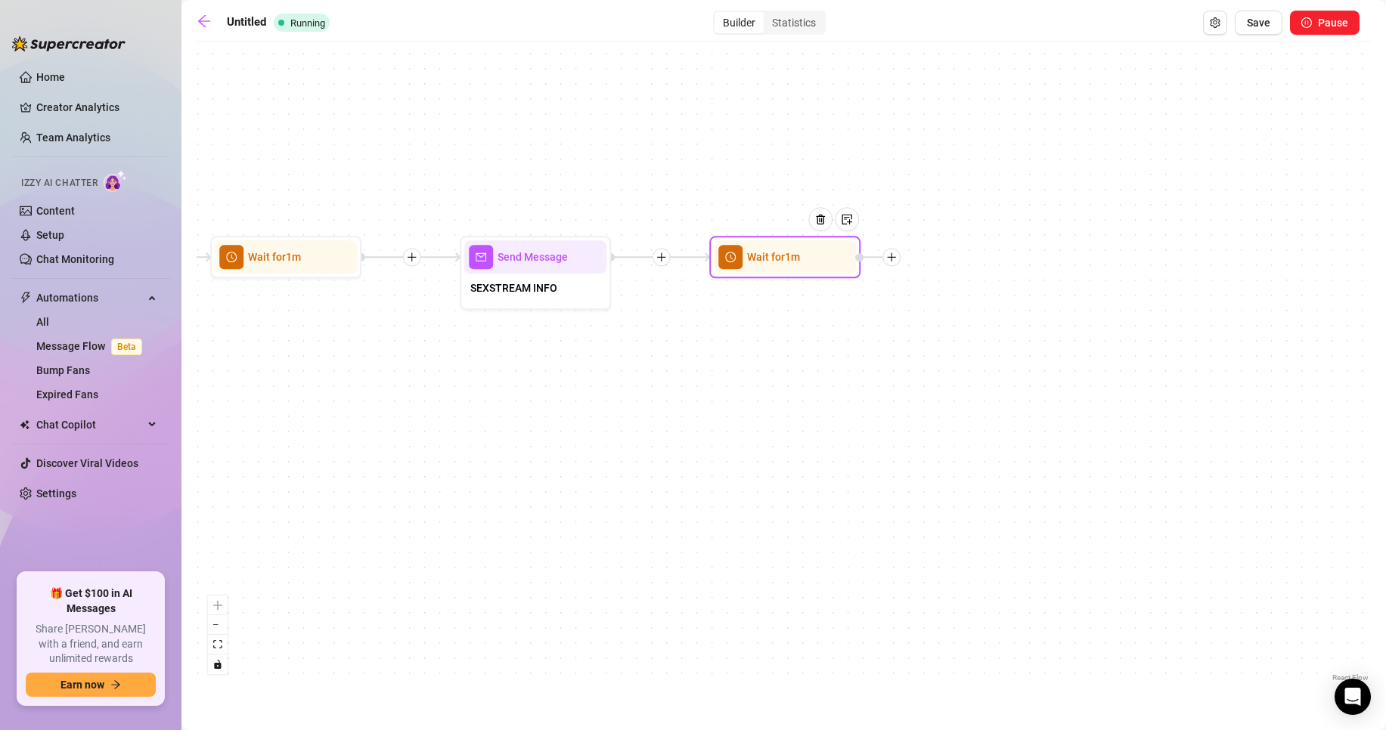
click at [895, 255] on icon "plus" at bounding box center [891, 257] width 11 height 11
click at [890, 255] on icon "plus" at bounding box center [891, 257] width 11 height 11
click at [965, 314] on div "Message" at bounding box center [966, 311] width 110 height 26
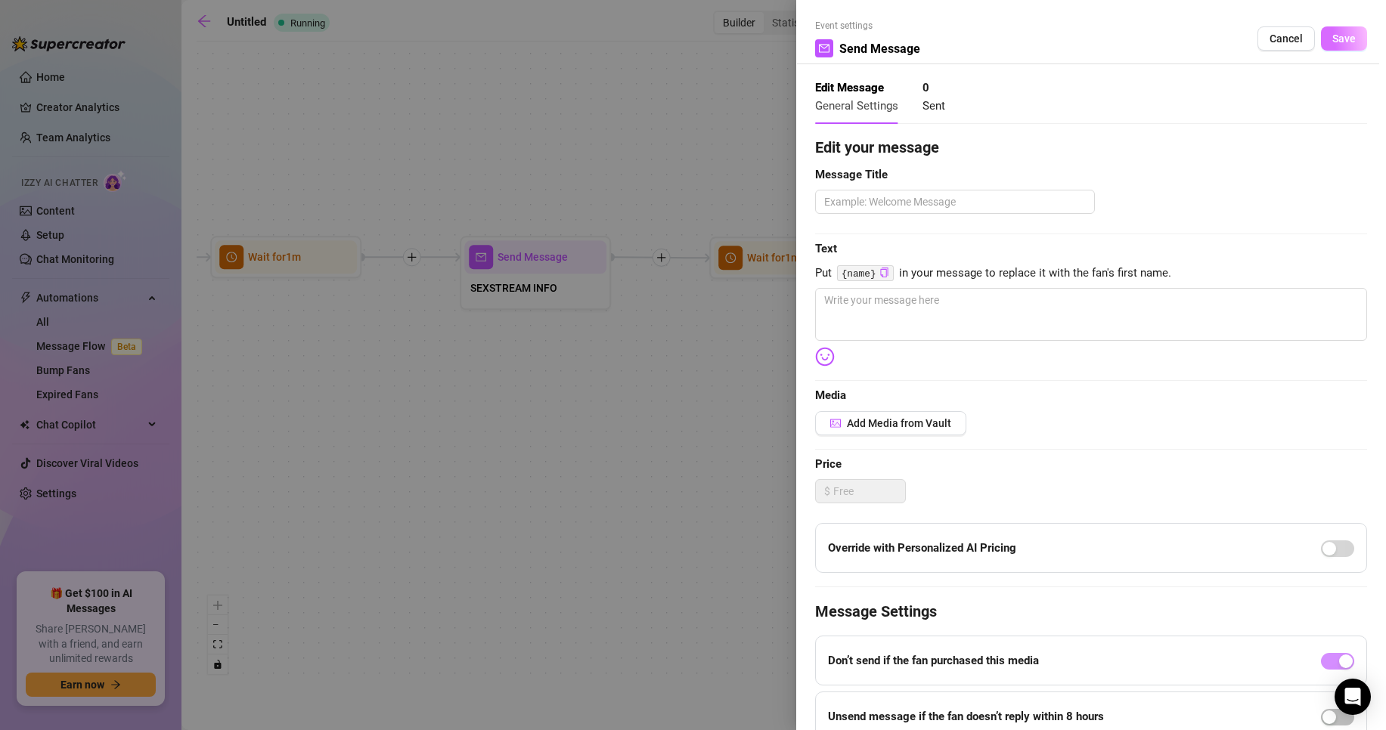
click at [1321, 35] on button "Save" at bounding box center [1344, 38] width 46 height 24
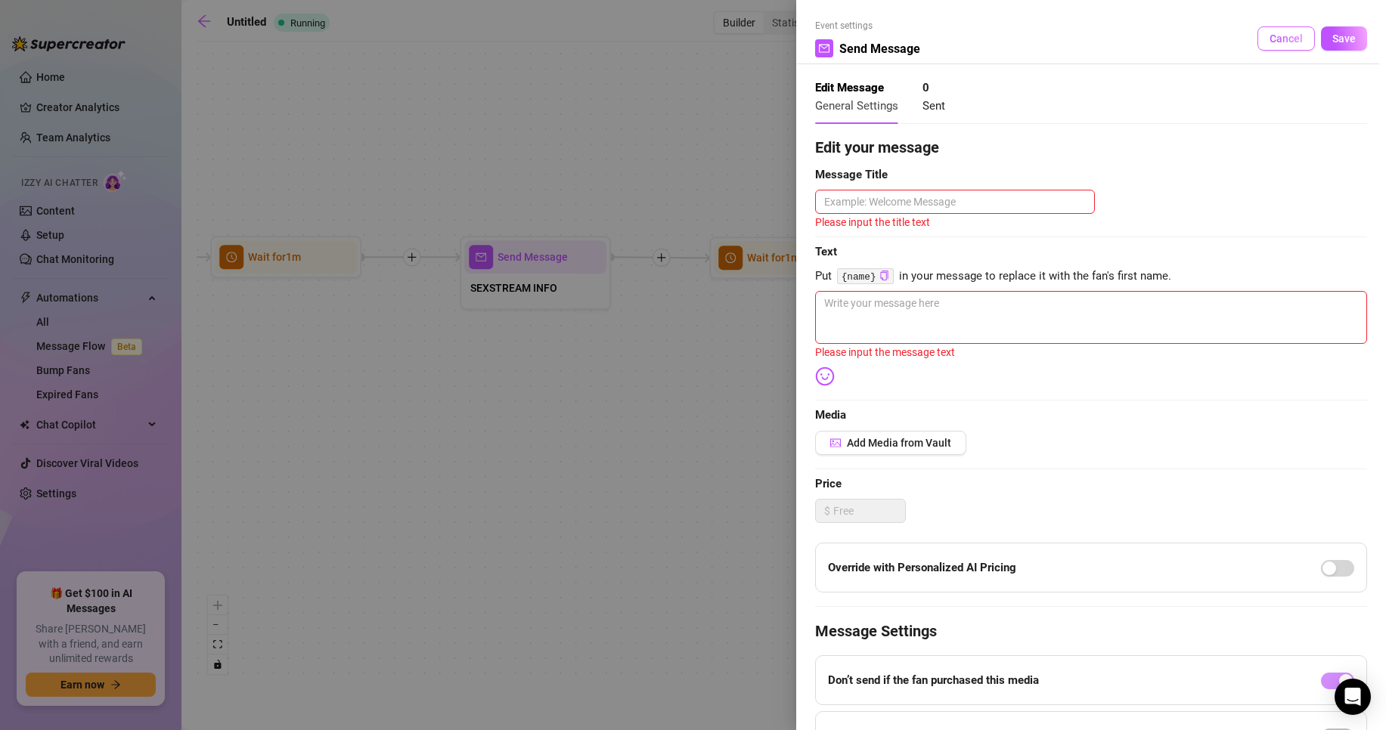
click at [1269, 33] on span "Cancel" at bounding box center [1285, 39] width 33 height 12
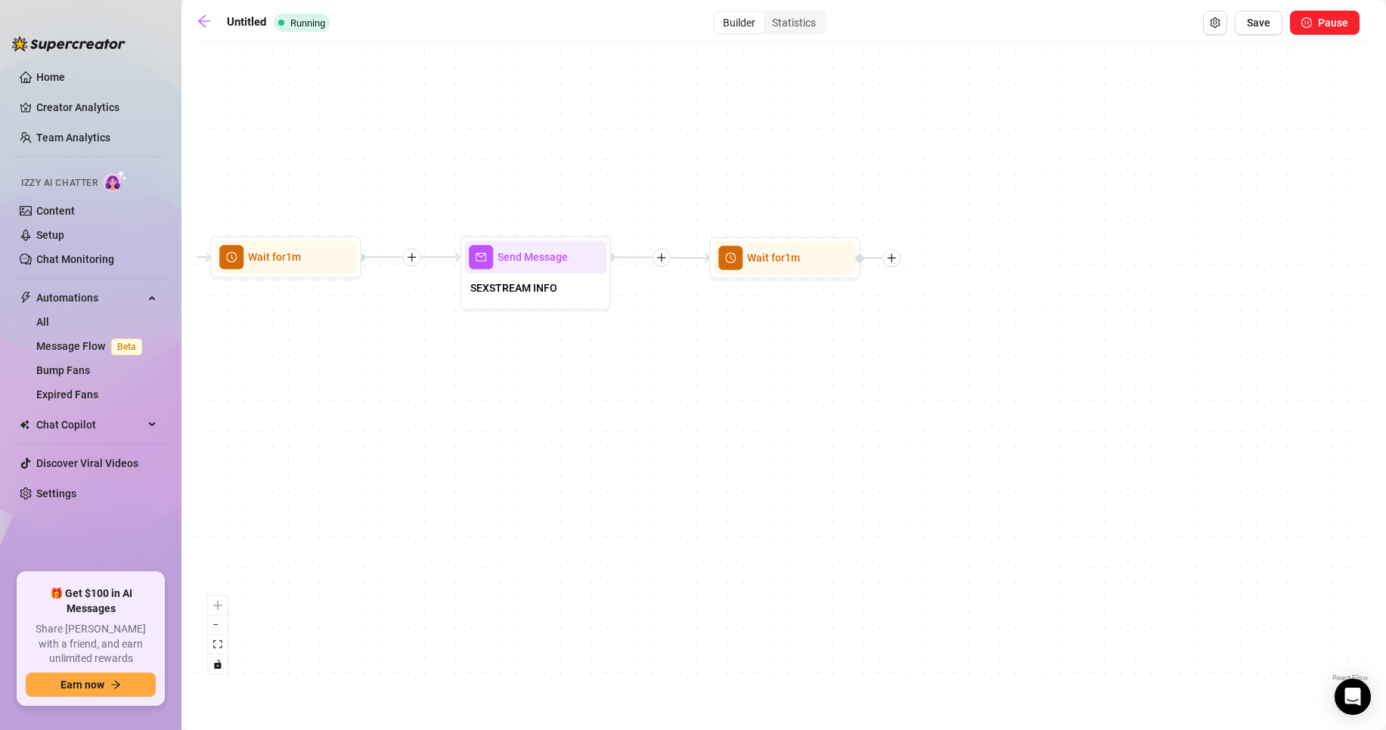
drag, startPoint x: 431, startPoint y: 352, endPoint x: 1114, endPoint y: 348, distance: 682.7
click at [1216, 349] on div "Wait for 1m Send Message SEXSTREAM INFO Wait for 1m Send Message balíčky 5 medi…" at bounding box center [784, 367] width 1174 height 637
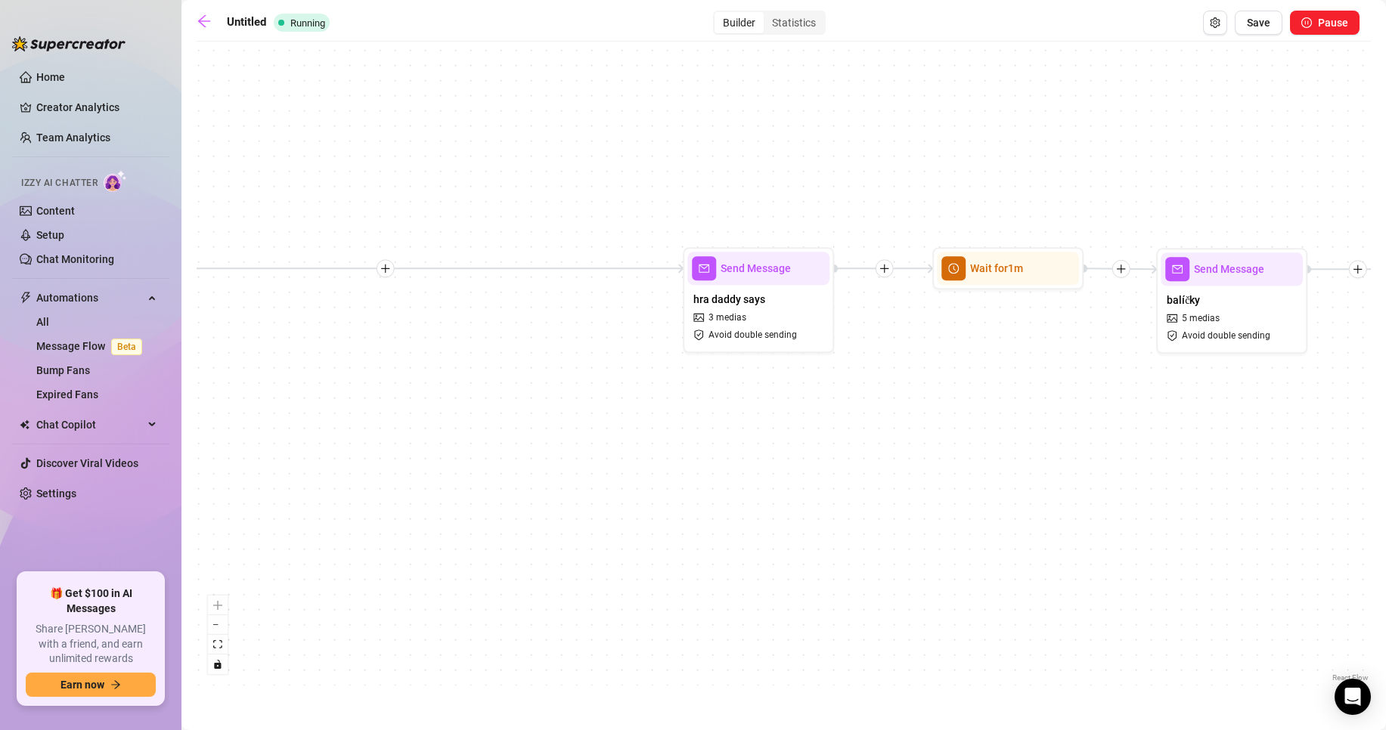
drag, startPoint x: 976, startPoint y: 364, endPoint x: 690, endPoint y: 349, distance: 286.1
click at [1120, 362] on div "Wait for 1m Send Message SEXSTREAM INFO Wait for 1m Send Message balíčky 5 medi…" at bounding box center [784, 367] width 1174 height 637
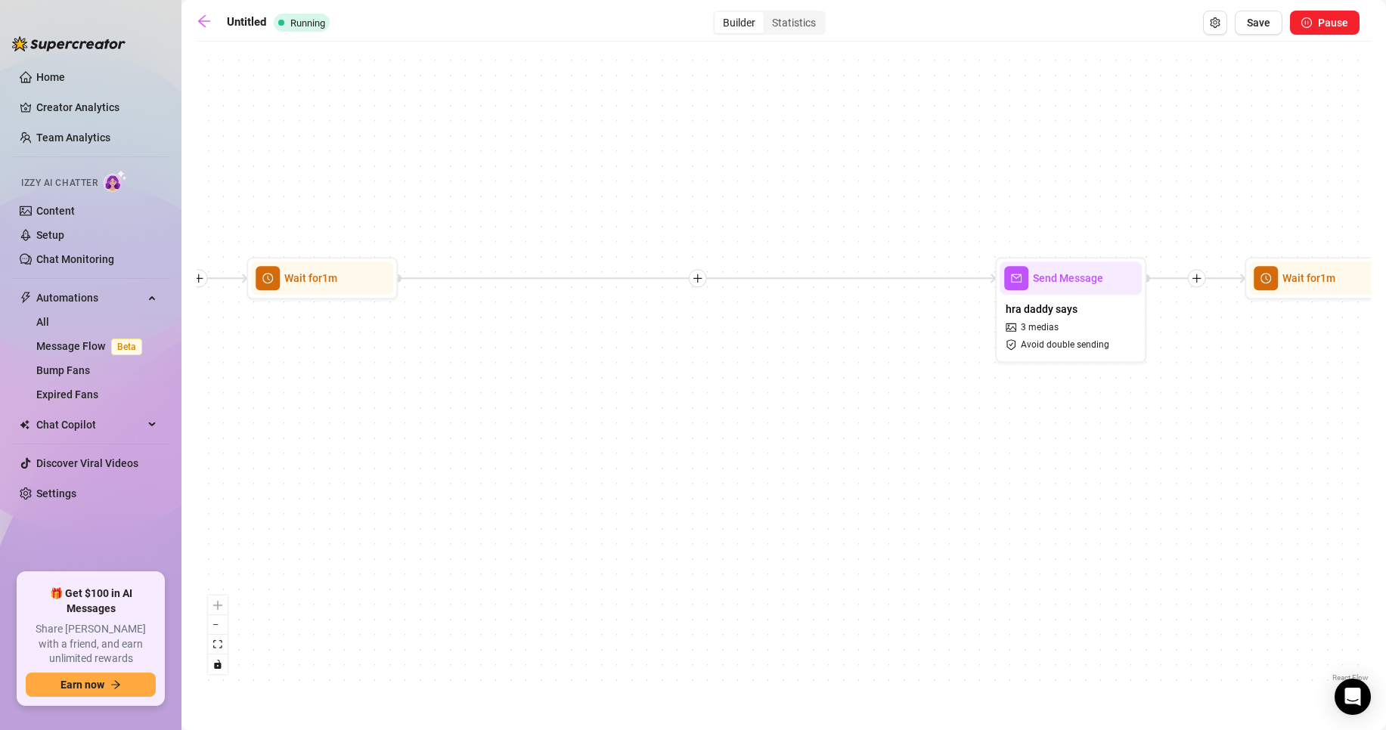
drag, startPoint x: 781, startPoint y: 325, endPoint x: 887, endPoint y: 327, distance: 105.9
click at [1129, 327] on div "Wait for 1m Send Message SEXSTREAM INFO Wait for 1m Send Message balíčky 5 medi…" at bounding box center [784, 367] width 1174 height 637
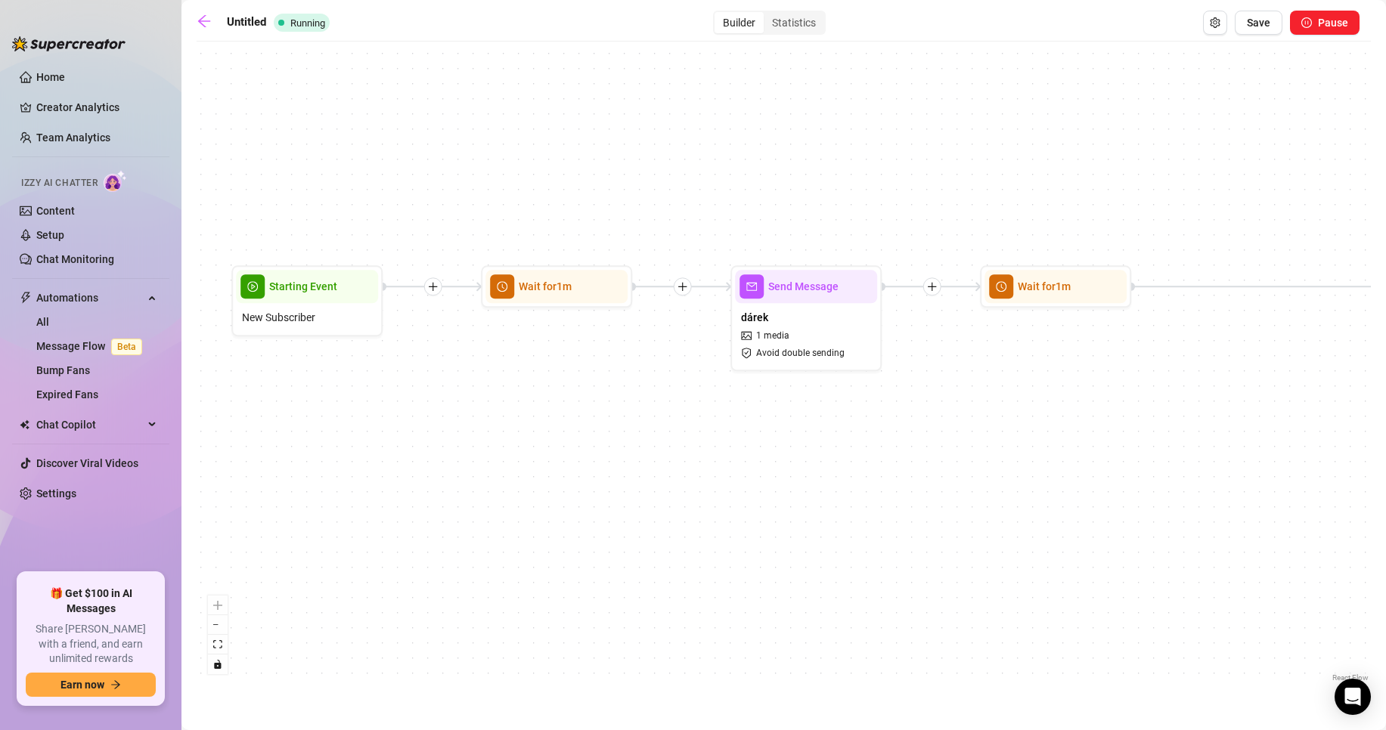
drag, startPoint x: 612, startPoint y: 334, endPoint x: 997, endPoint y: 339, distance: 385.6
click at [1000, 339] on div "Wait for 1m Send Message SEXSTREAM INFO Wait for 1m Send Message balíčky 5 medi…" at bounding box center [784, 367] width 1174 height 637
click at [810, 326] on div "dárek 1 media Avoid double sending" at bounding box center [809, 334] width 142 height 64
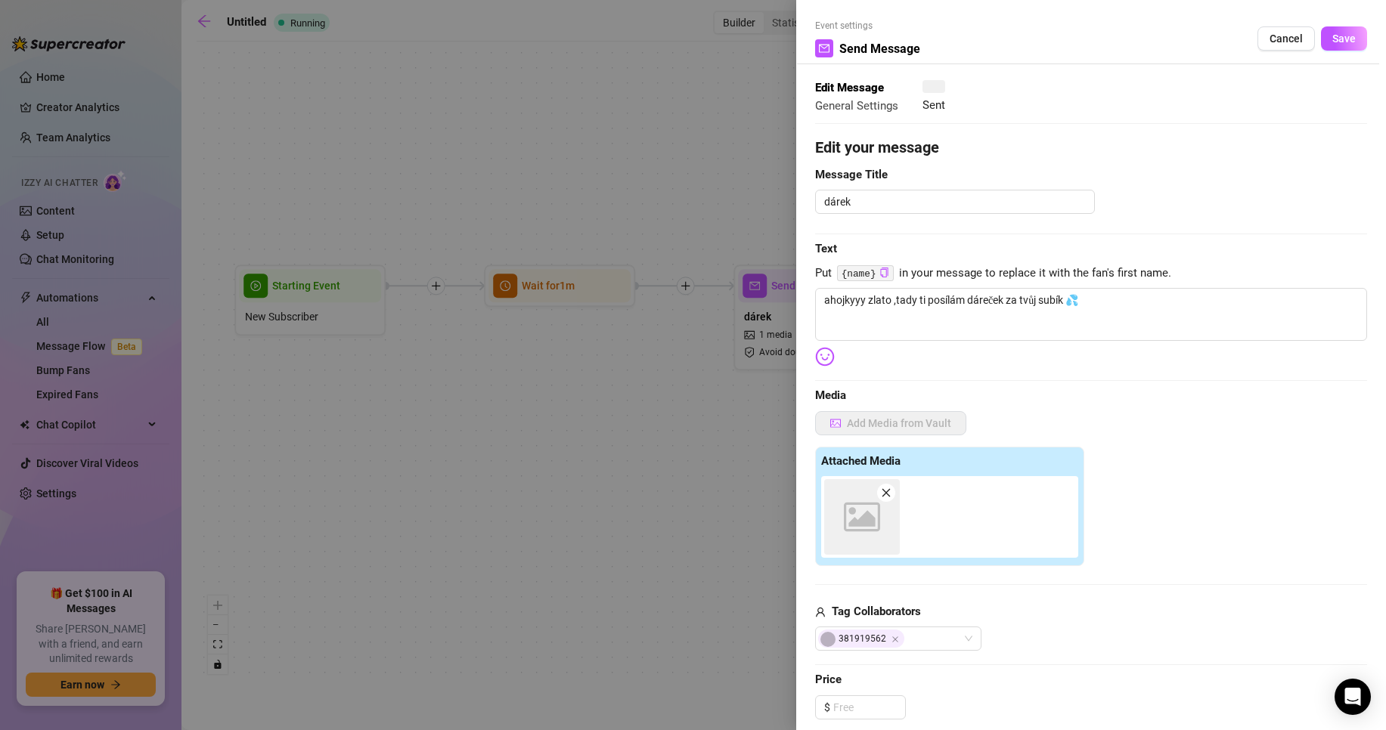
click at [810, 326] on div at bounding box center [693, 365] width 1386 height 730
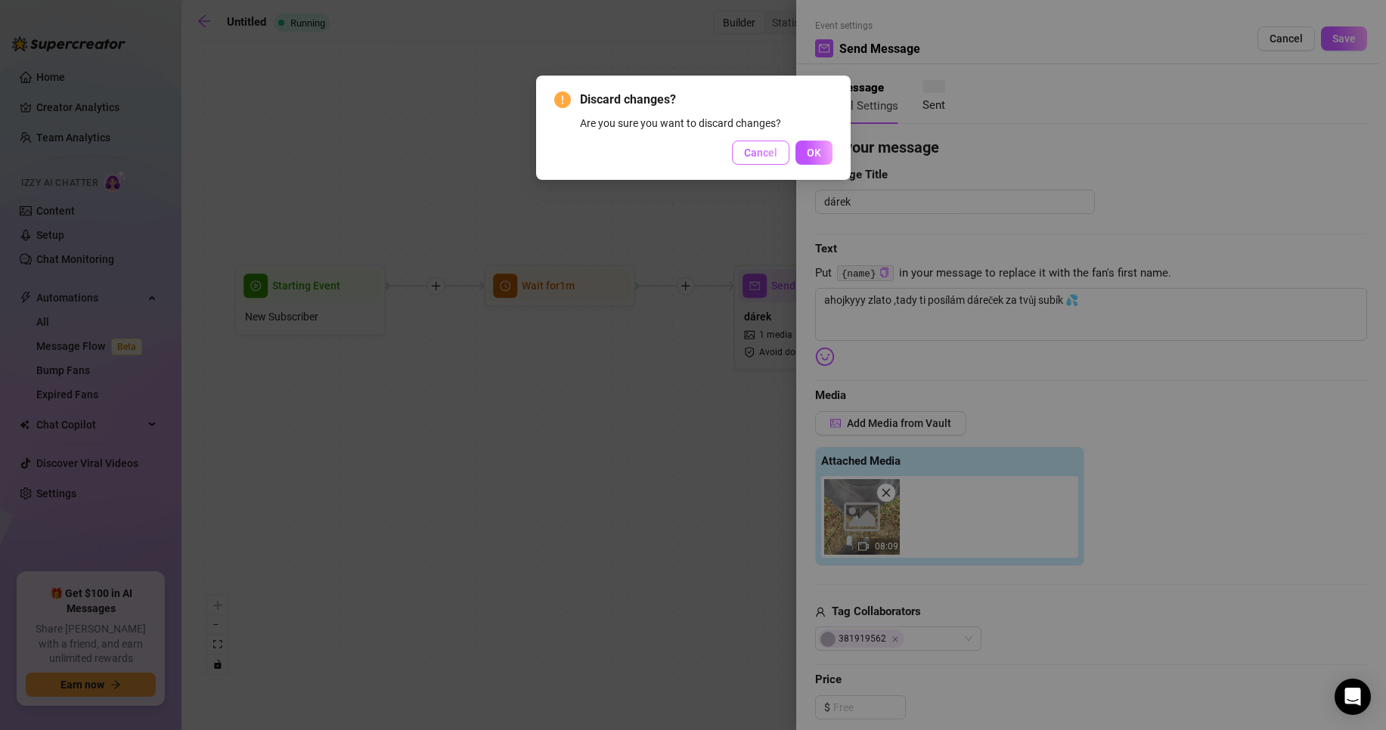
click at [769, 156] on span "Cancel" at bounding box center [760, 153] width 33 height 12
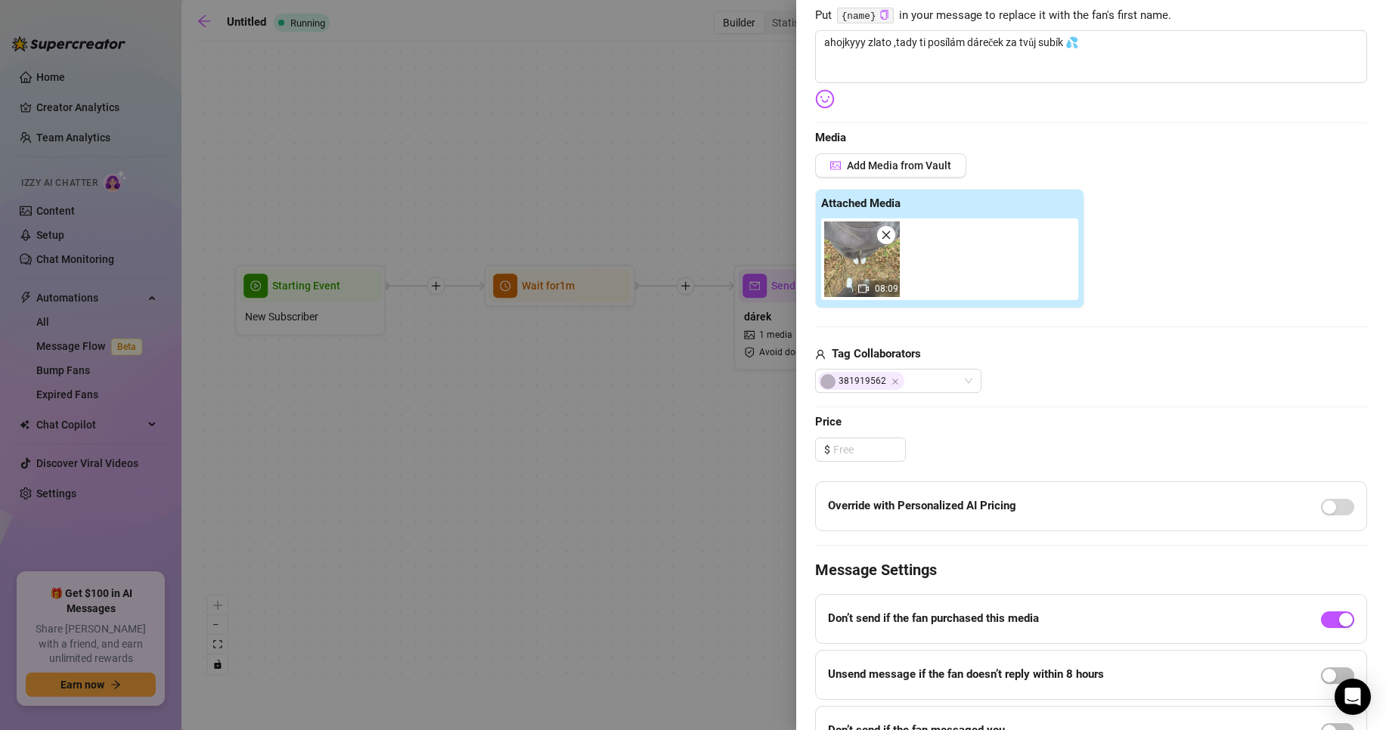
scroll to position [340, 0]
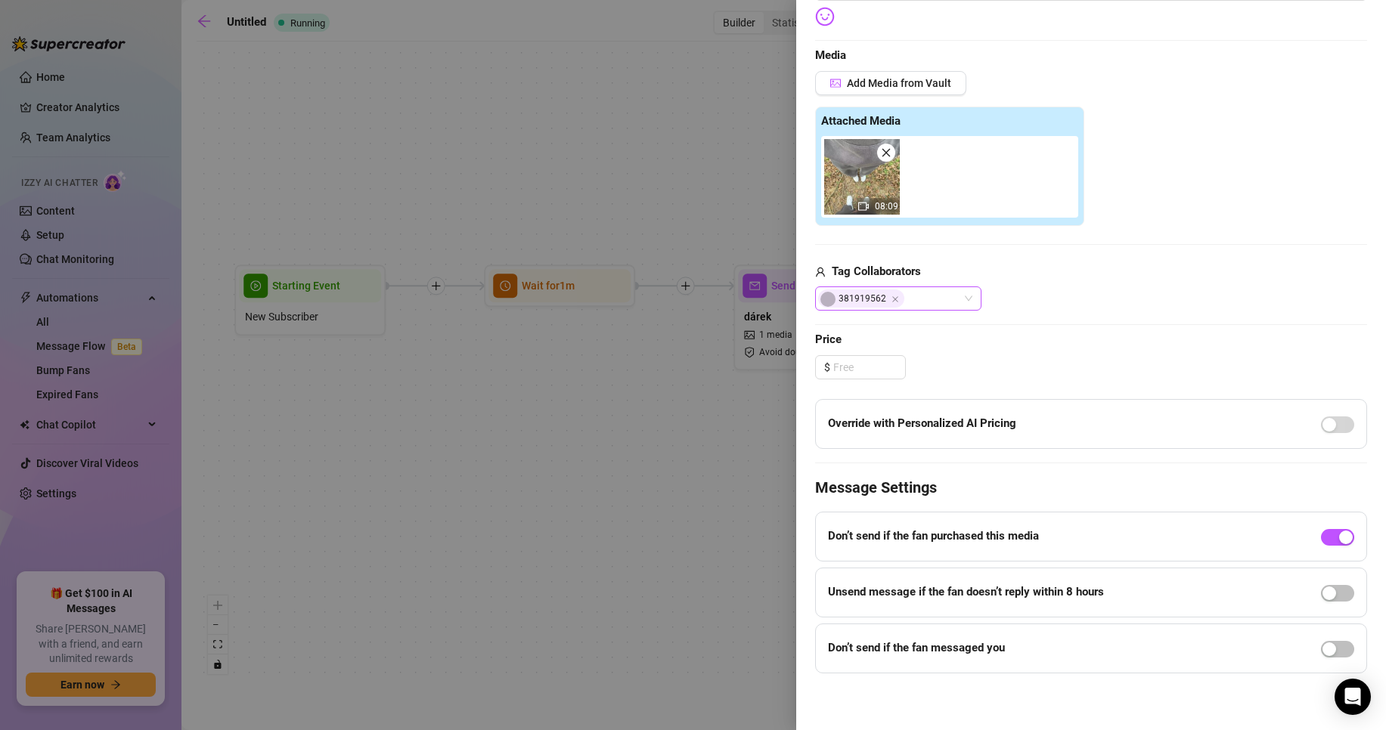
click at [972, 291] on div "381919562" at bounding box center [898, 299] width 166 height 24
click at [1107, 285] on div "Tag Collaborators Maxim" at bounding box center [1091, 287] width 552 height 48
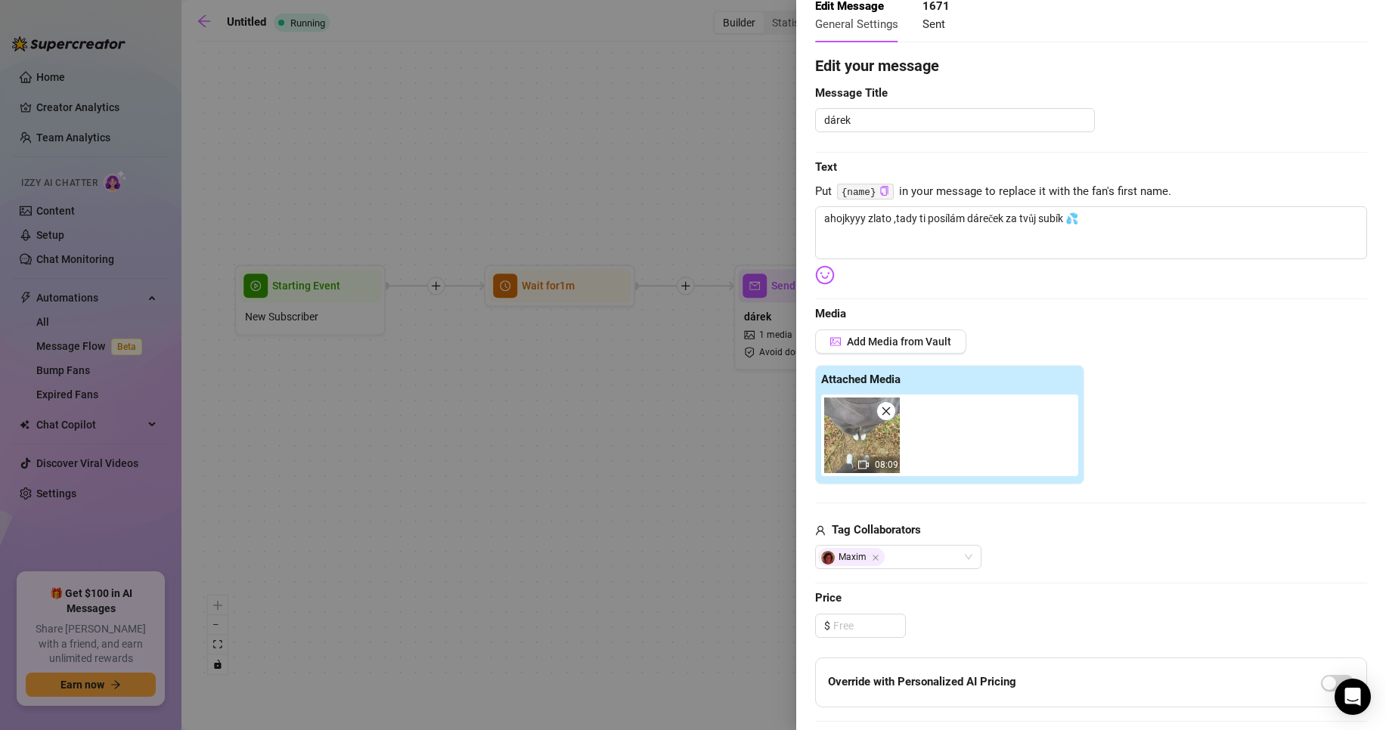
scroll to position [0, 0]
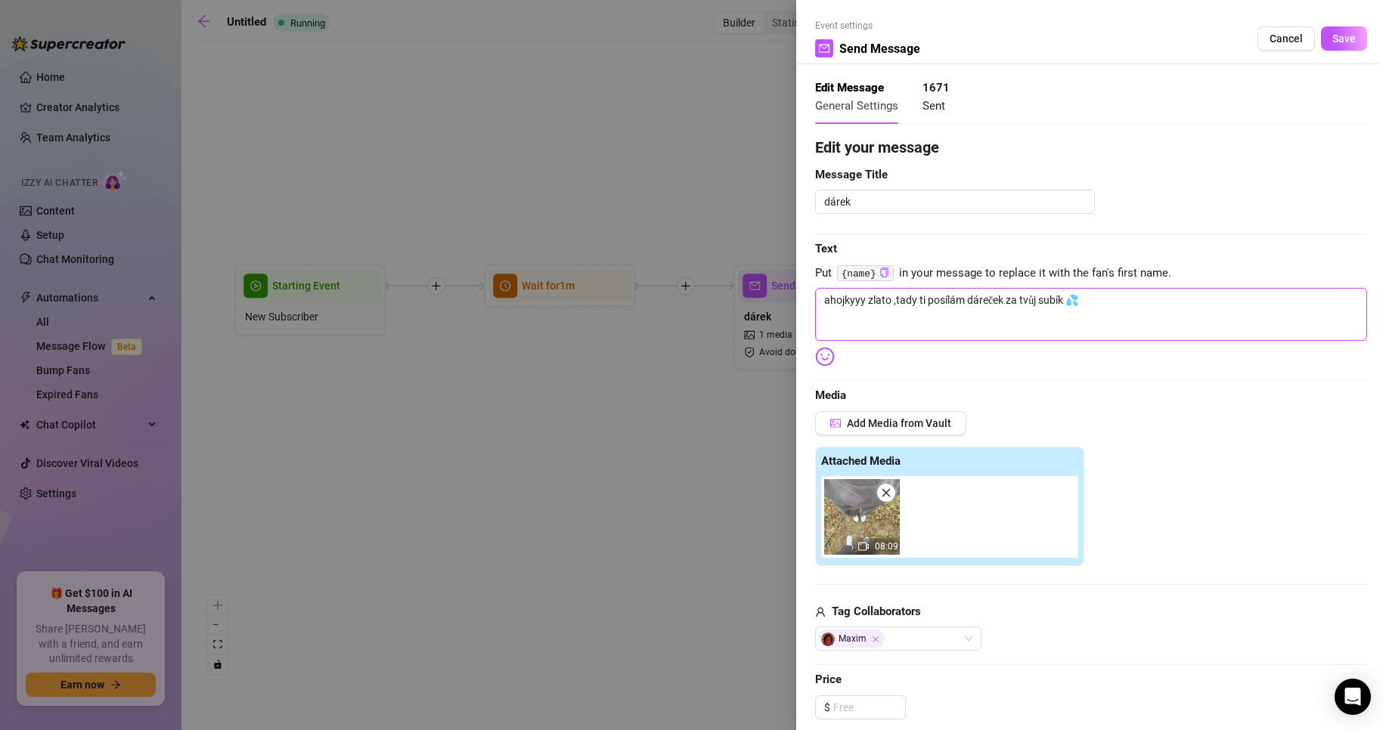
click at [887, 302] on textarea "ahojkyyy zlato ,tady ti posílám dáreček za tvůj subík 💦" at bounding box center [1091, 314] width 552 height 53
click at [887, 303] on textarea "ahojkyyy zlato ,tady ti posílám dáreček za tvůj subík 💦" at bounding box center [1091, 314] width 552 height 53
click at [890, 304] on textarea "ahojkyyy zlato ,tady ti posílám dáreček za tvůj subík 💦" at bounding box center [1091, 314] width 552 height 53
click at [829, 356] on img at bounding box center [825, 357] width 20 height 20
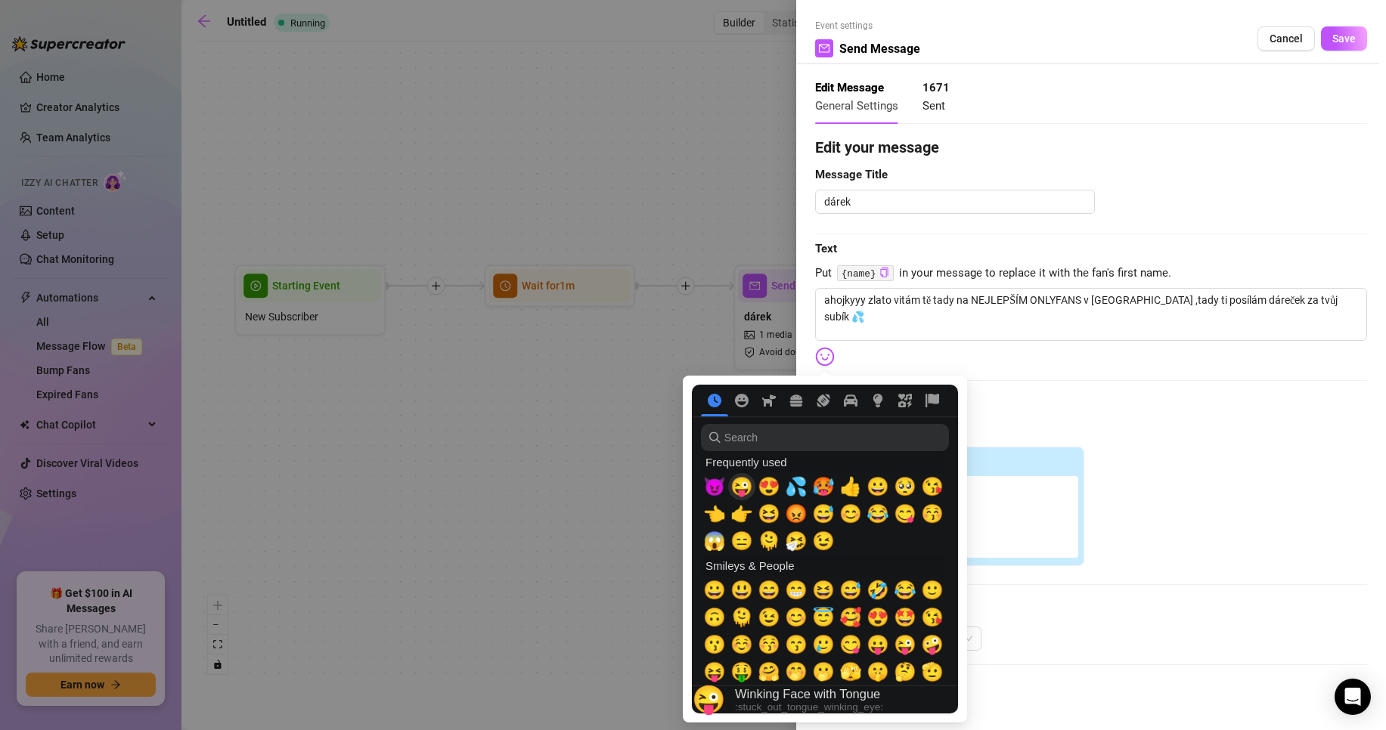
click at [742, 491] on span "😜" at bounding box center [741, 486] width 23 height 21
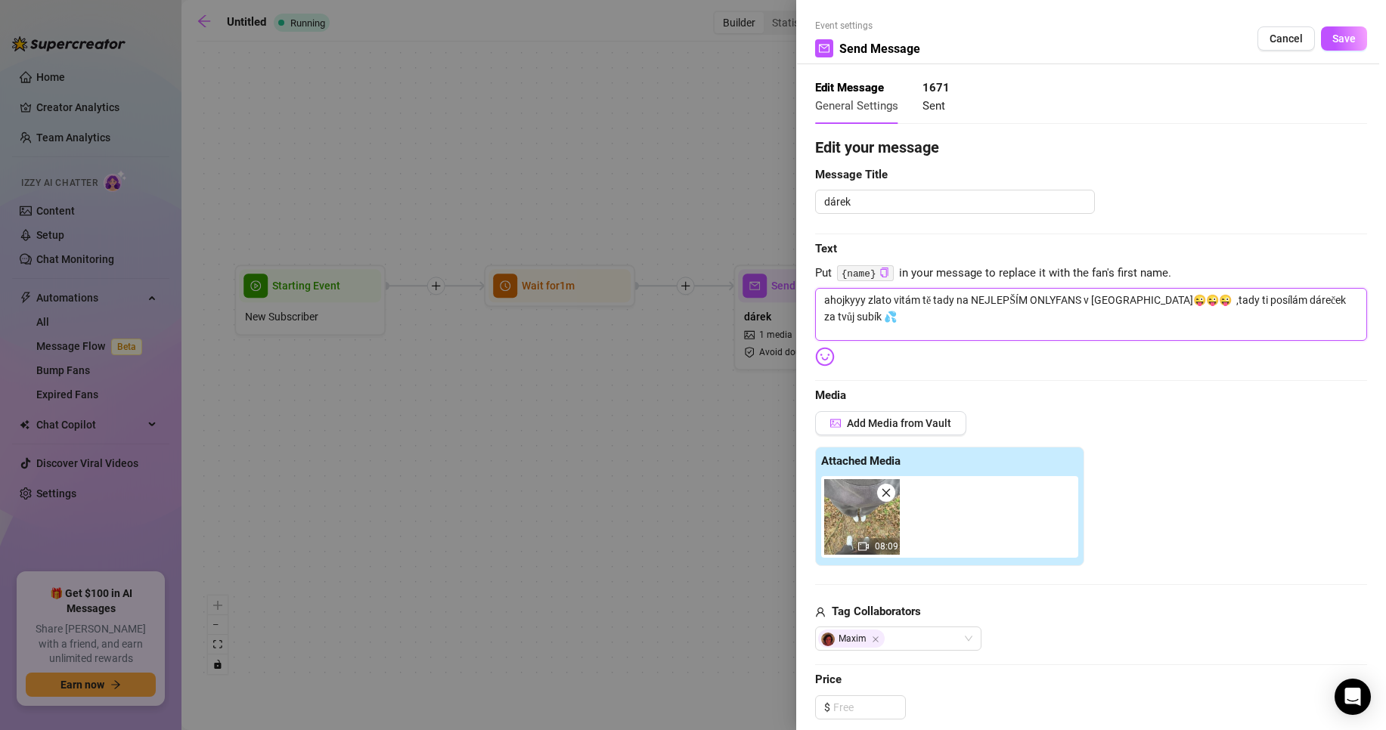
click at [857, 324] on textarea "ahojkyyy zlato vitám tě tady na NEJLEPŠÍM ONLYFANS v [GEOGRAPHIC_DATA]😜😜😜 ,tady…" at bounding box center [1091, 314] width 552 height 53
click at [816, 361] on img at bounding box center [825, 357] width 20 height 20
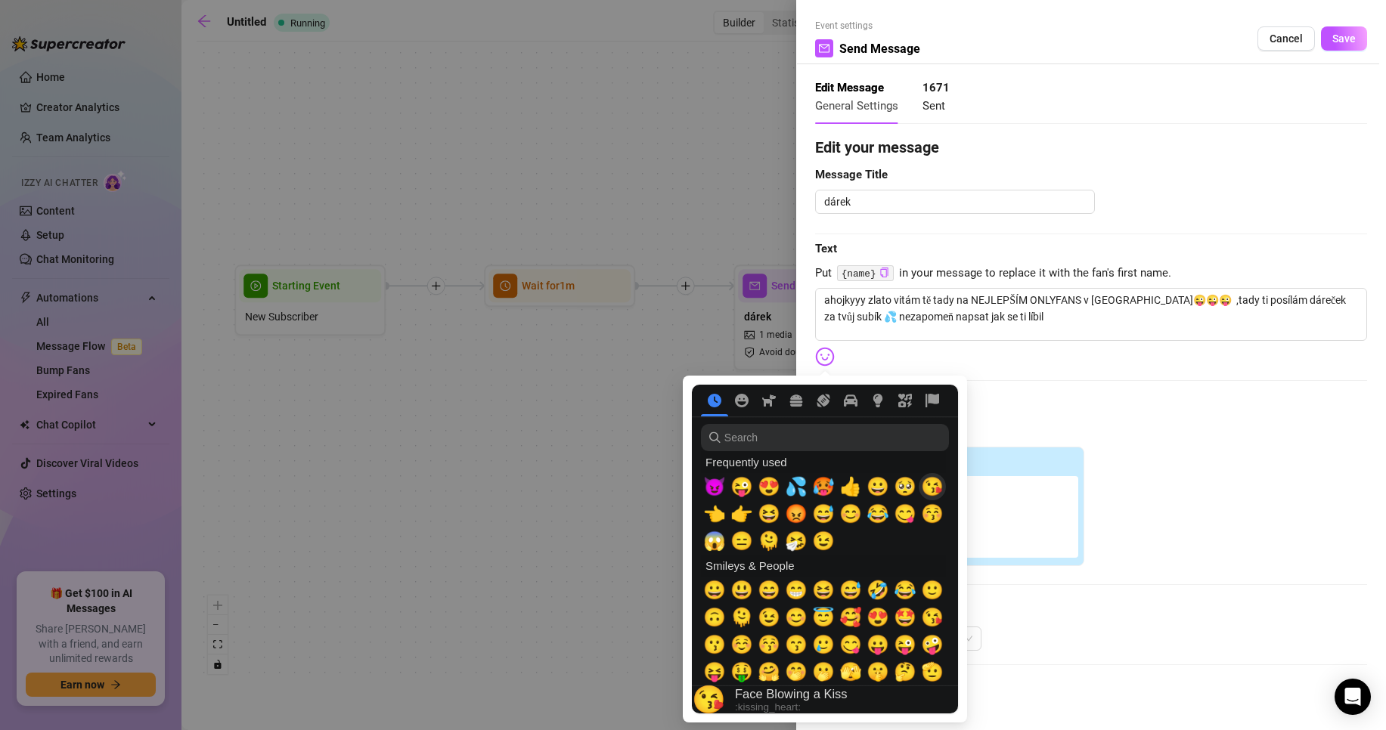
click at [925, 488] on span "😘" at bounding box center [932, 486] width 23 height 21
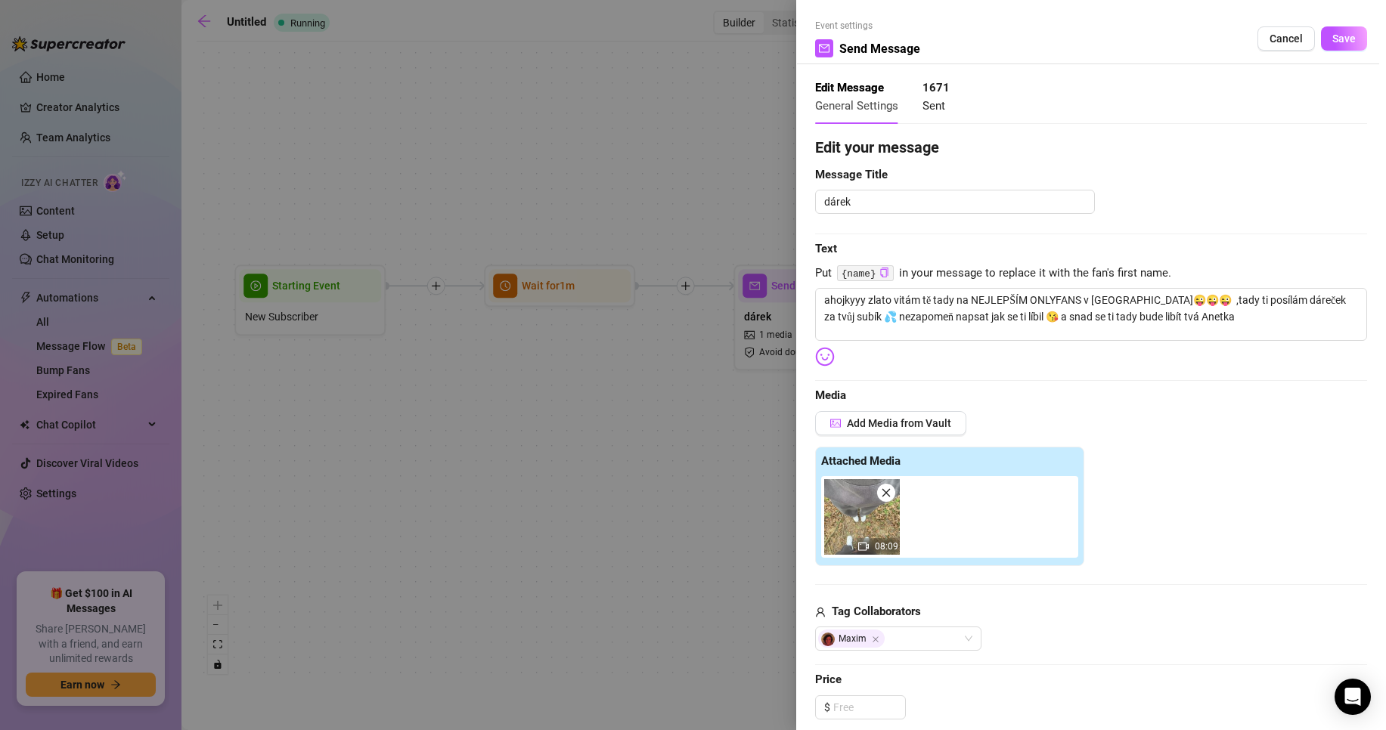
click at [830, 352] on img at bounding box center [825, 357] width 20 height 20
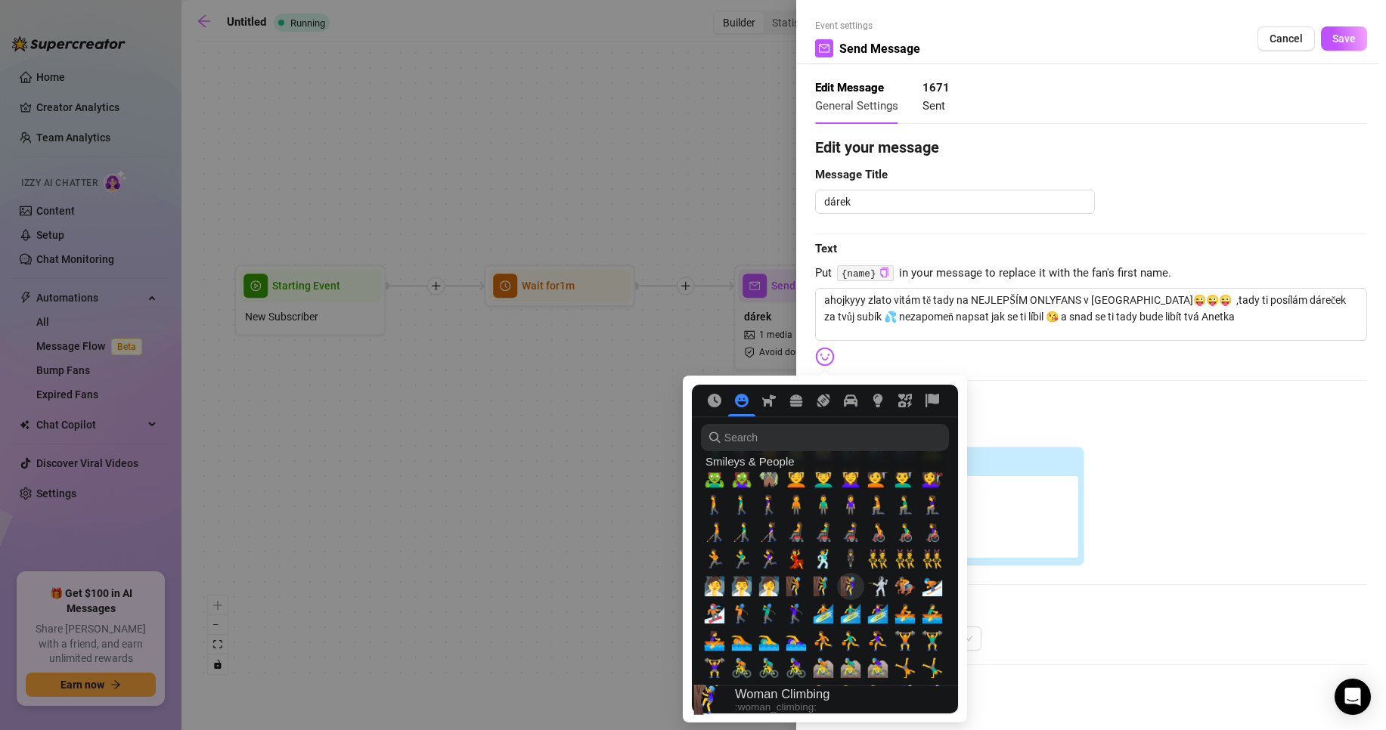
scroll to position [1210, 0]
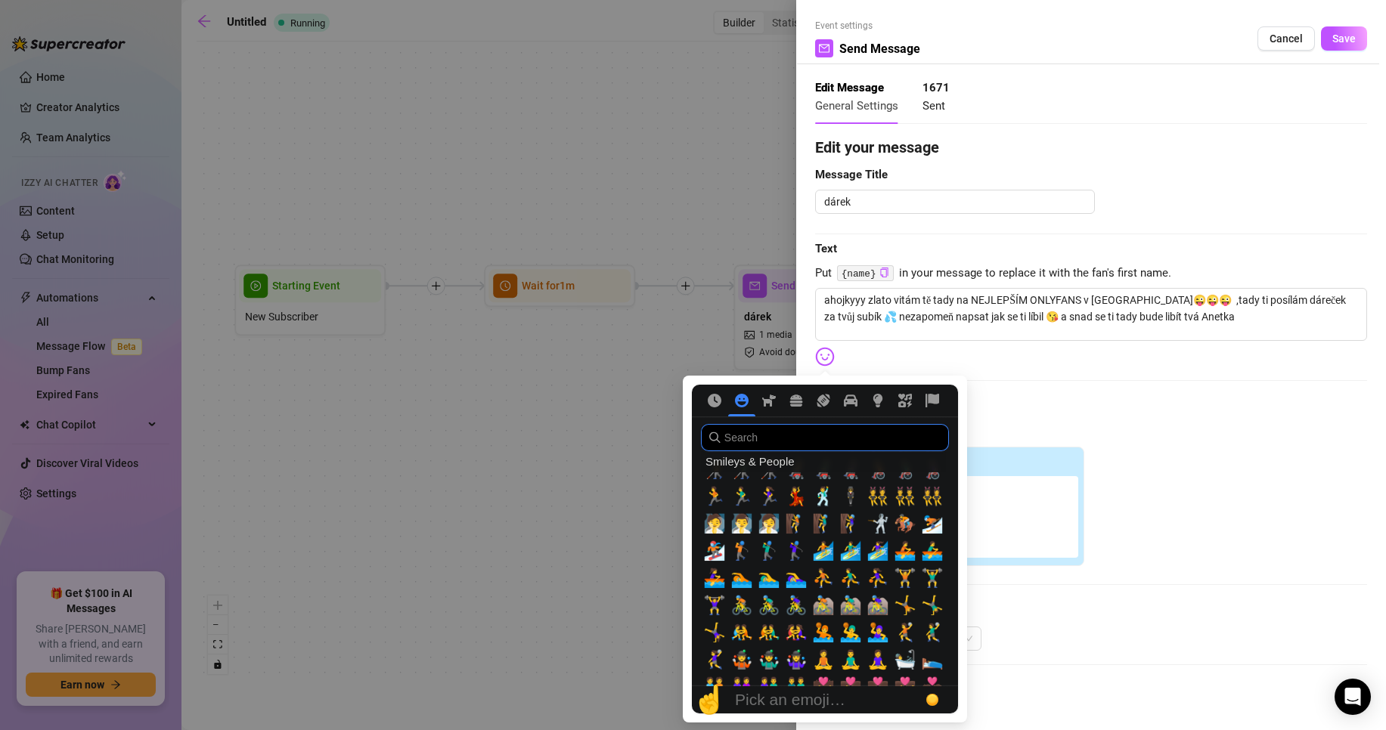
click at [762, 435] on input "search" at bounding box center [825, 437] width 248 height 27
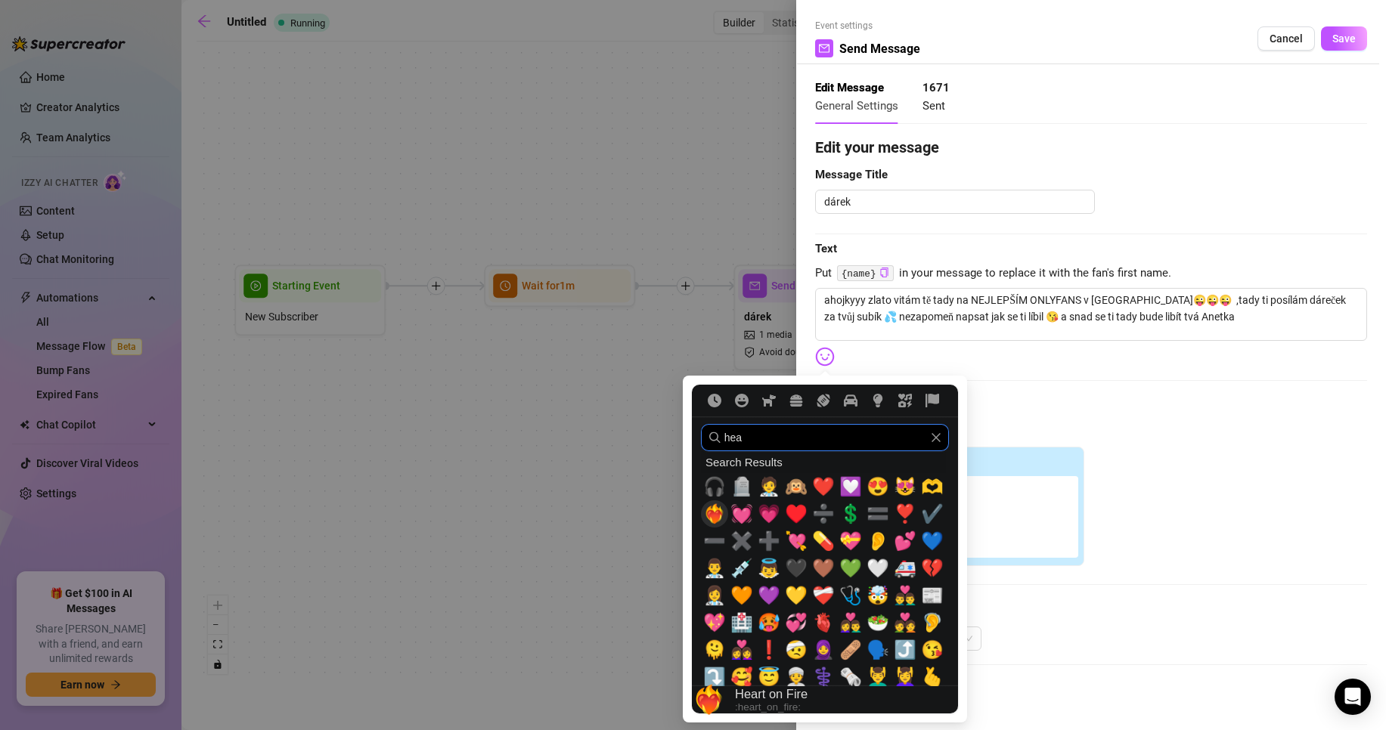
click at [711, 515] on span "❤️‍🔥" at bounding box center [714, 513] width 23 height 21
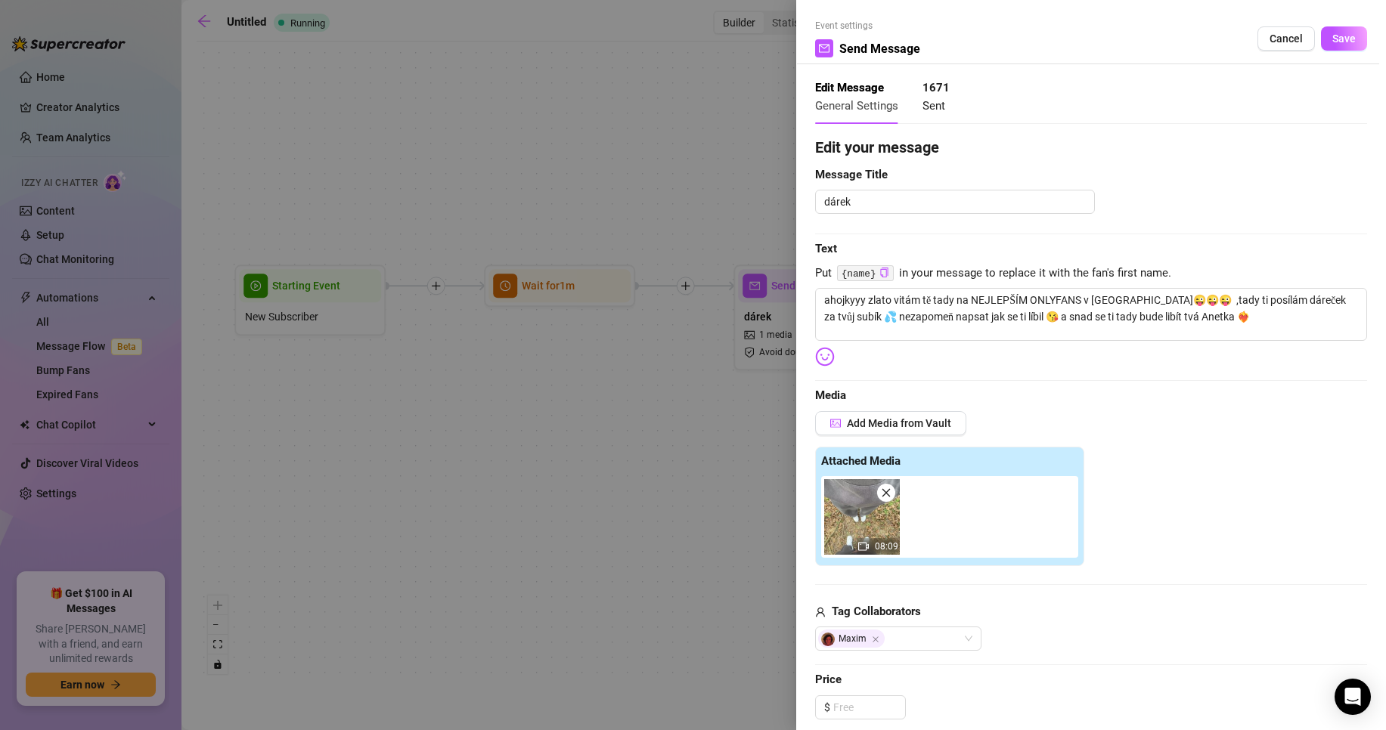
click at [1313, 379] on div "Edit your message Message Title dárek Text Put {name} in your message to replac…" at bounding box center [1091, 575] width 552 height 878
click at [1332, 39] on span "Save" at bounding box center [1343, 39] width 23 height 12
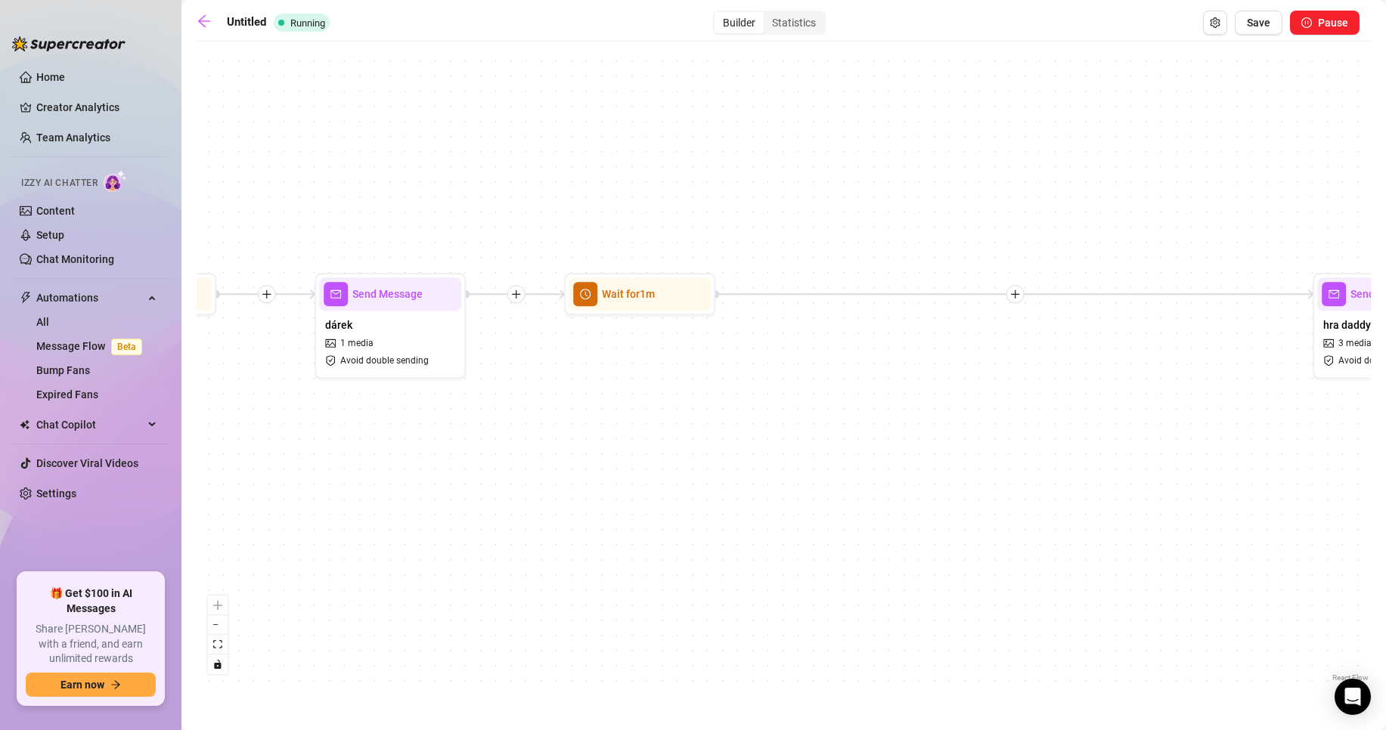
drag, startPoint x: 1135, startPoint y: 420, endPoint x: 785, endPoint y: 416, distance: 349.3
click at [715, 426] on div "Wait for 1m Send Message SEXSTREAM INFO Wait for 1m Send Message balíčky 5 medi…" at bounding box center [784, 367] width 1174 height 637
drag, startPoint x: 1046, startPoint y: 367, endPoint x: 604, endPoint y: 390, distance: 442.9
click at [578, 392] on div "Wait for 1m Send Message SEXSTREAM INFO Wait for 1m Send Message balíčky 5 medi…" at bounding box center [784, 367] width 1174 height 637
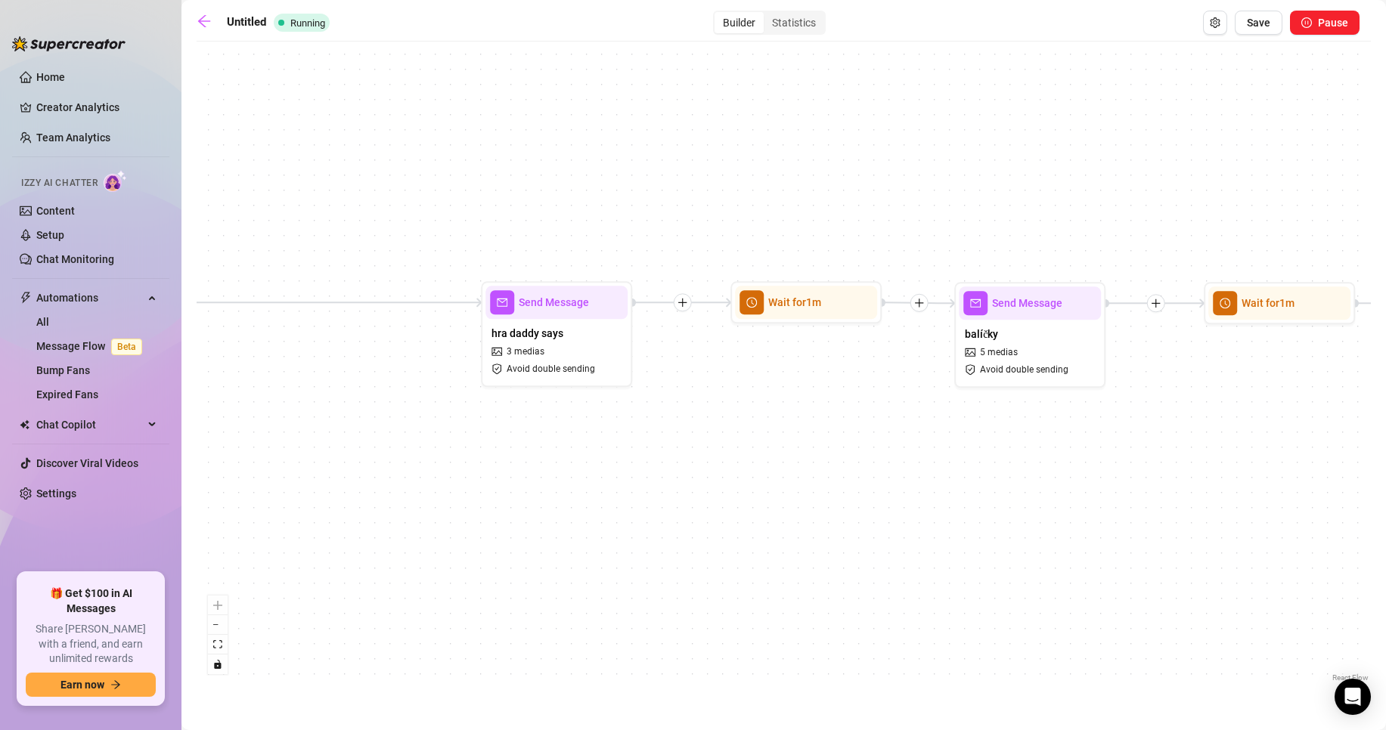
drag, startPoint x: 1031, startPoint y: 421, endPoint x: 841, endPoint y: 407, distance: 191.0
click at [752, 398] on div "Wait for 1m Send Message SEXSTREAM INFO Wait for 1m Send Message balíčky 5 medi…" at bounding box center [784, 367] width 1174 height 637
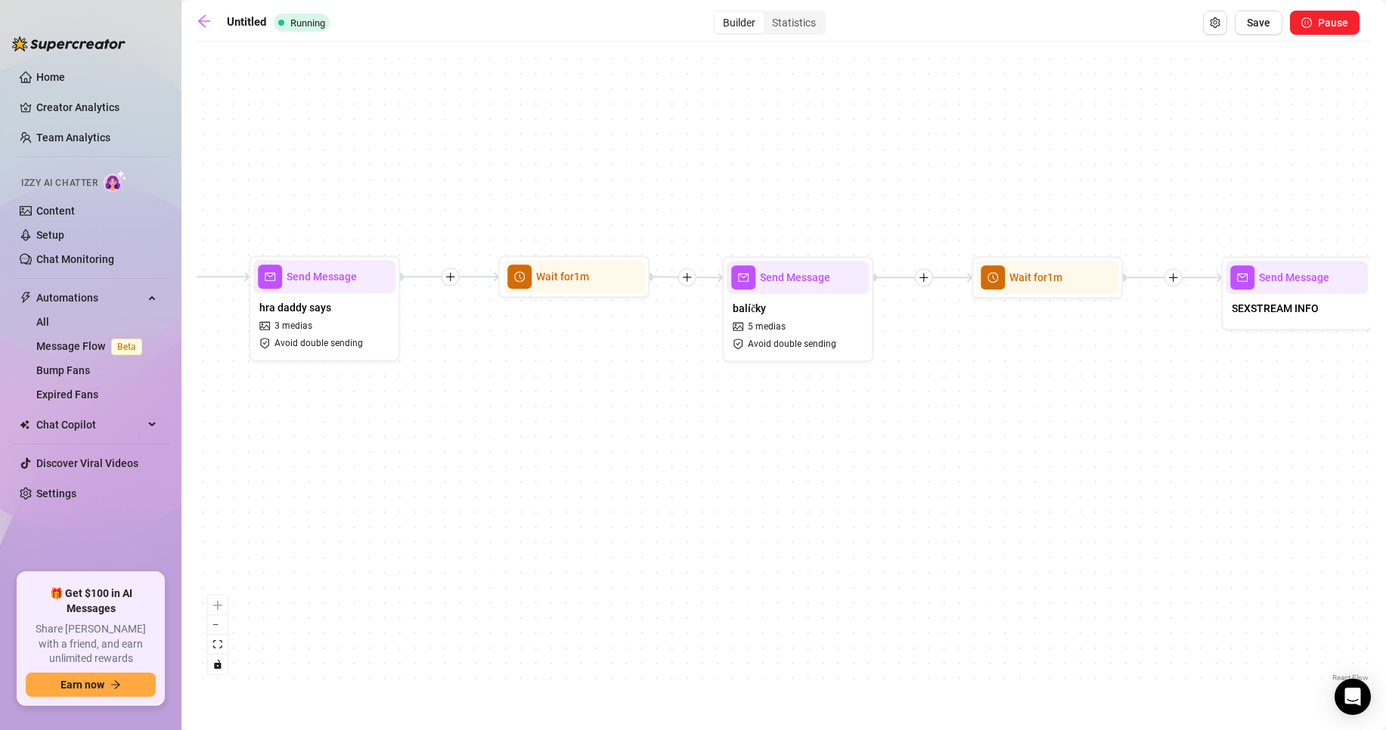
drag, startPoint x: 1215, startPoint y: 459, endPoint x: 984, endPoint y: 433, distance: 232.0
click at [984, 433] on div "Wait for 1m Send Message SEXSTREAM INFO Wait for 1m Send Message balíčky 5 medi…" at bounding box center [784, 367] width 1174 height 637
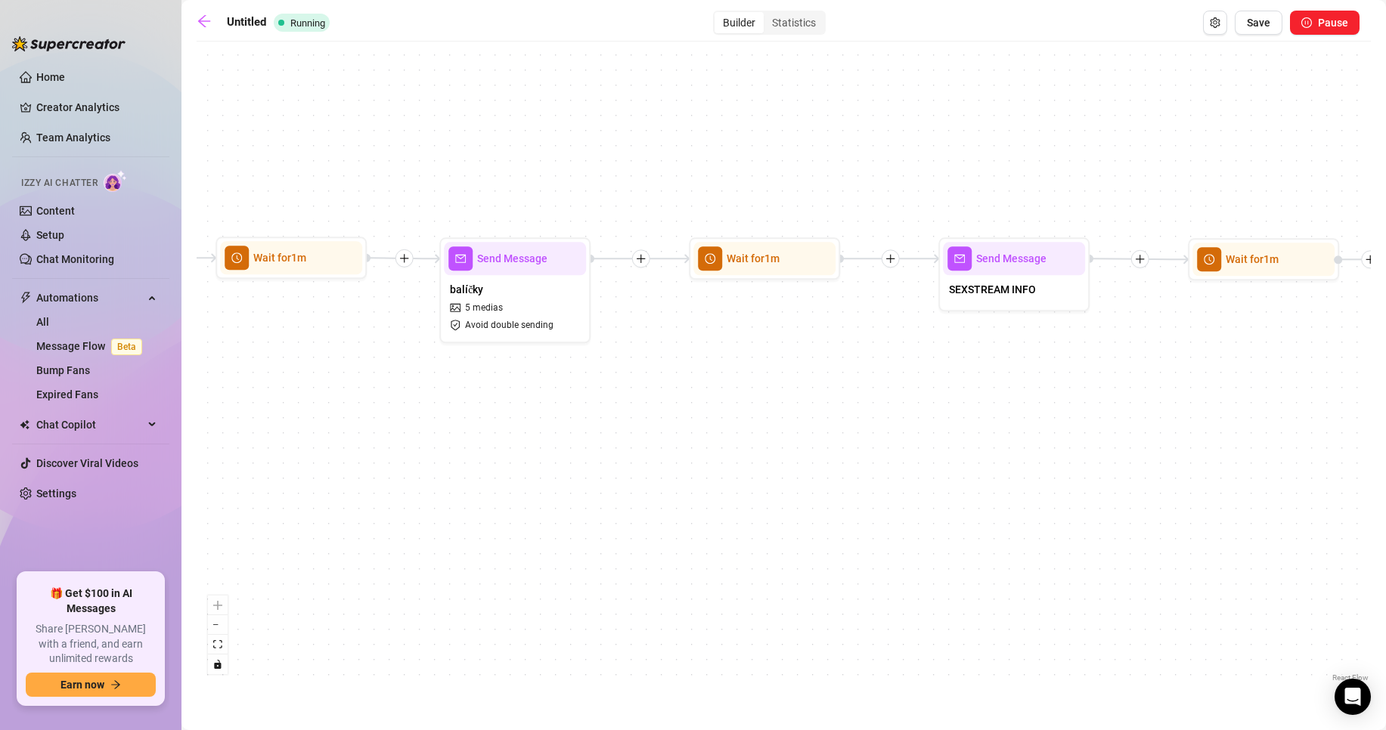
drag, startPoint x: 1107, startPoint y: 414, endPoint x: 838, endPoint y: 398, distance: 270.3
click at [838, 398] on div "Wait for 1m Send Message SEXSTREAM INFO Wait for 1m Send Message balíčky 5 medi…" at bounding box center [784, 367] width 1174 height 637
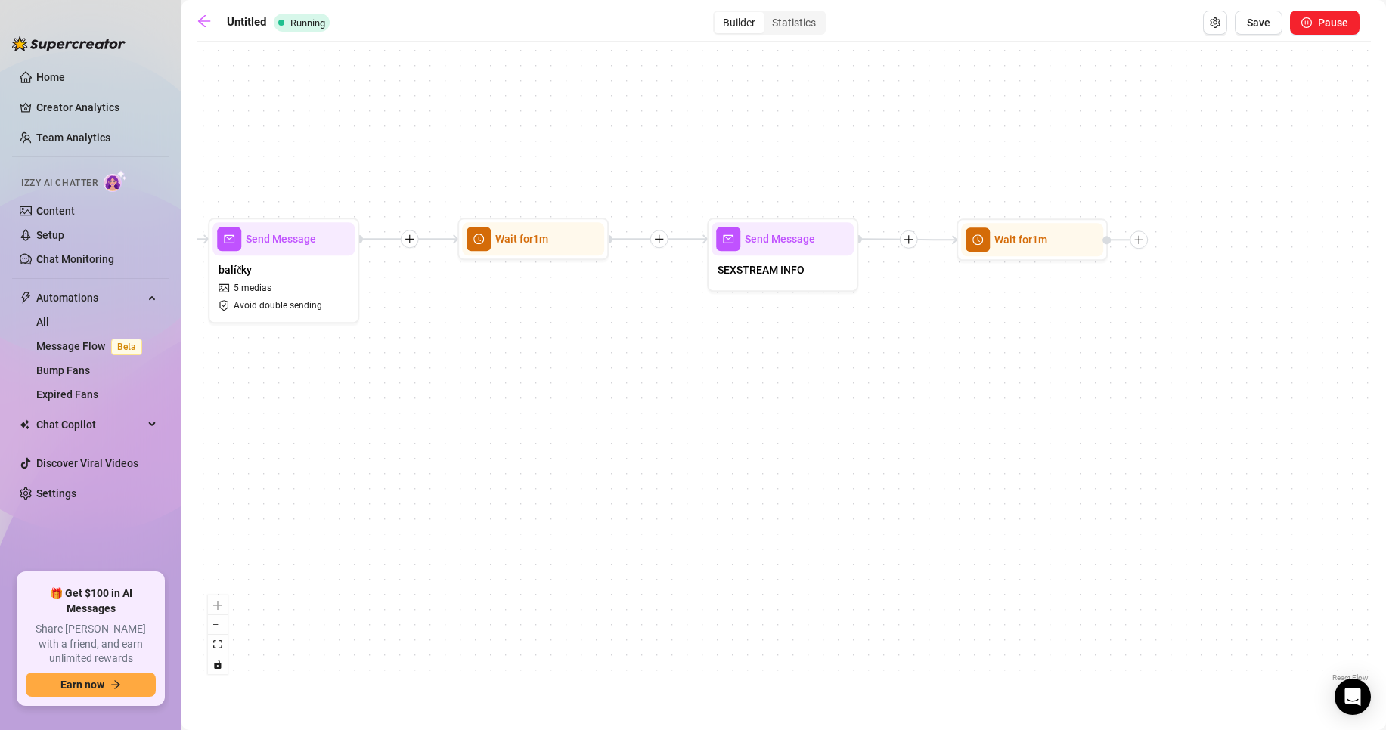
drag, startPoint x: 1109, startPoint y: 376, endPoint x: 916, endPoint y: 358, distance: 193.6
click at [916, 358] on div "Wait for 1m Send Message SEXSTREAM INFO Wait for 1m Send Message balíčky 5 medi…" at bounding box center [784, 367] width 1174 height 637
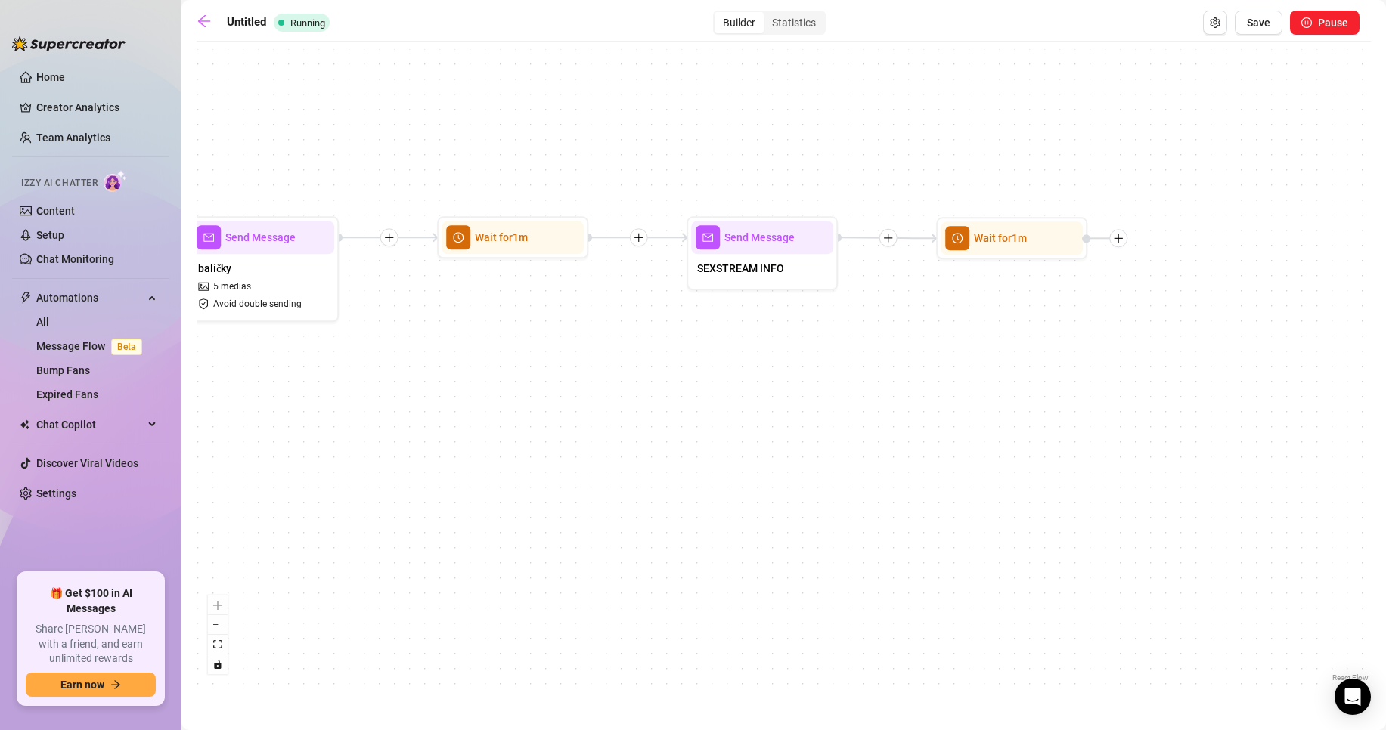
drag, startPoint x: 639, startPoint y: 379, endPoint x: 1039, endPoint y: 361, distance: 400.3
click at [1053, 363] on div "Wait for 1m Send Message SEXSTREAM INFO Wait for 1m Send Message balíčky 5 medi…" at bounding box center [784, 367] width 1174 height 637
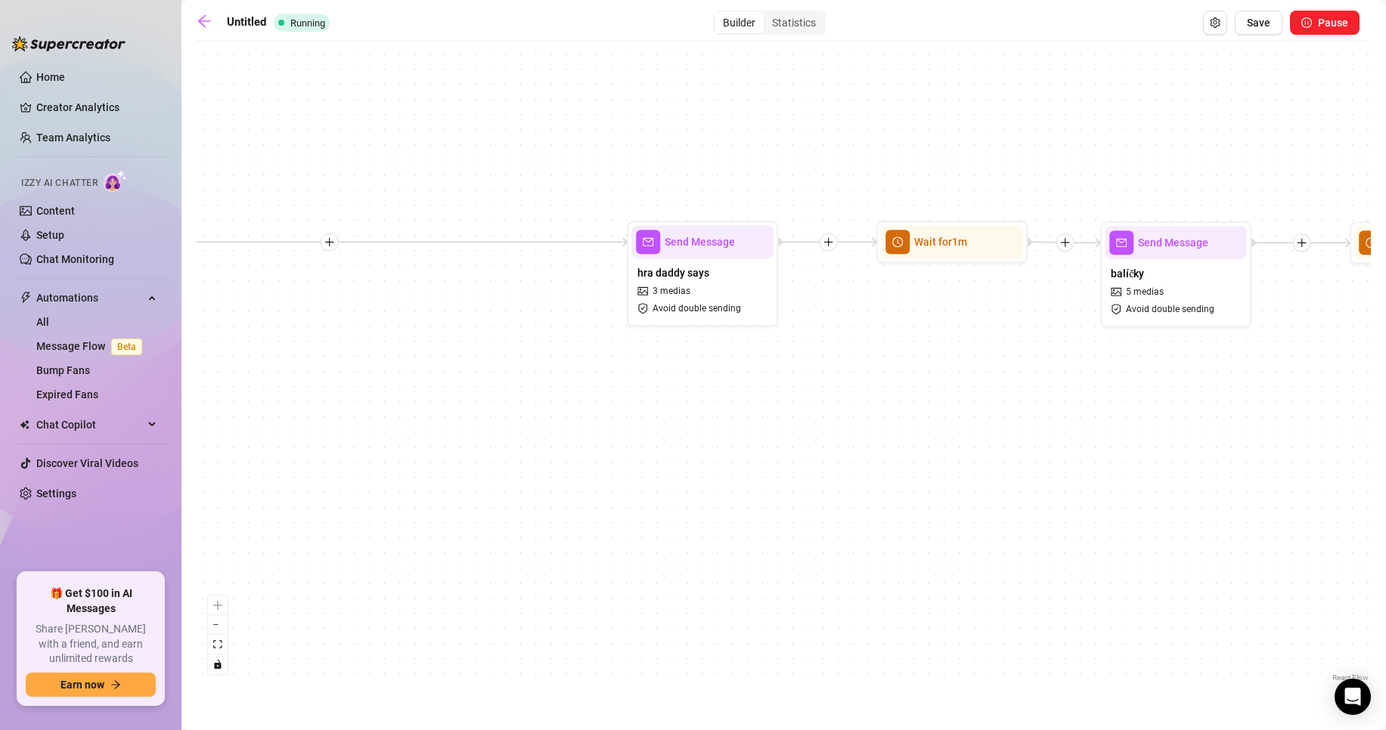
drag, startPoint x: 529, startPoint y: 358, endPoint x: 618, endPoint y: 359, distance: 89.2
click at [1003, 364] on div "Wait for 1m Send Message SEXSTREAM INFO Wait for 1m Send Message balíčky 5 medi…" at bounding box center [784, 367] width 1174 height 637
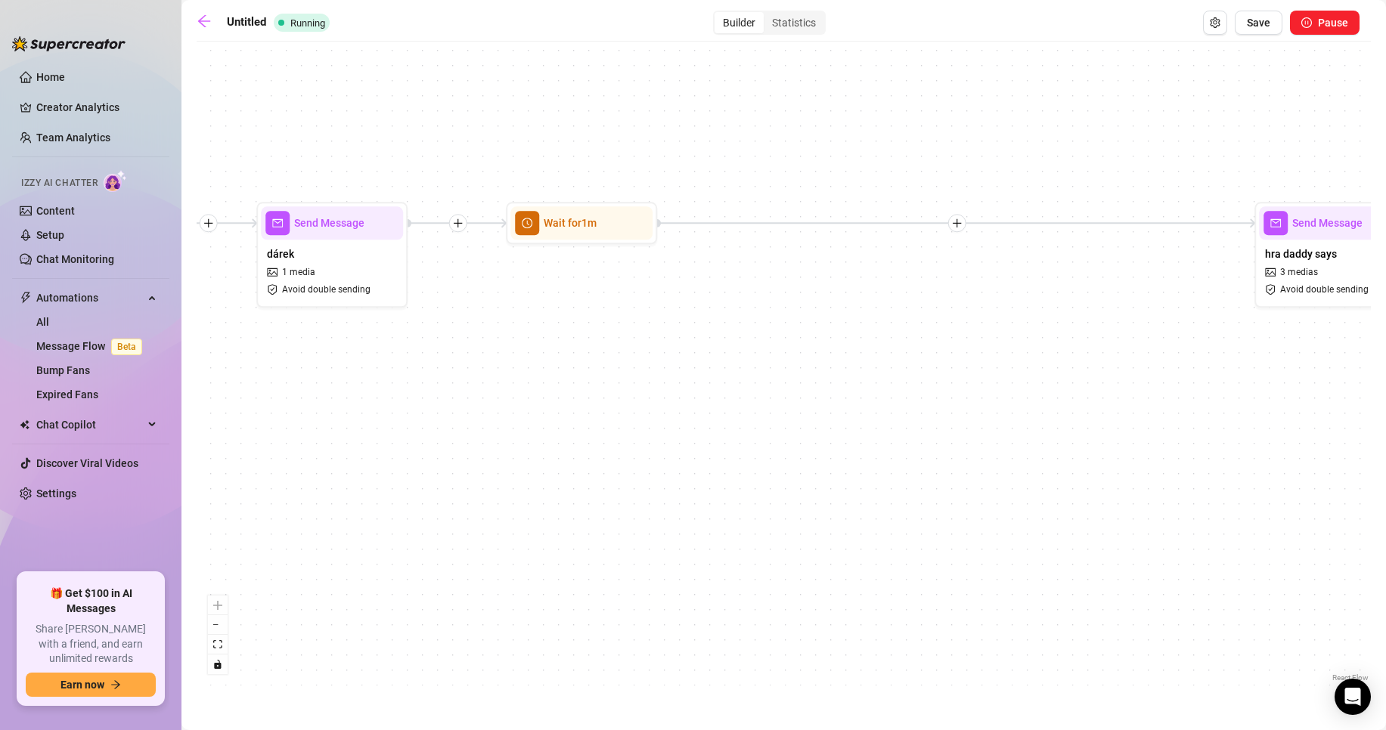
drag, startPoint x: 537, startPoint y: 362, endPoint x: 1025, endPoint y: 346, distance: 487.9
click at [1025, 346] on div "Wait for 1m Send Message SEXSTREAM INFO Wait for 1m Send Message balíčky 5 medi…" at bounding box center [784, 367] width 1174 height 637
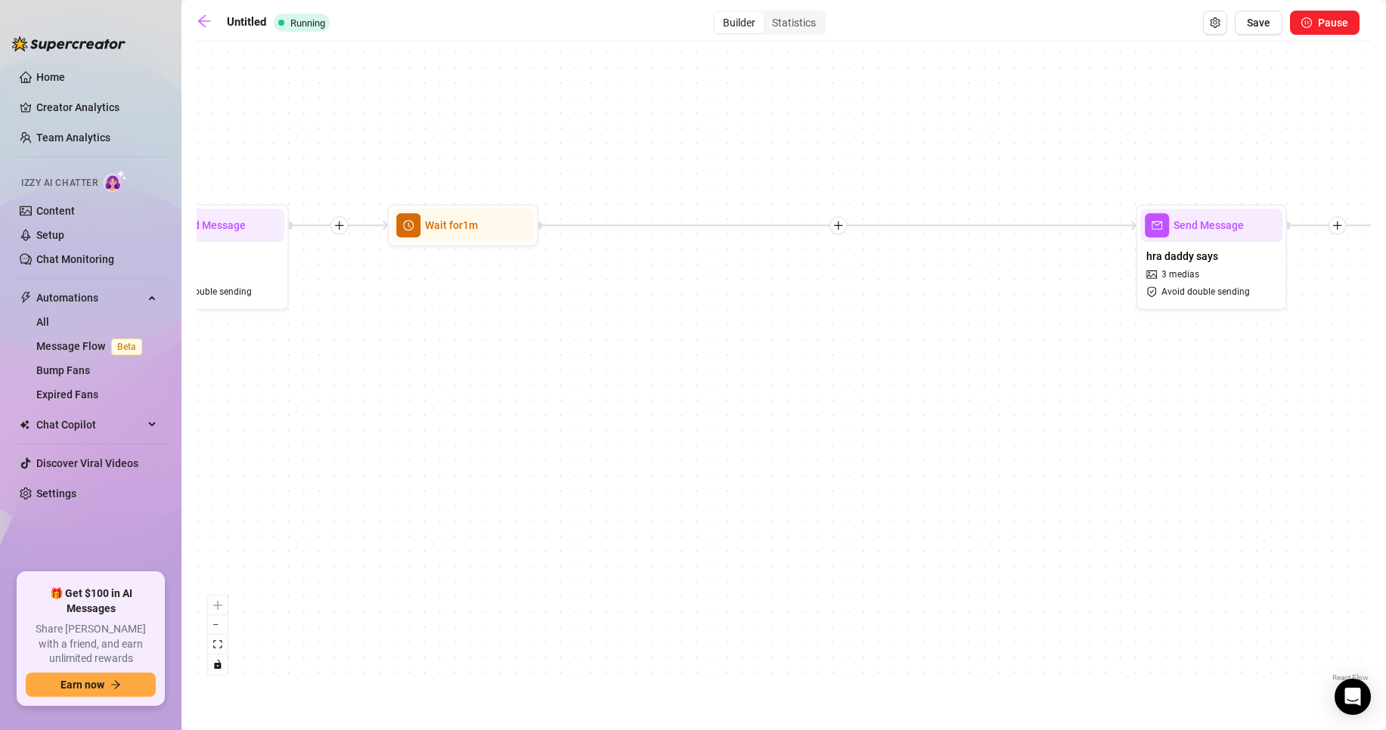
drag, startPoint x: 578, startPoint y: 323, endPoint x: 410, endPoint y: 320, distance: 167.1
click at [410, 320] on div "Wait for 1m Send Message SEXSTREAM INFO Wait for 1m Send Message balíčky 5 medi…" at bounding box center [784, 367] width 1174 height 637
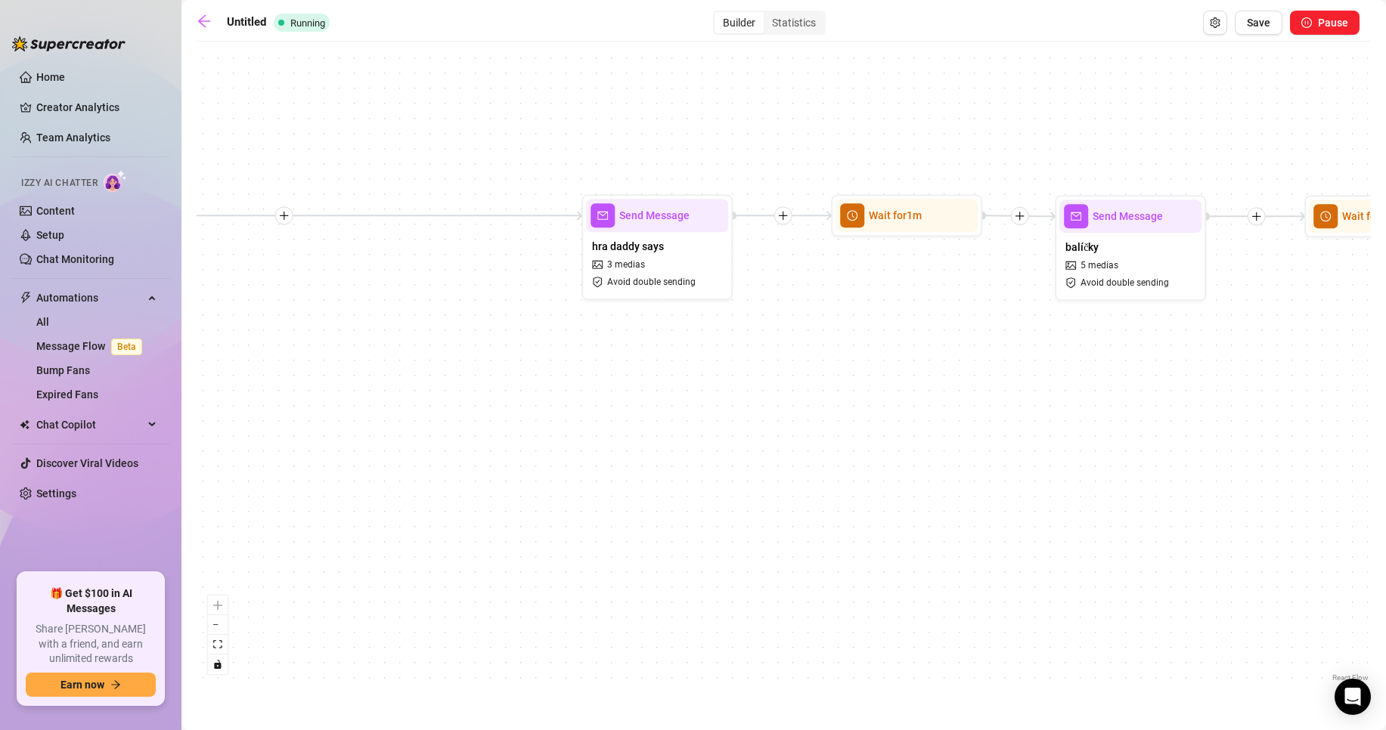
drag, startPoint x: 1090, startPoint y: 329, endPoint x: 502, endPoint y: 317, distance: 588.3
click at [502, 317] on div "Wait for 1m Send Message SEXSTREAM INFO Wait for 1m Send Message balíčky 5 medi…" at bounding box center [784, 367] width 1174 height 637
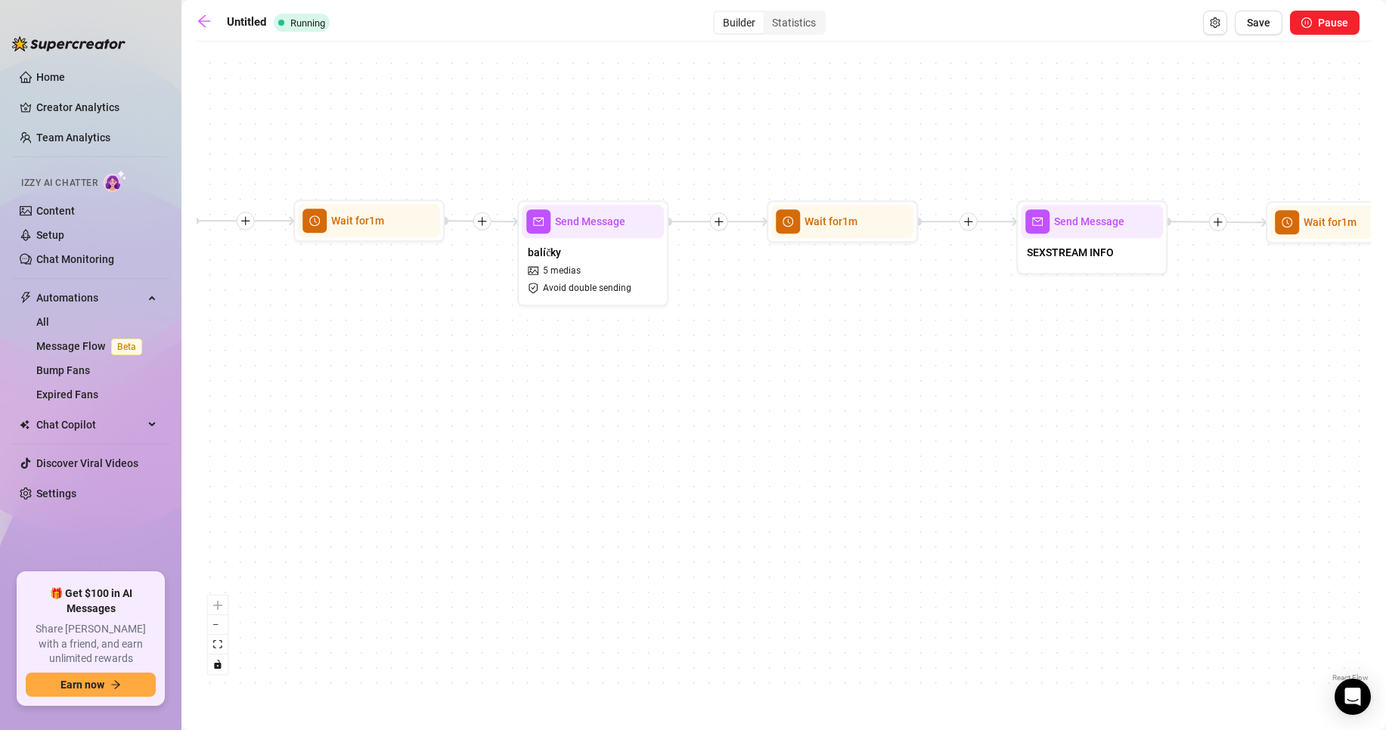
drag, startPoint x: 962, startPoint y: 355, endPoint x: 868, endPoint y: 375, distance: 96.5
click at [492, 361] on div "Wait for 1m Send Message SEXSTREAM INFO Wait for 1m Send Message balíčky 5 medi…" at bounding box center [784, 367] width 1174 height 637
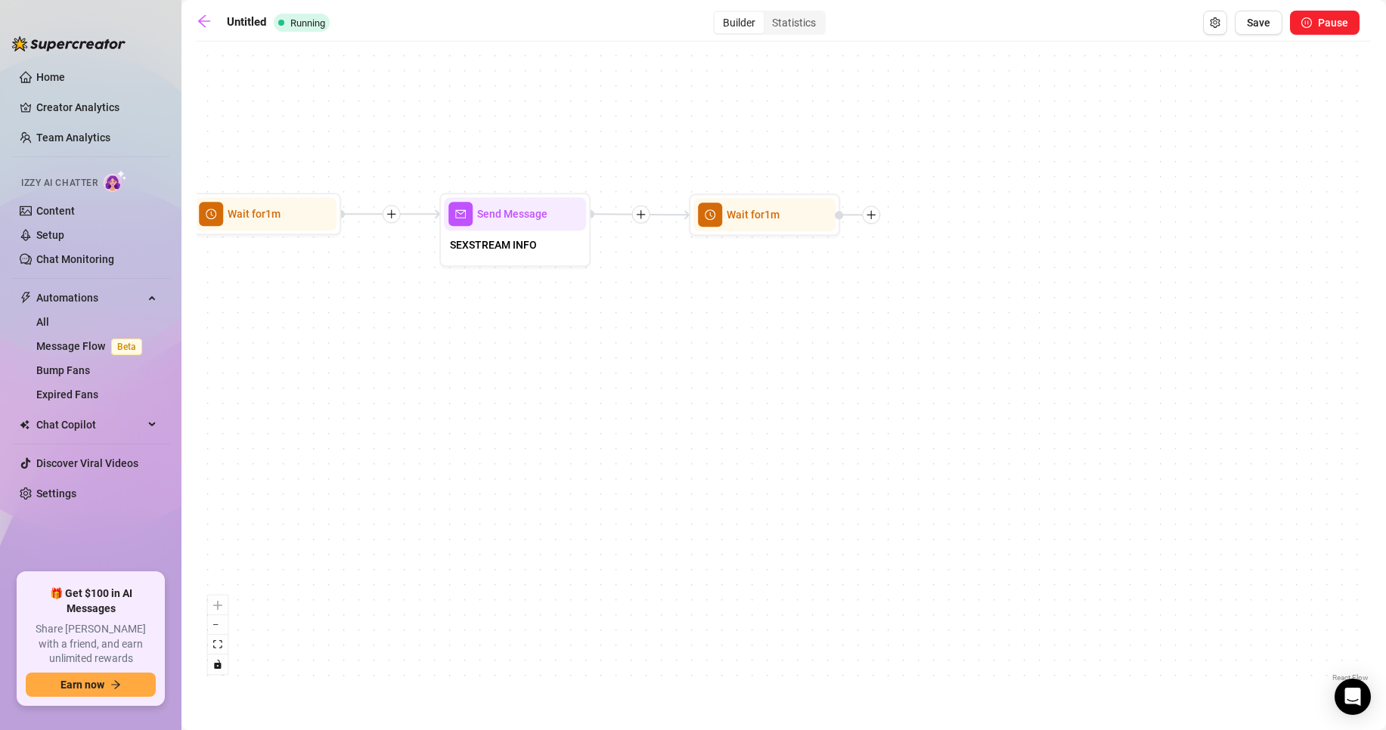
drag, startPoint x: 1083, startPoint y: 376, endPoint x: 503, endPoint y: 362, distance: 580.0
click at [506, 369] on div "Wait for 1m Send Message SEXSTREAM INFO Wait for 1m Send Message balíčky 5 medi…" at bounding box center [784, 367] width 1174 height 637
click at [1277, 26] on button "Save" at bounding box center [1258, 23] width 48 height 24
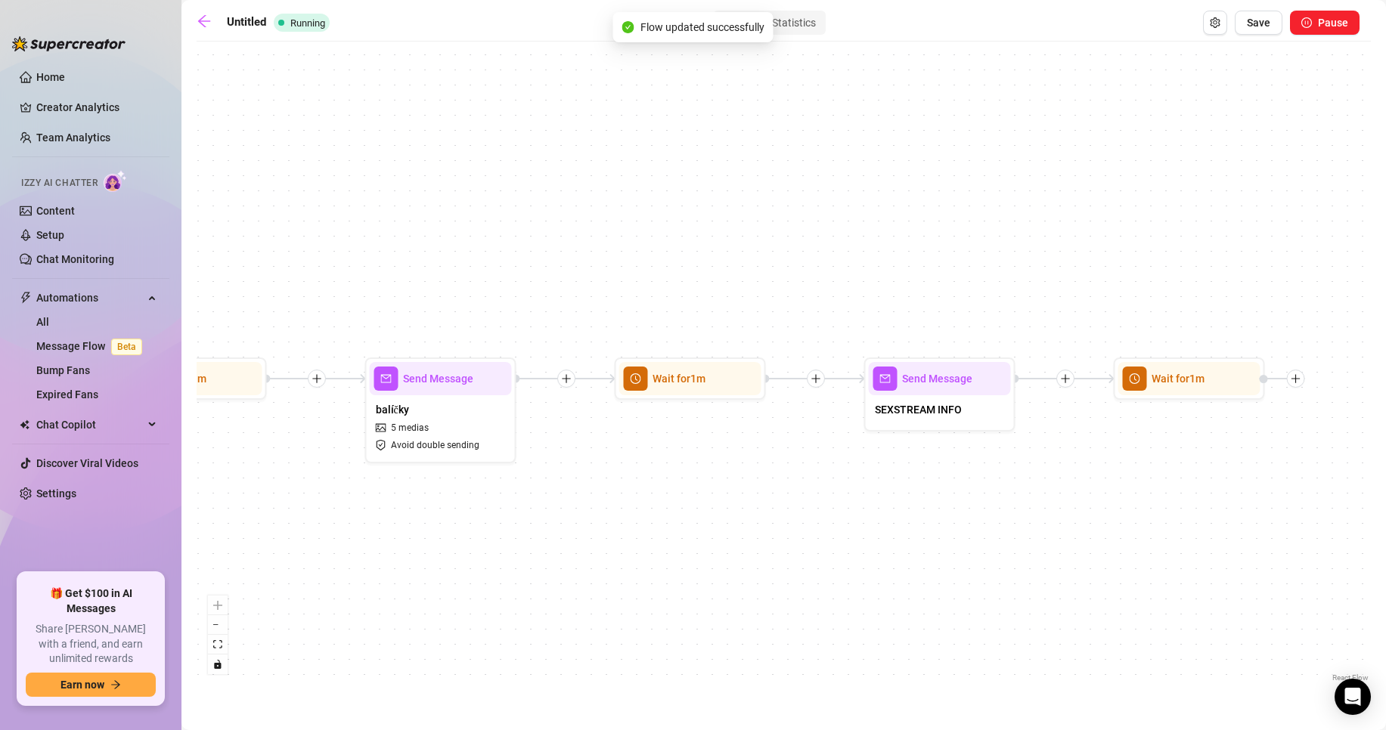
drag, startPoint x: 421, startPoint y: 436, endPoint x: 806, endPoint y: 466, distance: 385.9
click at [1061, 417] on div "Wait for 1m Send Message SEXSTREAM INFO Wait for 1m Send Message balíčky 5 medi…" at bounding box center [784, 367] width 1174 height 637
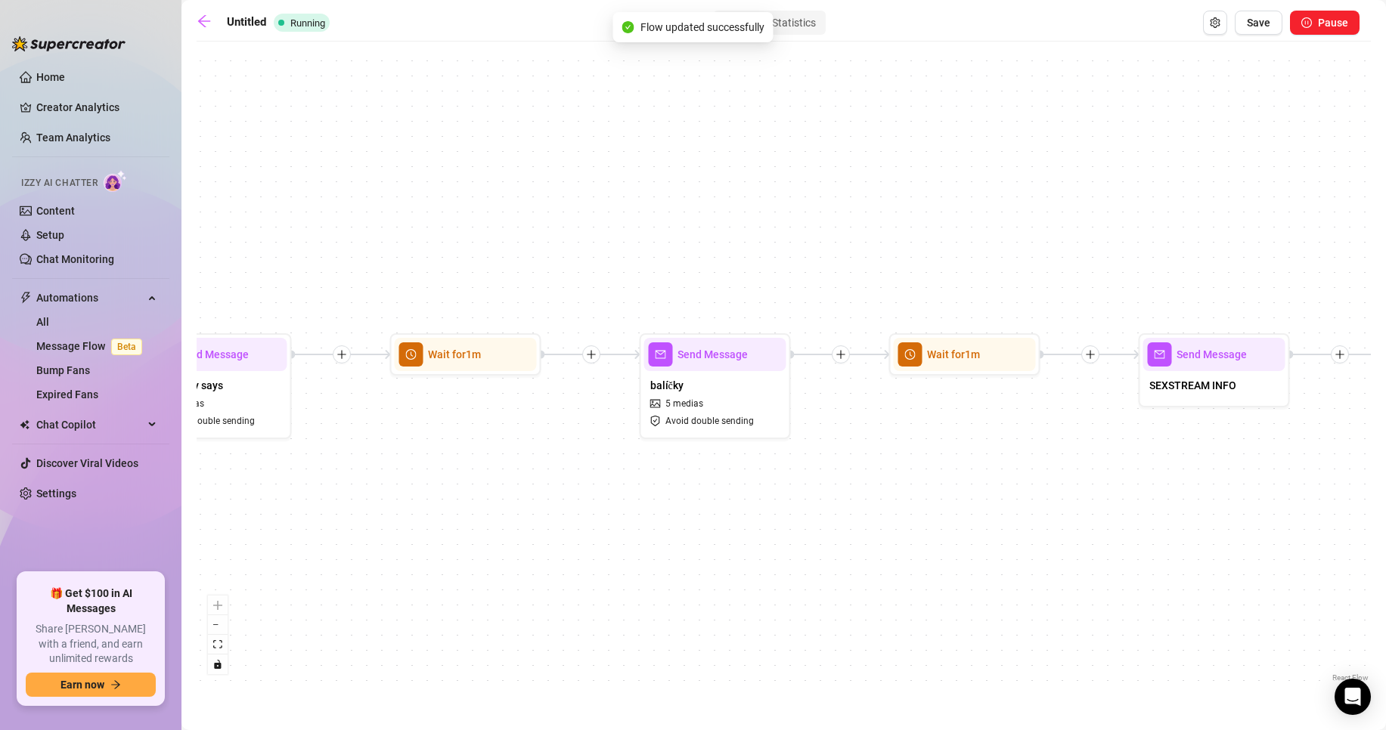
drag, startPoint x: 681, startPoint y: 479, endPoint x: 1054, endPoint y: 467, distance: 372.9
click at [1075, 464] on div "Wait for 1m Send Message SEXSTREAM INFO Wait for 1m Send Message balíčky 5 medi…" at bounding box center [784, 367] width 1174 height 637
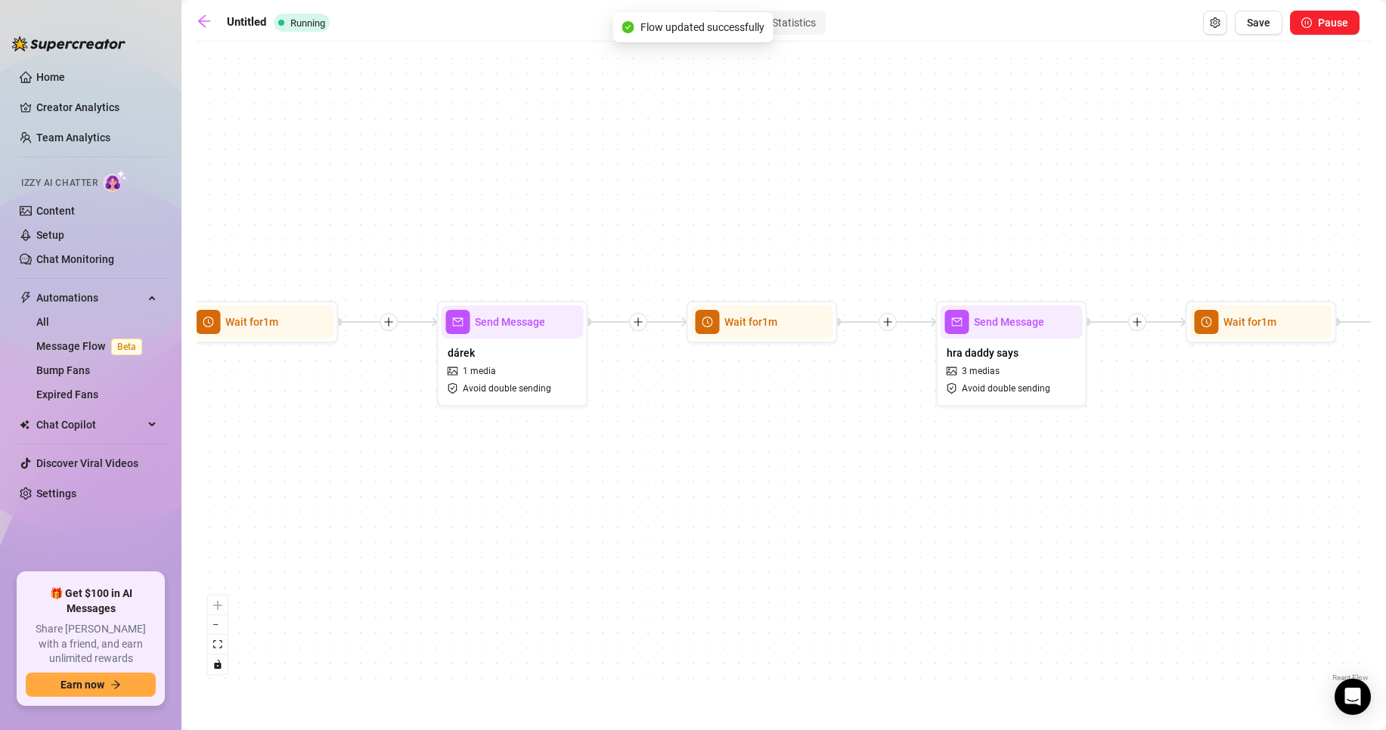
drag, startPoint x: 906, startPoint y: 455, endPoint x: 742, endPoint y: 446, distance: 164.3
click at [995, 445] on div "Wait for 1m Send Message SEXSTREAM INFO Wait for 1m Send Message balíčky 5 medi…" at bounding box center [784, 367] width 1174 height 637
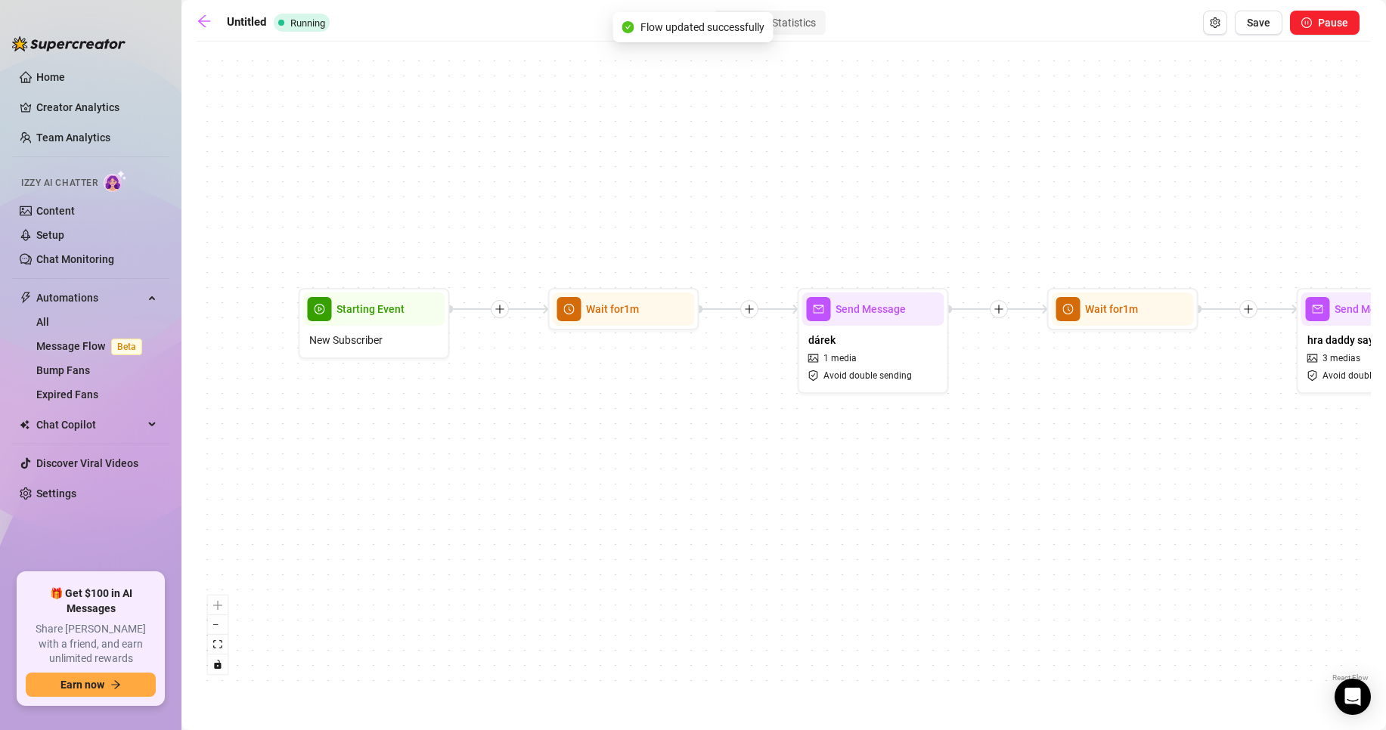
drag, startPoint x: 773, startPoint y: 463, endPoint x: 1001, endPoint y: 457, distance: 227.6
click at [1018, 457] on div "Wait for 1m Send Message SEXSTREAM INFO Wait for 1m Send Message balíčky 5 medi…" at bounding box center [784, 367] width 1174 height 637
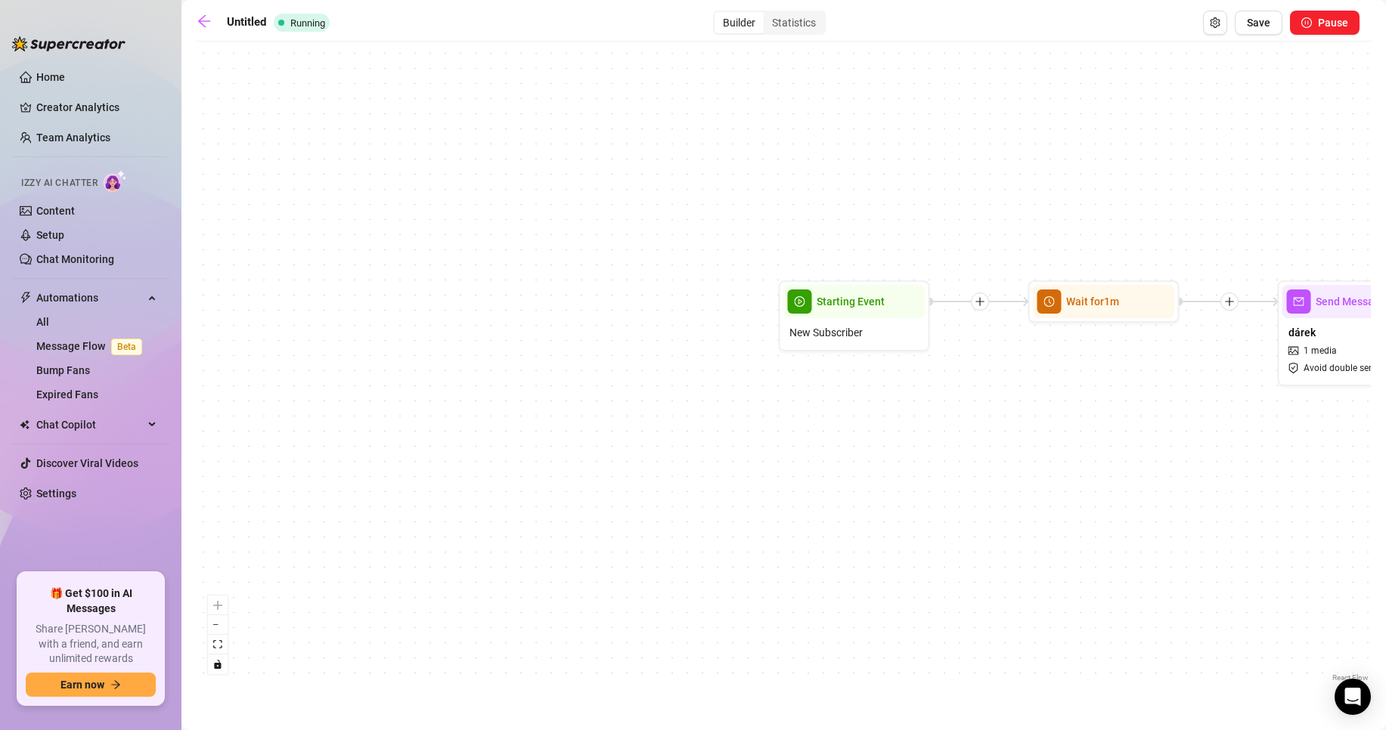
drag, startPoint x: 801, startPoint y: 479, endPoint x: 964, endPoint y: 476, distance: 163.3
click at [964, 476] on div "Wait for 1m Send Message SEXSTREAM INFO Wait for 1m Send Message balíčky 5 medi…" at bounding box center [784, 367] width 1174 height 637
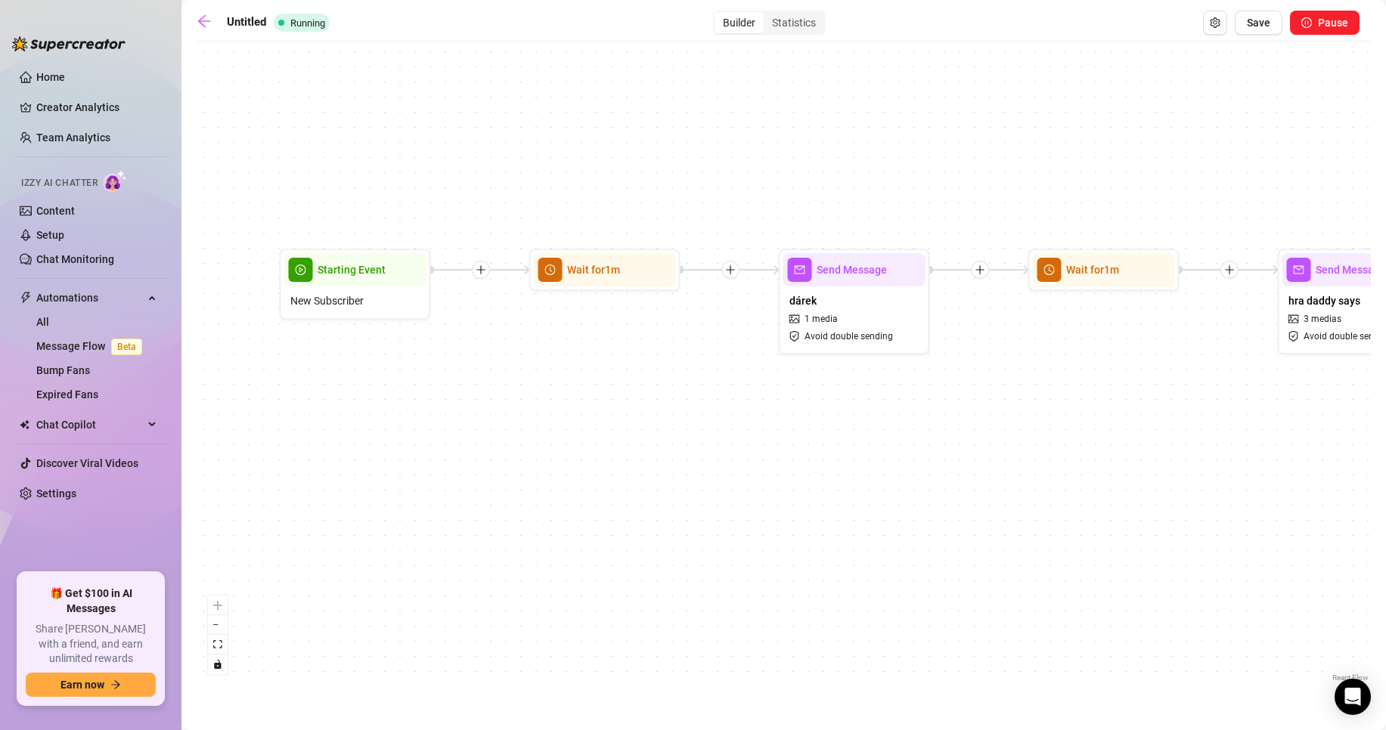
drag, startPoint x: 1015, startPoint y: 383, endPoint x: 871, endPoint y: 394, distance: 144.8
click at [488, 344] on div "Wait for 1m Send Message SEXSTREAM INFO Wait for 1m Send Message balíčky 5 medi…" at bounding box center [784, 367] width 1174 height 637
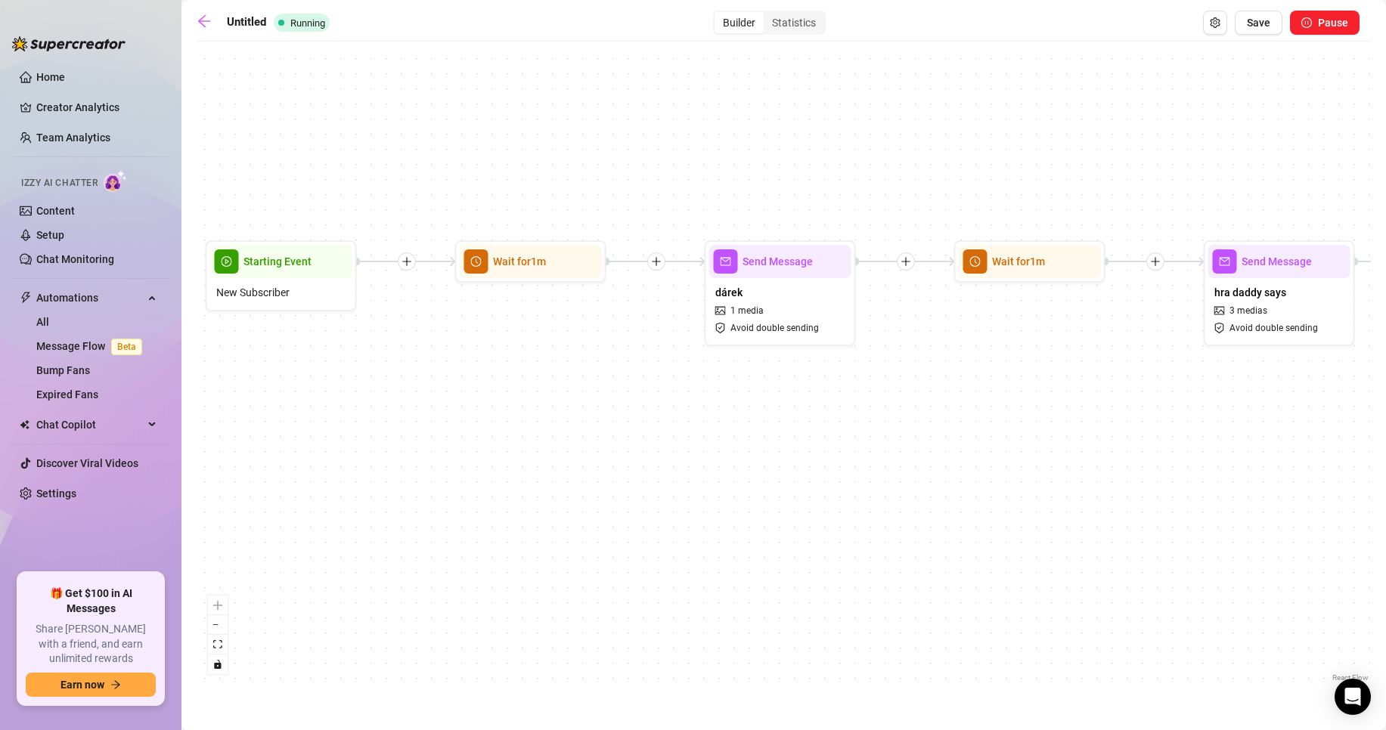
drag, startPoint x: 1002, startPoint y: 400, endPoint x: 627, endPoint y: 373, distance: 375.1
click at [629, 374] on div "Wait for 1m Send Message SEXSTREAM INFO Wait for 1m Send Message balíčky 5 medi…" at bounding box center [784, 367] width 1174 height 637
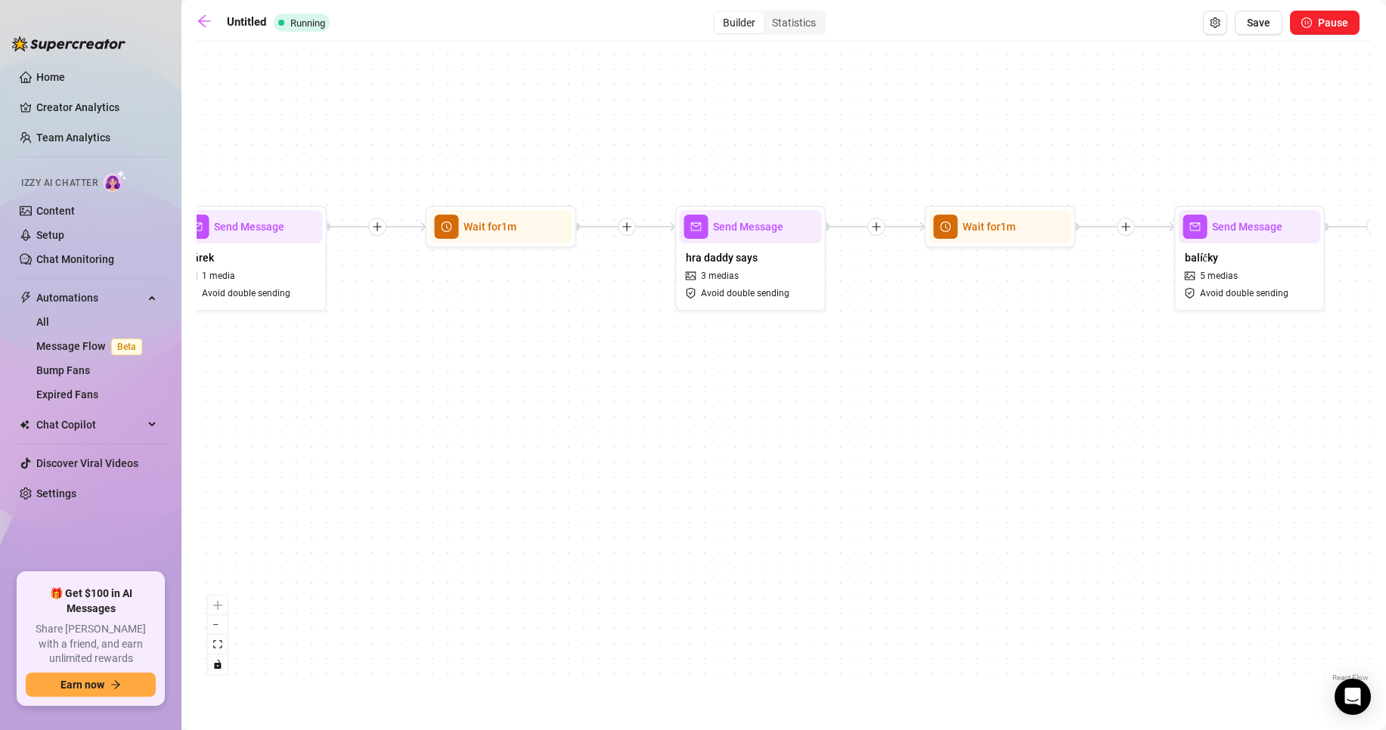
drag, startPoint x: 1030, startPoint y: 388, endPoint x: 741, endPoint y: 367, distance: 289.5
click at [741, 367] on div "Wait for 1m Send Message SEXSTREAM INFO Wait for 1m Send Message balíčky 5 medi…" at bounding box center [784, 367] width 1174 height 637
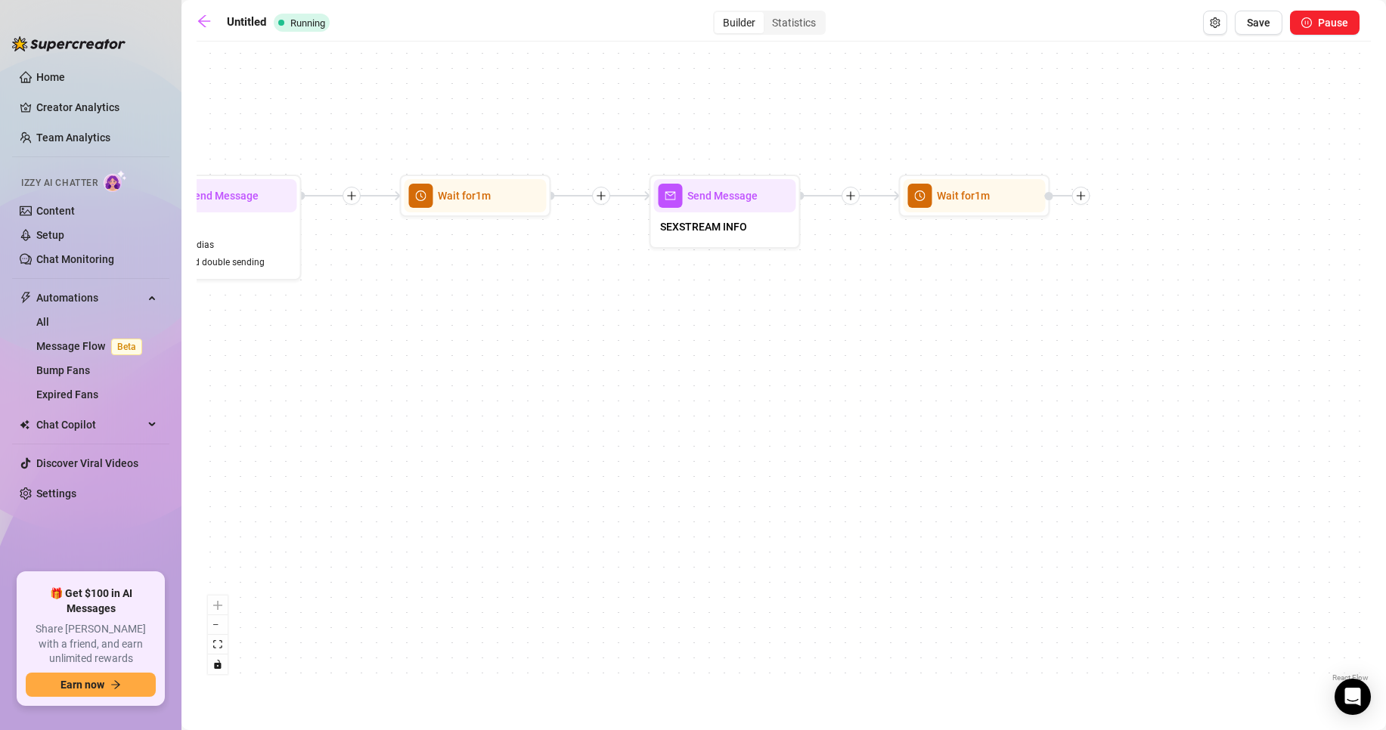
drag, startPoint x: 1208, startPoint y: 355, endPoint x: 468, endPoint y: 344, distance: 740.2
click at [468, 344] on div "Wait for 1m Send Message SEXSTREAM INFO Wait for 1m Send Message balíčky 5 medi…" at bounding box center [784, 367] width 1174 height 637
click at [791, 14] on div "Statistics" at bounding box center [794, 22] width 60 height 21
click at [806, 22] on div "Statistics" at bounding box center [794, 22] width 60 height 21
click at [767, 14] on input "Statistics" at bounding box center [767, 14] width 0 height 0
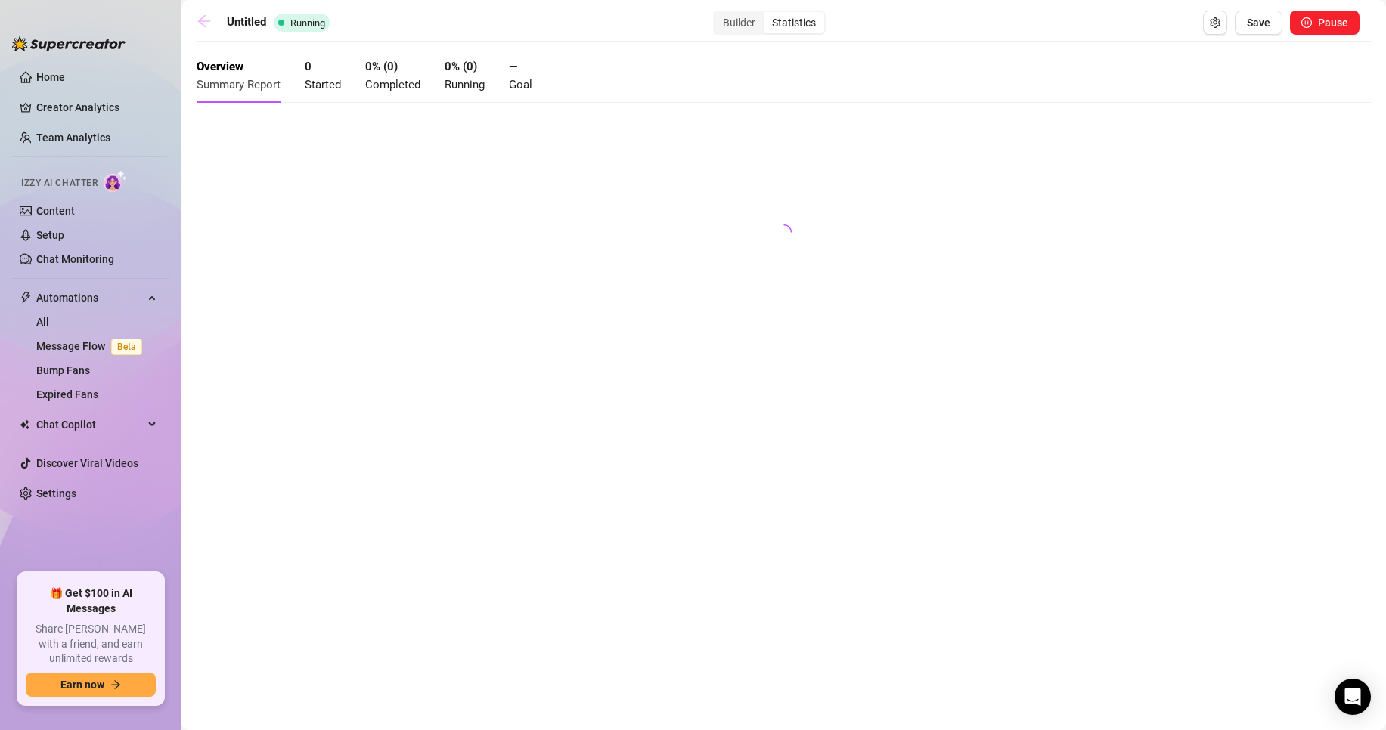
click at [202, 20] on icon "arrow-left" at bounding box center [204, 21] width 12 height 12
